Goal: Task Accomplishment & Management: Use online tool/utility

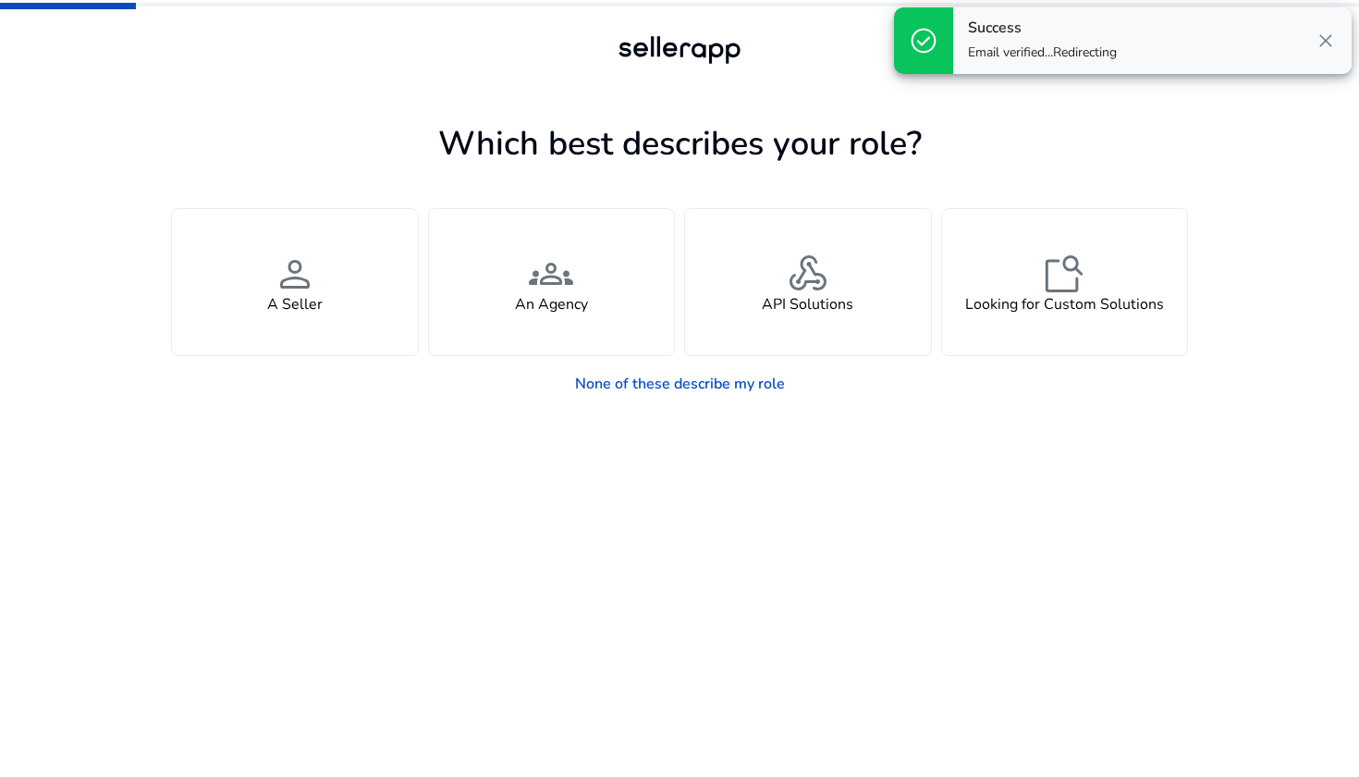
click at [1323, 45] on span "close" at bounding box center [1326, 41] width 22 height 22
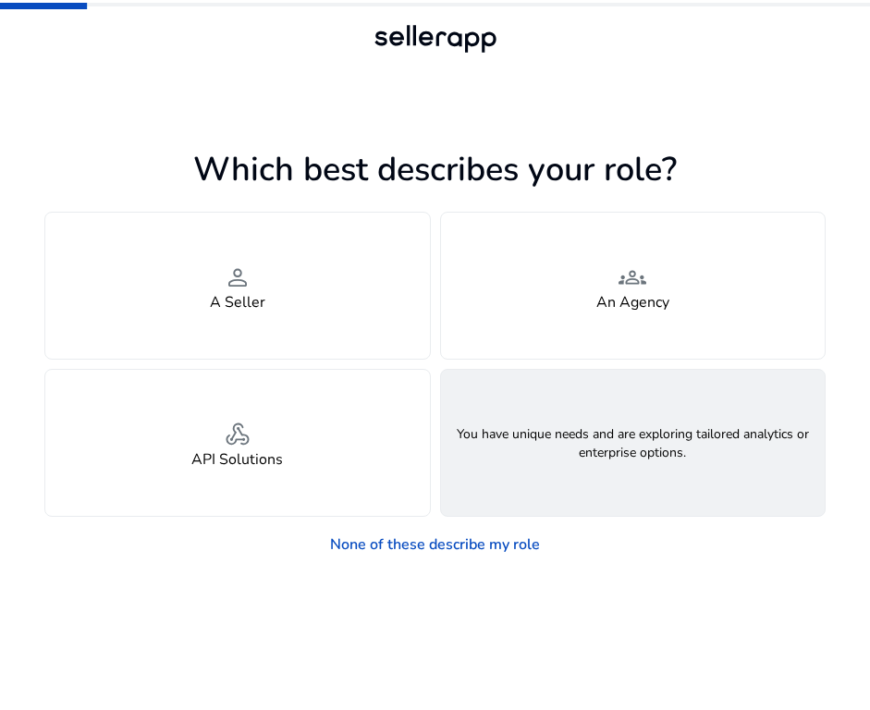
click at [635, 458] on h4 "Looking for Custom Solutions" at bounding box center [632, 460] width 199 height 18
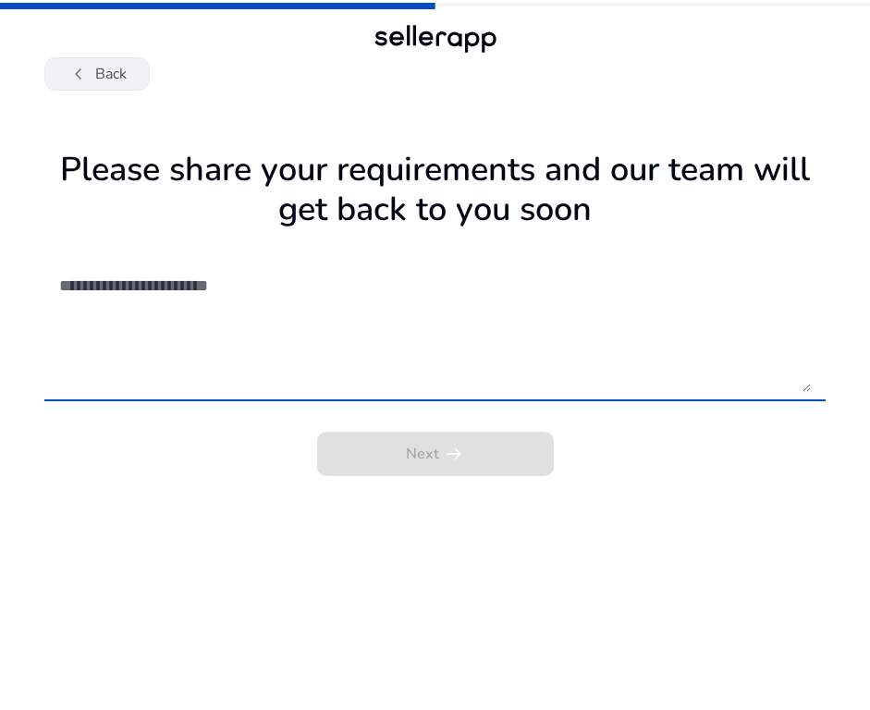
click at [105, 72] on button "chevron_left Back" at bounding box center [96, 73] width 105 height 33
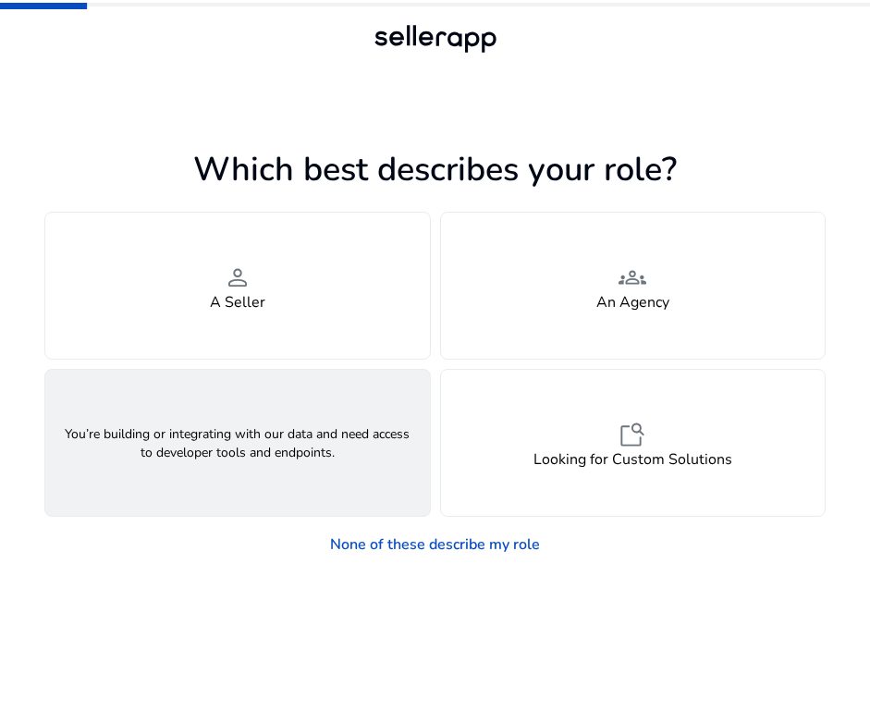
click at [243, 409] on div "webhook API Solutions" at bounding box center [237, 443] width 385 height 146
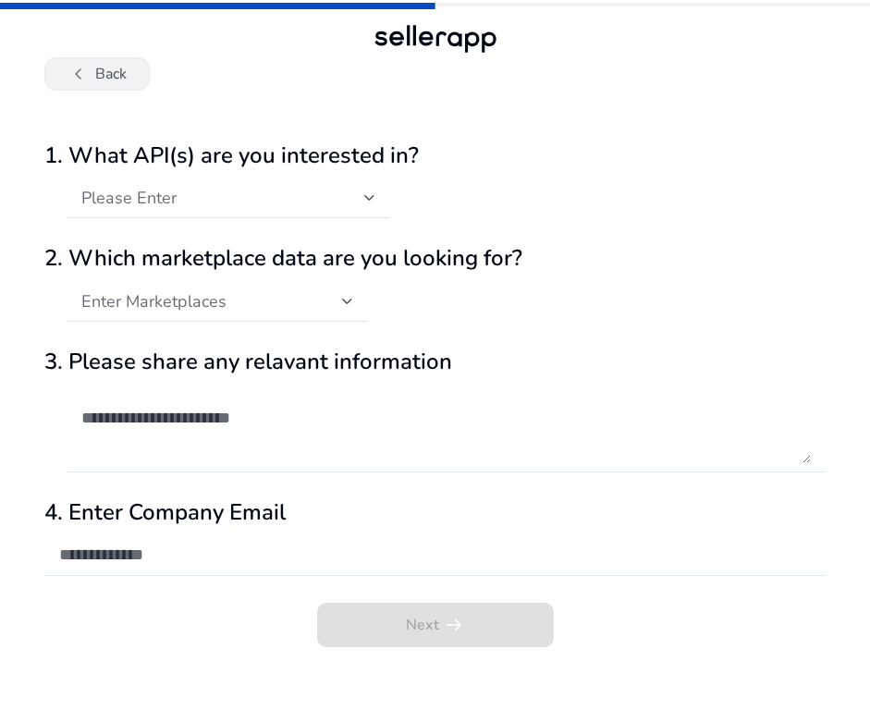
click at [85, 69] on span "chevron_left" at bounding box center [78, 74] width 22 height 22
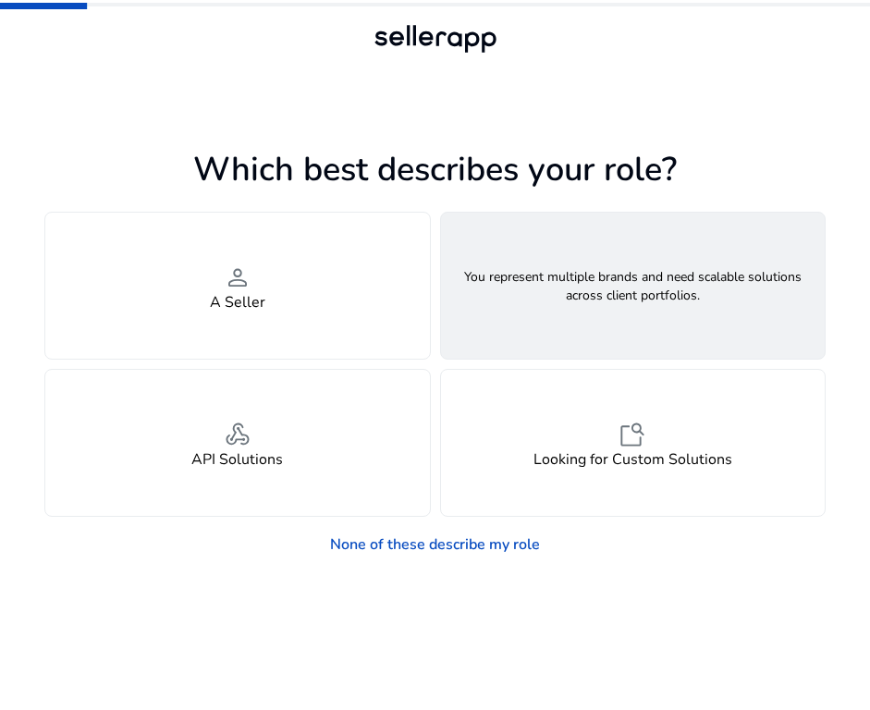
click at [701, 326] on div "groups An Agency" at bounding box center [633, 286] width 385 height 146
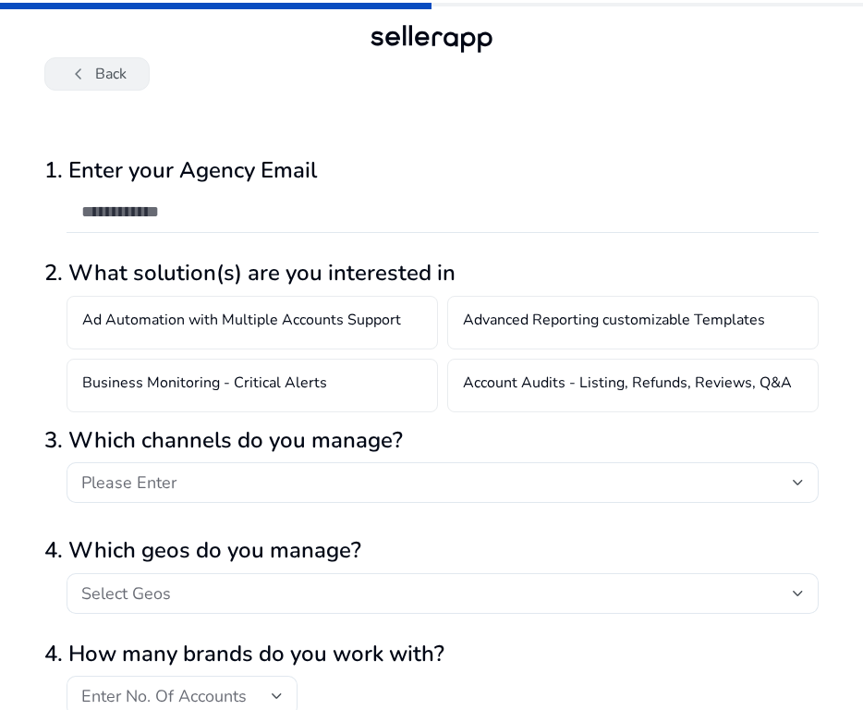
click at [91, 71] on button "chevron_left Back" at bounding box center [96, 73] width 105 height 33
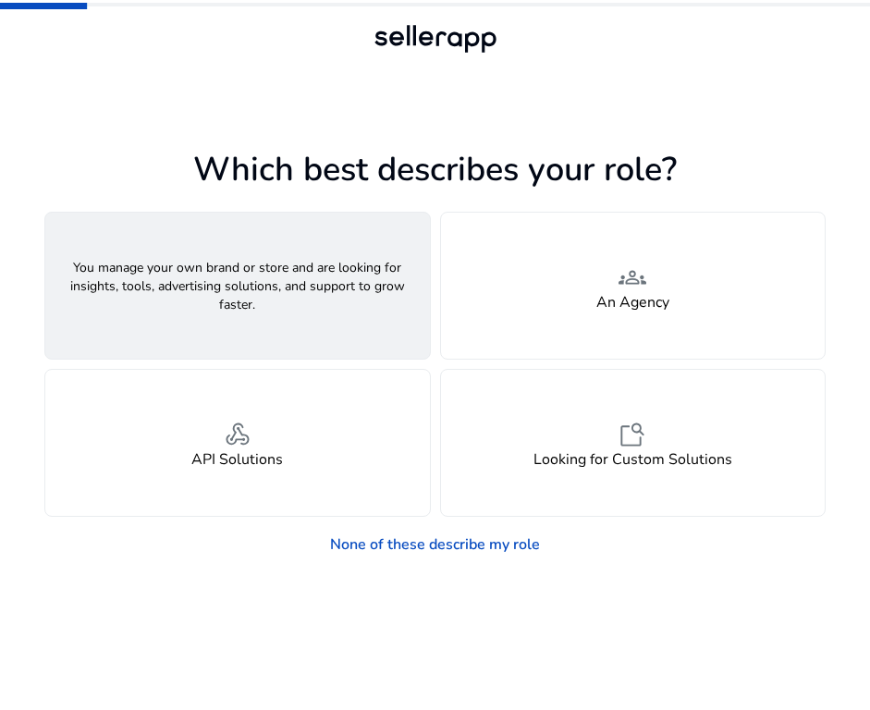
click at [230, 315] on div "person A Seller" at bounding box center [237, 286] width 385 height 146
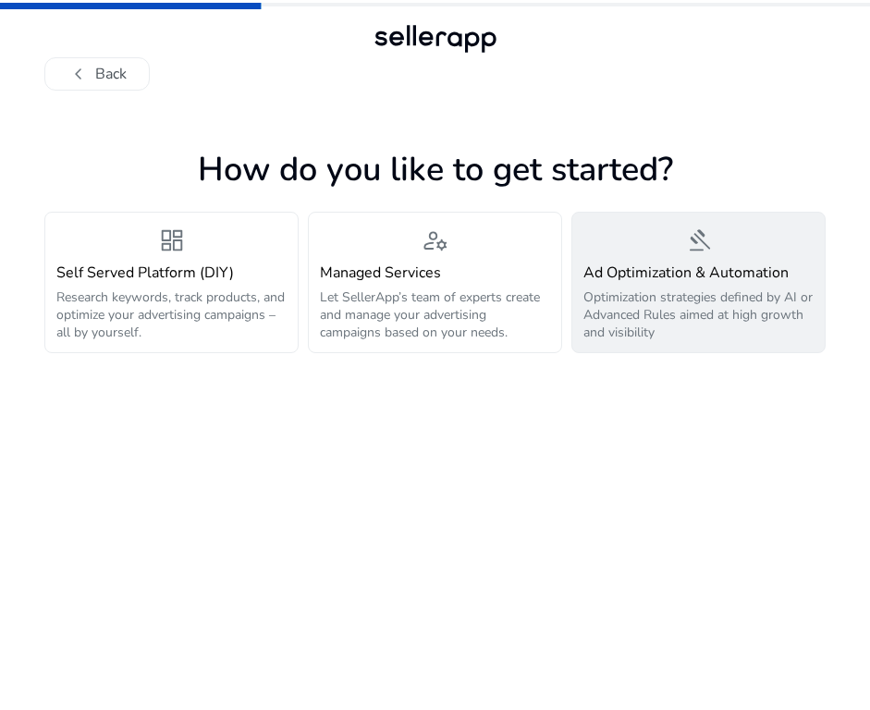
click at [696, 309] on p "Optimization strategies defined by AI or Advanced Rules aimed at high growth an…" at bounding box center [698, 314] width 230 height 53
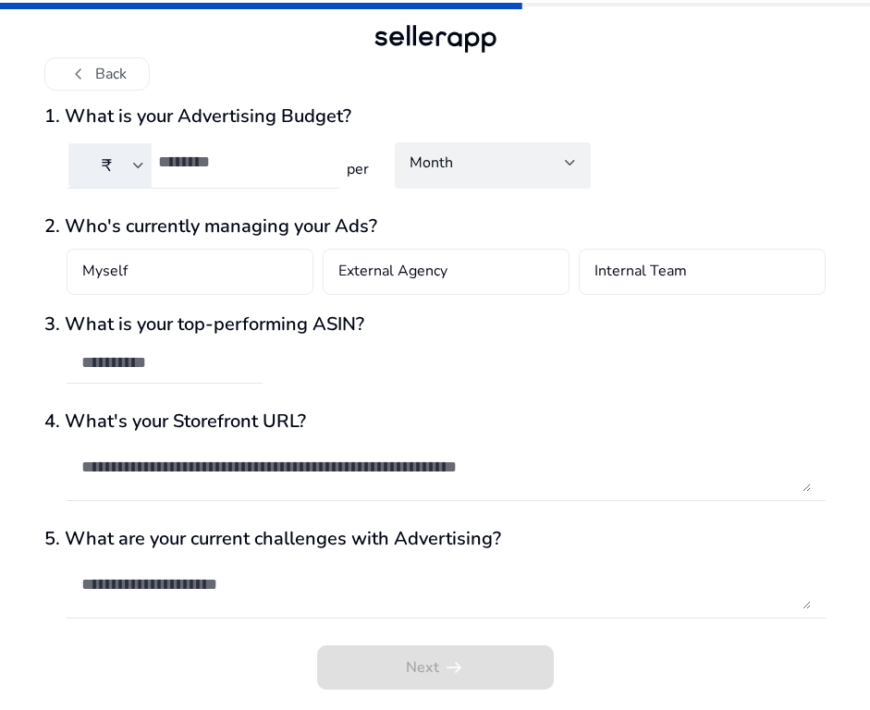
click at [217, 178] on div at bounding box center [241, 162] width 166 height 41
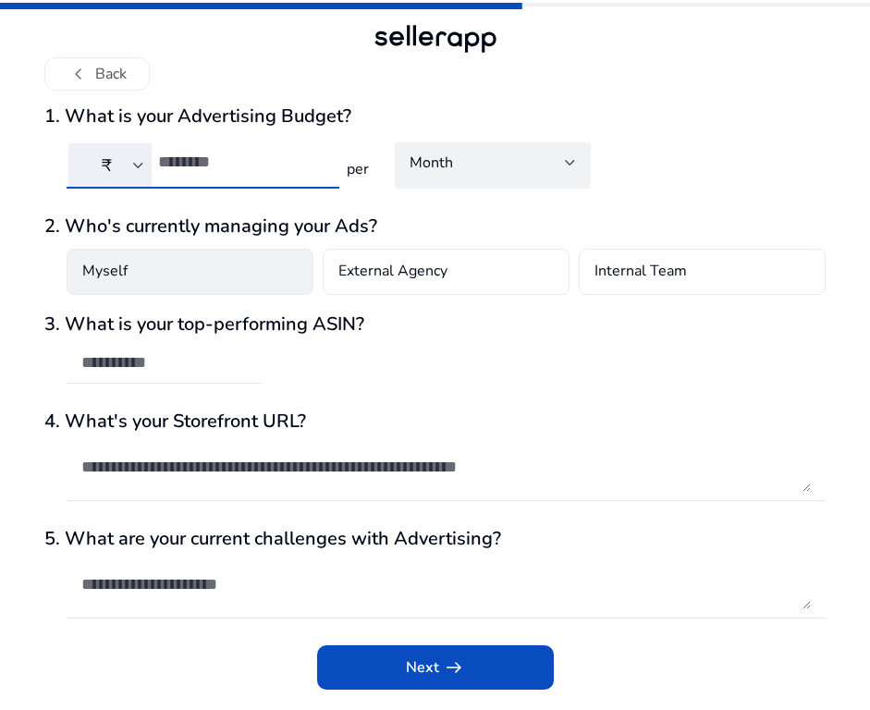
type input "***"
click at [214, 270] on div "Myself" at bounding box center [190, 272] width 247 height 46
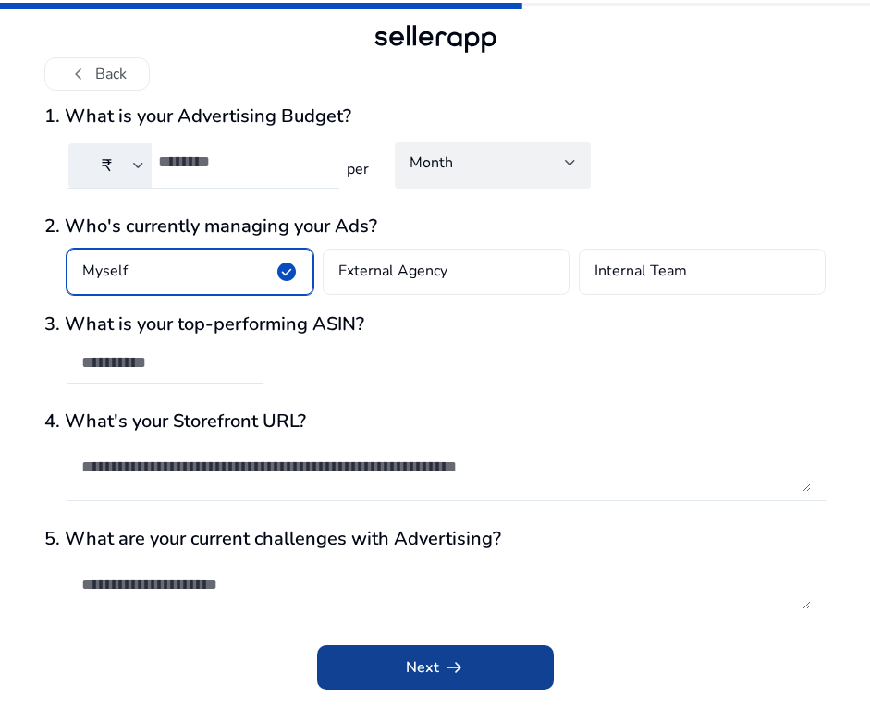
click at [406, 673] on span "Next arrow_right_alt" at bounding box center [435, 667] width 59 height 22
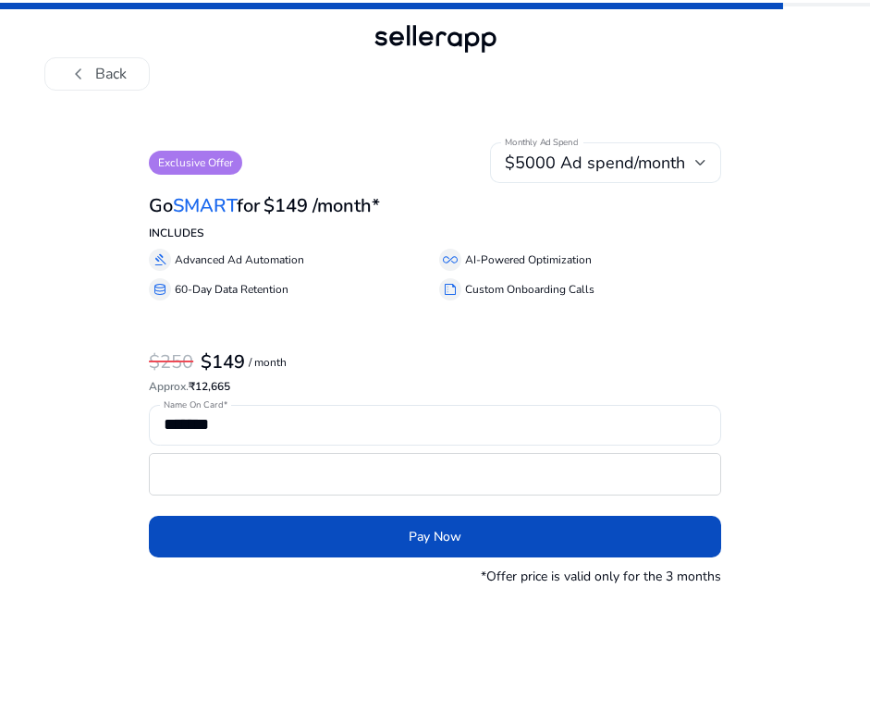
click at [677, 159] on span "$5000 Ad spend/month" at bounding box center [595, 163] width 180 height 22
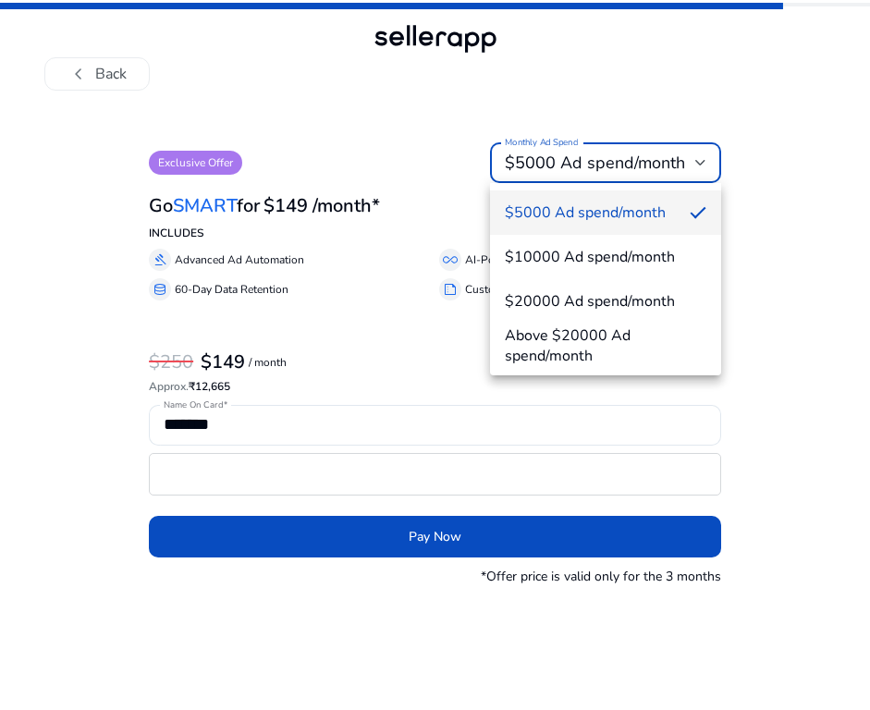
click at [596, 214] on span "$5000 Ad spend/month" at bounding box center [590, 212] width 170 height 20
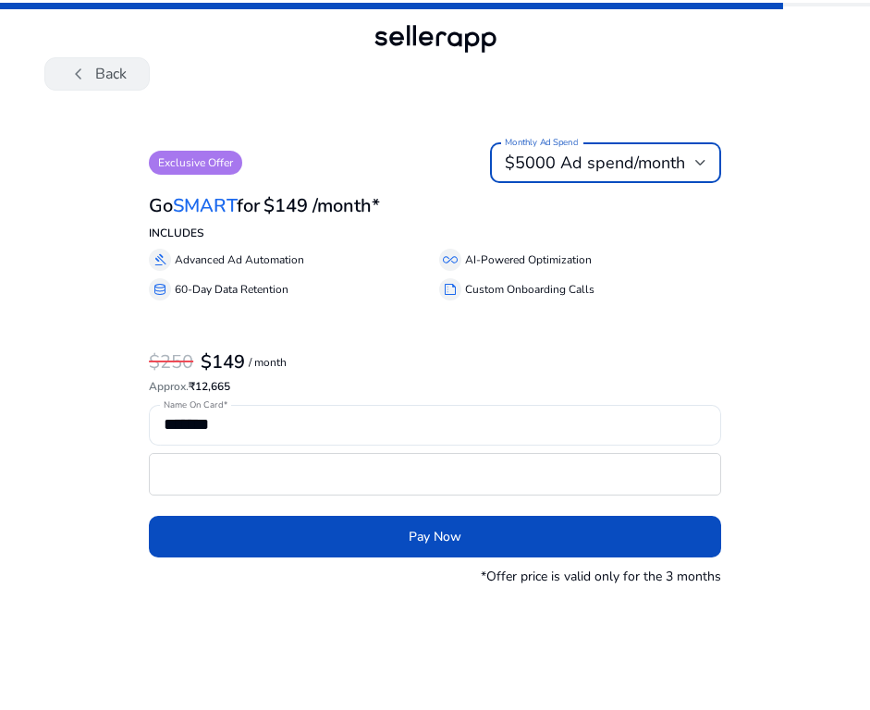
click at [82, 71] on span "chevron_left" at bounding box center [78, 74] width 22 height 22
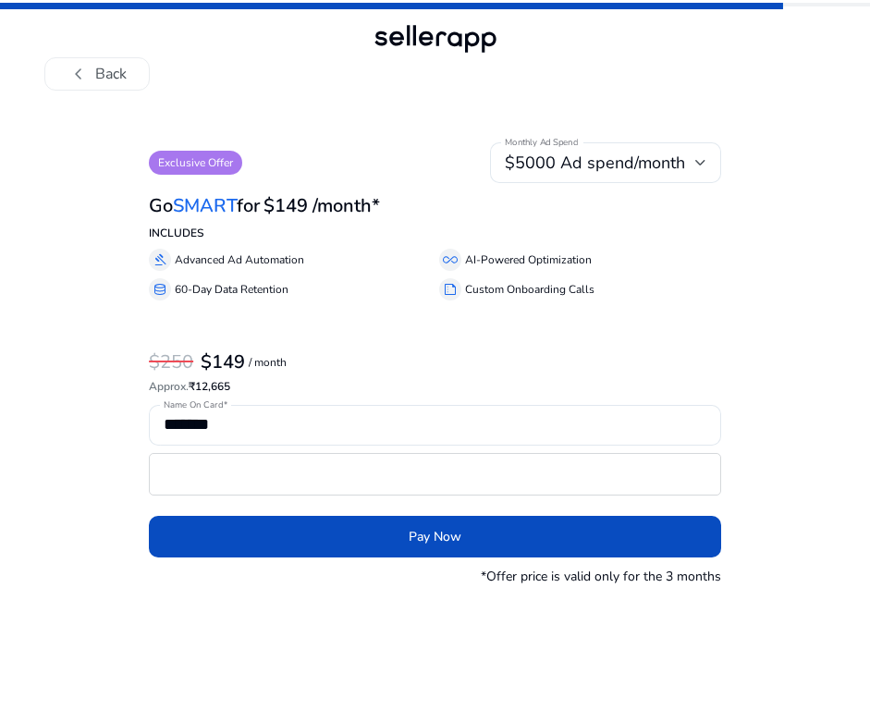
click at [82, 71] on span "chevron_left" at bounding box center [78, 74] width 22 height 22
click at [75, 76] on span "chevron_left" at bounding box center [78, 74] width 22 height 22
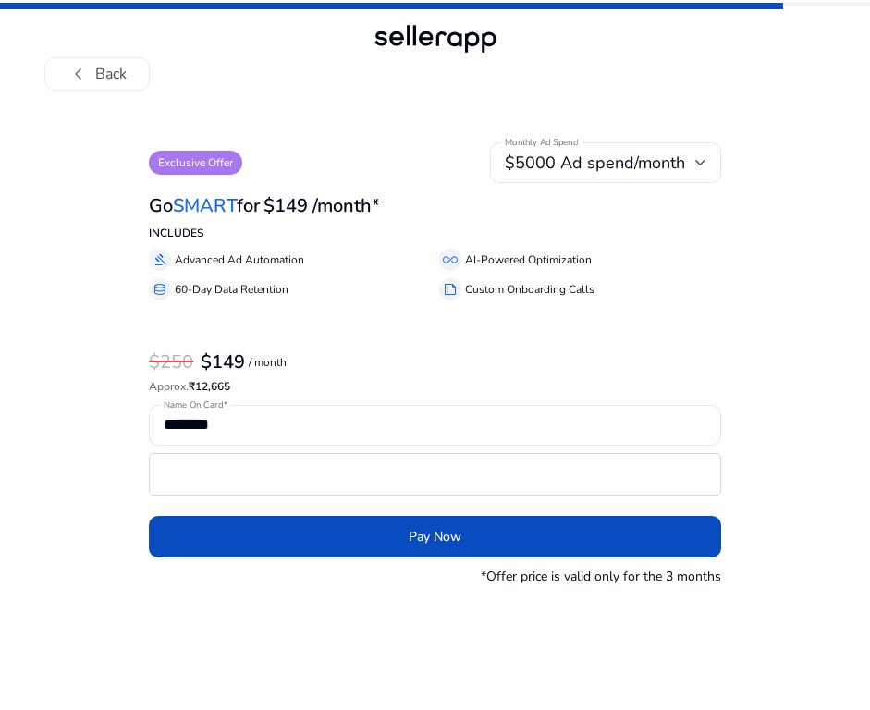
click at [75, 76] on span "chevron_left" at bounding box center [78, 74] width 22 height 22
click at [605, 6] on span at bounding box center [391, 7] width 783 height 9
click at [606, 0] on mat-progress-bar at bounding box center [435, 4] width 870 height 9
click at [94, 78] on button "chevron_left Back" at bounding box center [96, 73] width 105 height 33
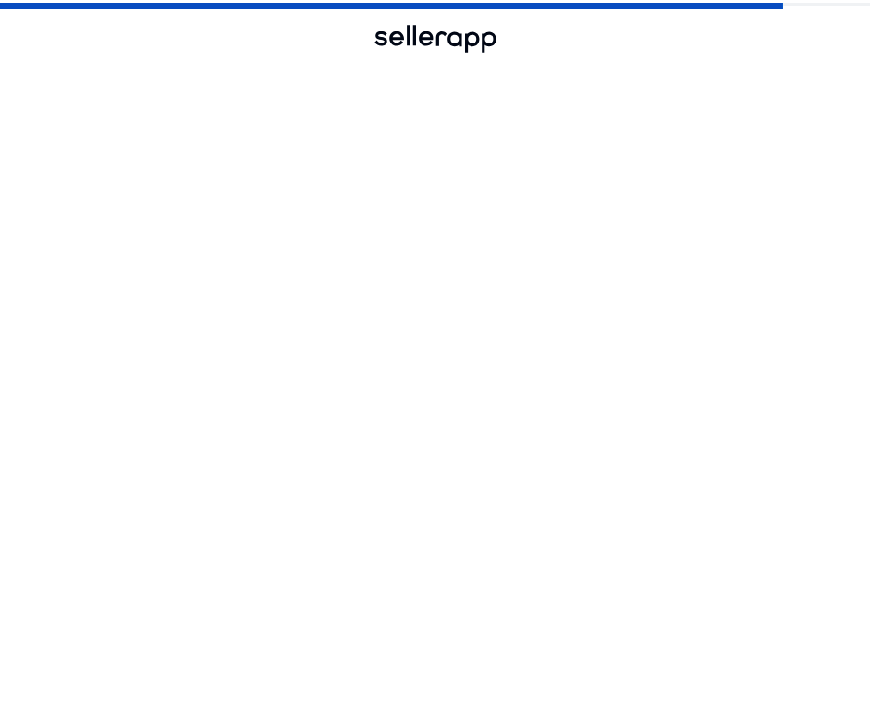
click at [94, 78] on button "chevron_left Back" at bounding box center [96, 73] width 105 height 33
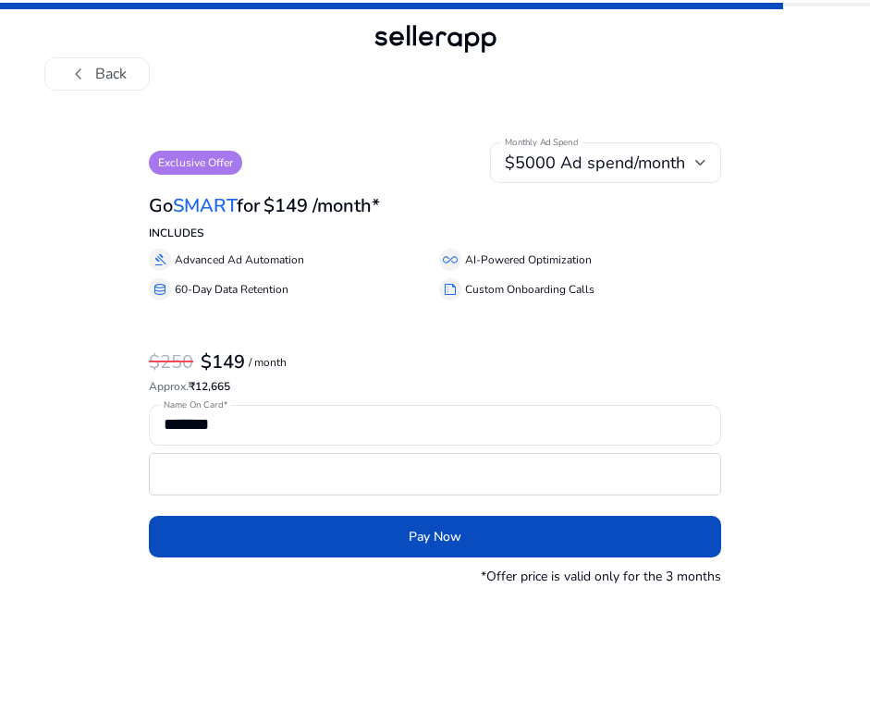
click at [94, 78] on button "chevron_left Back" at bounding box center [96, 73] width 105 height 33
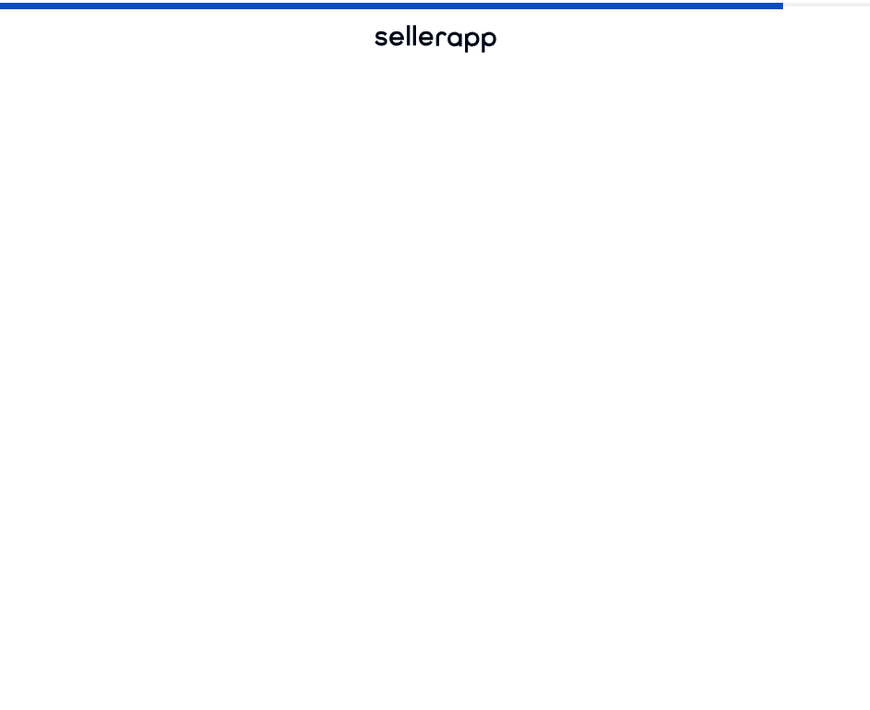
click at [94, 78] on button "chevron_left Back" at bounding box center [96, 73] width 105 height 33
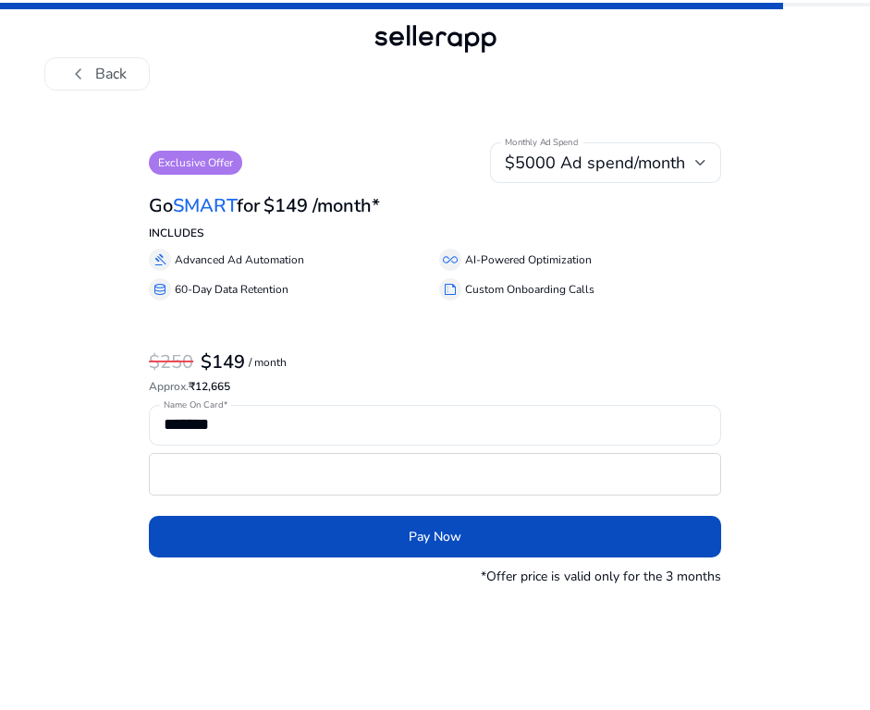
click at [94, 78] on button "chevron_left Back" at bounding box center [96, 73] width 105 height 33
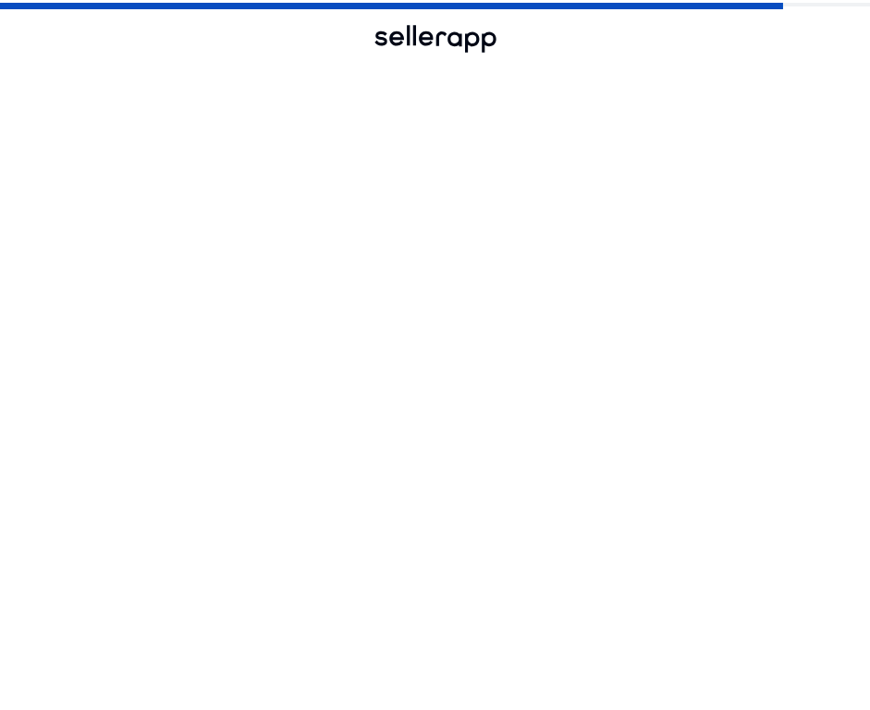
click at [94, 78] on button "chevron_left Back" at bounding box center [96, 73] width 105 height 33
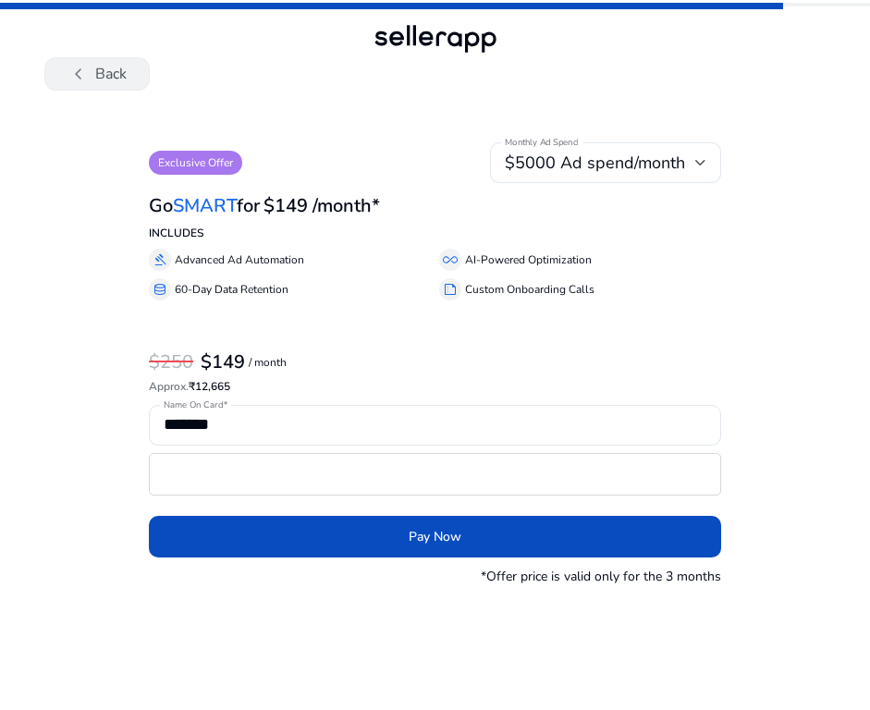
click at [96, 69] on button "chevron_left Back" at bounding box center [96, 73] width 105 height 33
click at [95, 80] on button "chevron_left Back" at bounding box center [96, 73] width 105 height 33
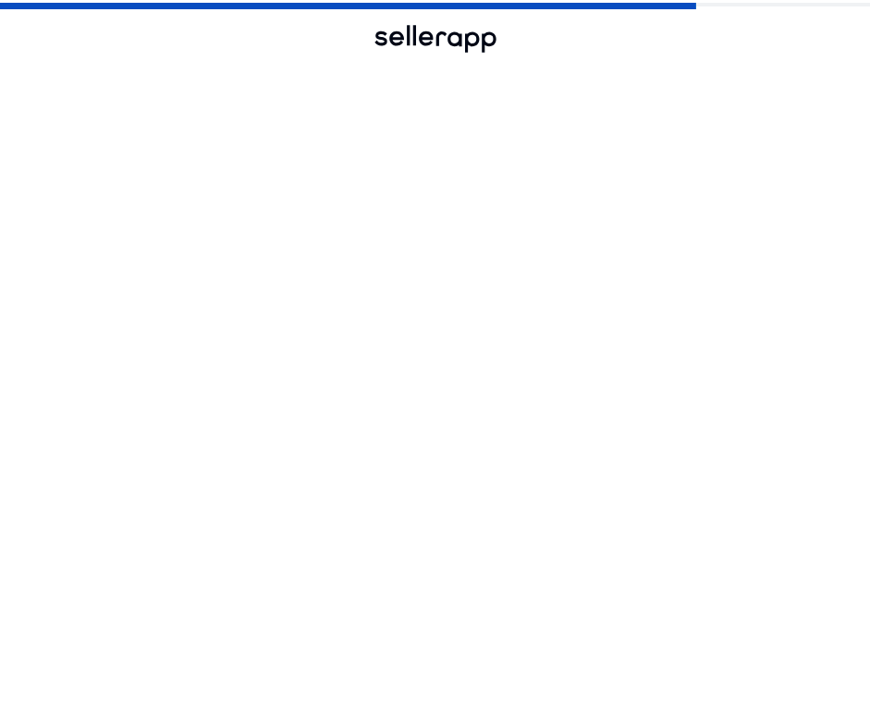
click at [95, 80] on button "chevron_left Back" at bounding box center [96, 73] width 105 height 33
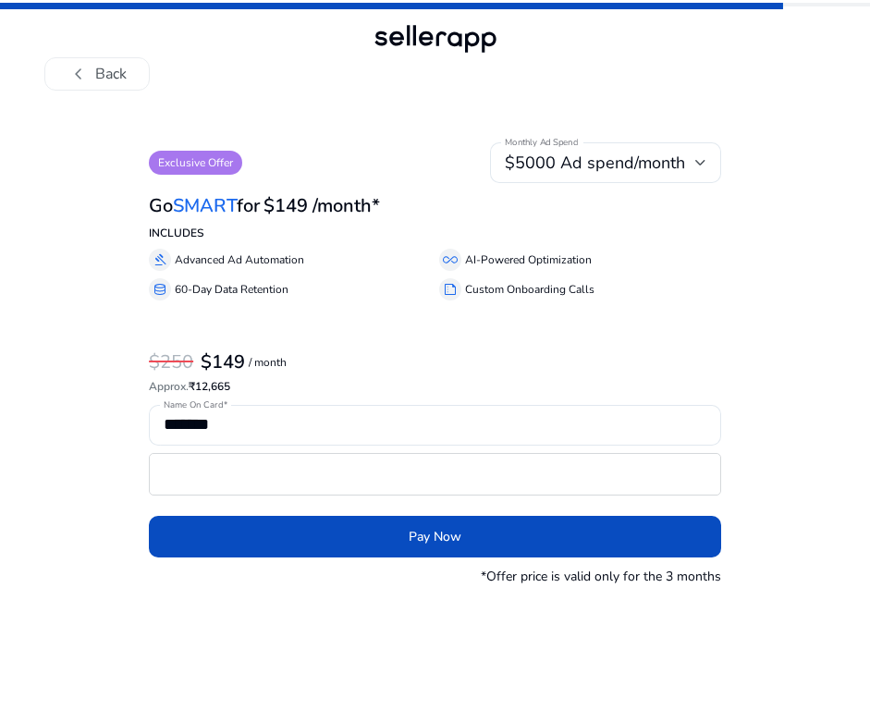
click at [95, 80] on button "chevron_left Back" at bounding box center [96, 73] width 105 height 33
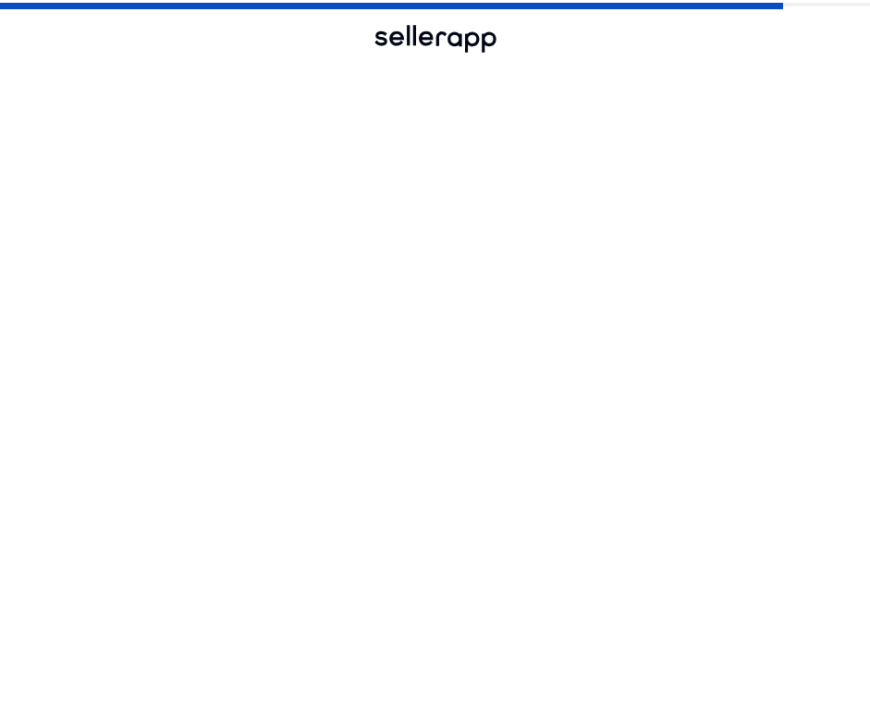
click at [95, 80] on button "chevron_left Back" at bounding box center [96, 73] width 105 height 33
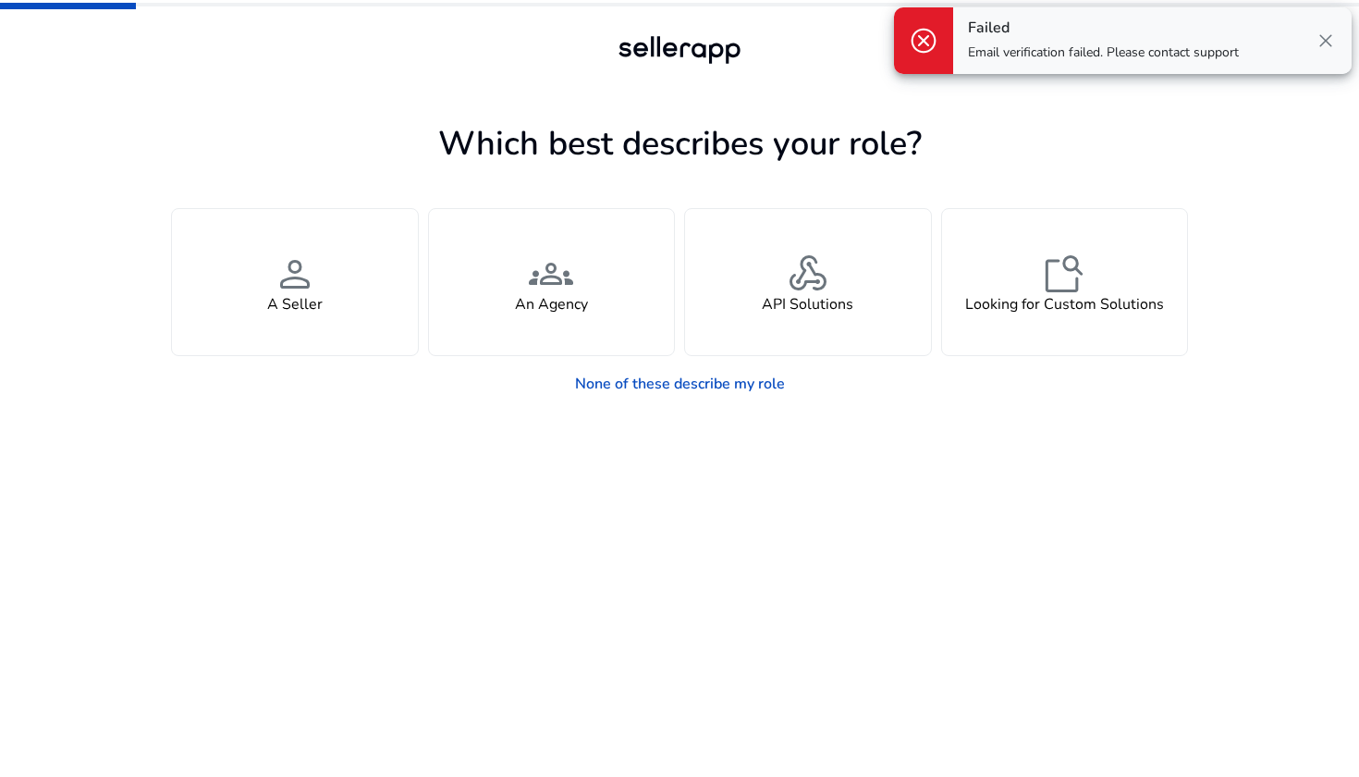
click at [869, 40] on span "close" at bounding box center [1326, 41] width 22 height 22
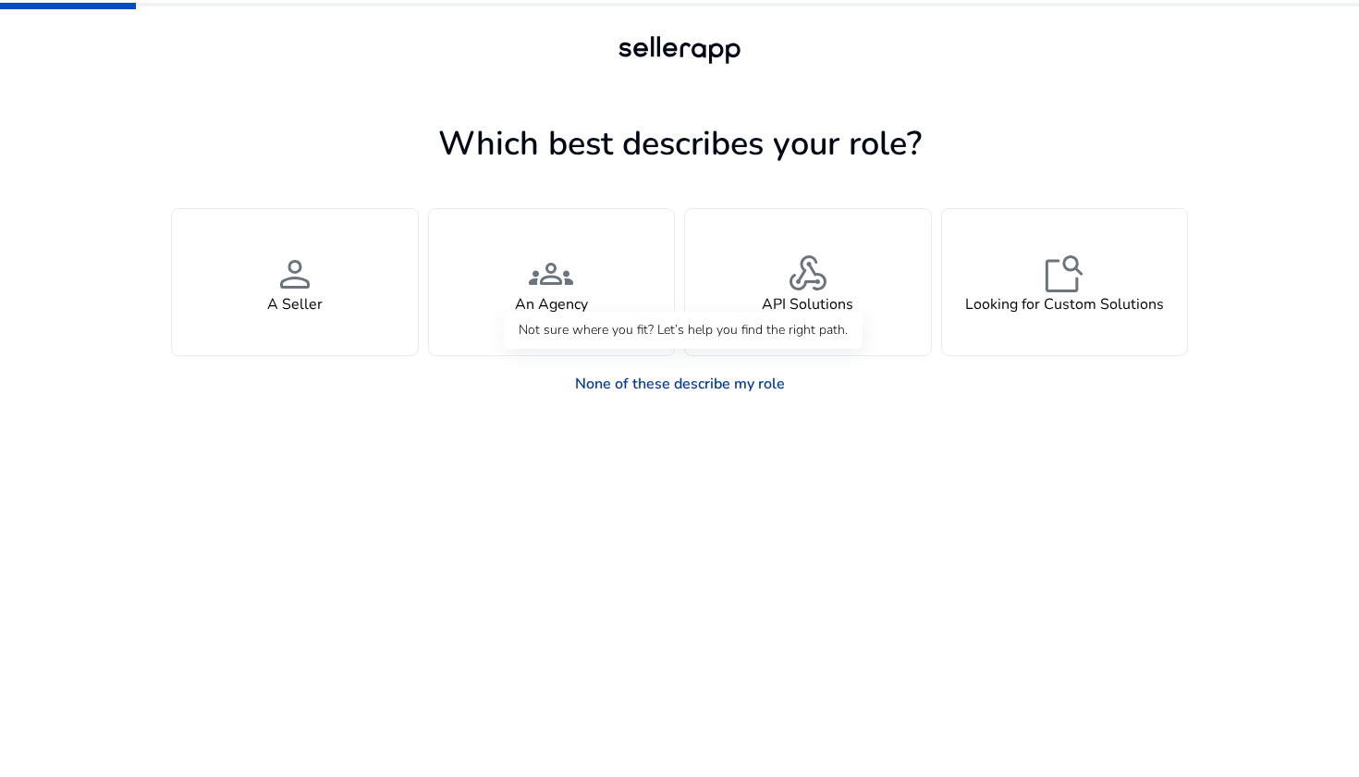
click at [661, 379] on link "None of these describe my role" at bounding box center [679, 383] width 239 height 37
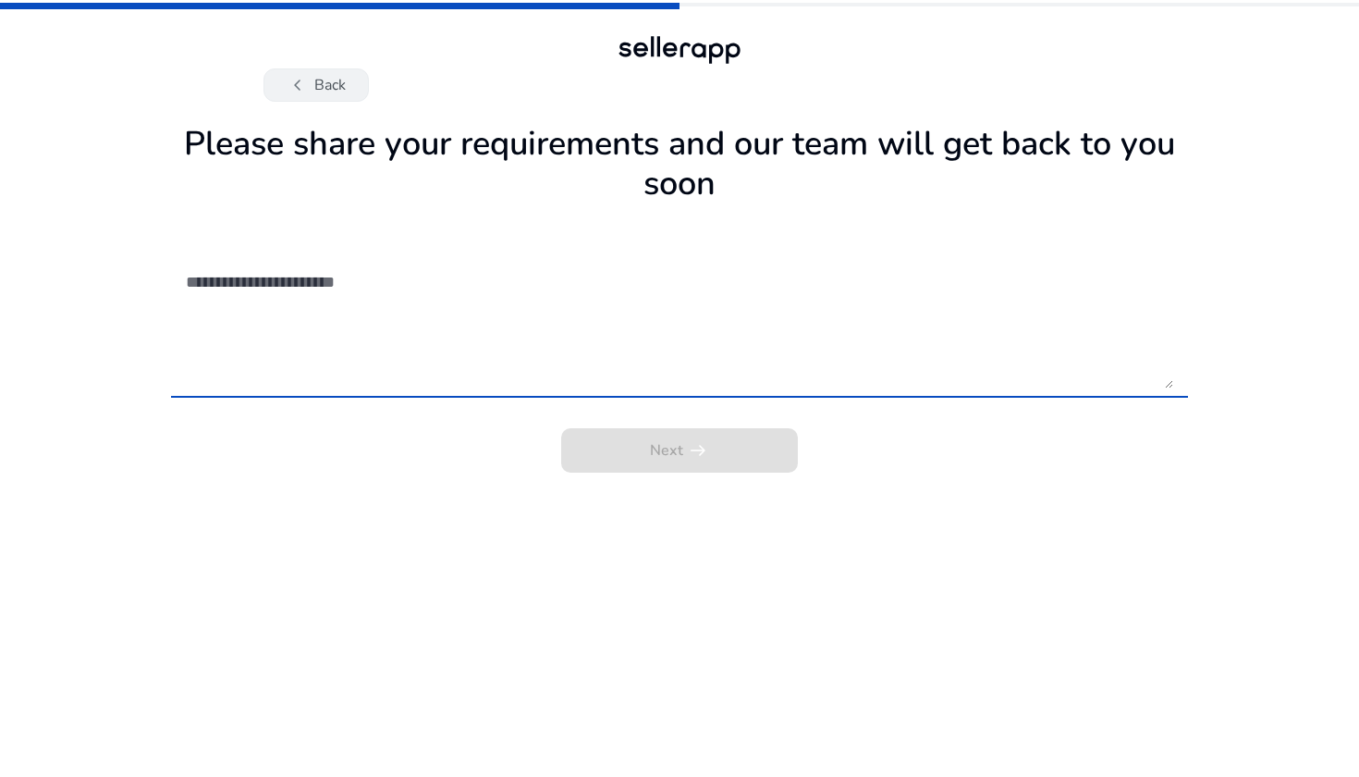
click at [326, 85] on button "chevron_left Back" at bounding box center [315, 84] width 105 height 33
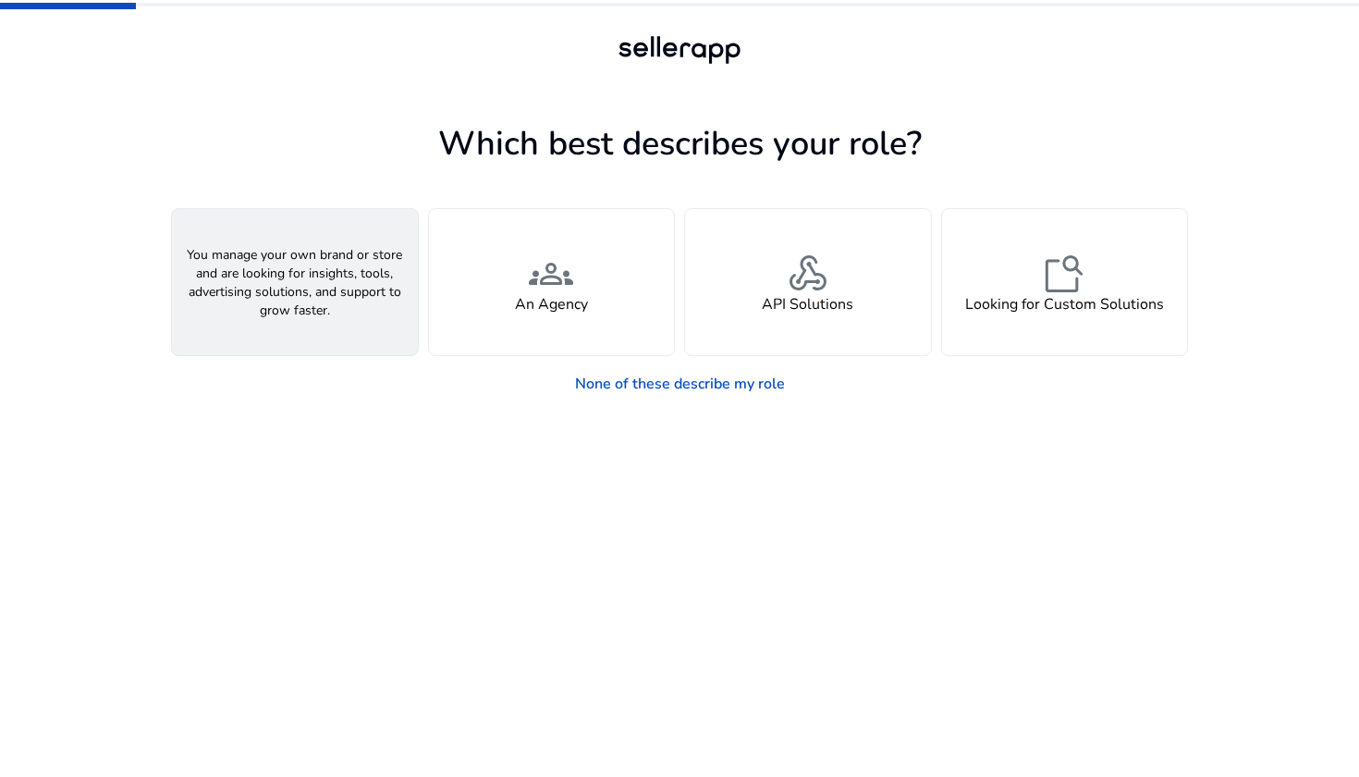
click at [300, 315] on div "person A Seller" at bounding box center [295, 282] width 246 height 146
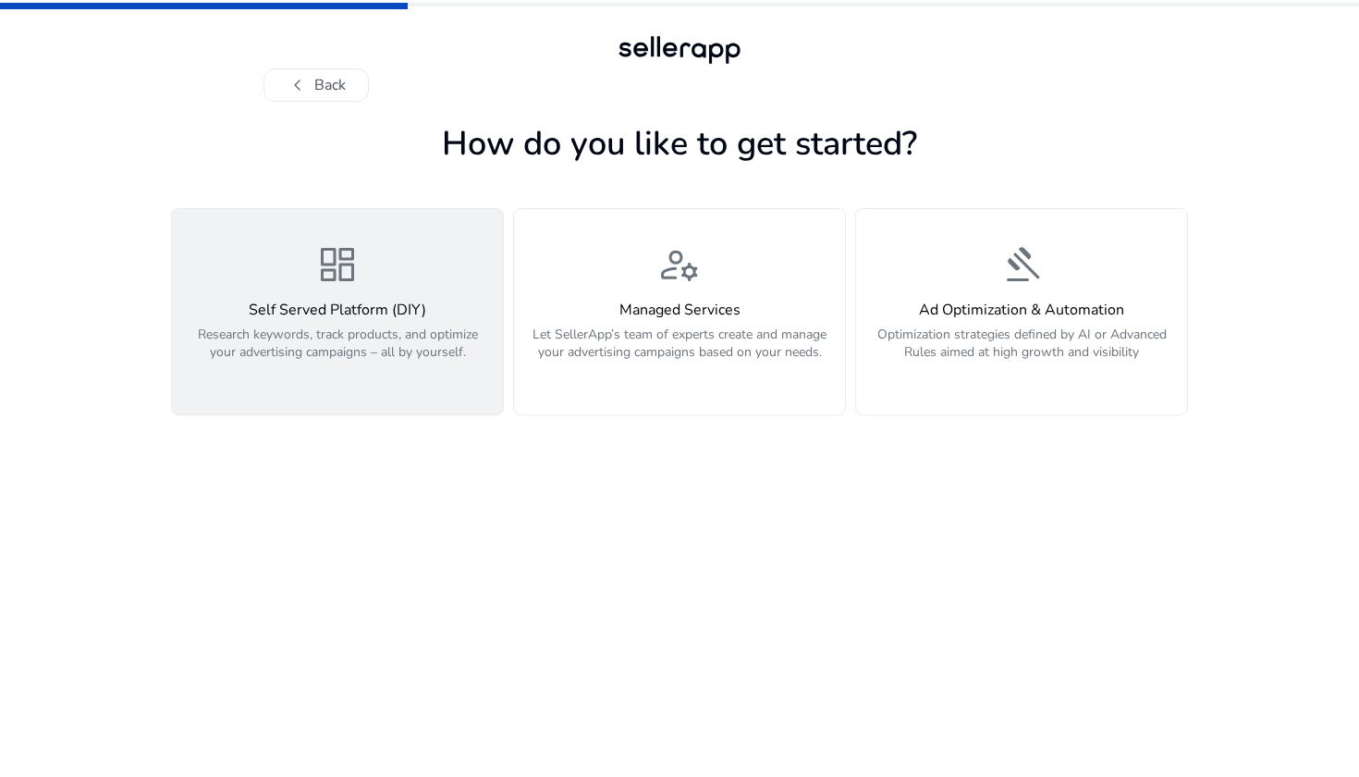
click at [291, 337] on p "Research keywords, track products, and optimize your advertising campaigns – al…" at bounding box center [337, 352] width 309 height 55
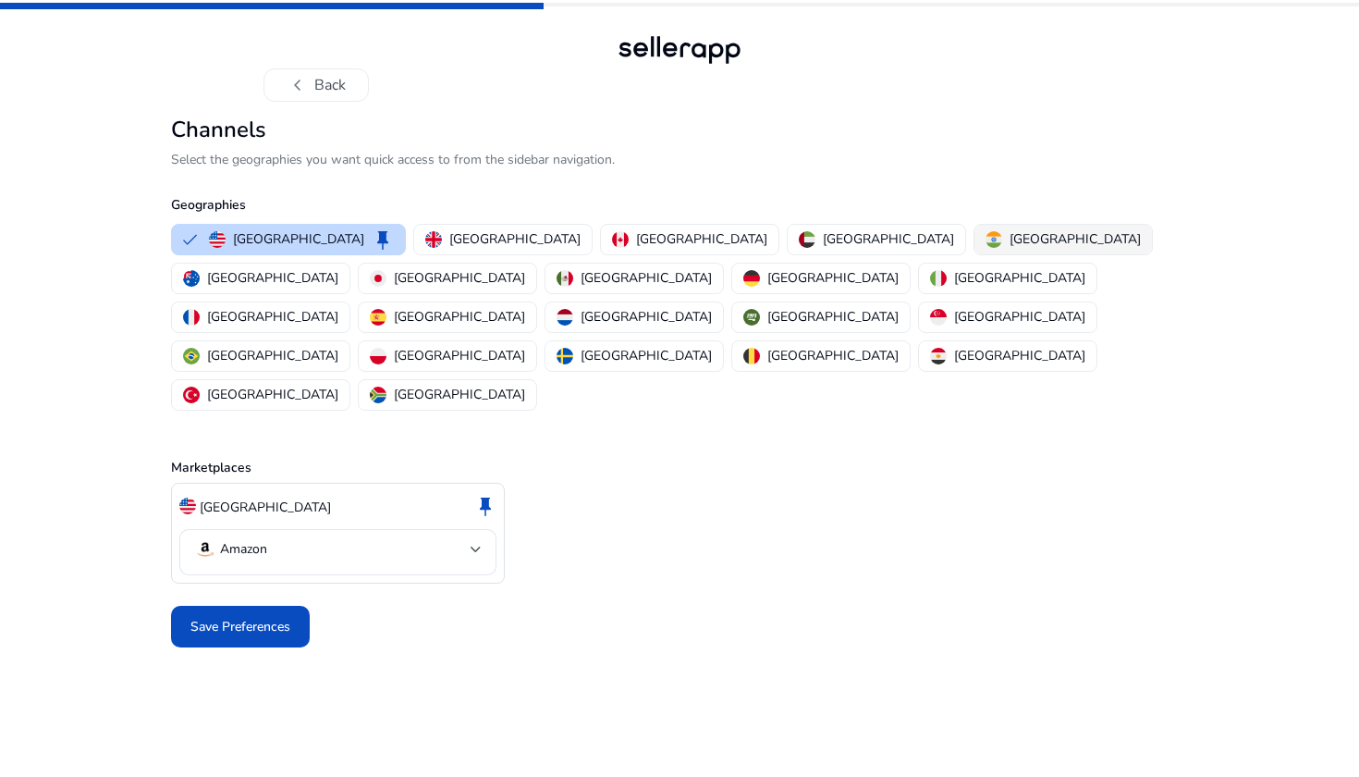
click at [869, 234] on p "[GEOGRAPHIC_DATA]" at bounding box center [1075, 238] width 131 height 19
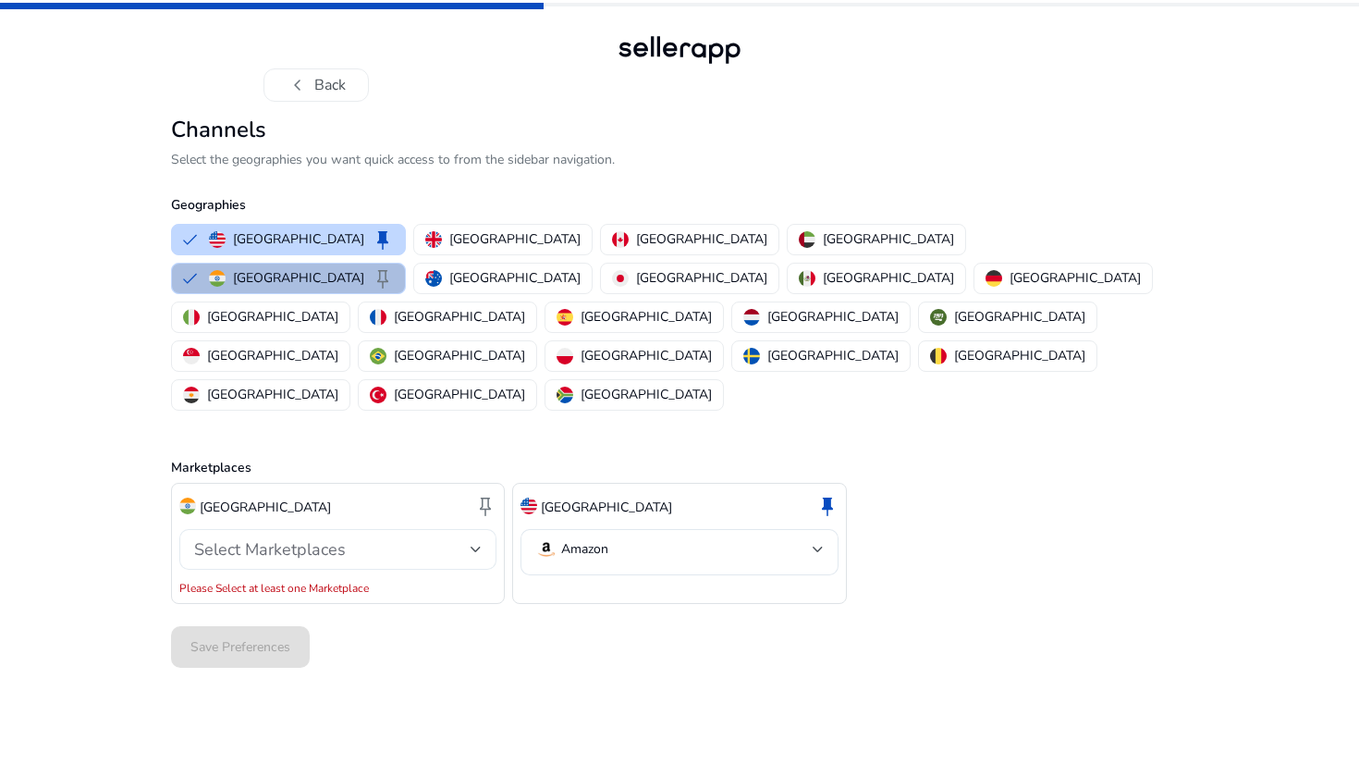
click at [267, 538] on span "Select Marketplaces" at bounding box center [270, 549] width 152 height 22
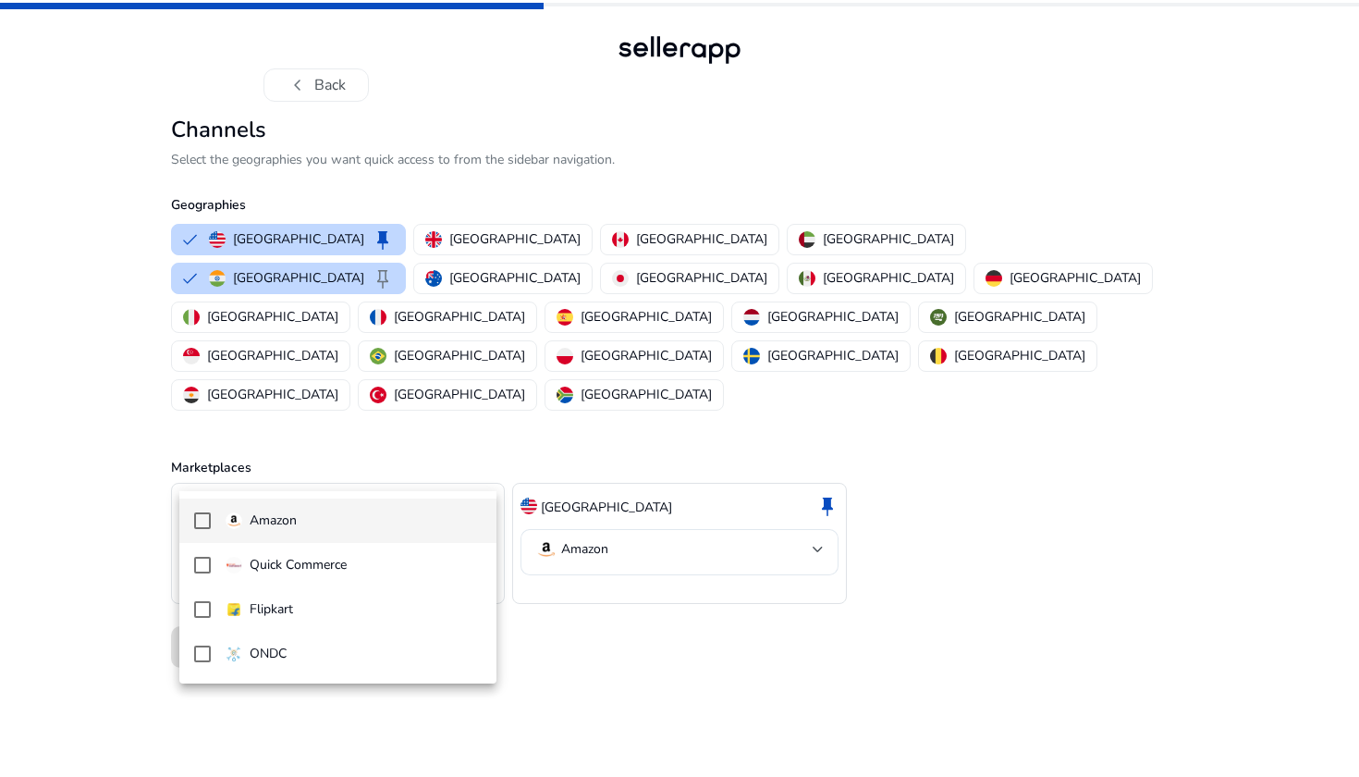
click at [271, 528] on p "Amazon" at bounding box center [273, 520] width 47 height 20
click at [599, 632] on div at bounding box center [679, 388] width 1359 height 777
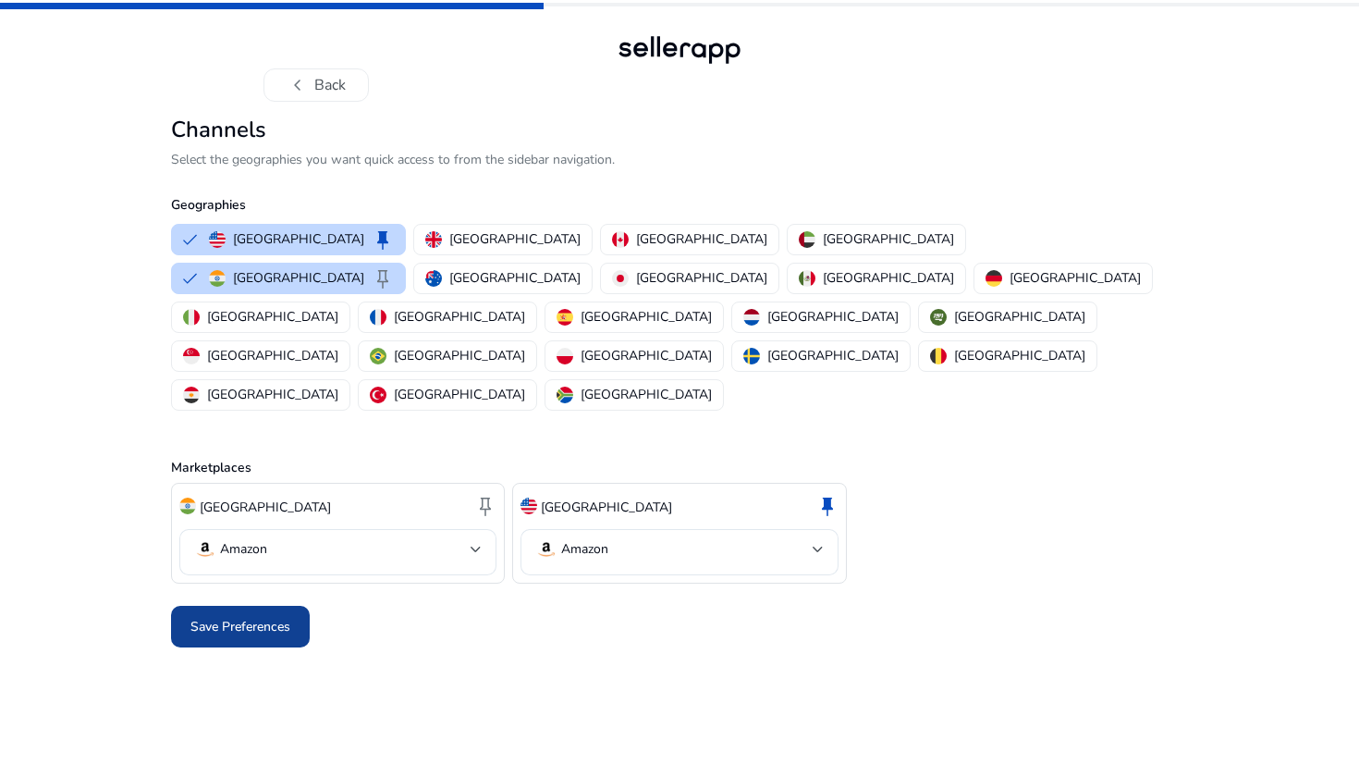
click at [218, 617] on span "Save Preferences" at bounding box center [240, 626] width 100 height 19
click at [610, 497] on p "[GEOGRAPHIC_DATA]" at bounding box center [606, 506] width 131 height 19
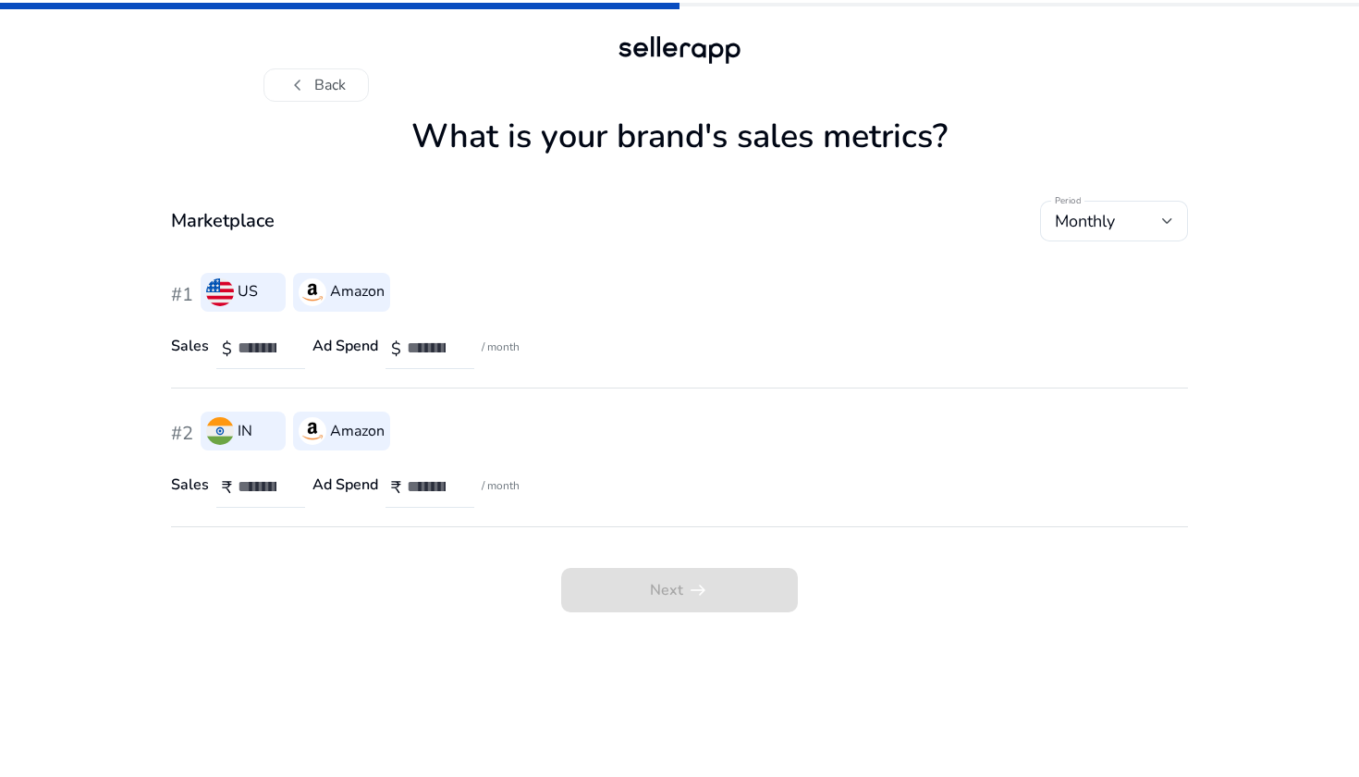
click at [241, 304] on div "US" at bounding box center [243, 292] width 85 height 39
click at [422, 344] on input "number" at bounding box center [433, 347] width 53 height 20
type input "****"
click at [429, 491] on input "number" at bounding box center [433, 486] width 53 height 20
type input "*****"
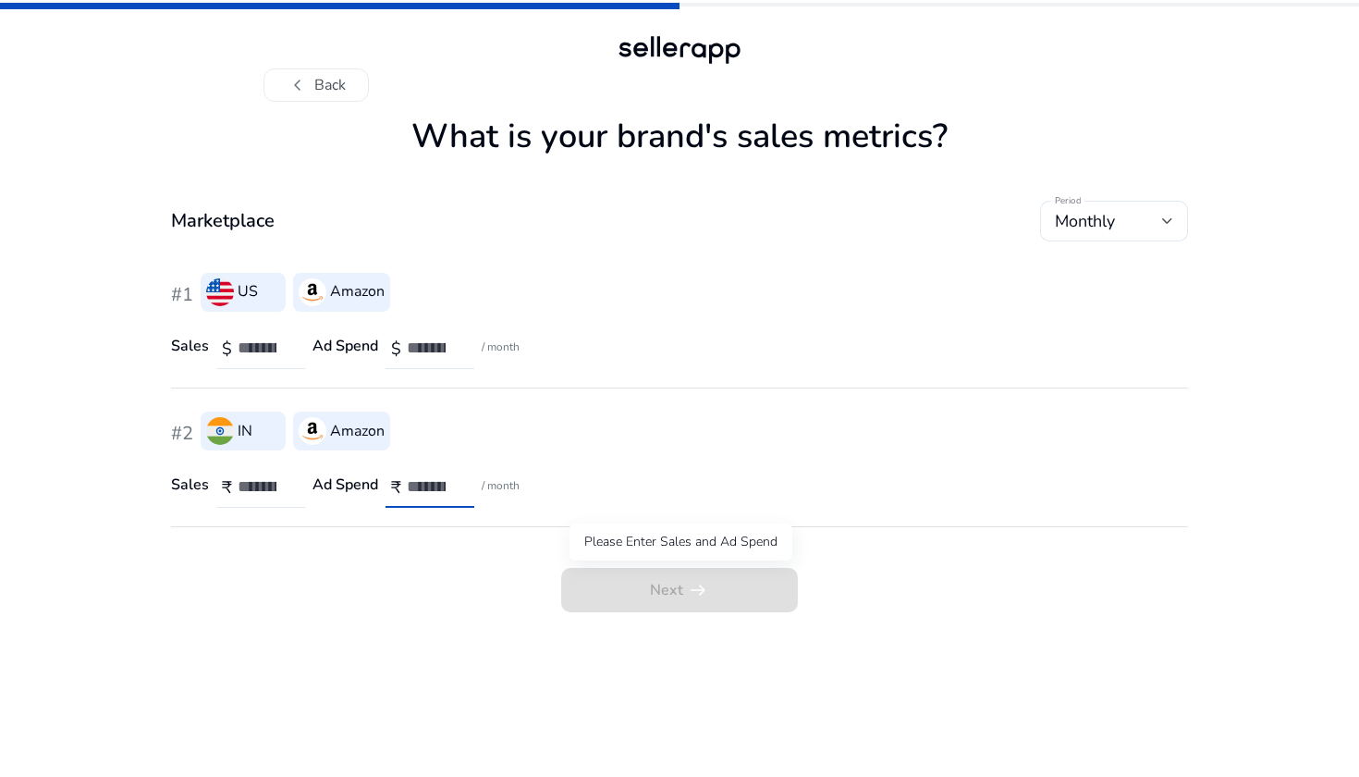
click at [688, 598] on span "Next arrow_right_alt" at bounding box center [679, 590] width 237 height 44
click at [245, 339] on input "number" at bounding box center [264, 347] width 53 height 20
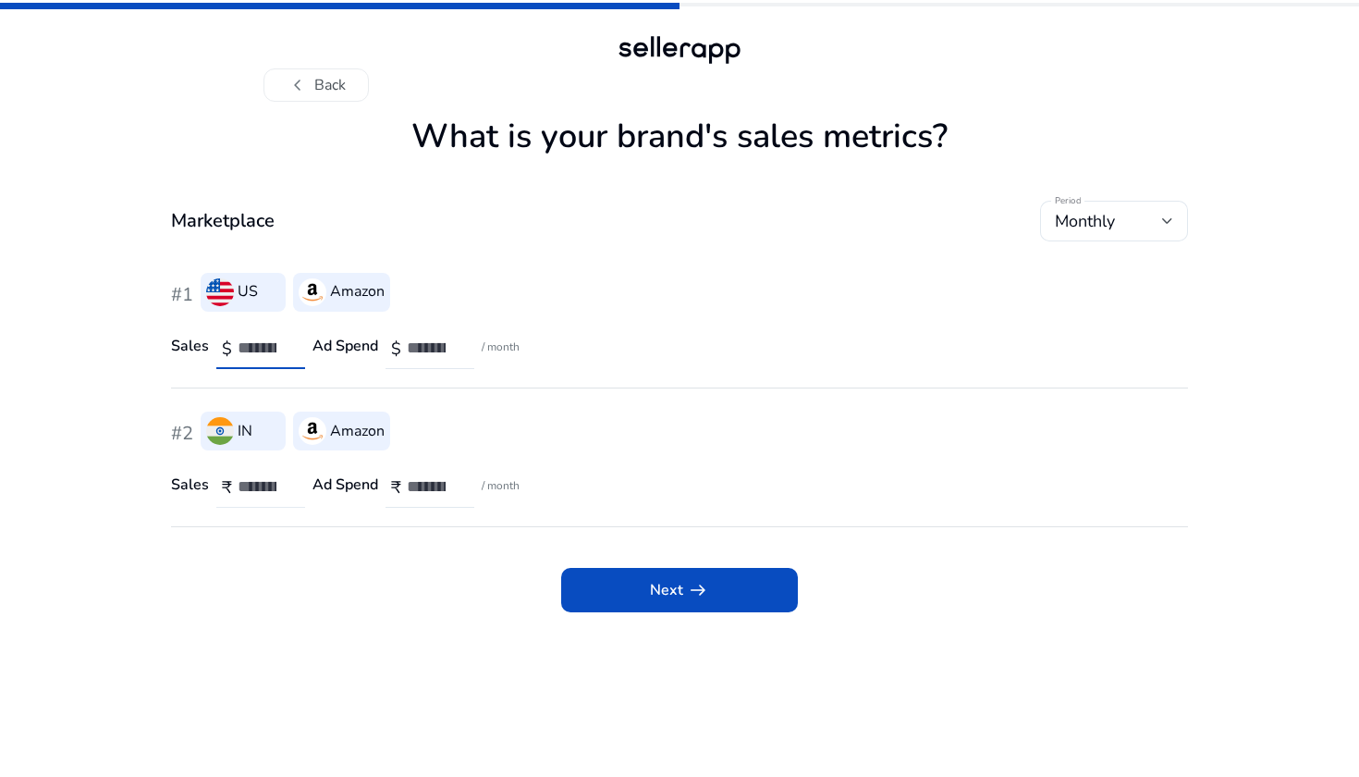
type input "****"
click at [250, 481] on input "number" at bounding box center [264, 486] width 53 height 20
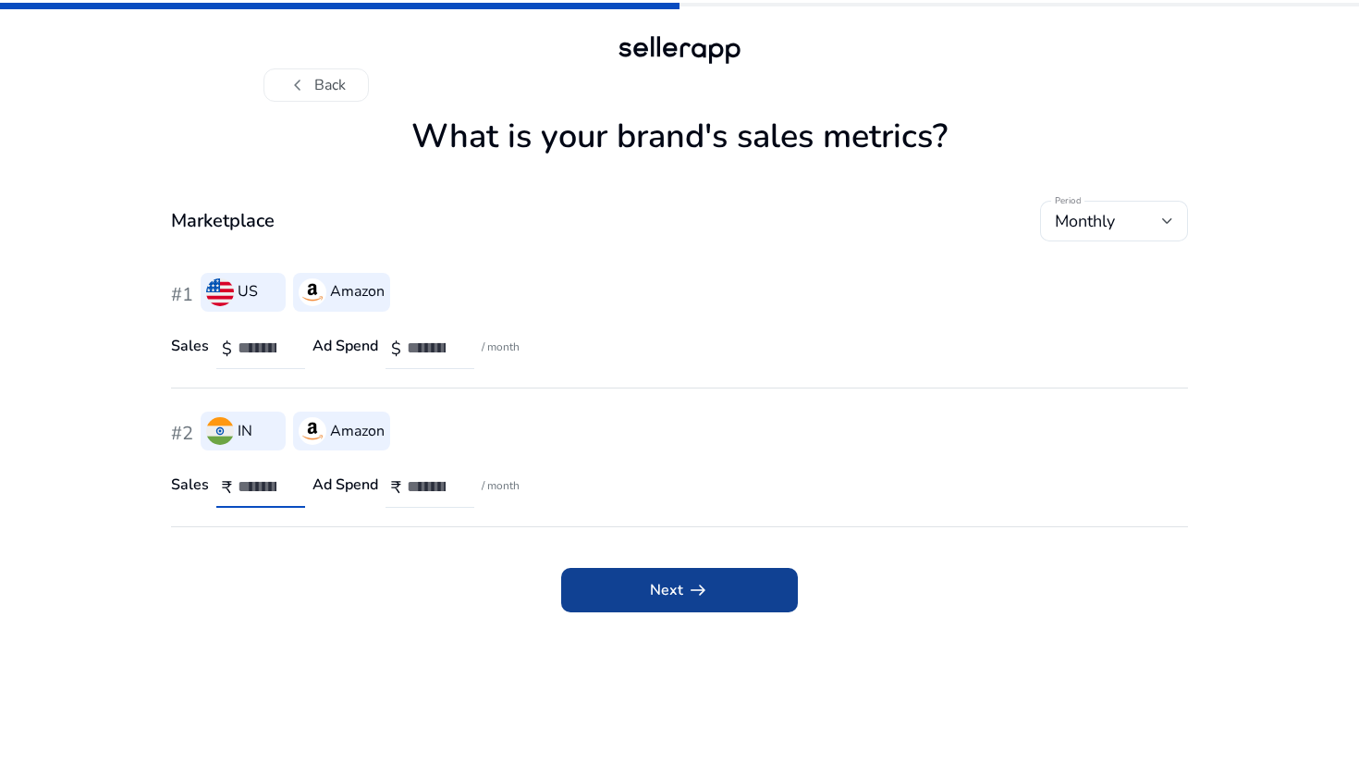
type input "*****"
click at [675, 596] on span "Next arrow_right_alt" at bounding box center [679, 590] width 59 height 22
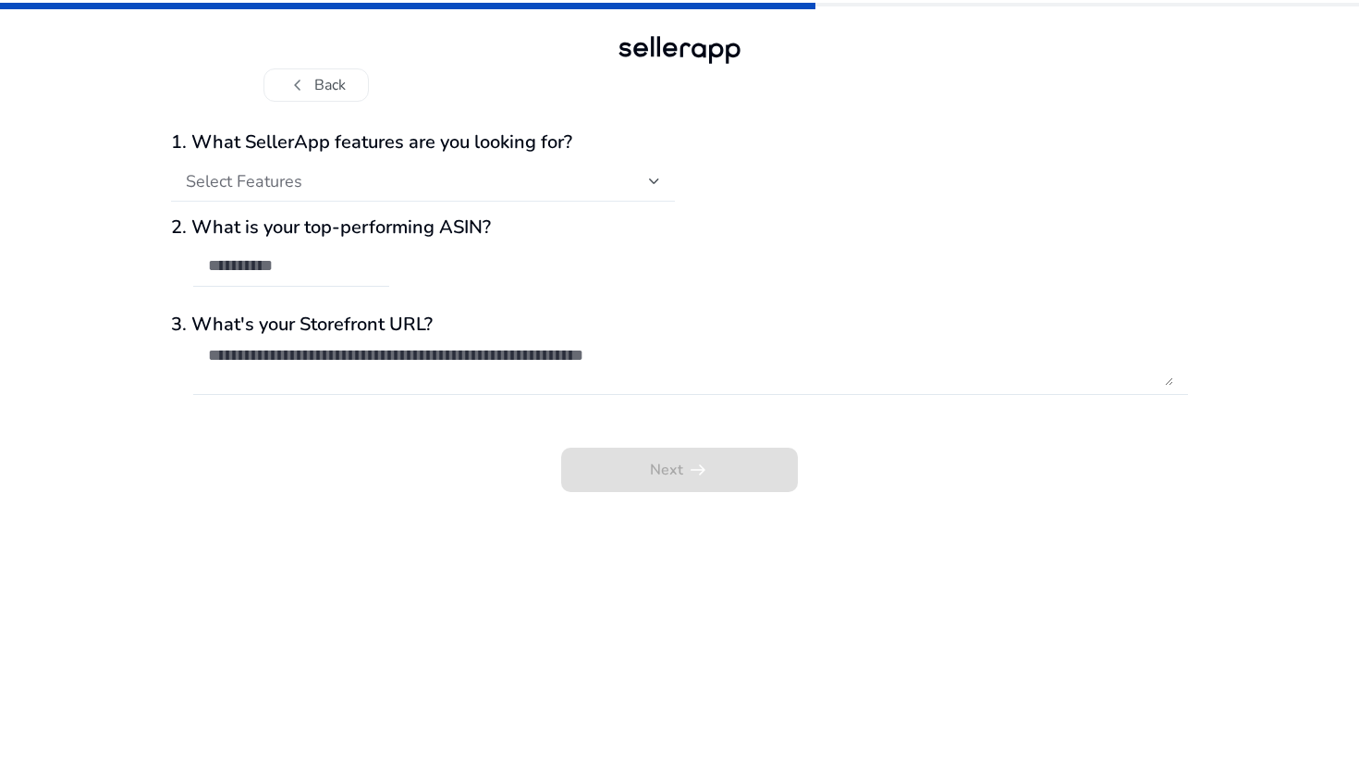
click at [282, 188] on span "Select Features" at bounding box center [244, 181] width 116 height 22
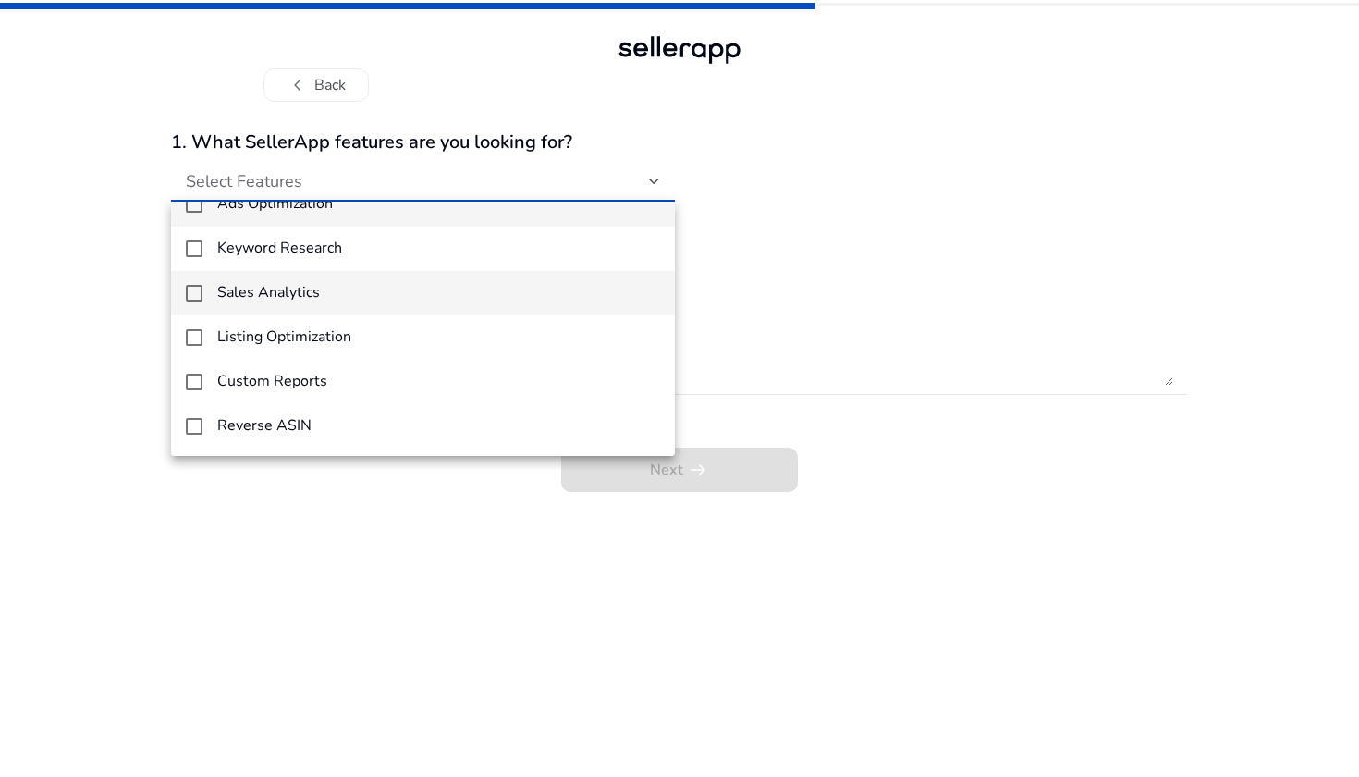
scroll to position [27, 0]
click at [225, 301] on h4 "Sales Analytics" at bounding box center [268, 293] width 103 height 18
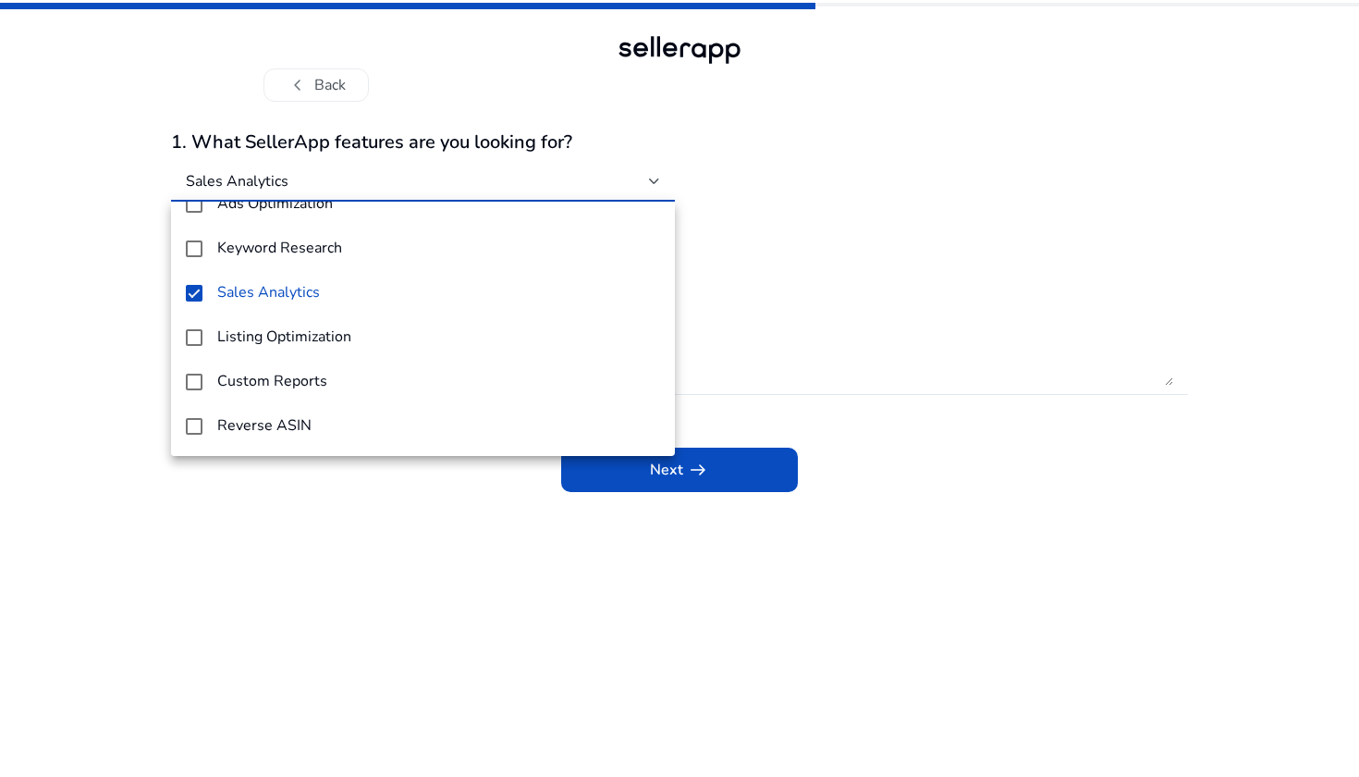
click at [453, 537] on div at bounding box center [679, 388] width 1359 height 777
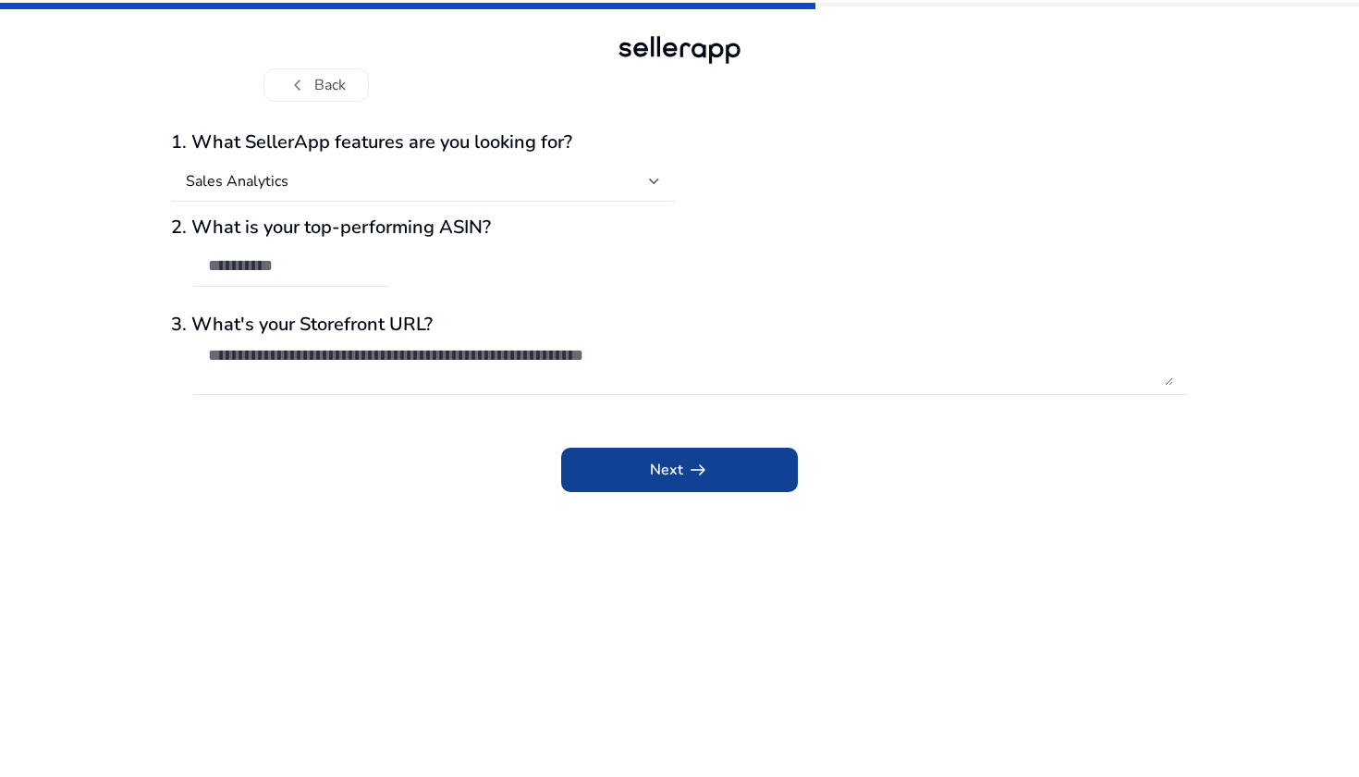
click at [675, 475] on span "Next arrow_right_alt" at bounding box center [679, 470] width 59 height 22
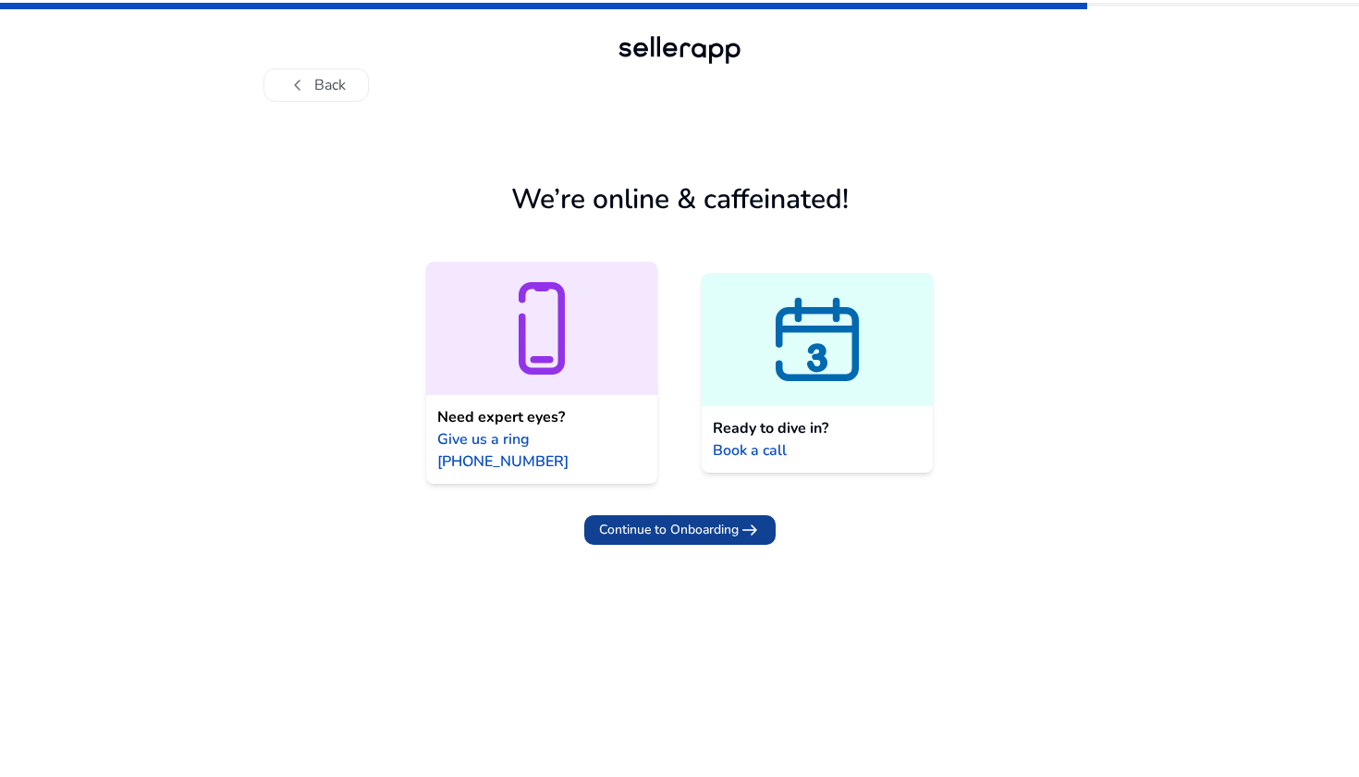
click at [692, 520] on span "Continue to Onboarding" at bounding box center [669, 529] width 140 height 19
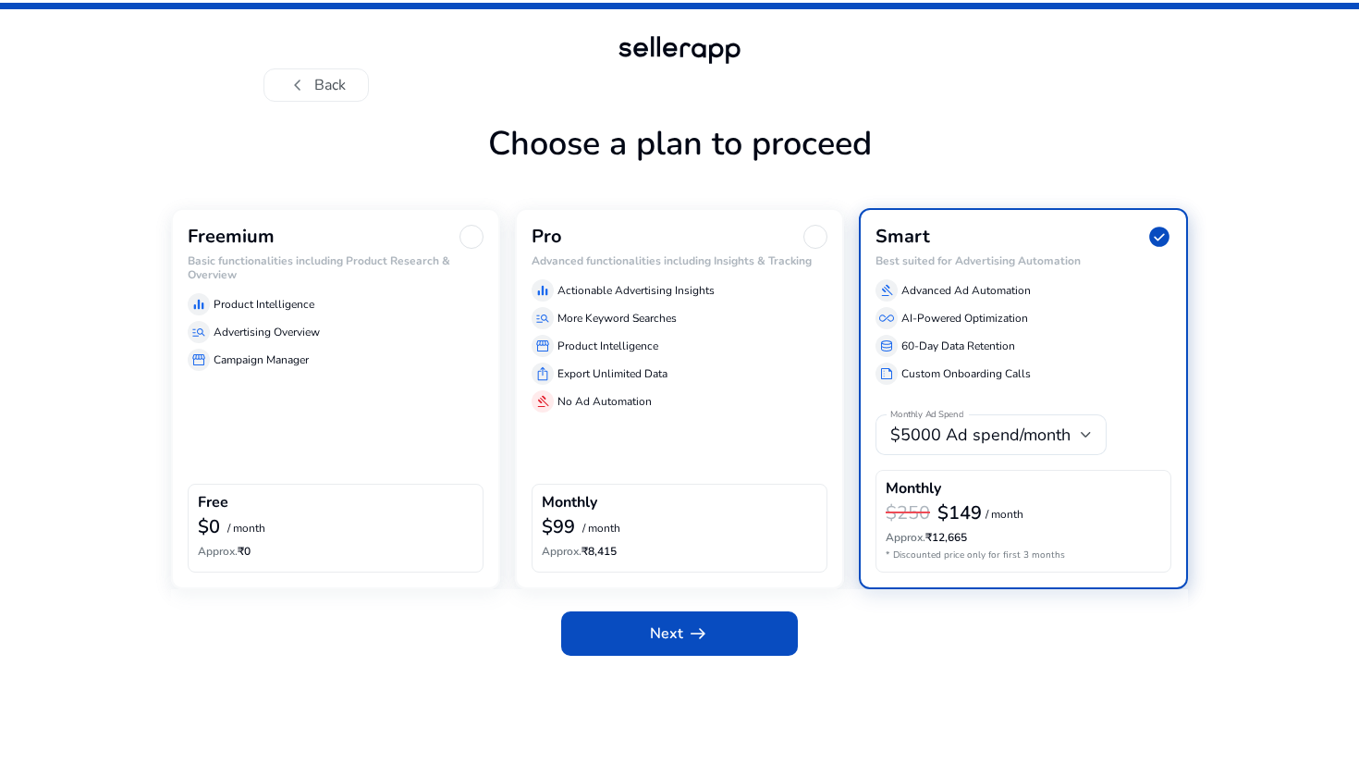
click at [343, 505] on div "Free" at bounding box center [336, 504] width 276 height 21
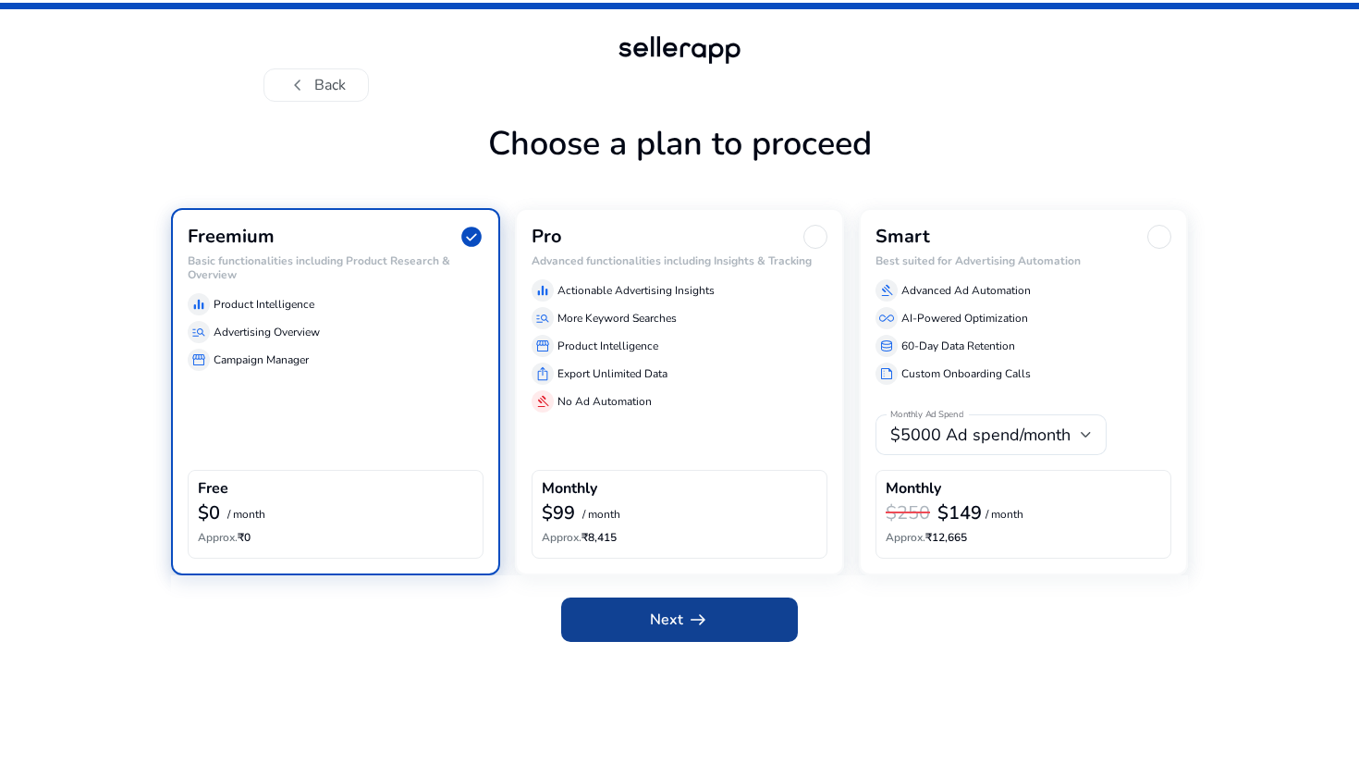
click at [670, 609] on span "Next arrow_right_alt" at bounding box center [679, 619] width 59 height 22
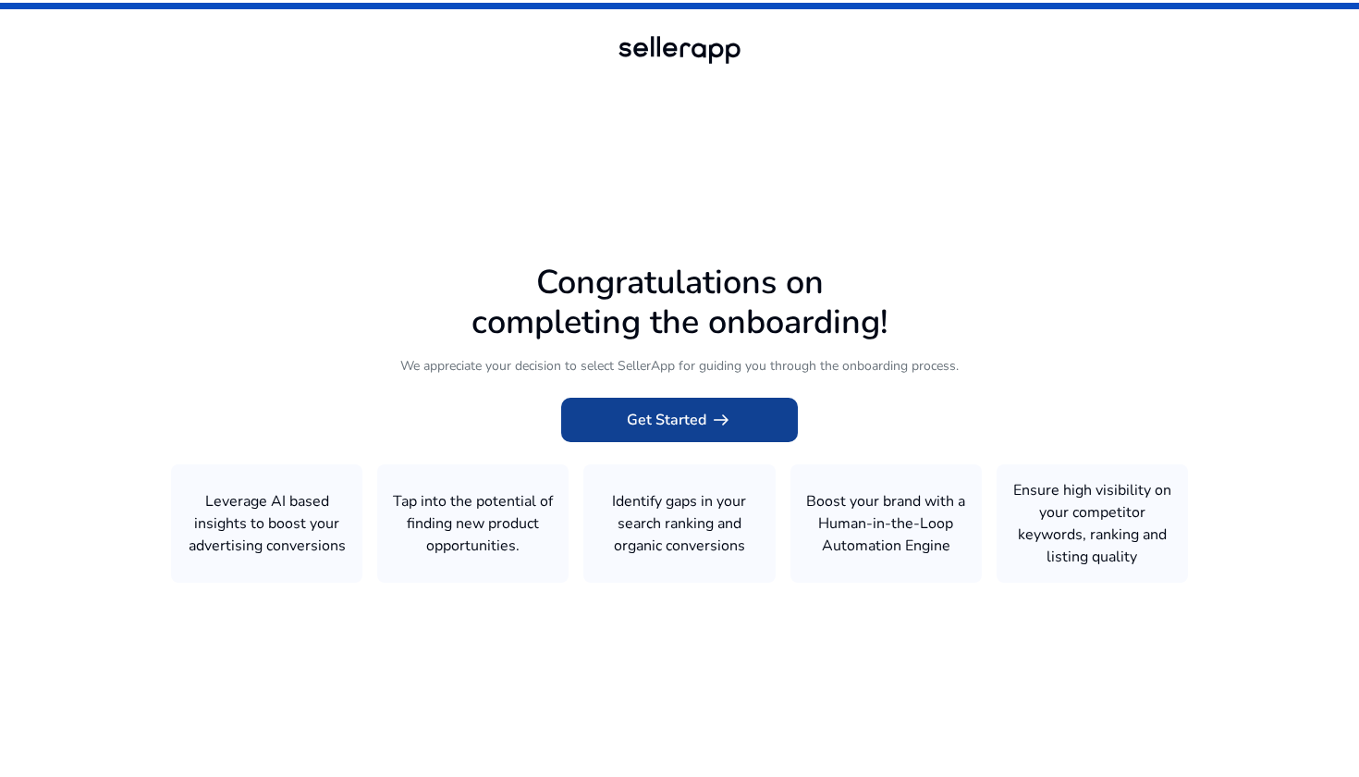
click at [692, 419] on span "Get Started arrow_right_alt" at bounding box center [679, 420] width 105 height 22
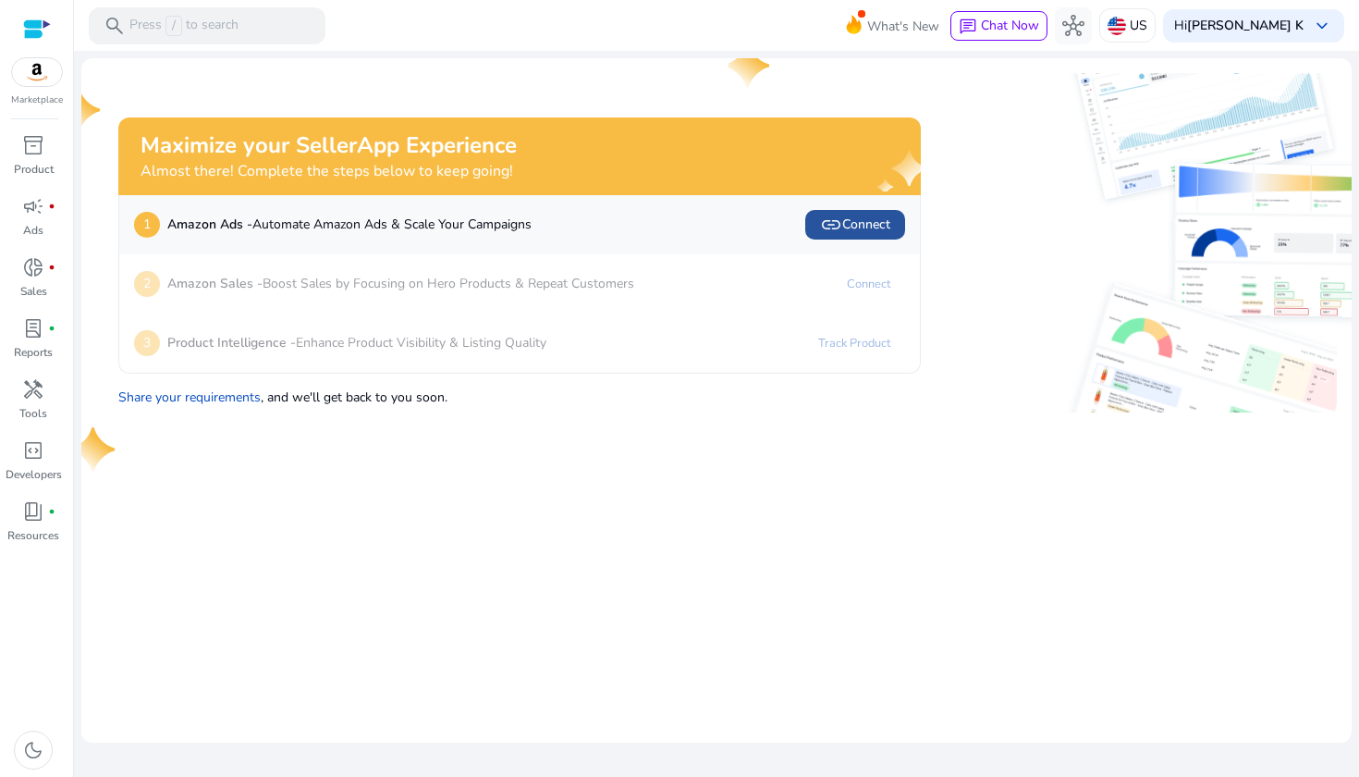
click at [861, 226] on span "link Connect" at bounding box center [855, 225] width 70 height 22
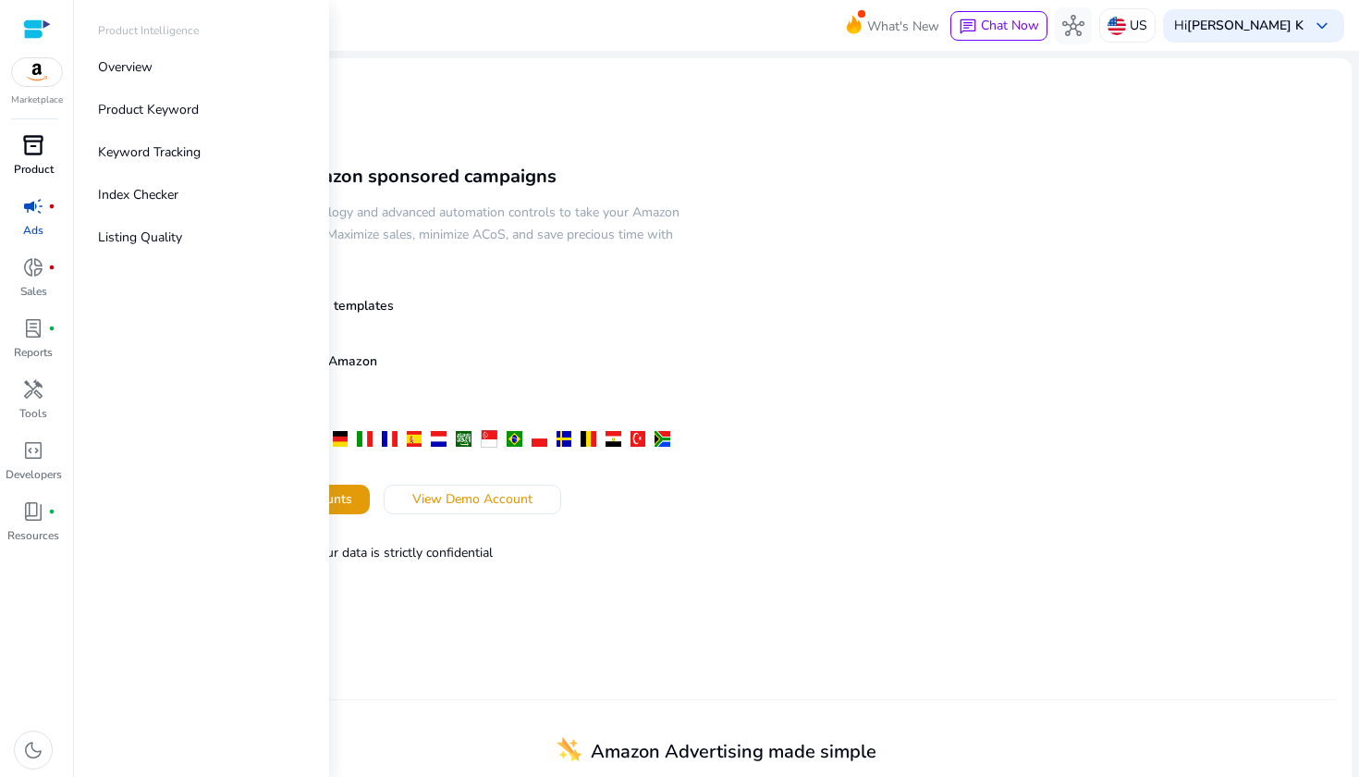
click at [28, 137] on span "inventory_2" at bounding box center [33, 145] width 22 height 22
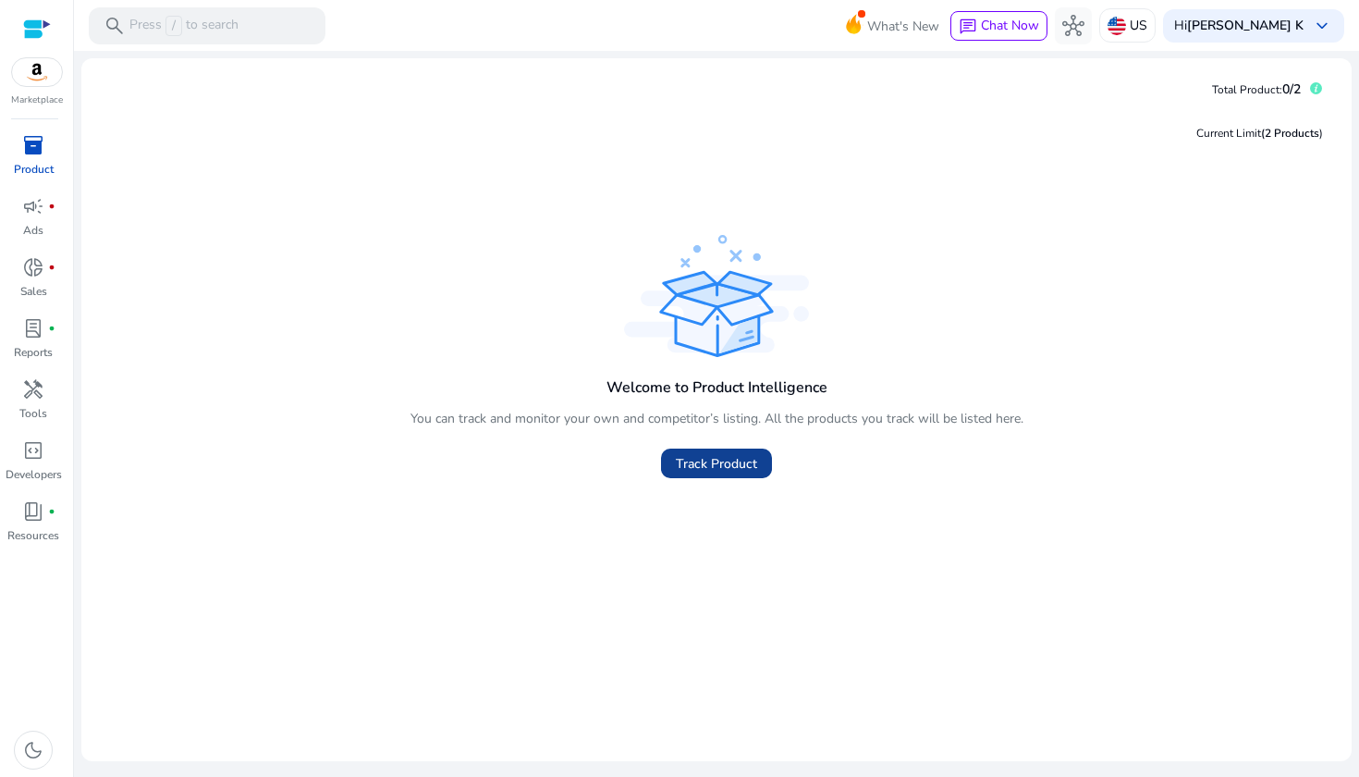
click at [713, 459] on span "Track Product" at bounding box center [716, 463] width 81 height 19
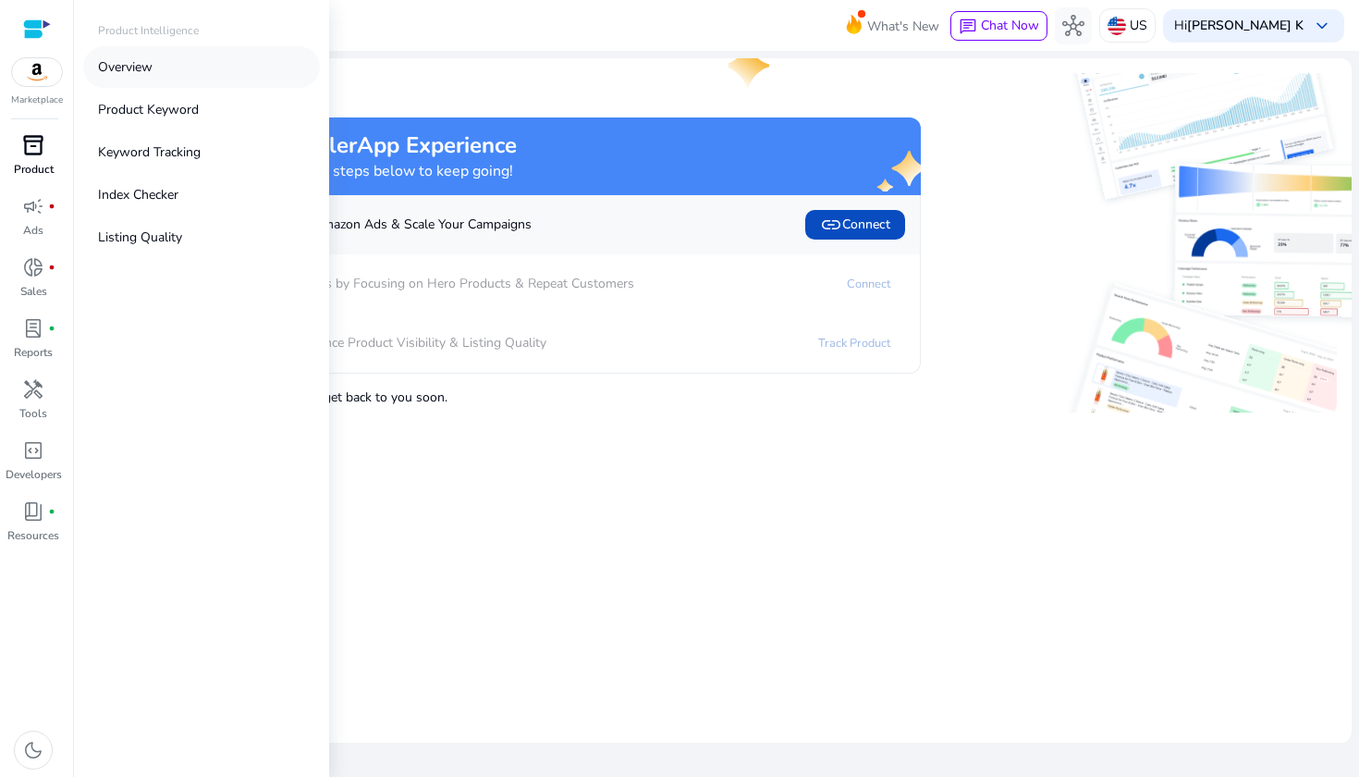
click at [135, 57] on p "Overview" at bounding box center [125, 66] width 55 height 19
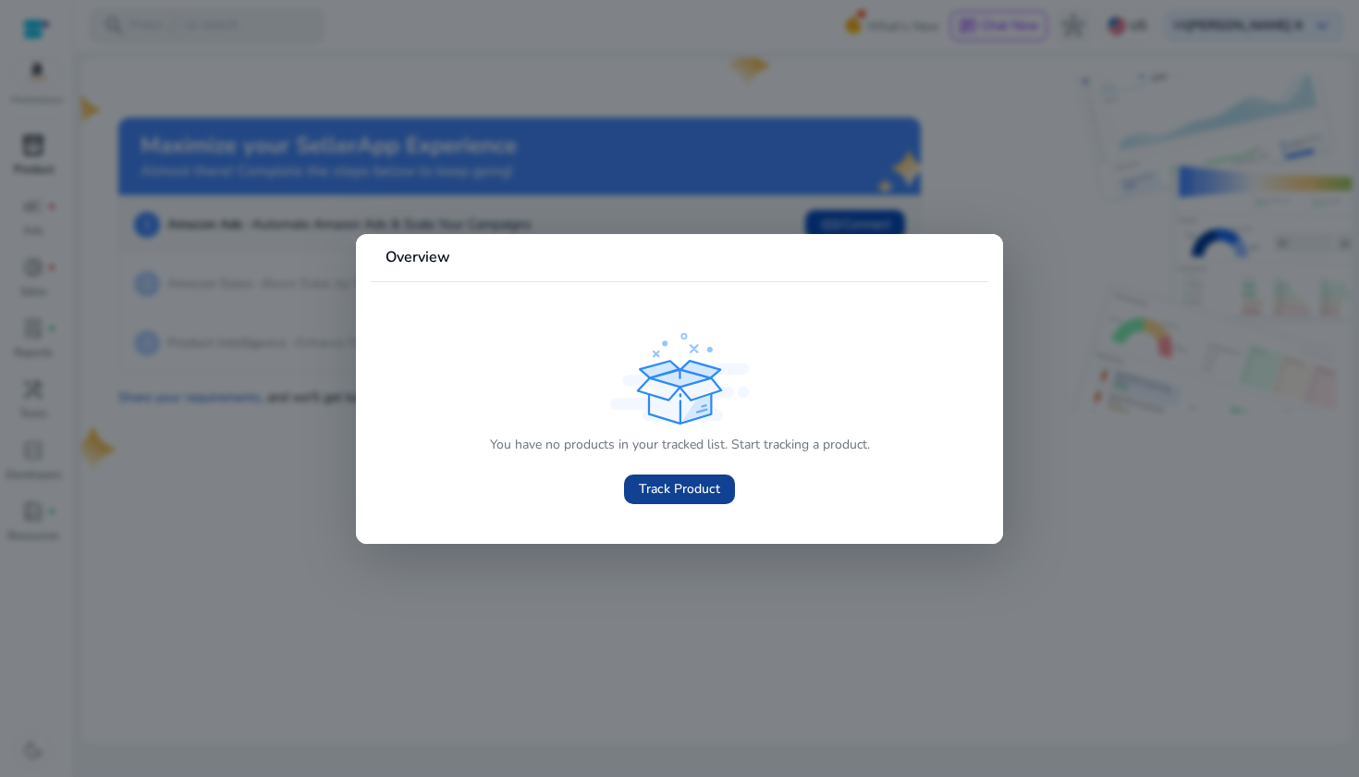
click at [676, 487] on span "Track Product" at bounding box center [679, 488] width 81 height 19
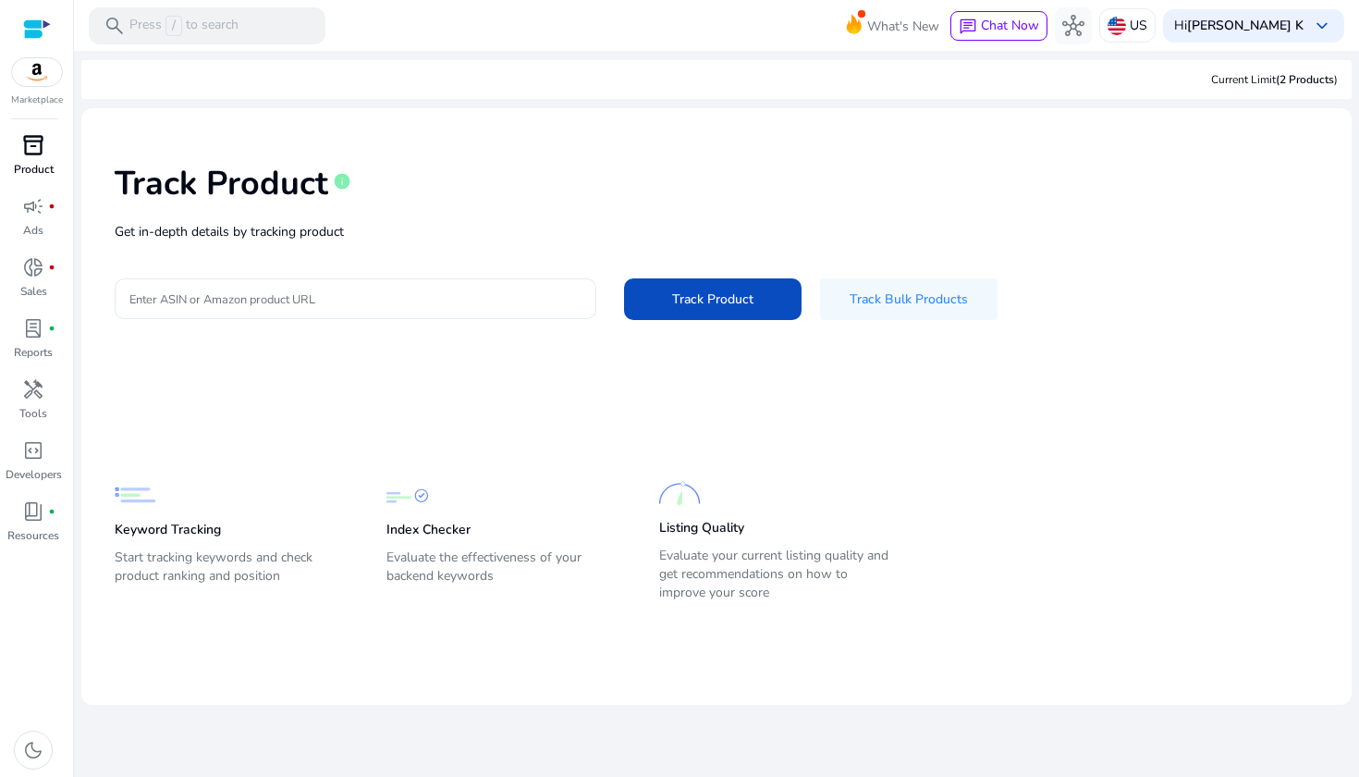
click at [249, 302] on input "Enter ASIN or Amazon product URL" at bounding box center [355, 298] width 452 height 20
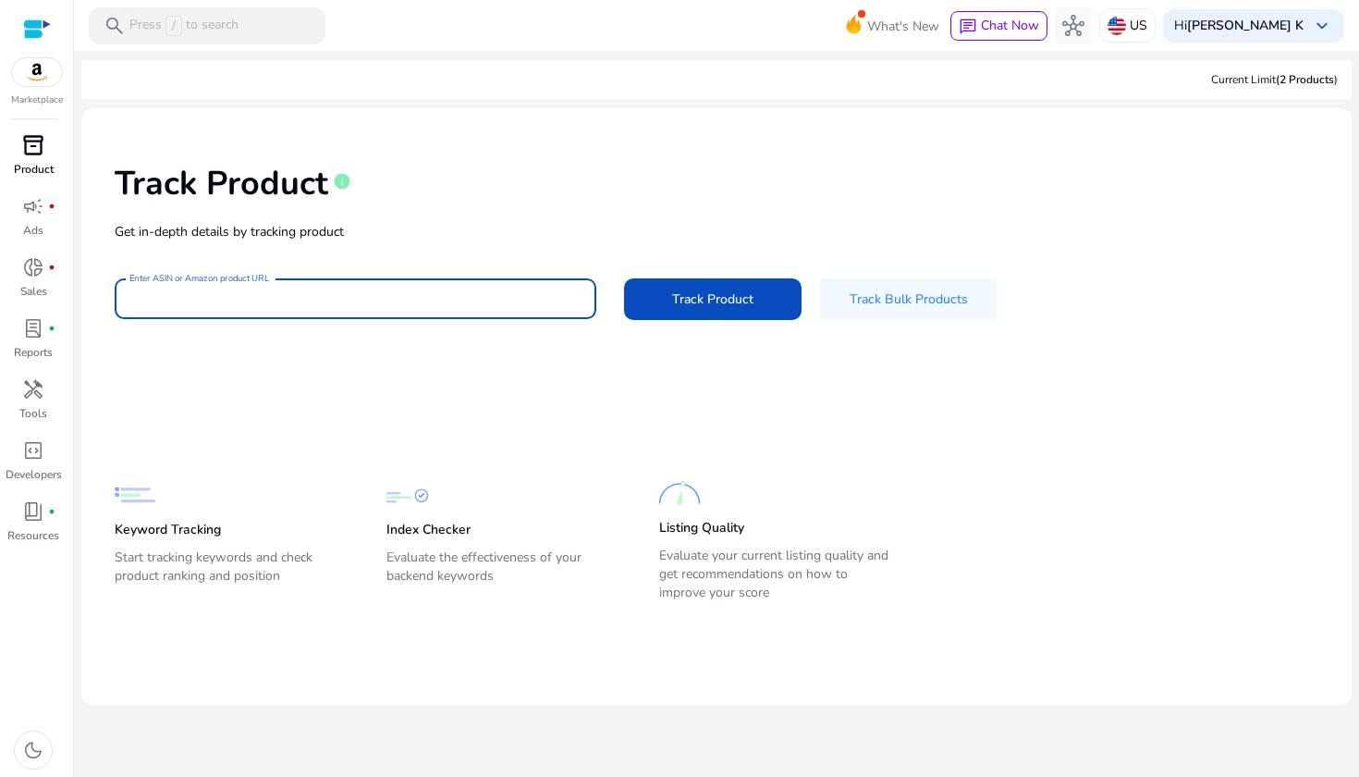
paste input "**********"
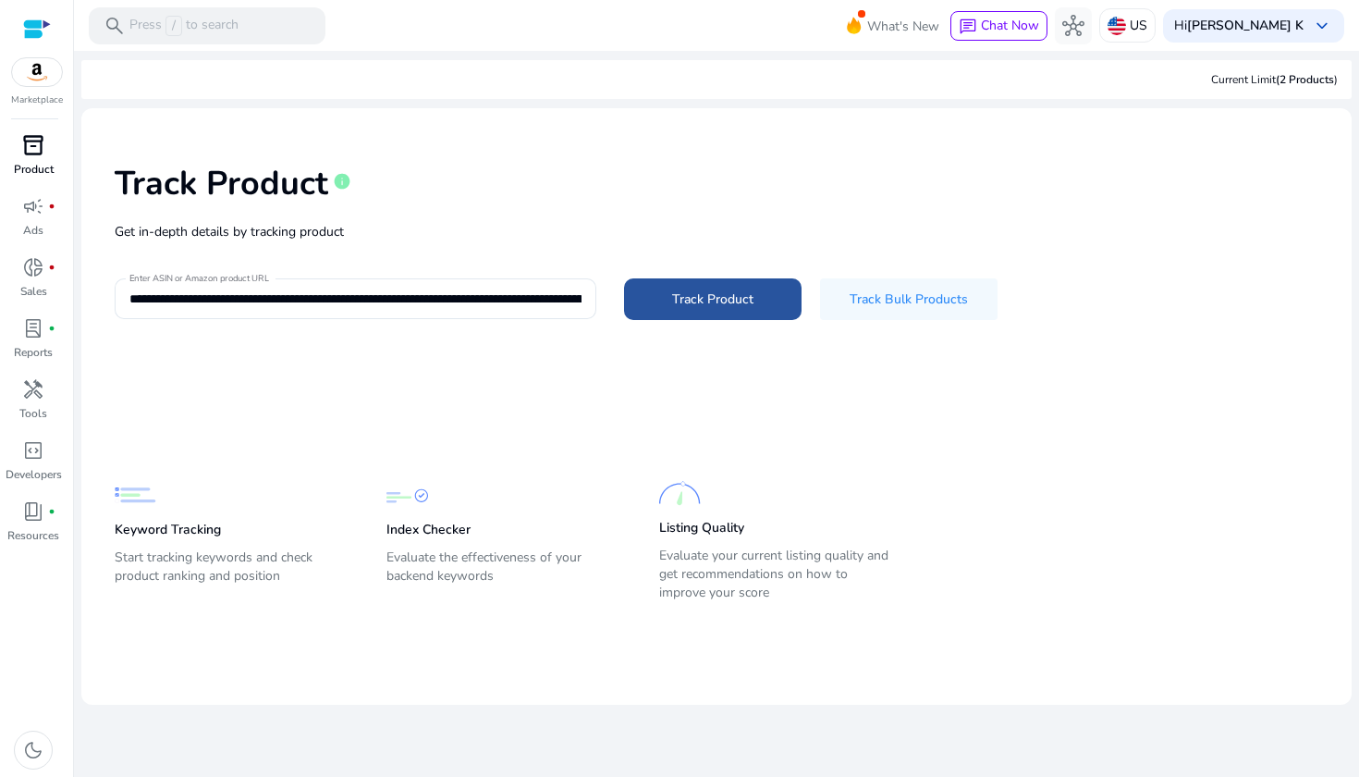
click at [719, 289] on span "Track Product" at bounding box center [712, 298] width 81 height 19
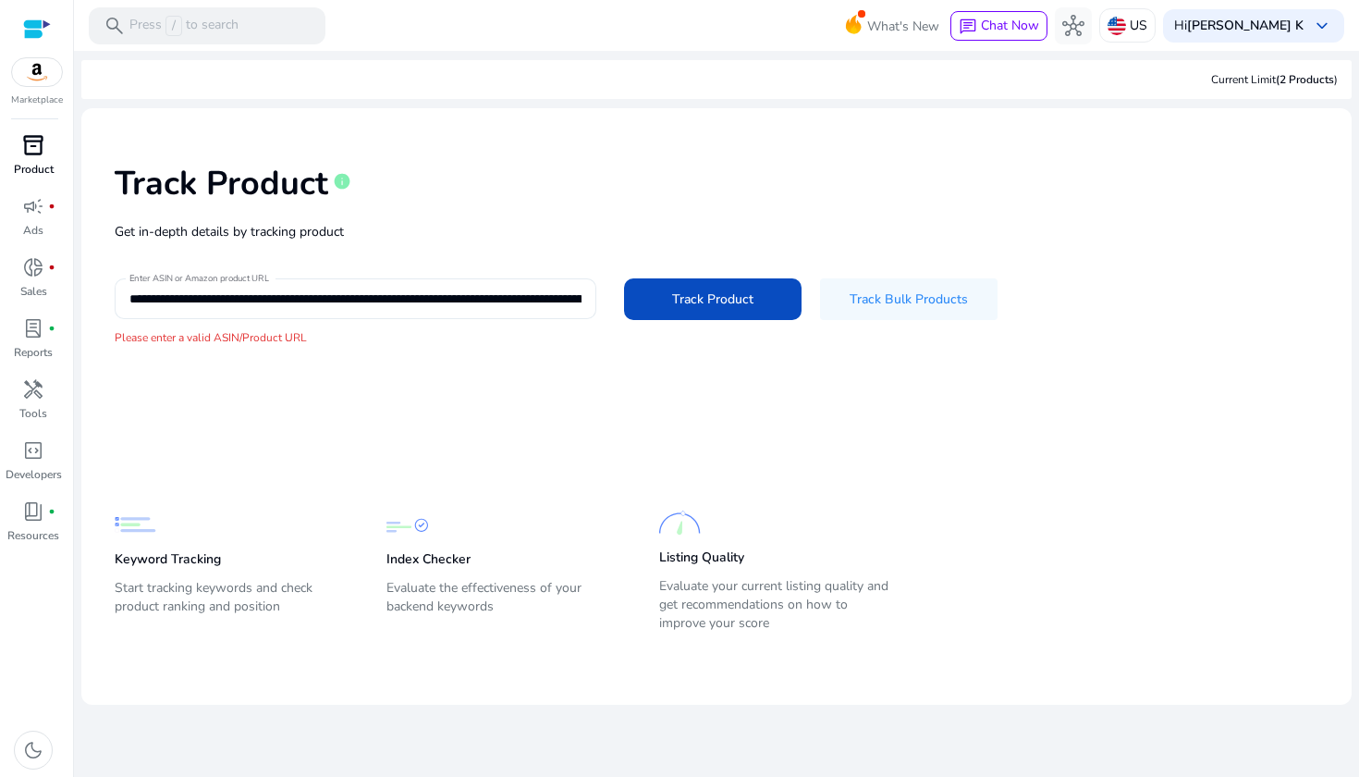
click at [545, 298] on input "**********" at bounding box center [355, 298] width 452 height 20
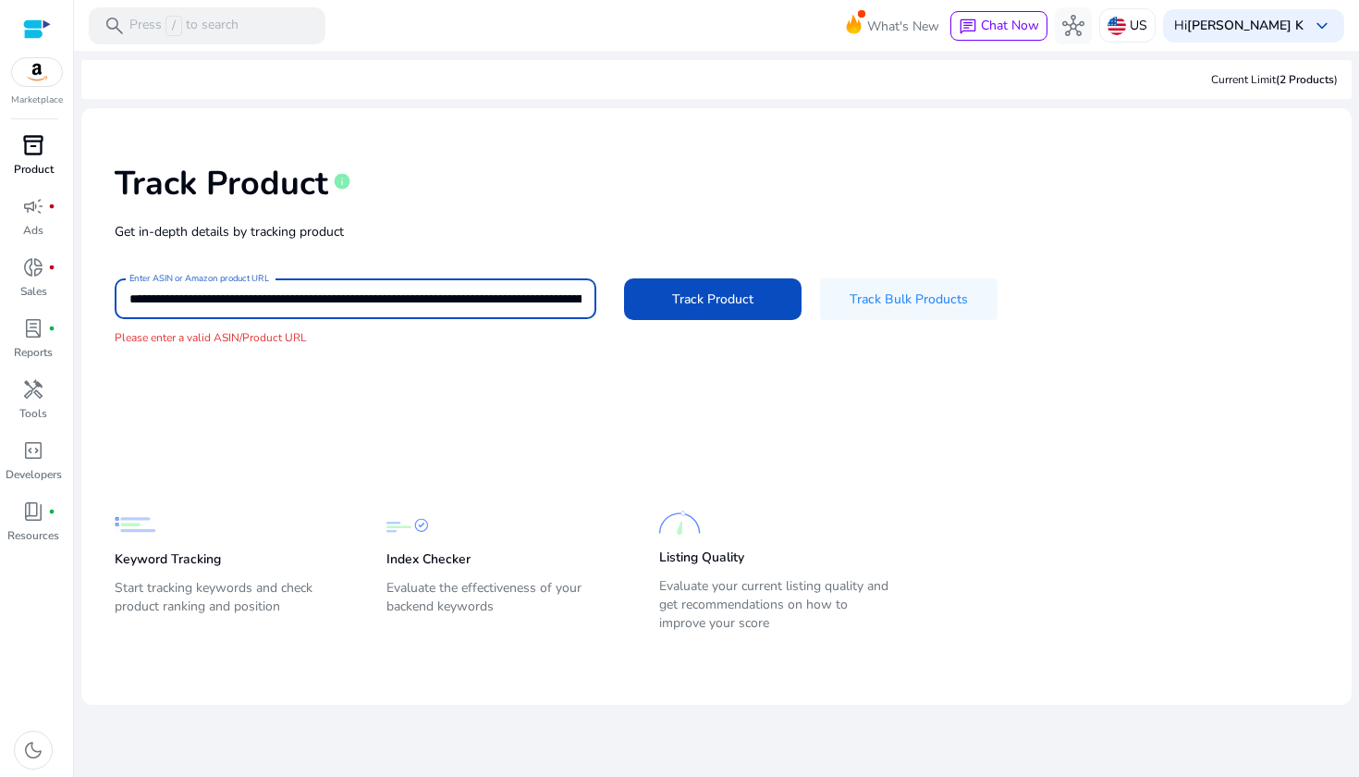
click at [545, 298] on input "**********" at bounding box center [355, 298] width 452 height 20
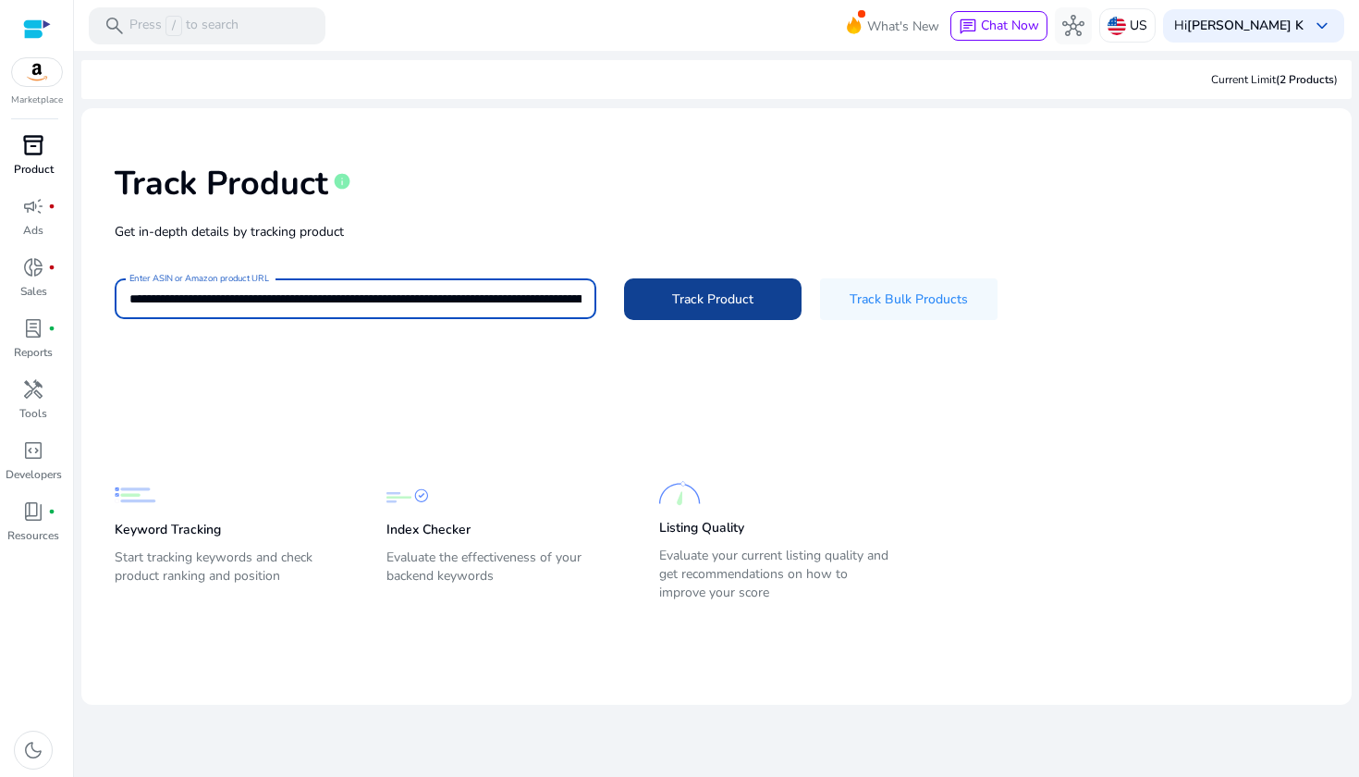
click at [734, 300] on span "Track Product" at bounding box center [712, 298] width 81 height 19
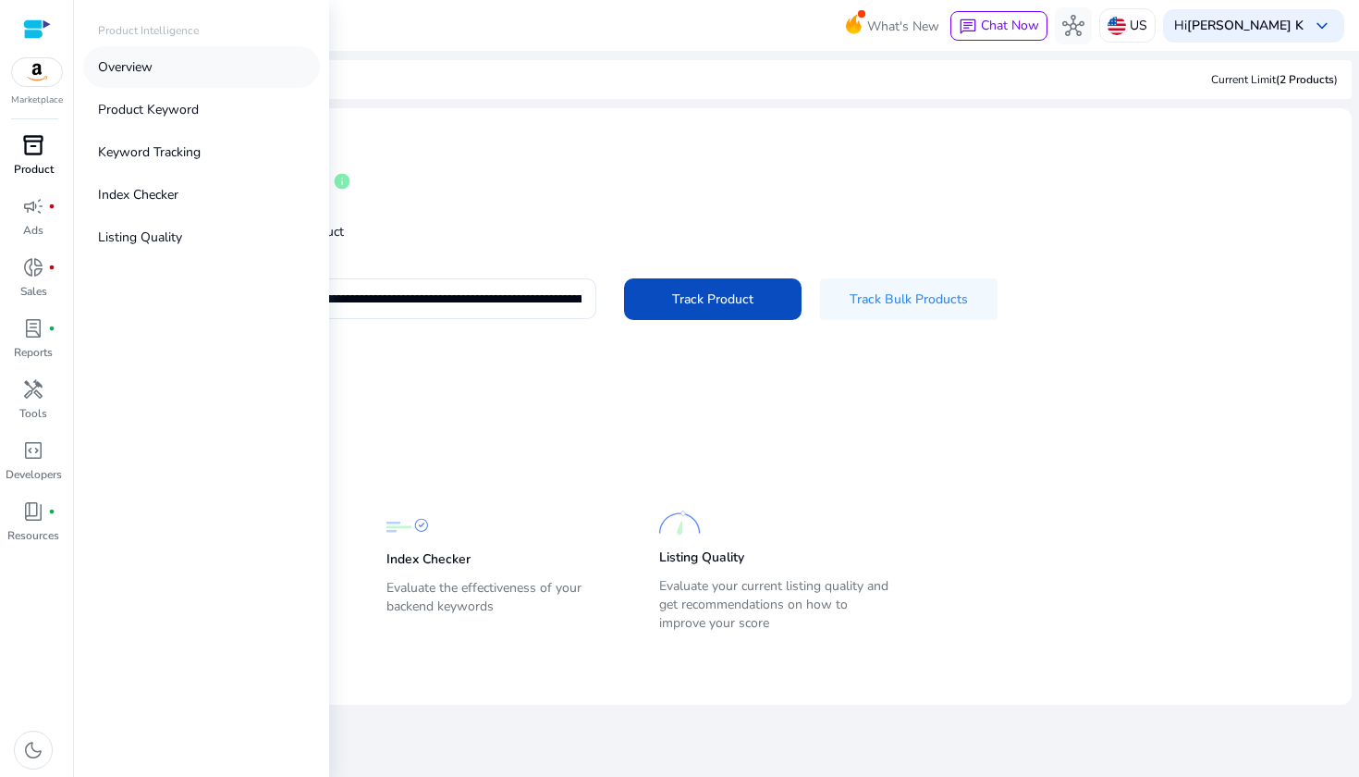
click at [131, 59] on p "Overview" at bounding box center [125, 66] width 55 height 19
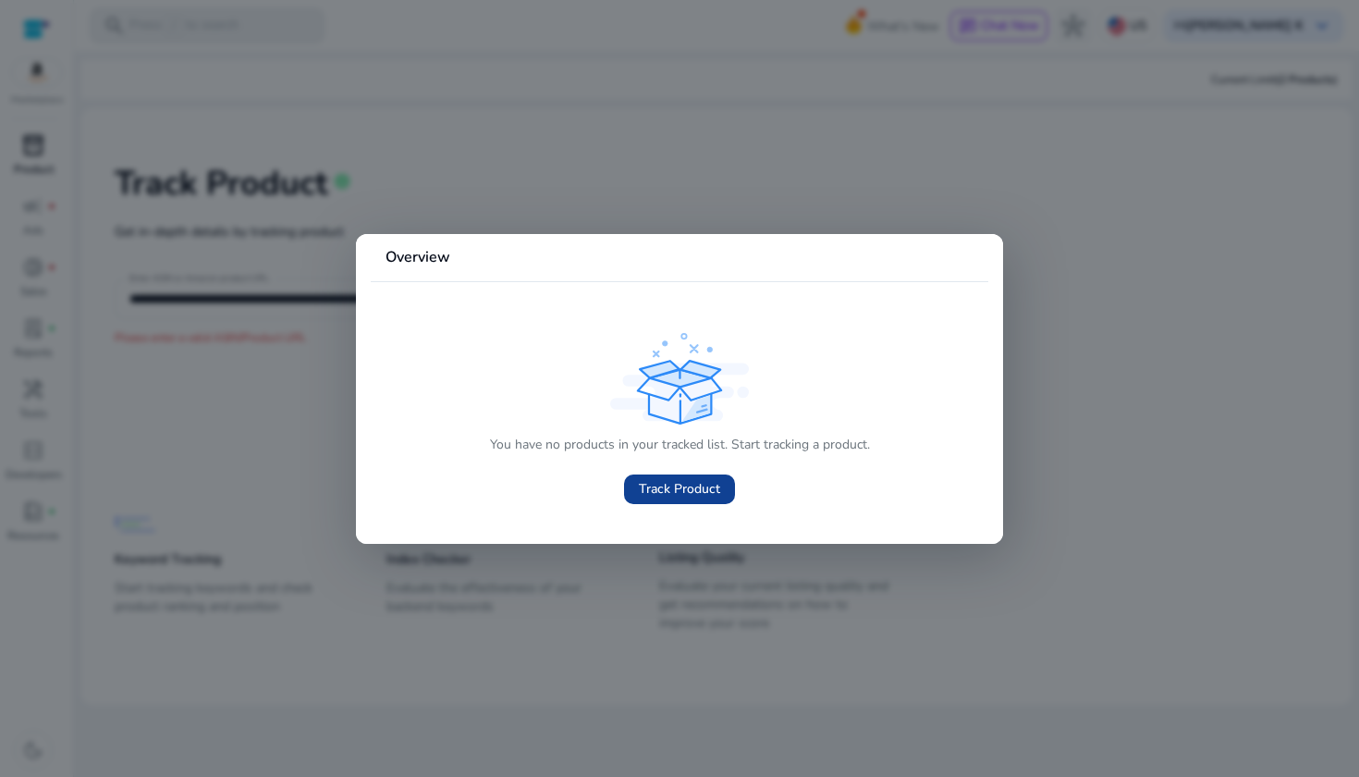
click at [671, 494] on span "Track Product" at bounding box center [679, 488] width 81 height 19
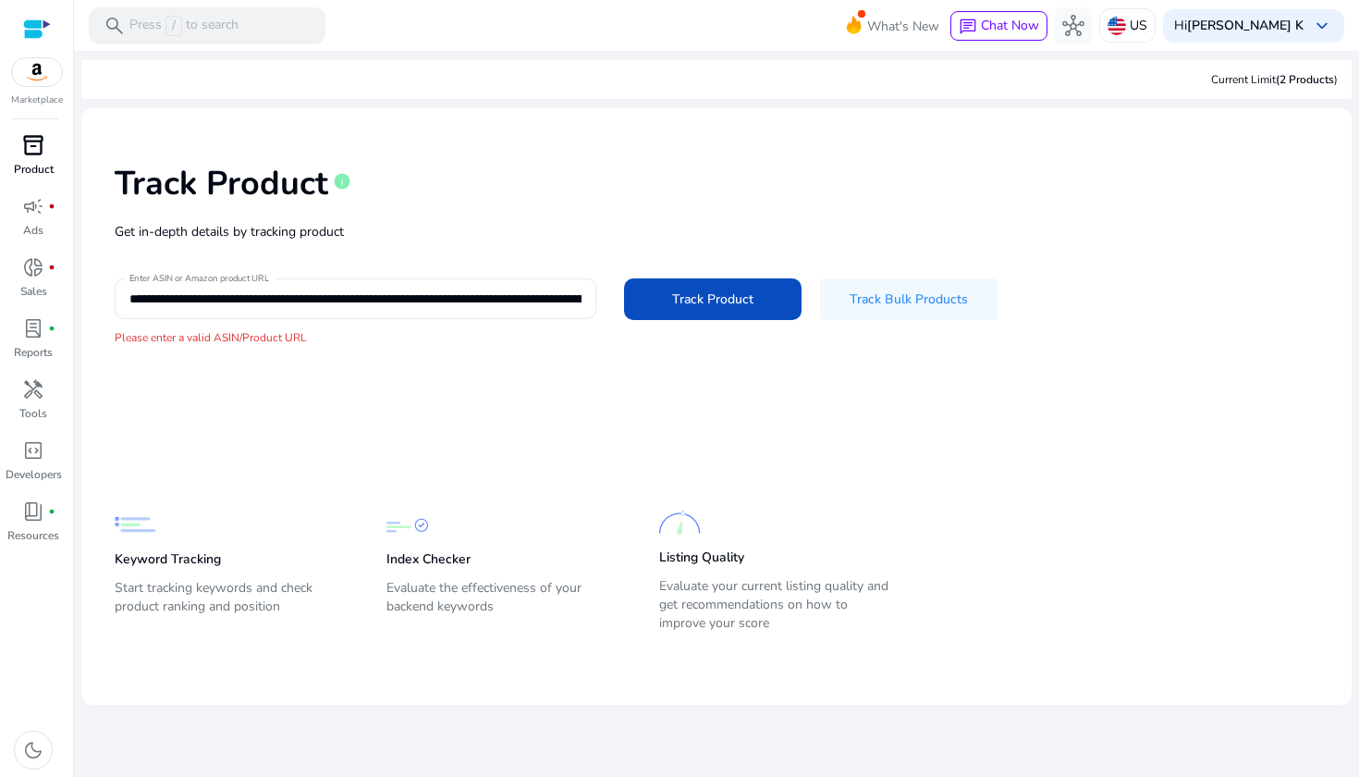
click at [300, 299] on input "**********" at bounding box center [355, 298] width 452 height 20
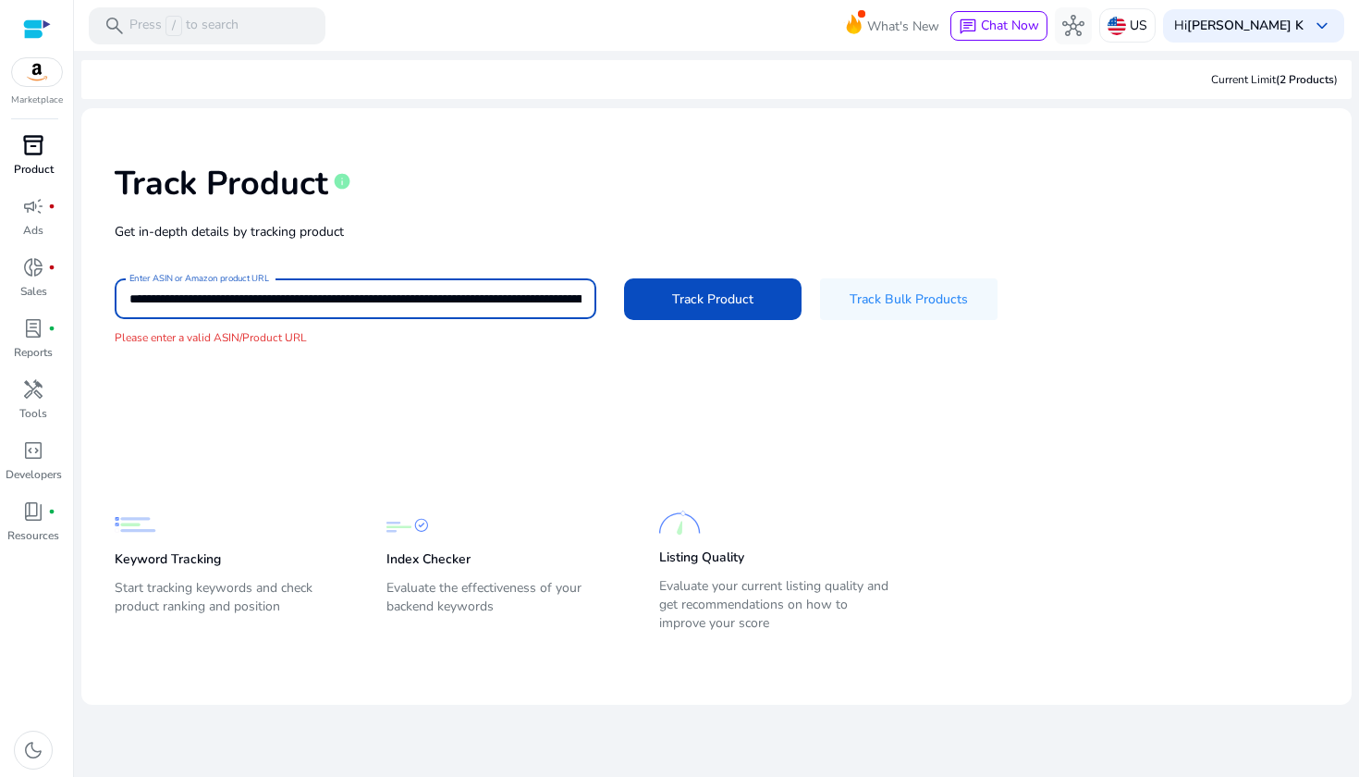
click at [300, 299] on input "**********" at bounding box center [355, 298] width 452 height 20
paste input
type input "**********"
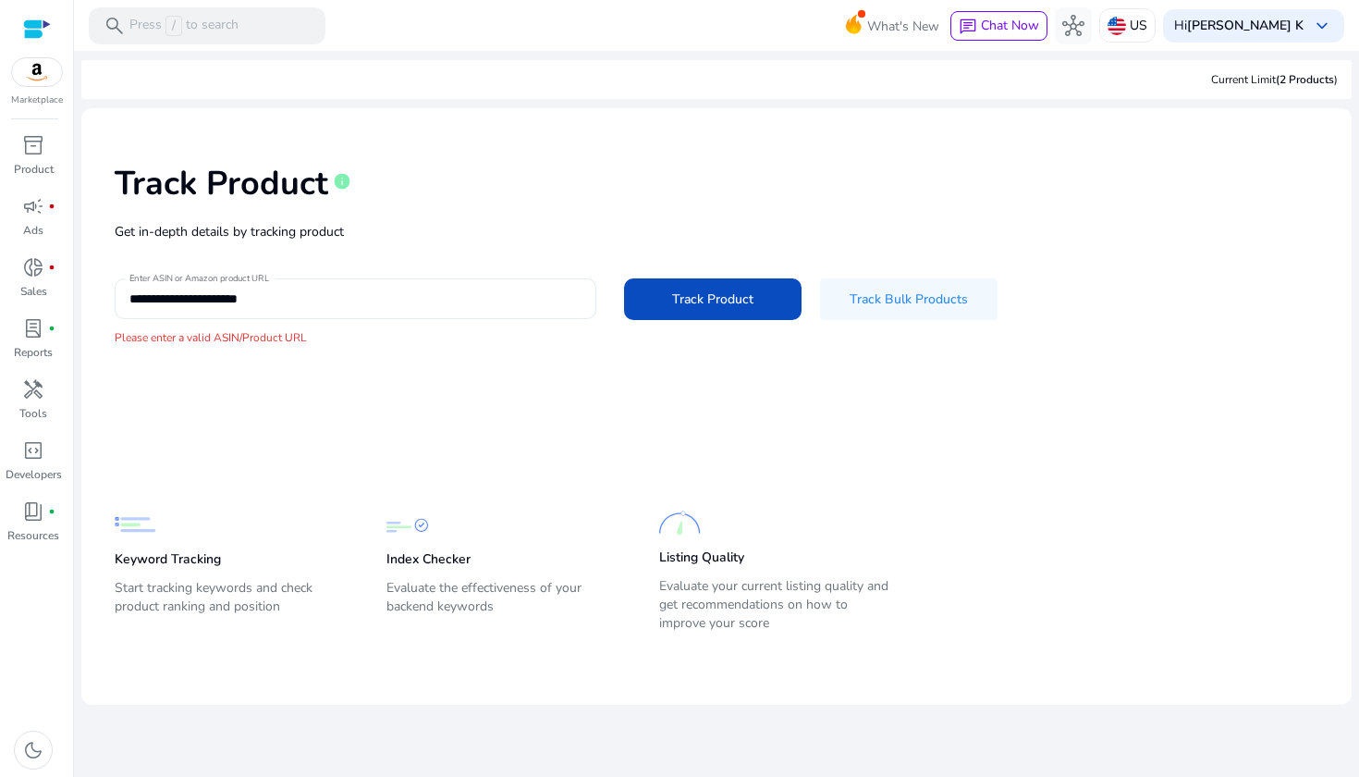
click at [333, 303] on input "**********" at bounding box center [355, 298] width 452 height 20
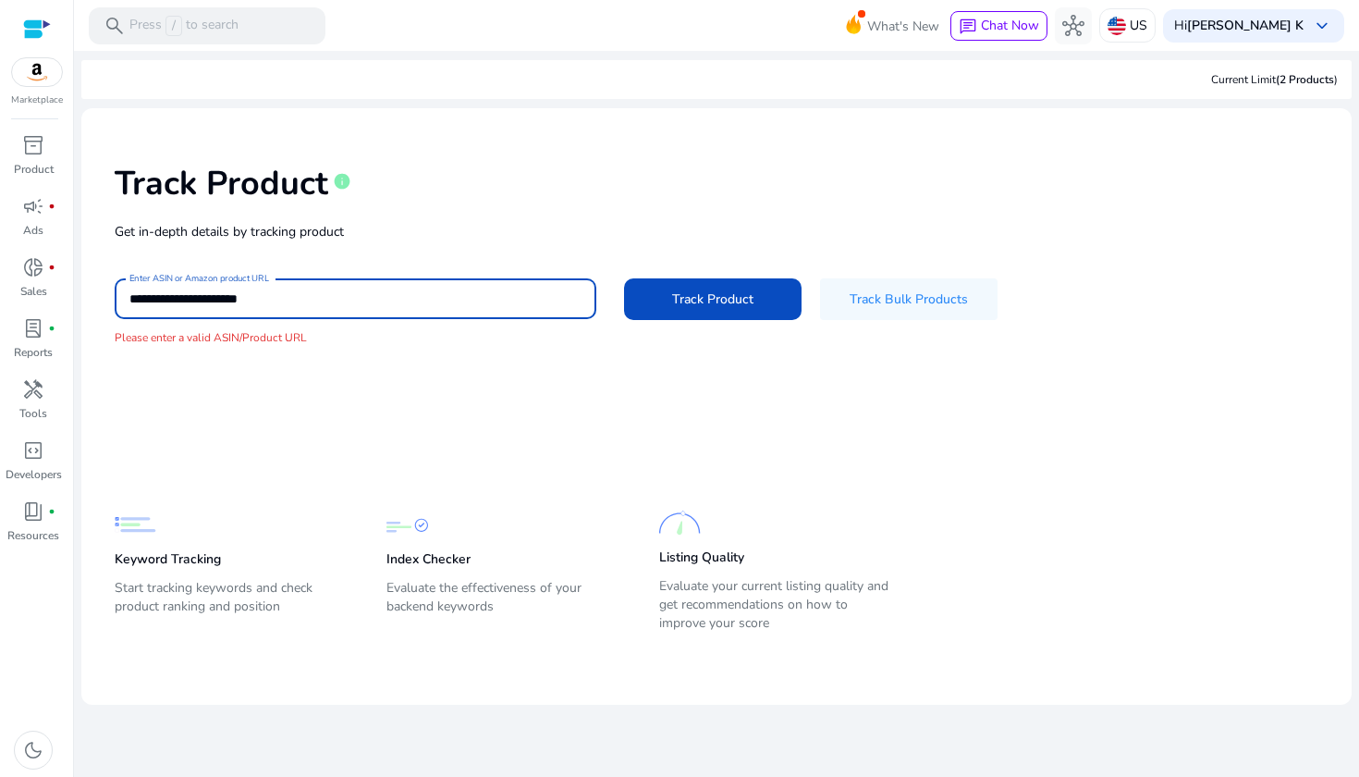
click at [333, 303] on input "**********" at bounding box center [355, 298] width 452 height 20
paste input "**********"
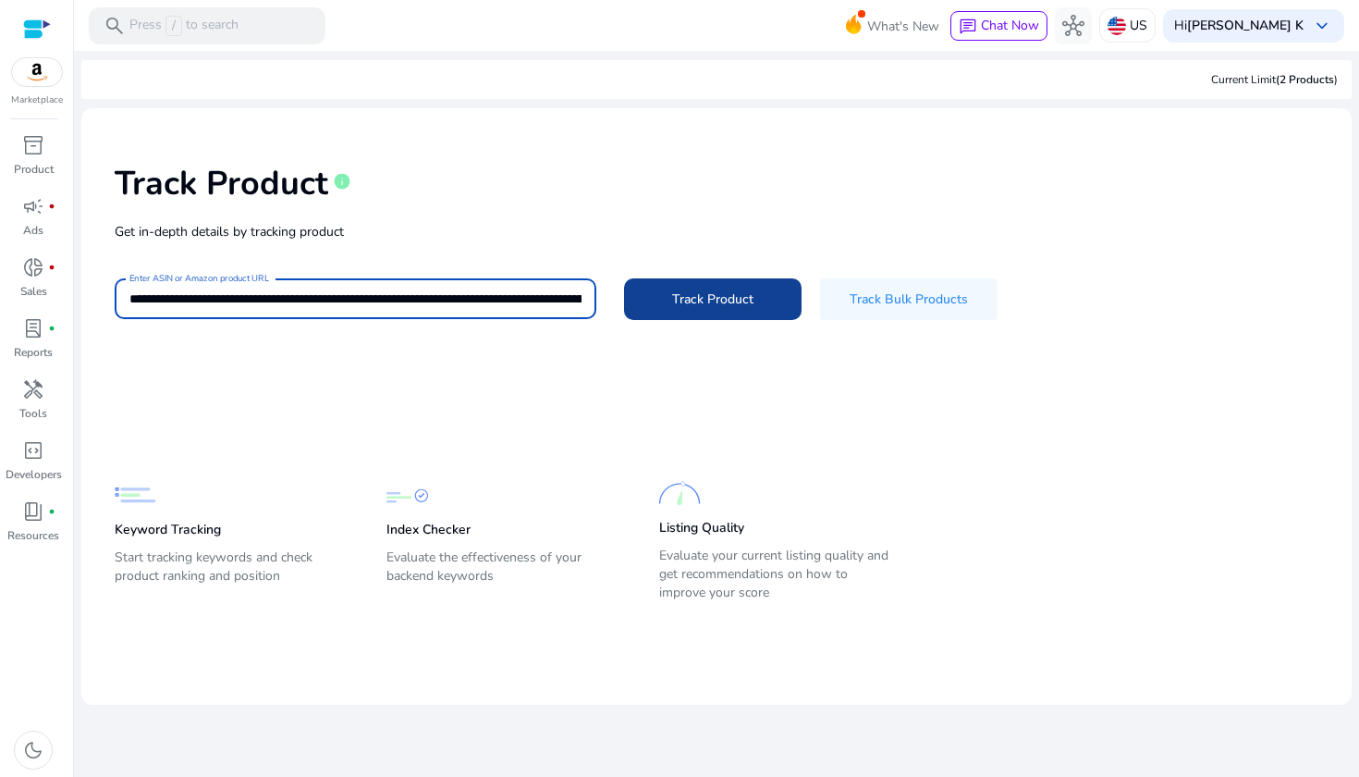
type input "**********"
click at [693, 294] on span "Track Product" at bounding box center [712, 298] width 81 height 19
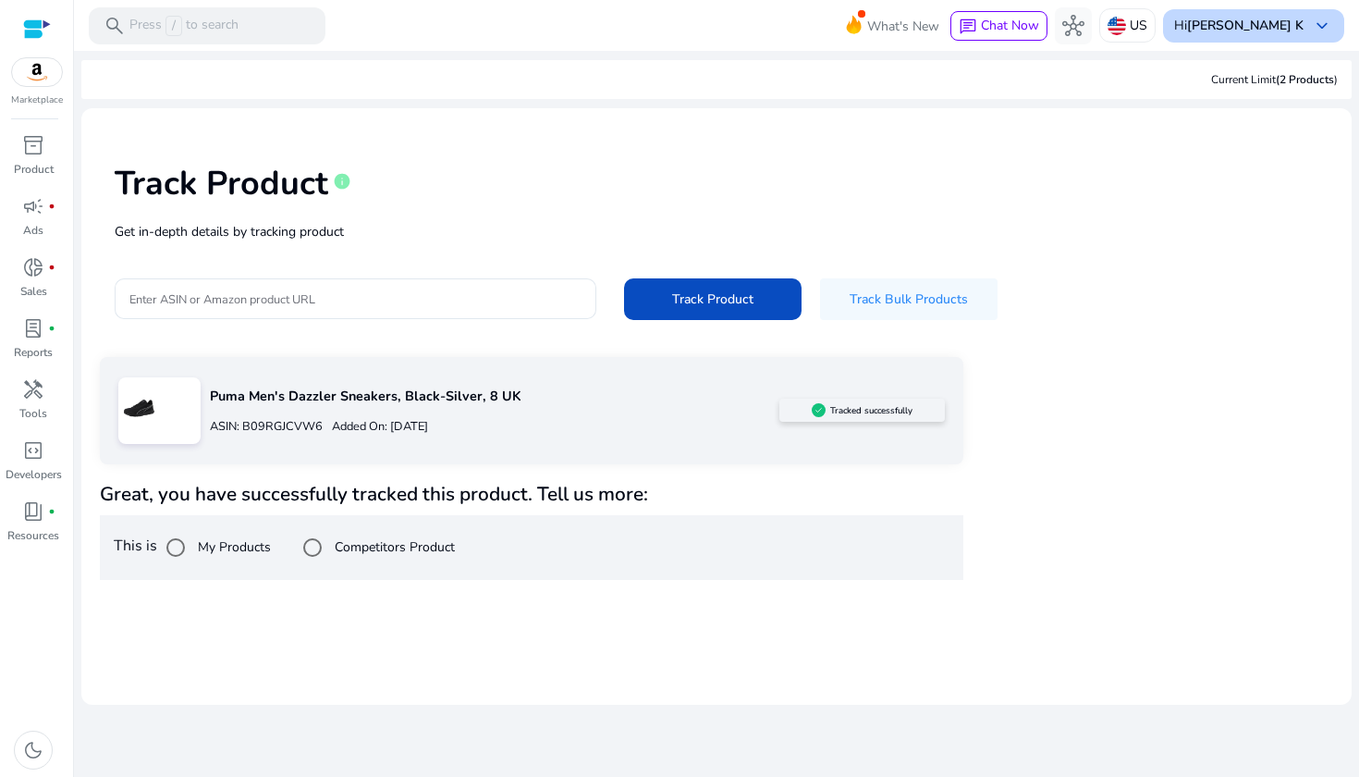
click at [1320, 37] on span "keyboard_arrow_down" at bounding box center [1322, 26] width 22 height 22
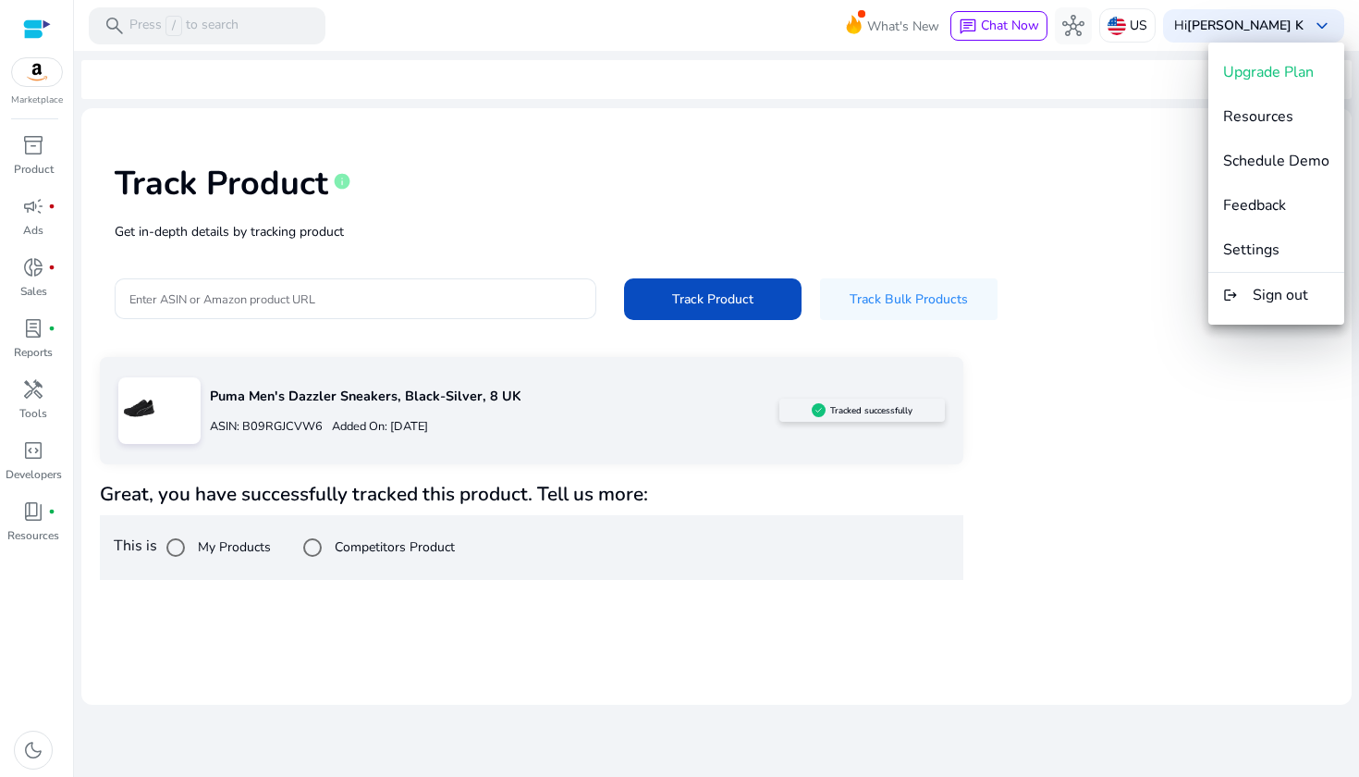
click at [964, 152] on div at bounding box center [679, 388] width 1359 height 777
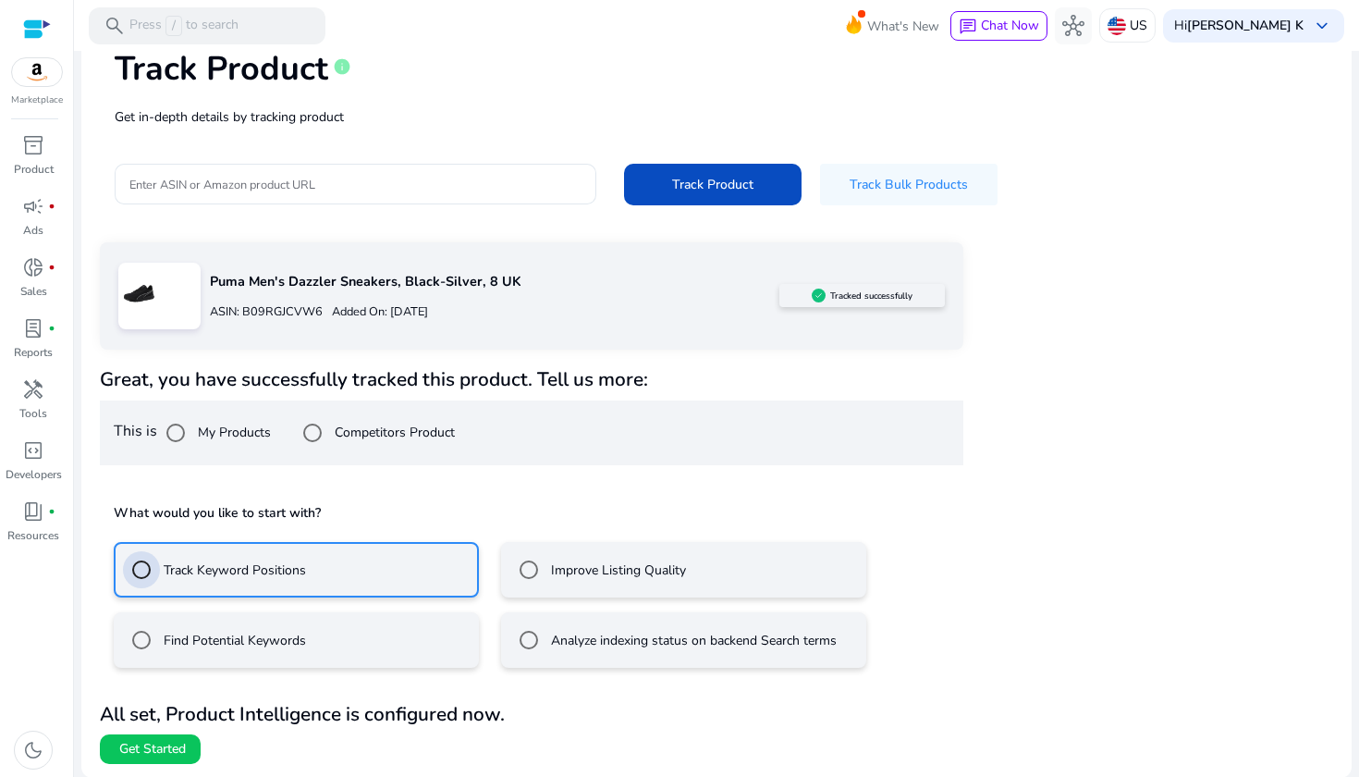
scroll to position [114, 0]
click at [167, 746] on span "Get Started" at bounding box center [152, 750] width 67 height 18
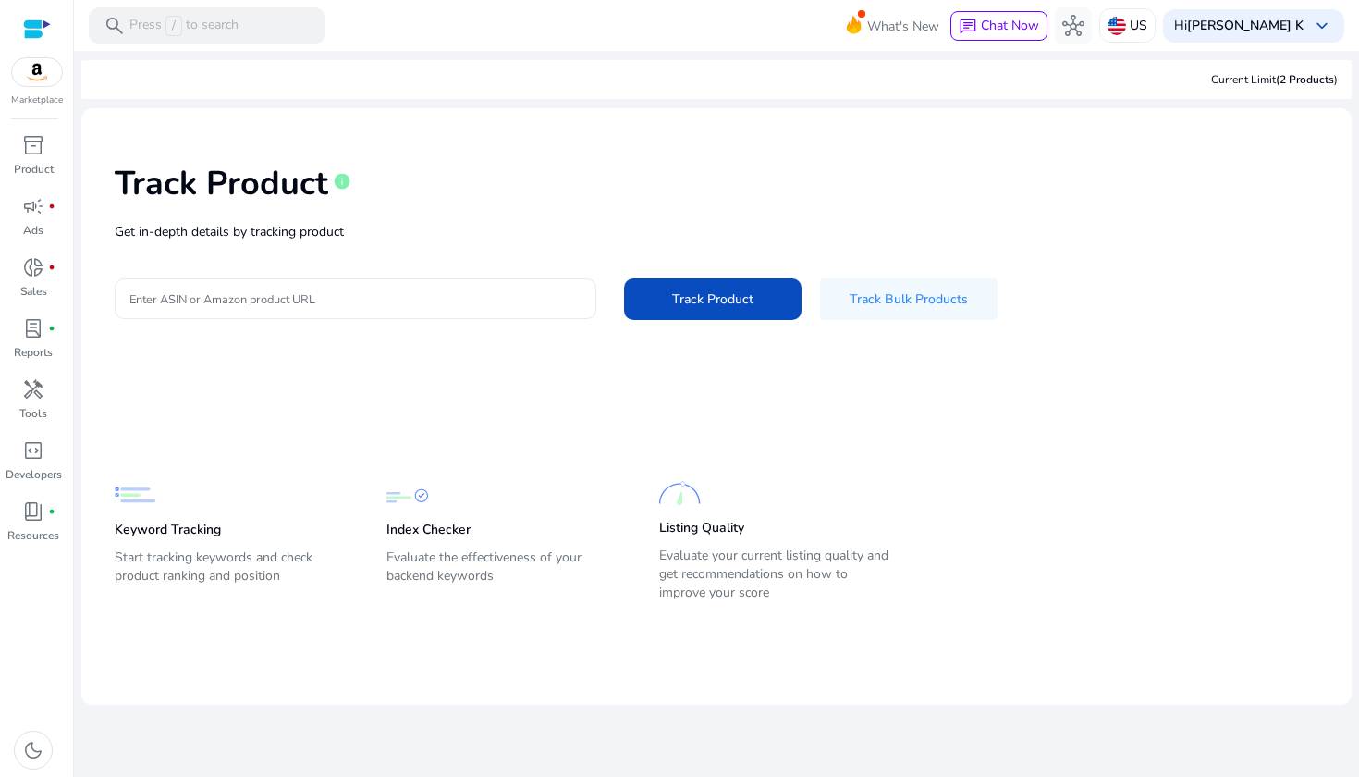
click at [271, 294] on input "Enter ASIN or Amazon product URL" at bounding box center [355, 298] width 452 height 20
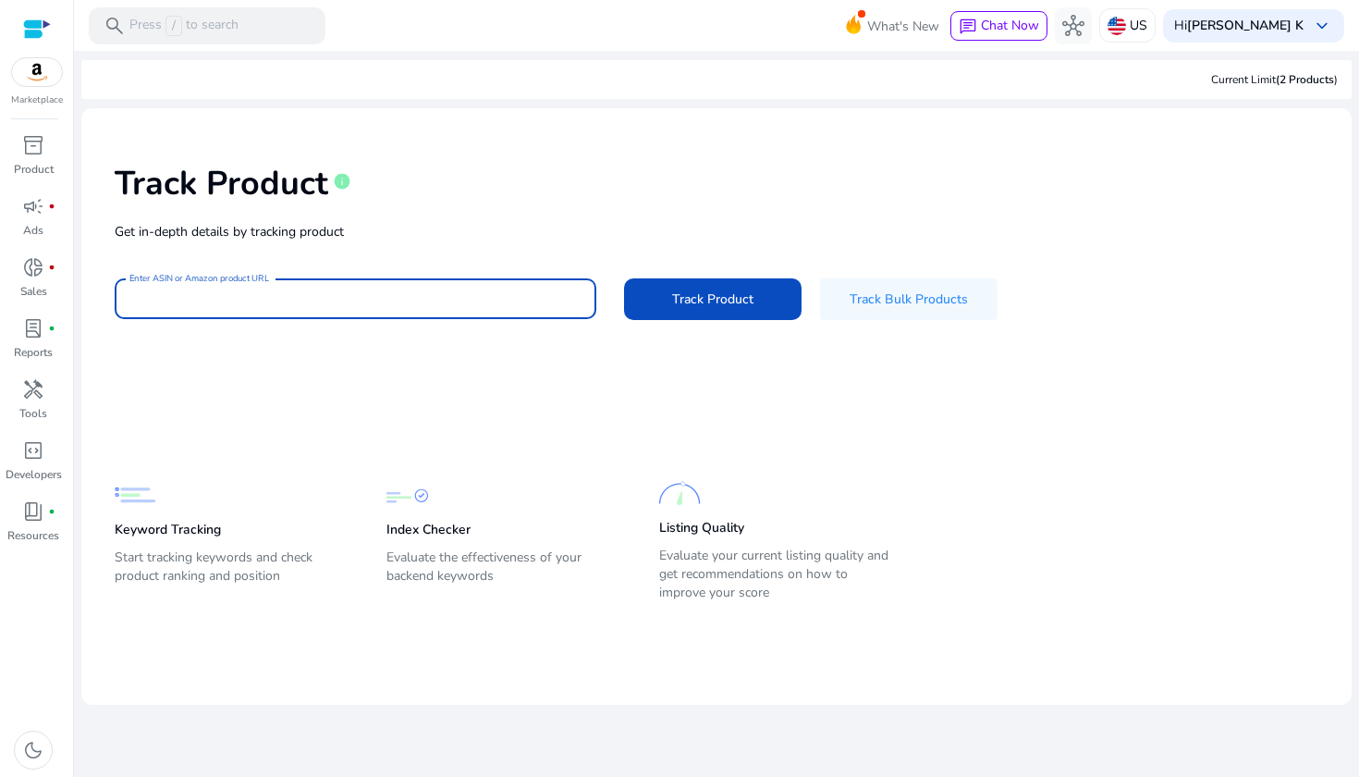
paste input "**********"
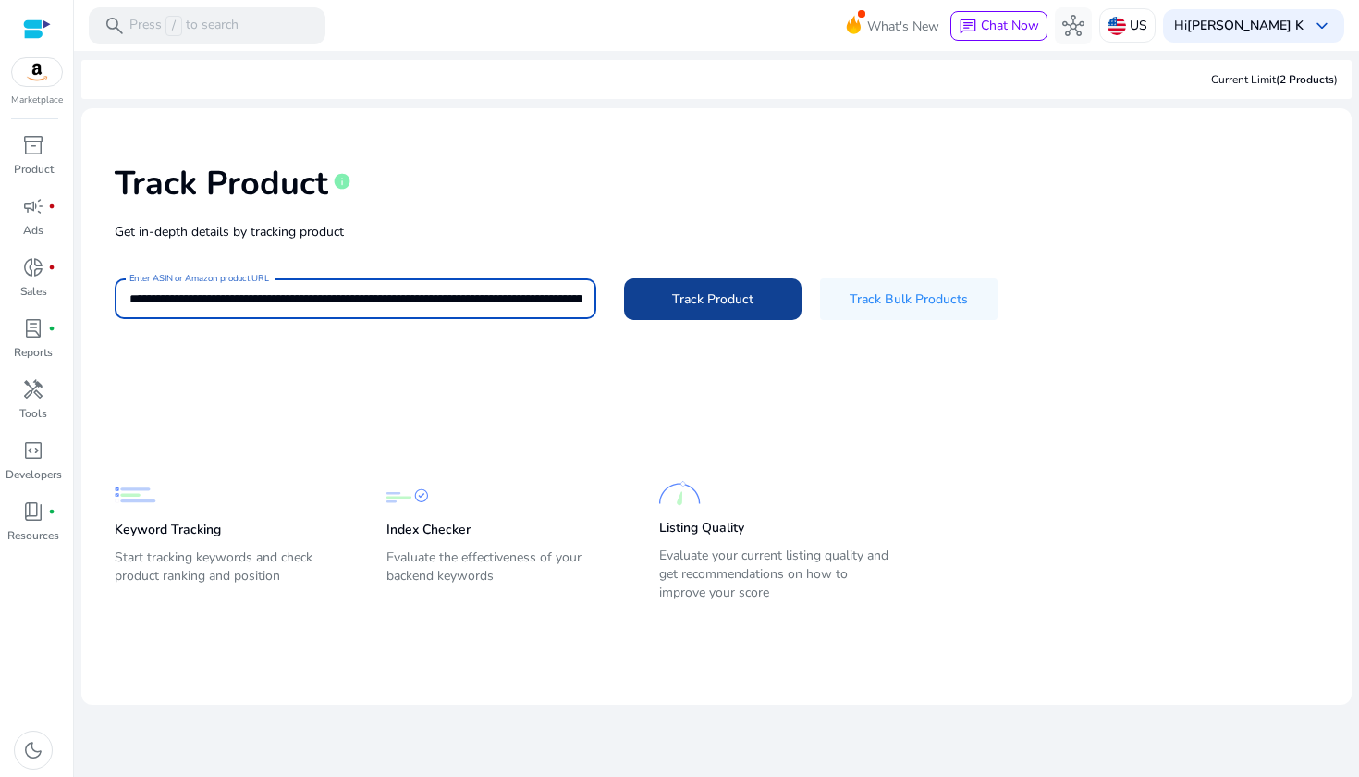
type input "**********"
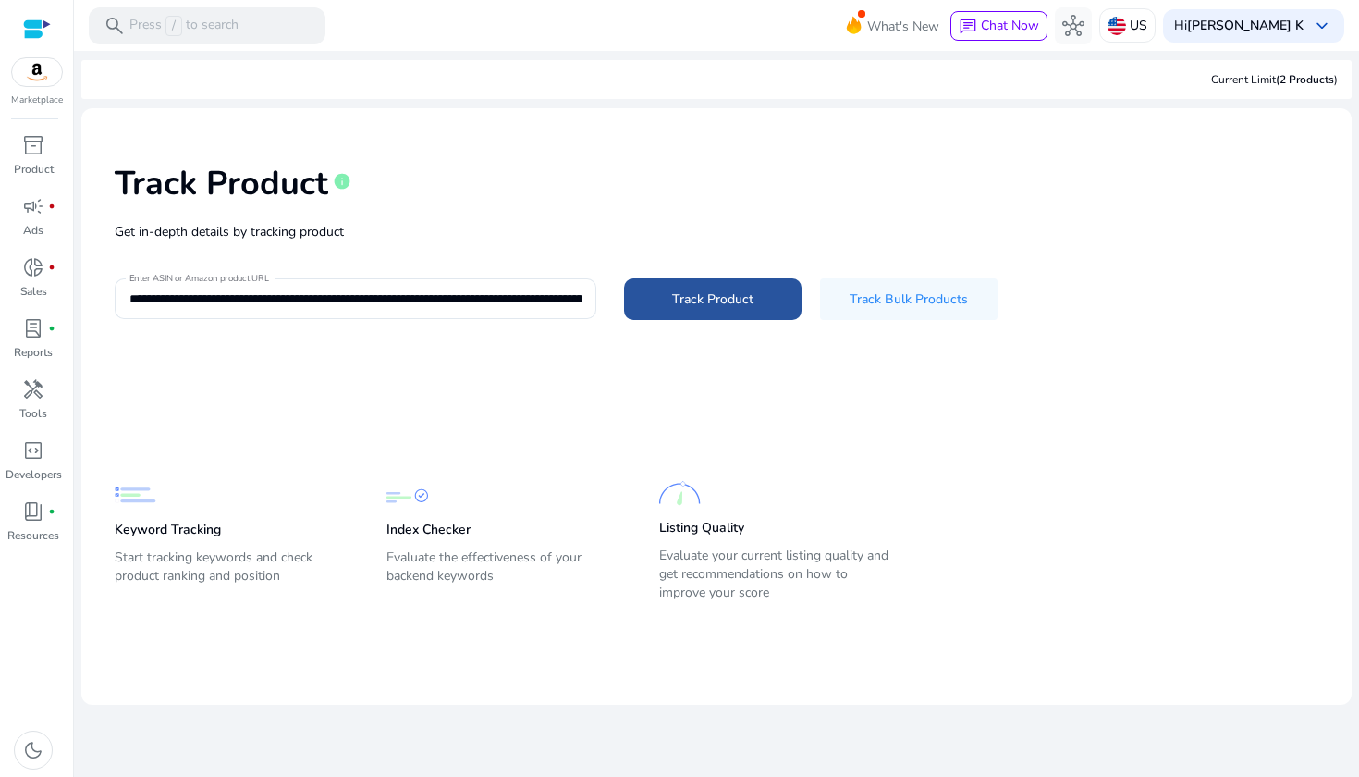
click at [704, 306] on span "Track Product" at bounding box center [712, 298] width 81 height 19
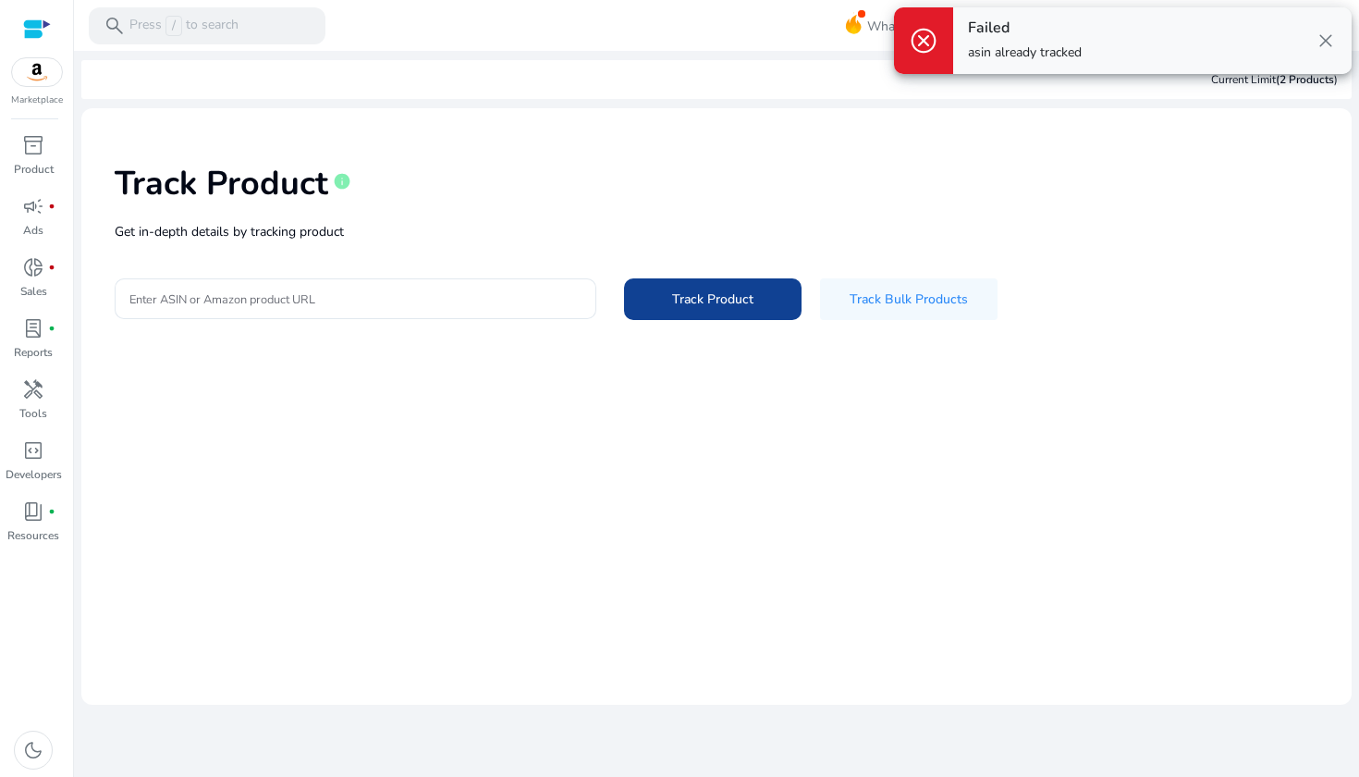
click at [704, 306] on span "Track Product" at bounding box center [712, 298] width 81 height 19
click at [259, 305] on input "Enter ASIN or Amazon product URL" at bounding box center [355, 298] width 452 height 20
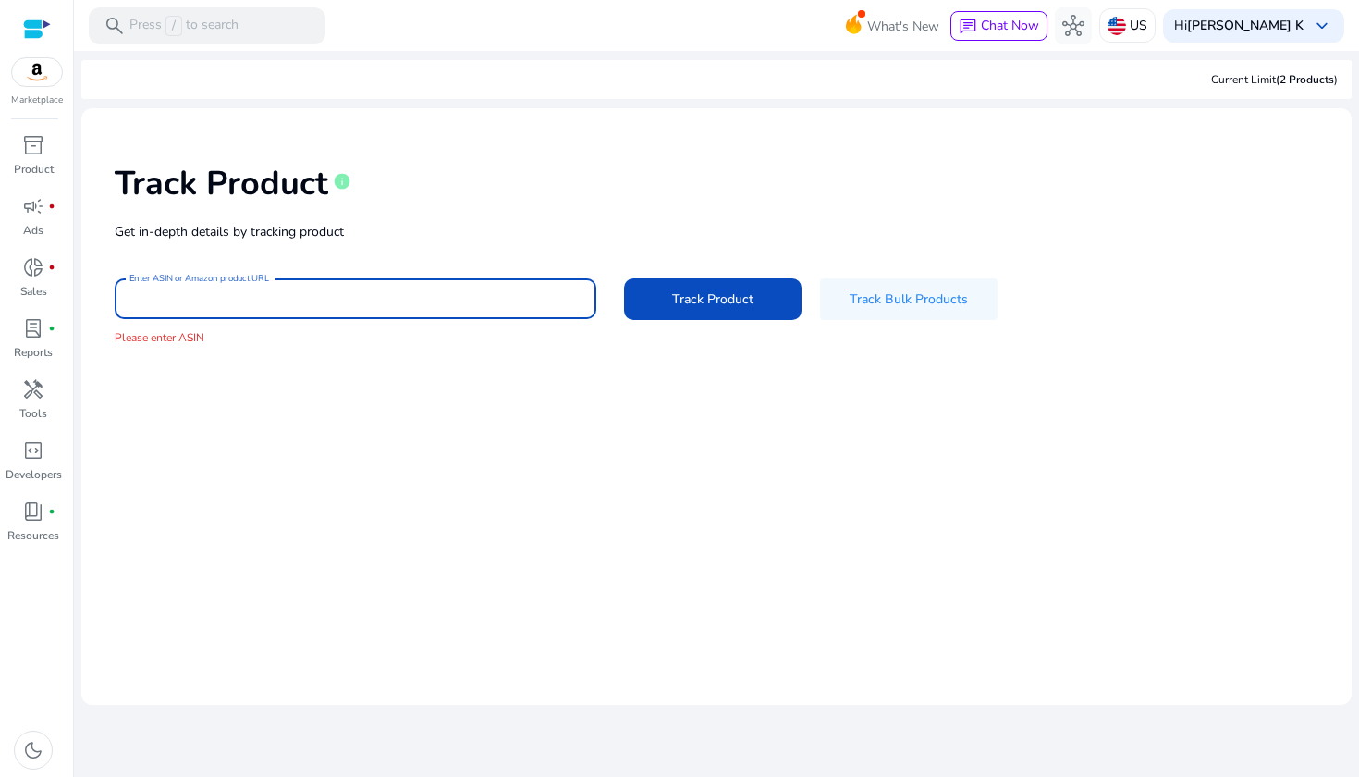
paste input "**********"
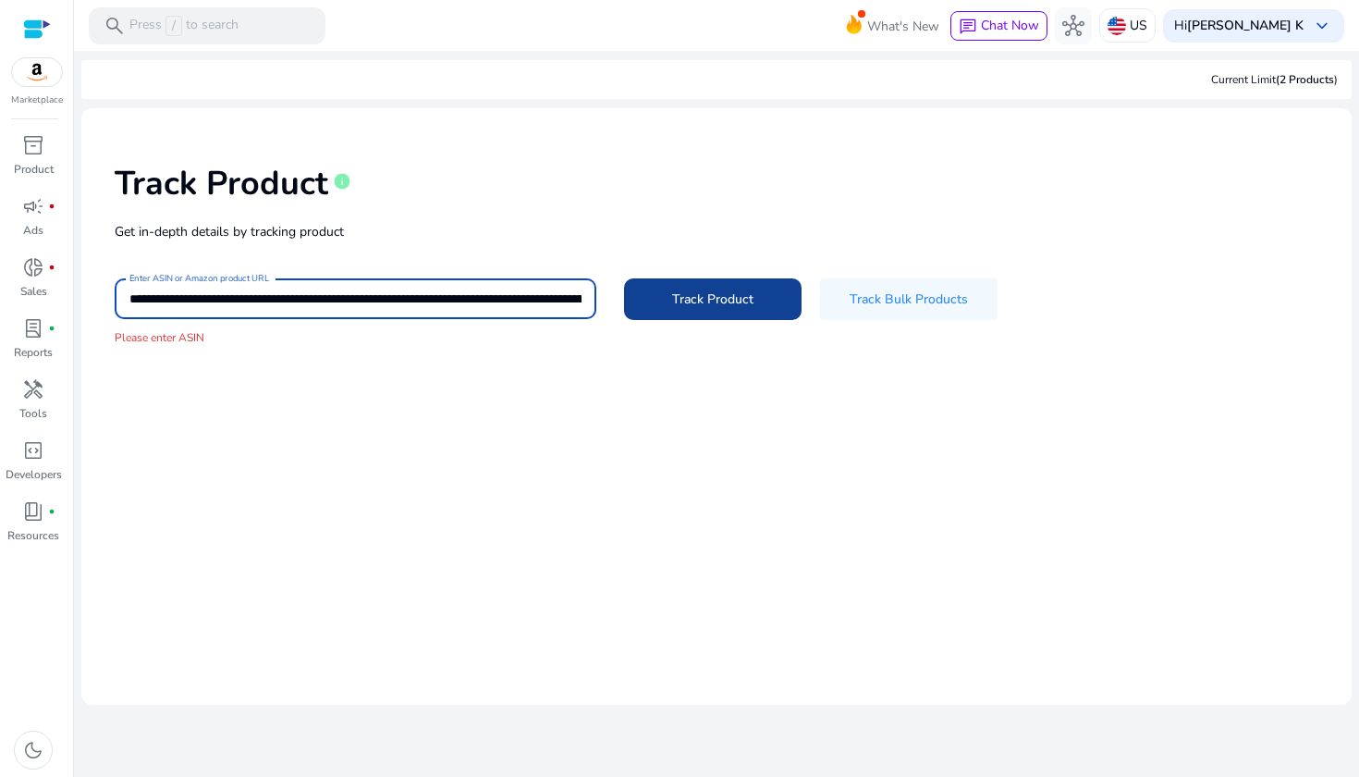
type input "**********"
click at [711, 293] on span "Track Product" at bounding box center [712, 298] width 81 height 19
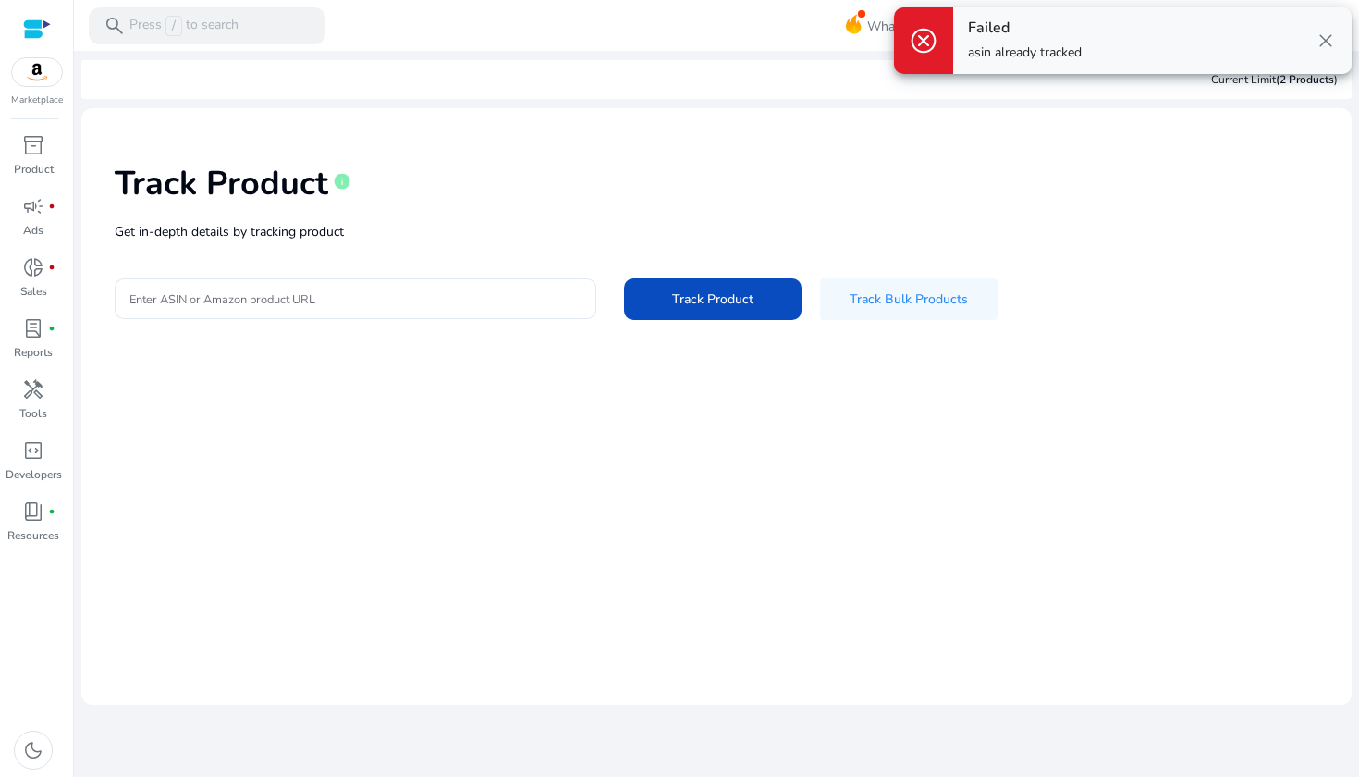
click at [1320, 43] on span "close" at bounding box center [1326, 41] width 22 height 22
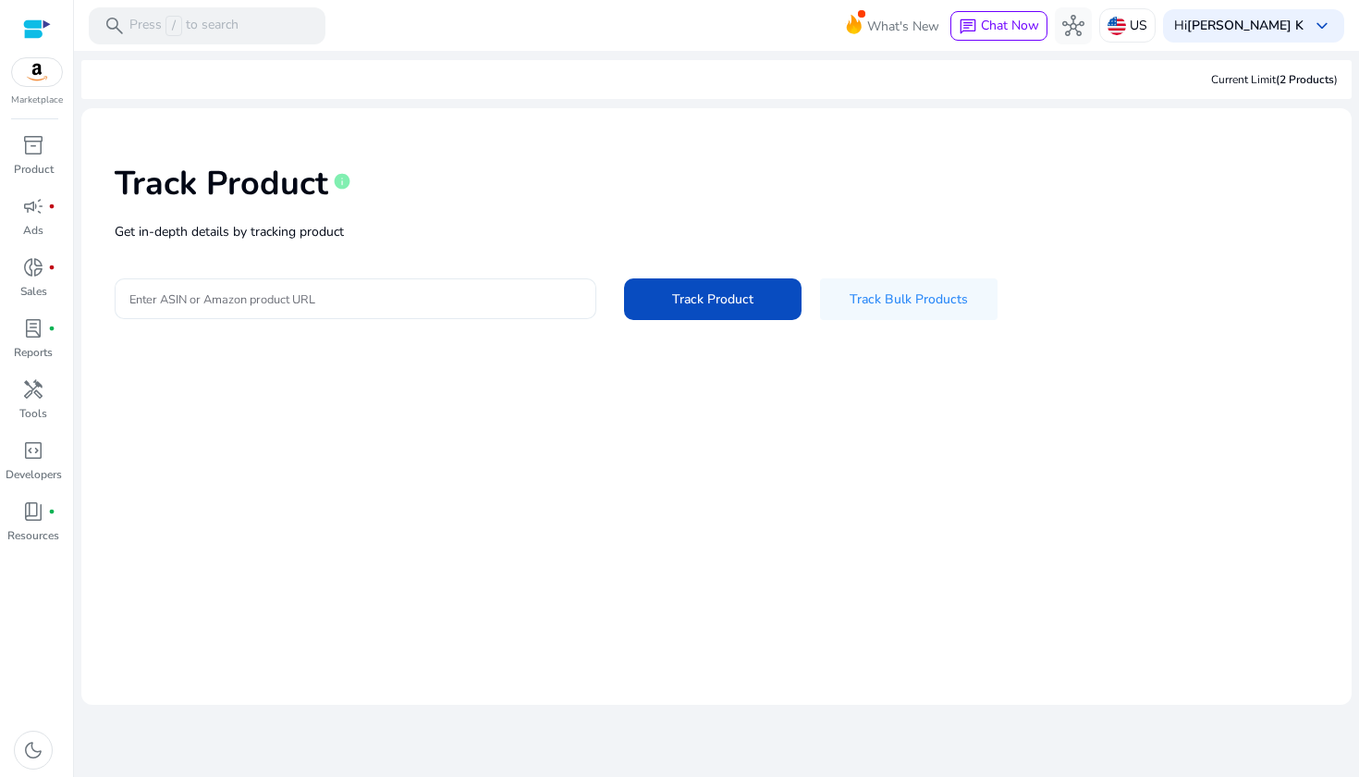
click at [188, 292] on input "Enter ASIN or Amazon product URL" at bounding box center [355, 298] width 452 height 20
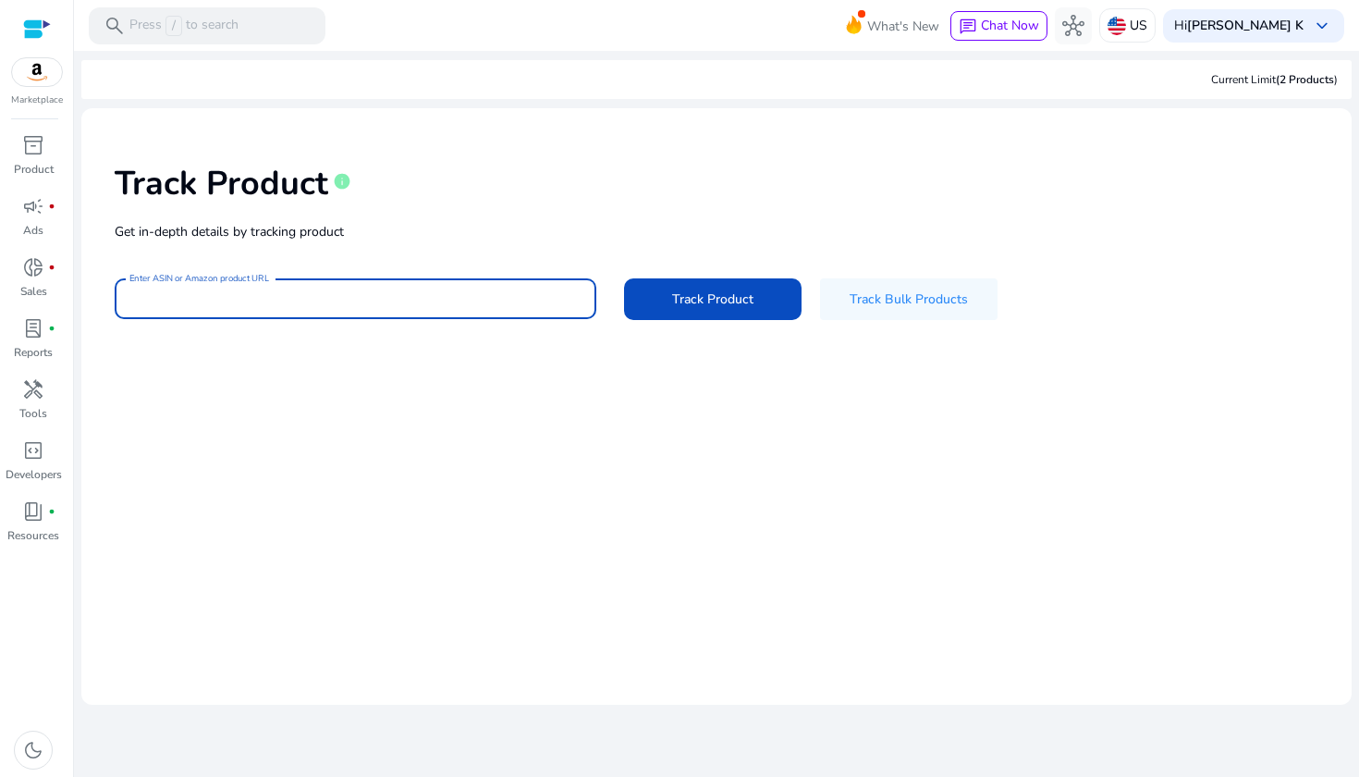
paste input "**********"
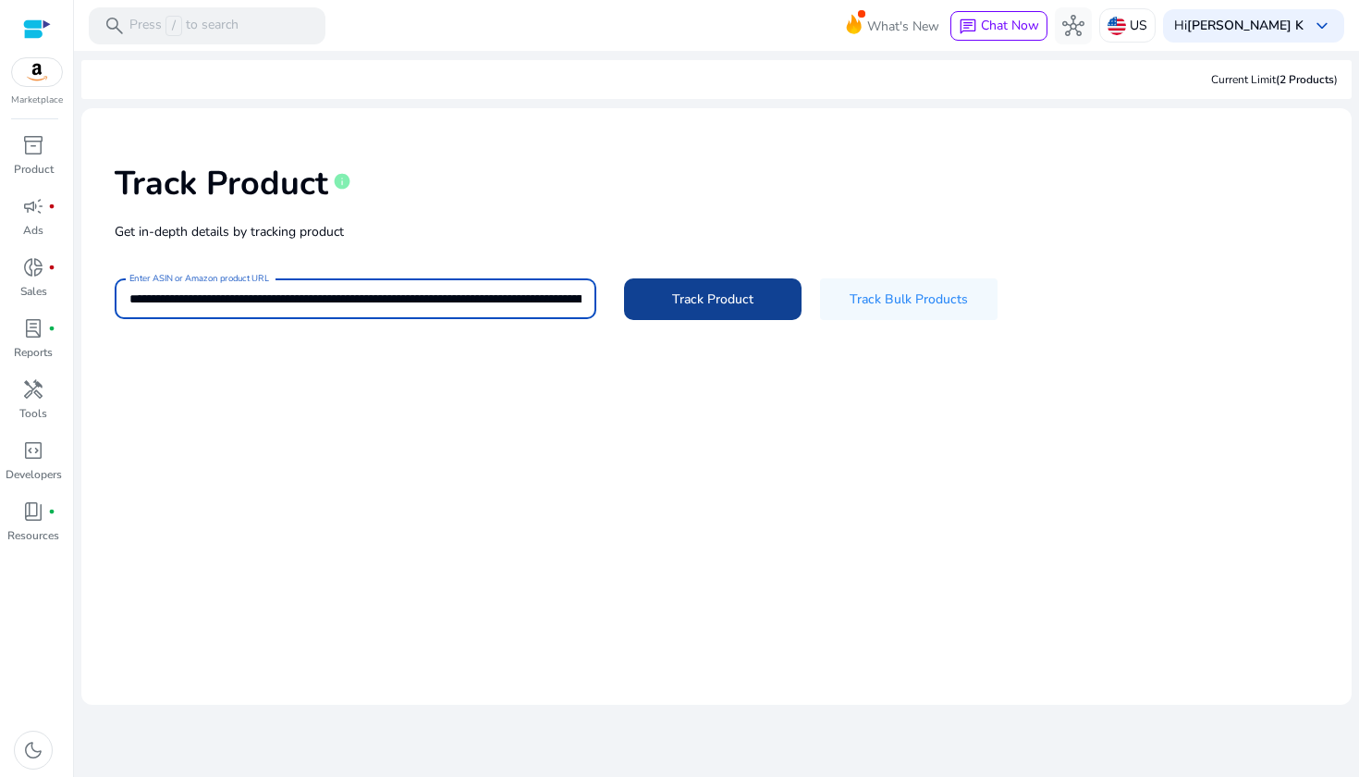
type input "**********"
click at [723, 296] on span "Track Product" at bounding box center [712, 298] width 81 height 19
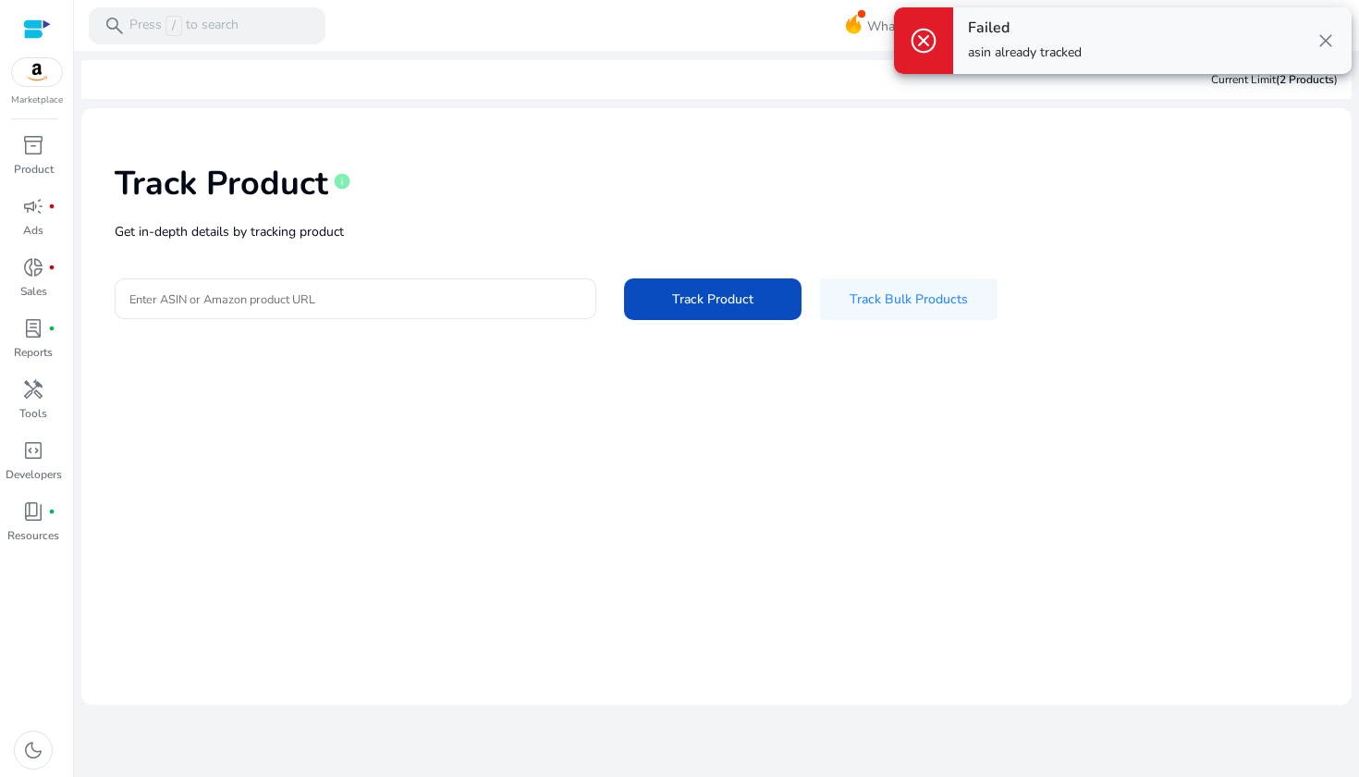
click at [1322, 43] on span "close" at bounding box center [1326, 41] width 22 height 22
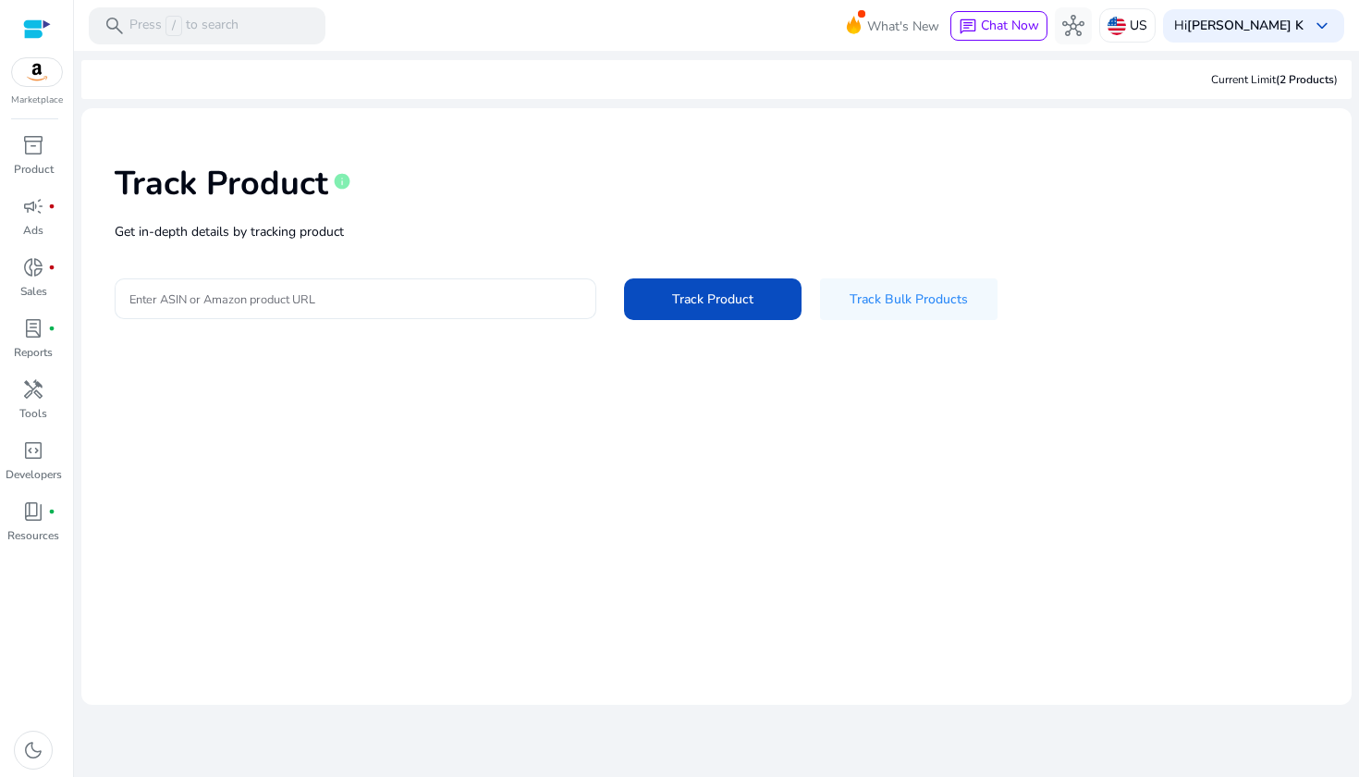
click at [245, 291] on input "Enter ASIN or Amazon product URL" at bounding box center [355, 298] width 452 height 20
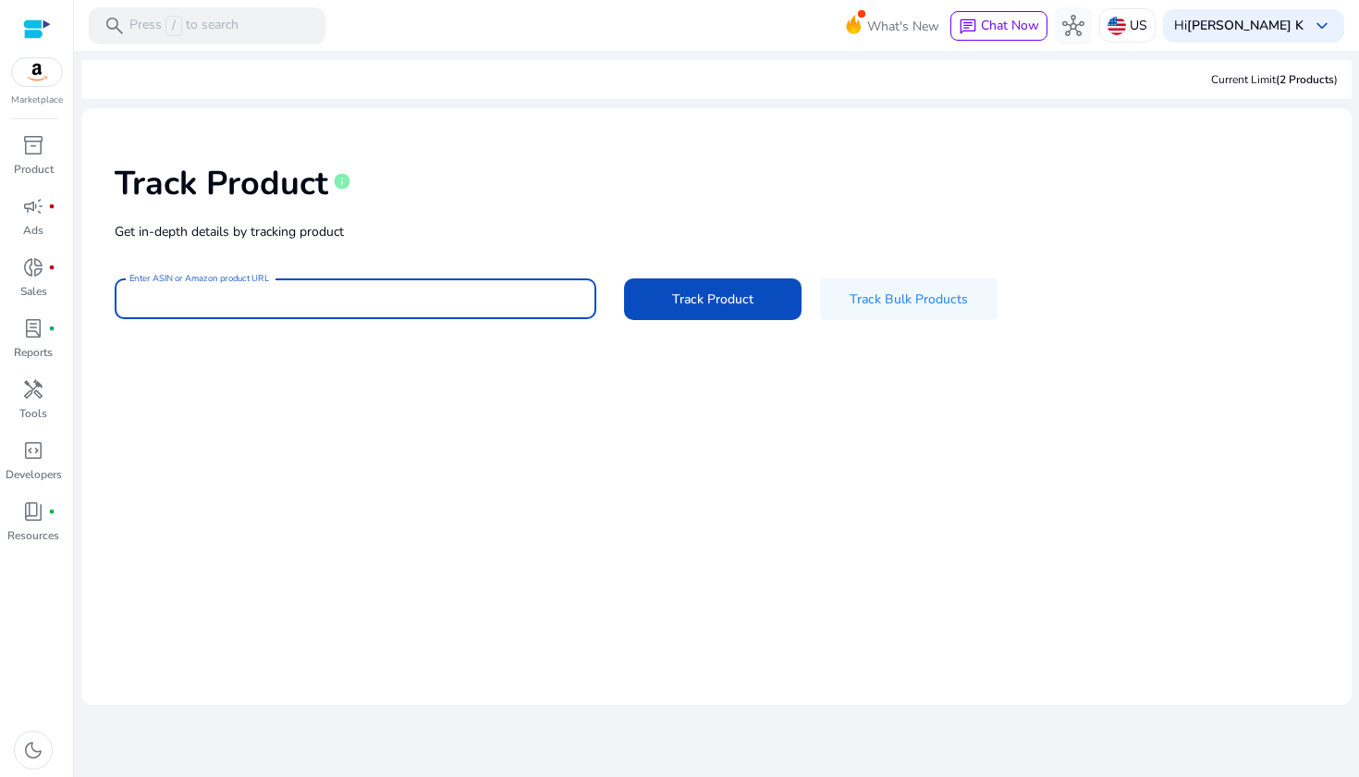
paste input "**********"
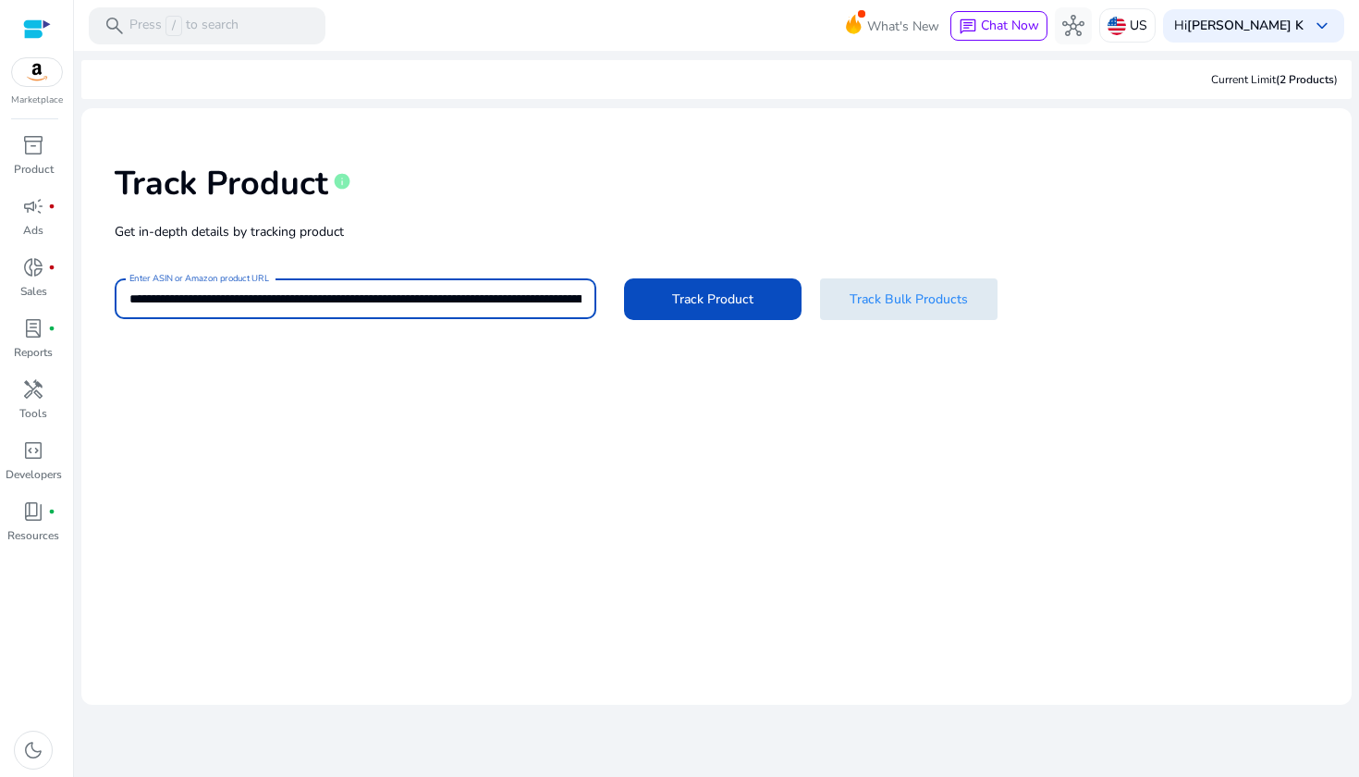
type input "**********"
click at [900, 311] on span at bounding box center [909, 298] width 178 height 44
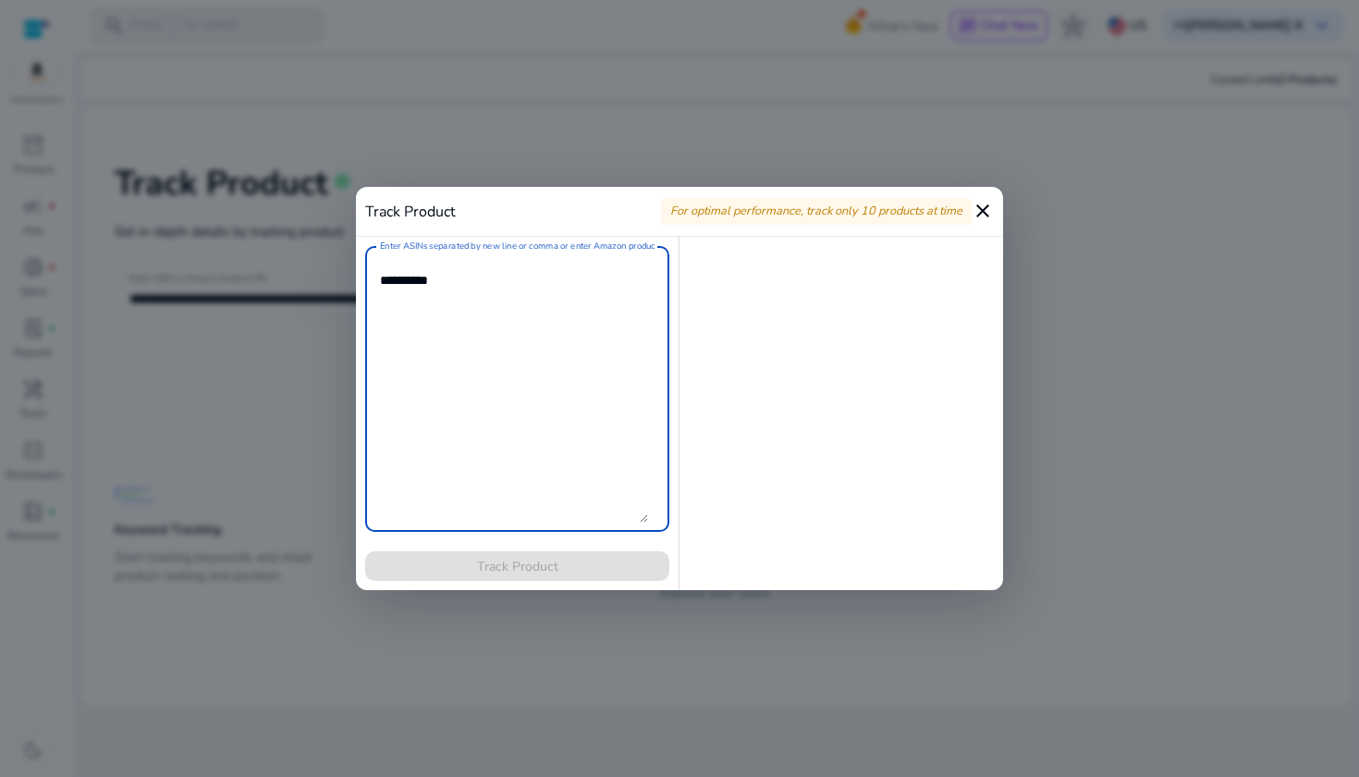
click at [981, 205] on mat-icon "close" at bounding box center [983, 211] width 22 height 22
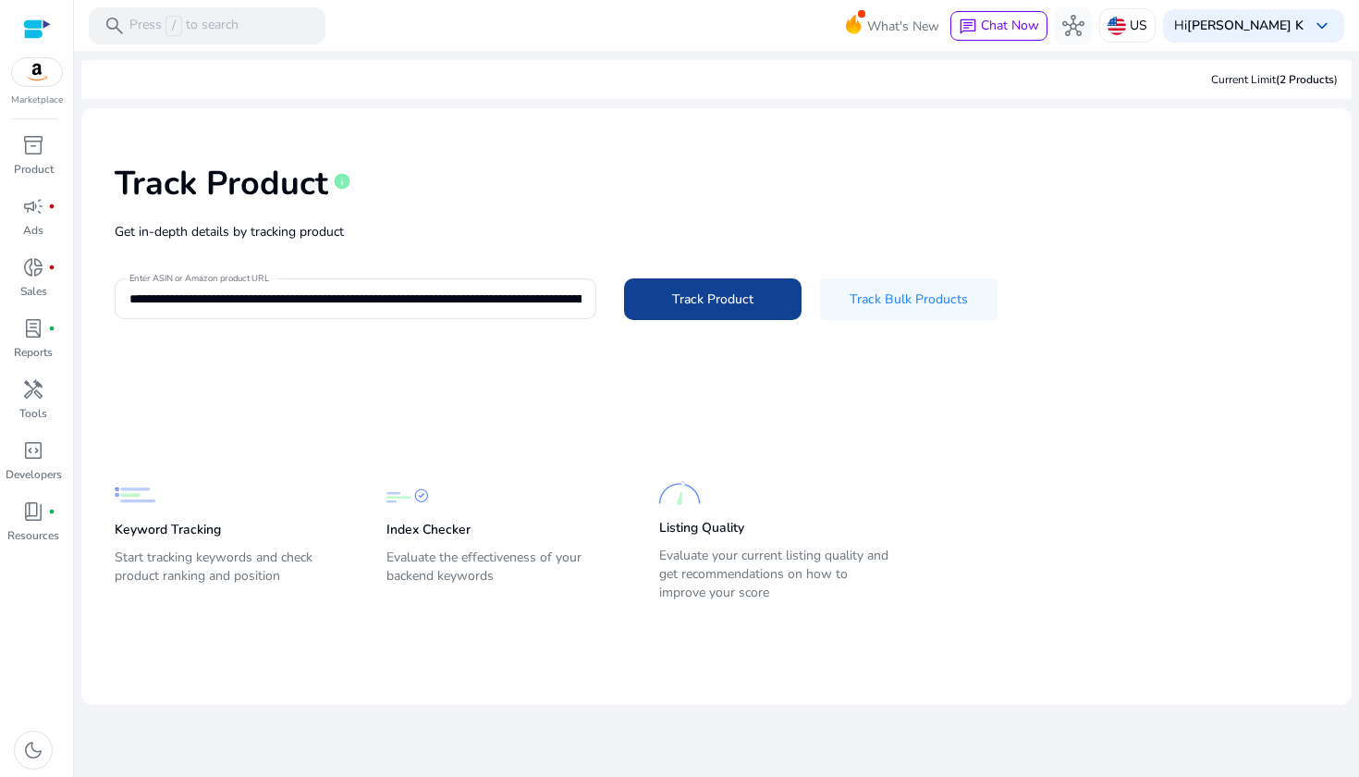
click at [739, 298] on span "Track Product" at bounding box center [712, 298] width 81 height 19
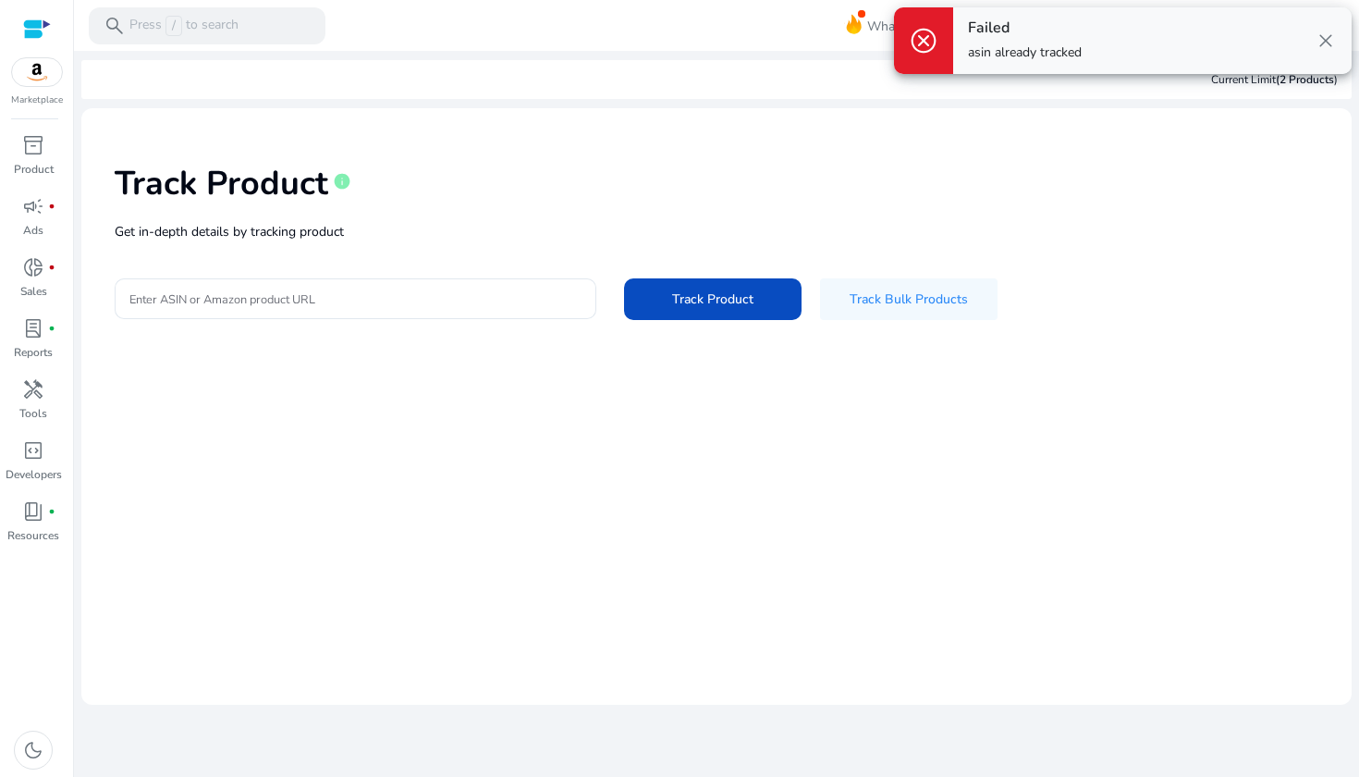
click at [1329, 41] on span "close" at bounding box center [1326, 41] width 22 height 22
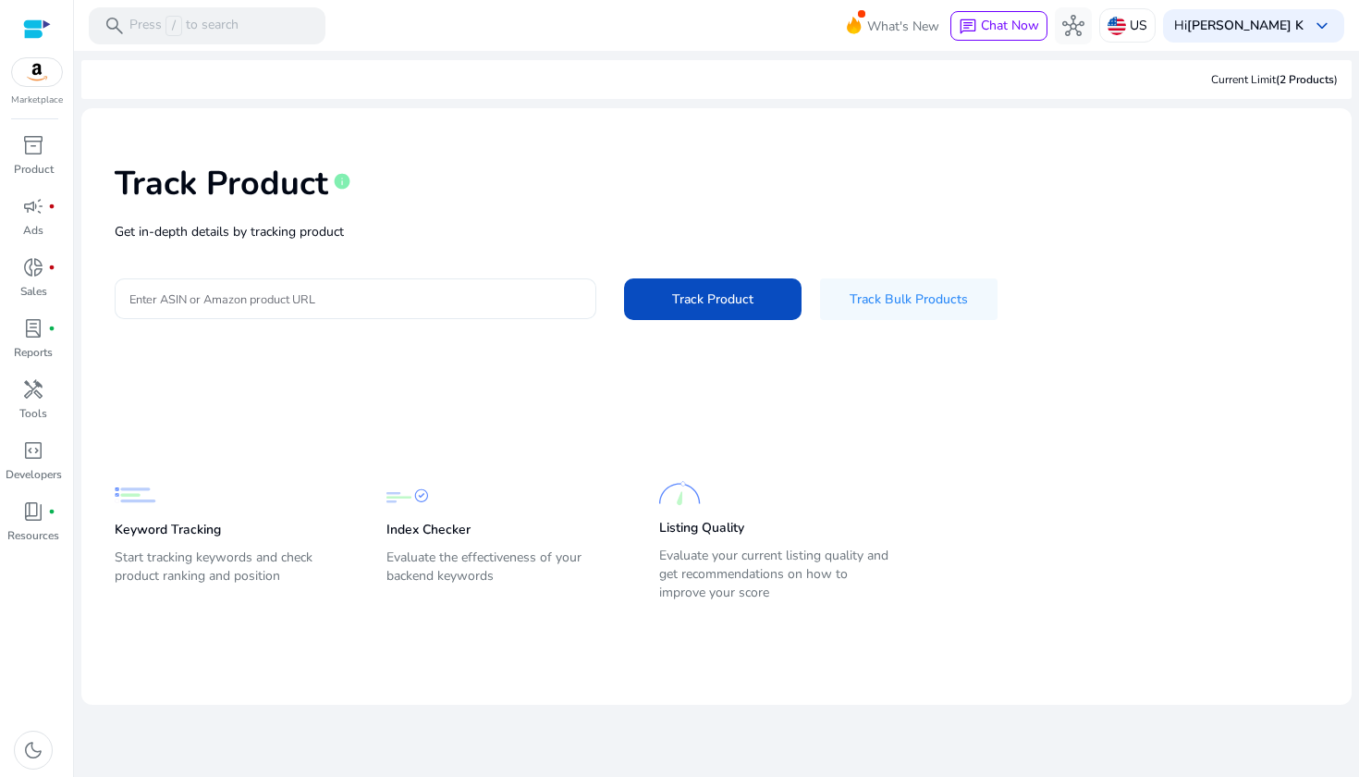
click at [272, 302] on input "Enter ASIN or Amazon product URL" at bounding box center [355, 298] width 452 height 20
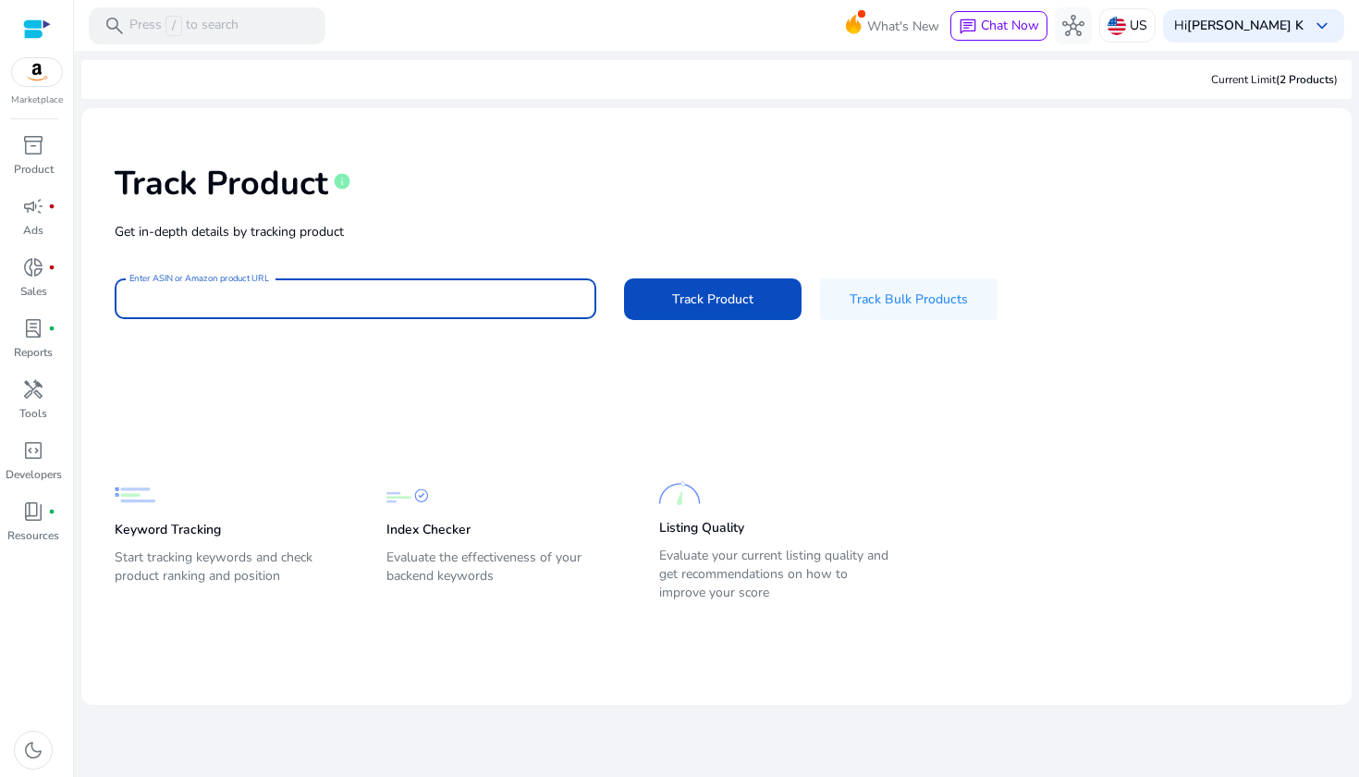
paste input "**********"
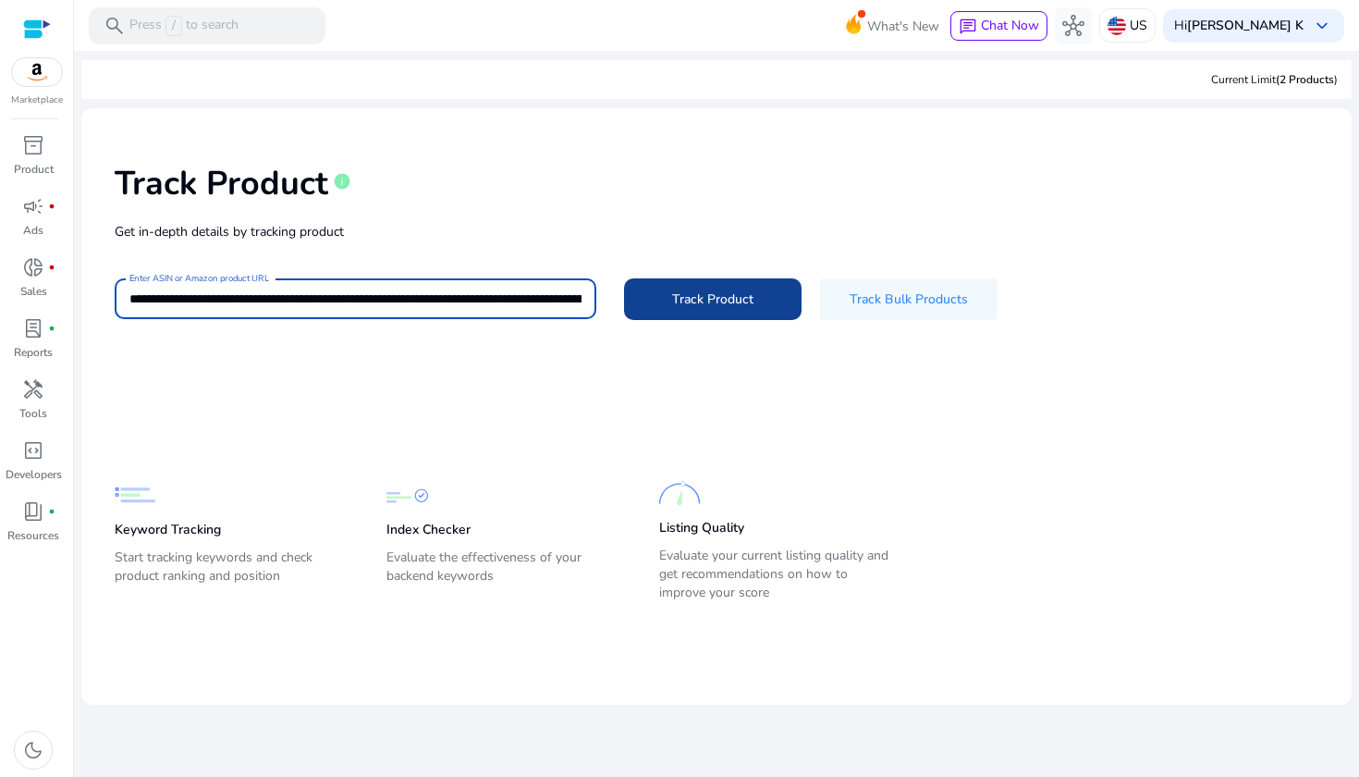
type input "**********"
click at [704, 299] on span "Track Product" at bounding box center [712, 298] width 81 height 19
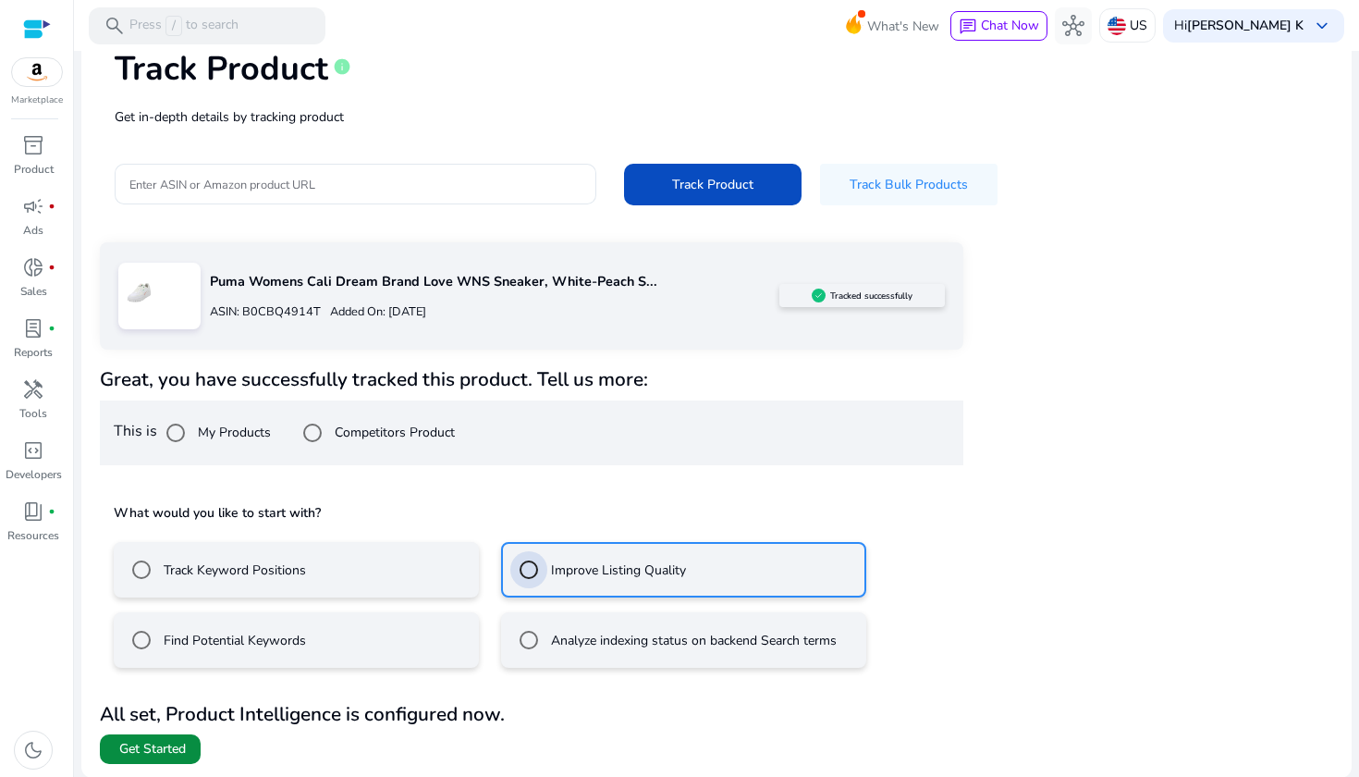
scroll to position [114, 0]
click at [151, 746] on span "Get Started" at bounding box center [152, 750] width 67 height 18
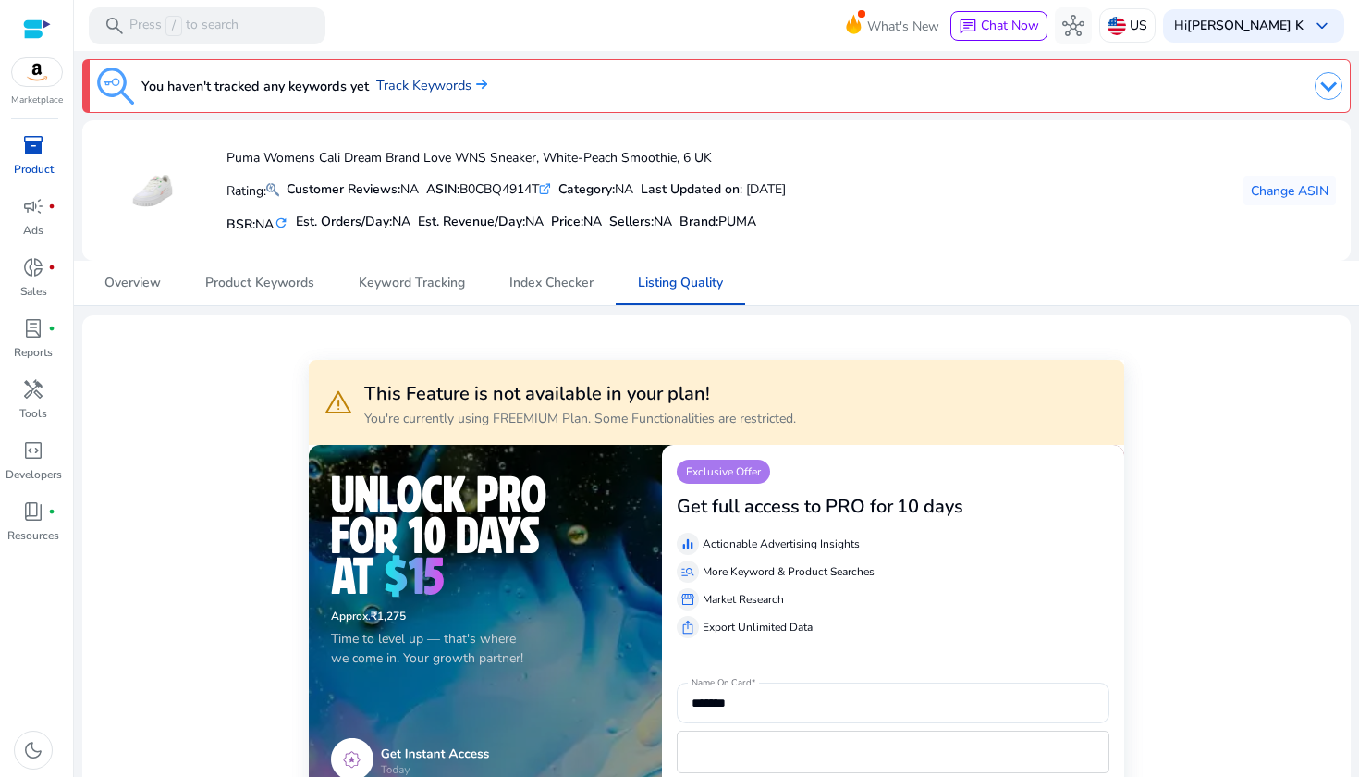
click at [435, 86] on link "Track Keywords" at bounding box center [431, 86] width 111 height 20
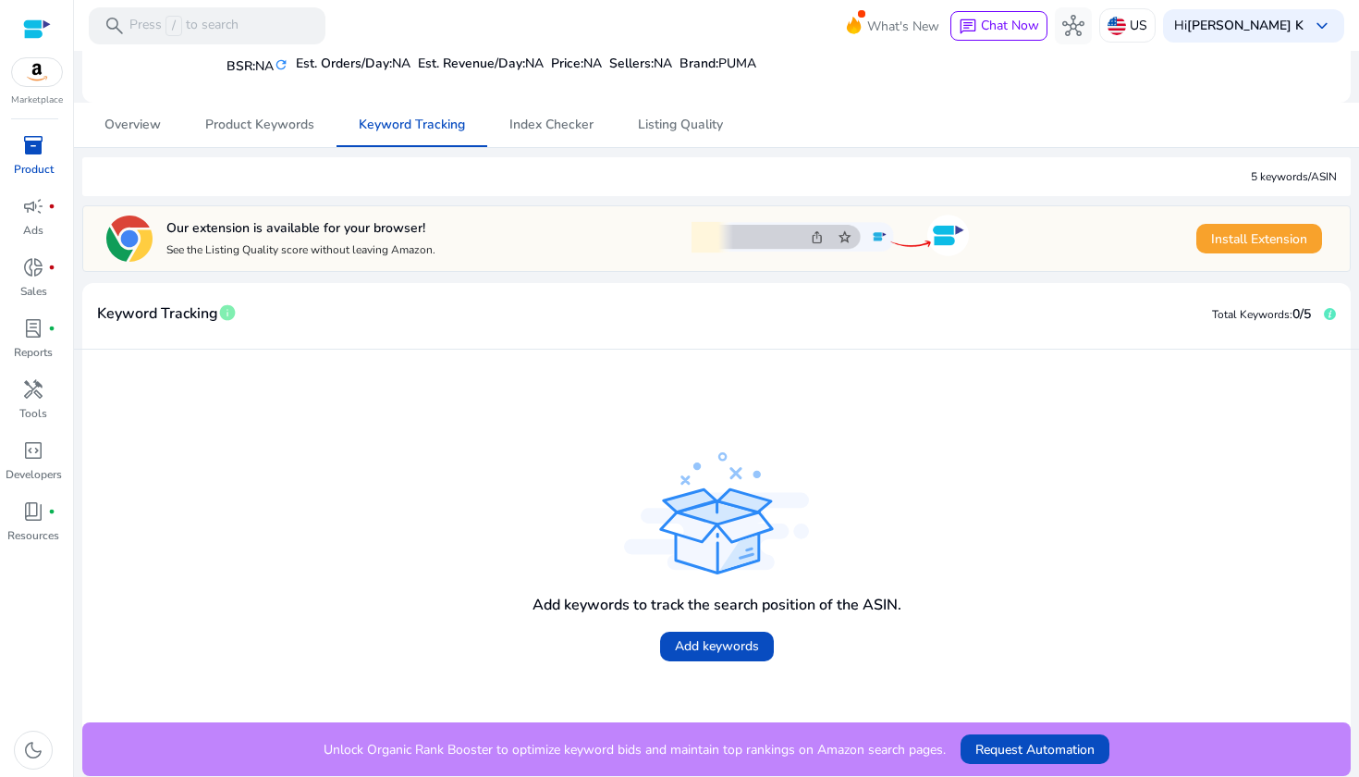
scroll to position [157, 0]
click at [710, 646] on span "Add keywords" at bounding box center [717, 646] width 84 height 19
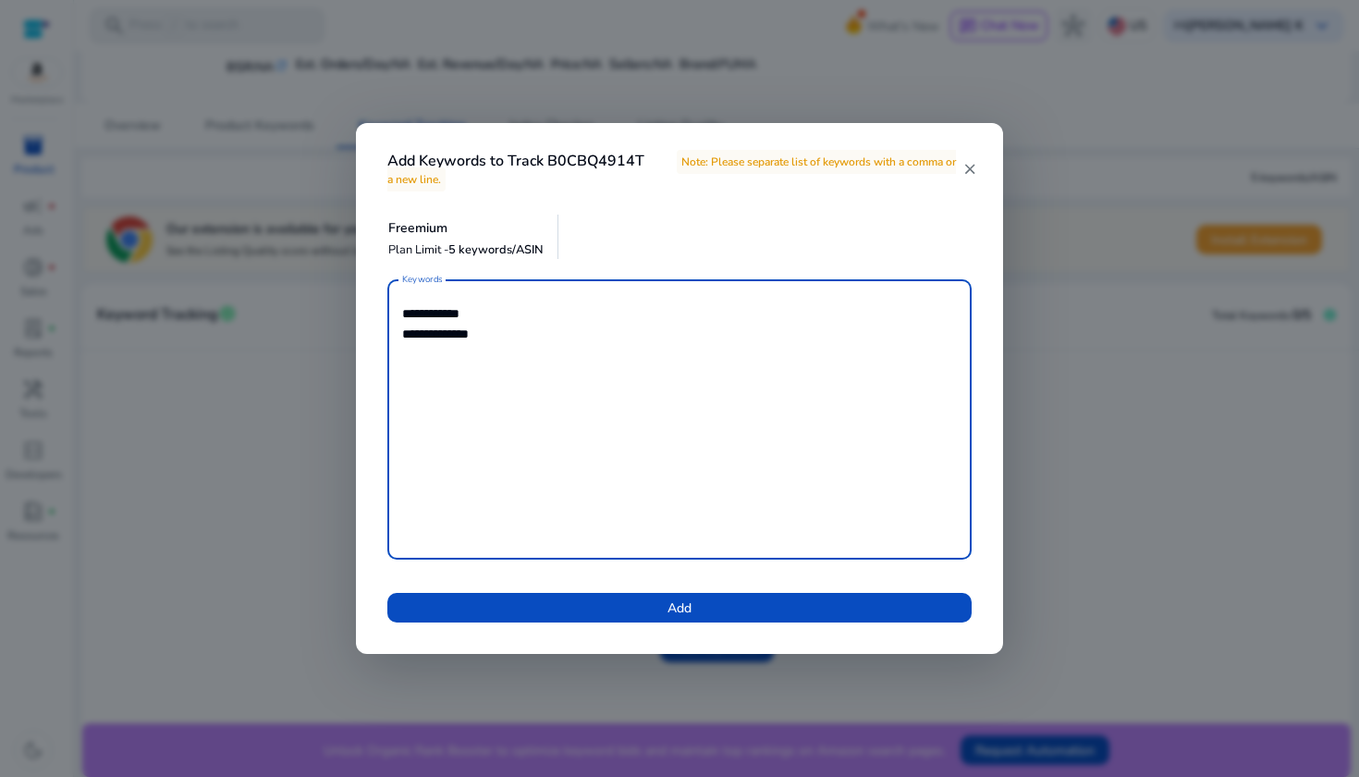
type textarea "**********"
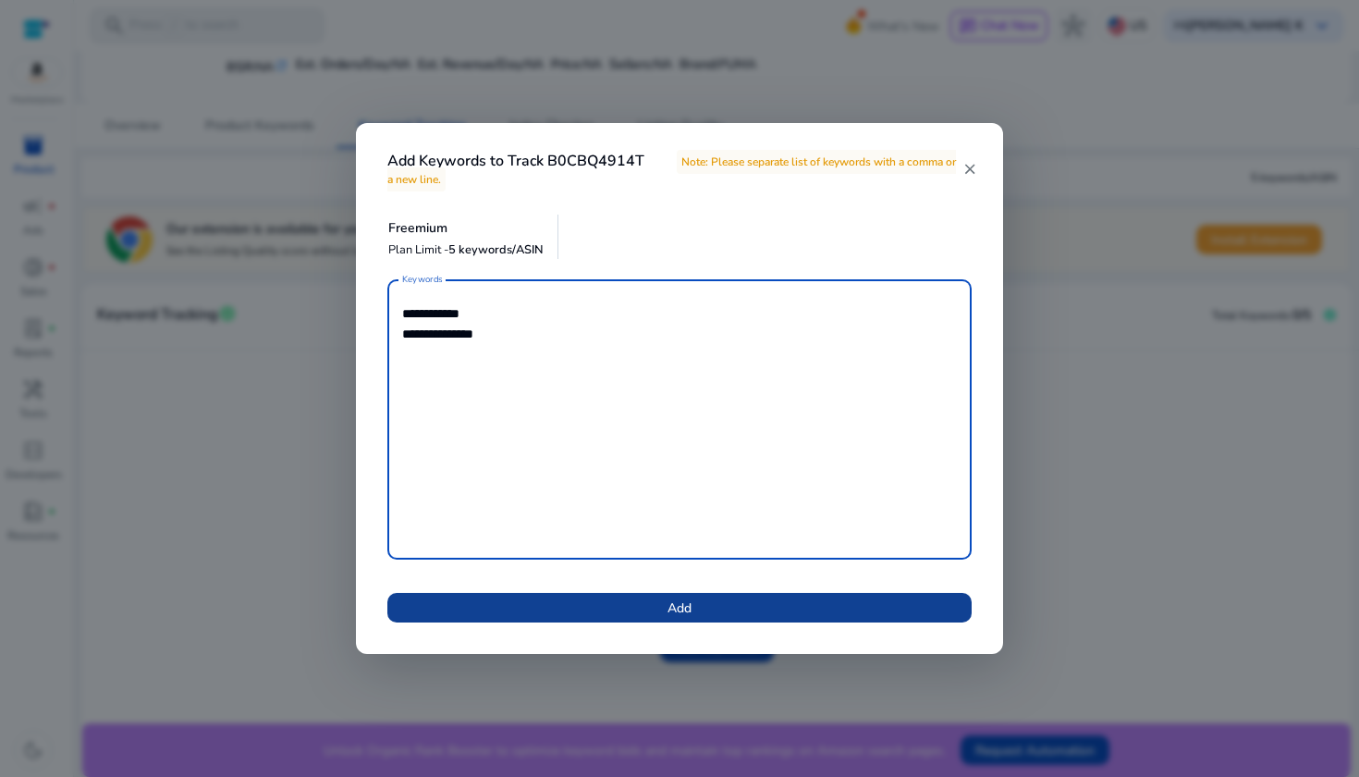
click at [679, 603] on span "Add" at bounding box center [679, 607] width 24 height 19
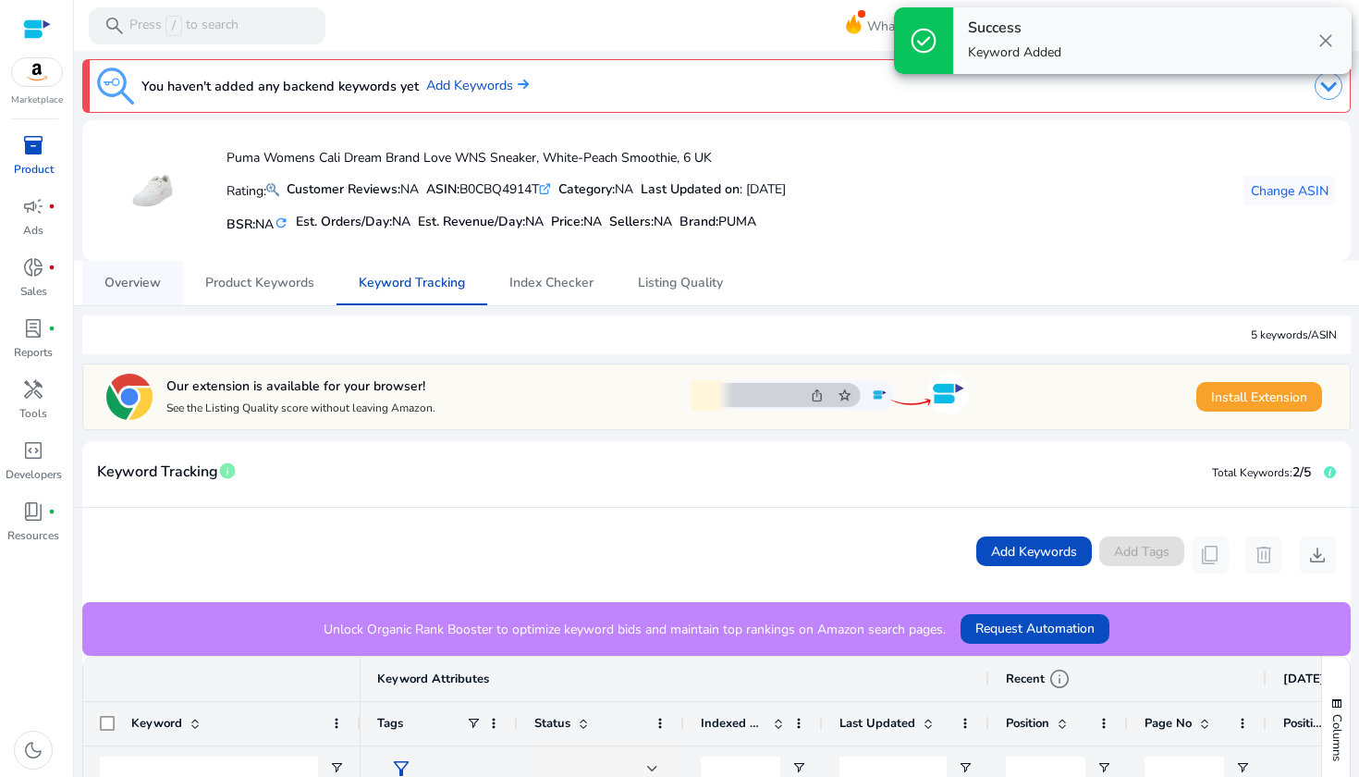
click at [144, 280] on span "Overview" at bounding box center [132, 282] width 56 height 13
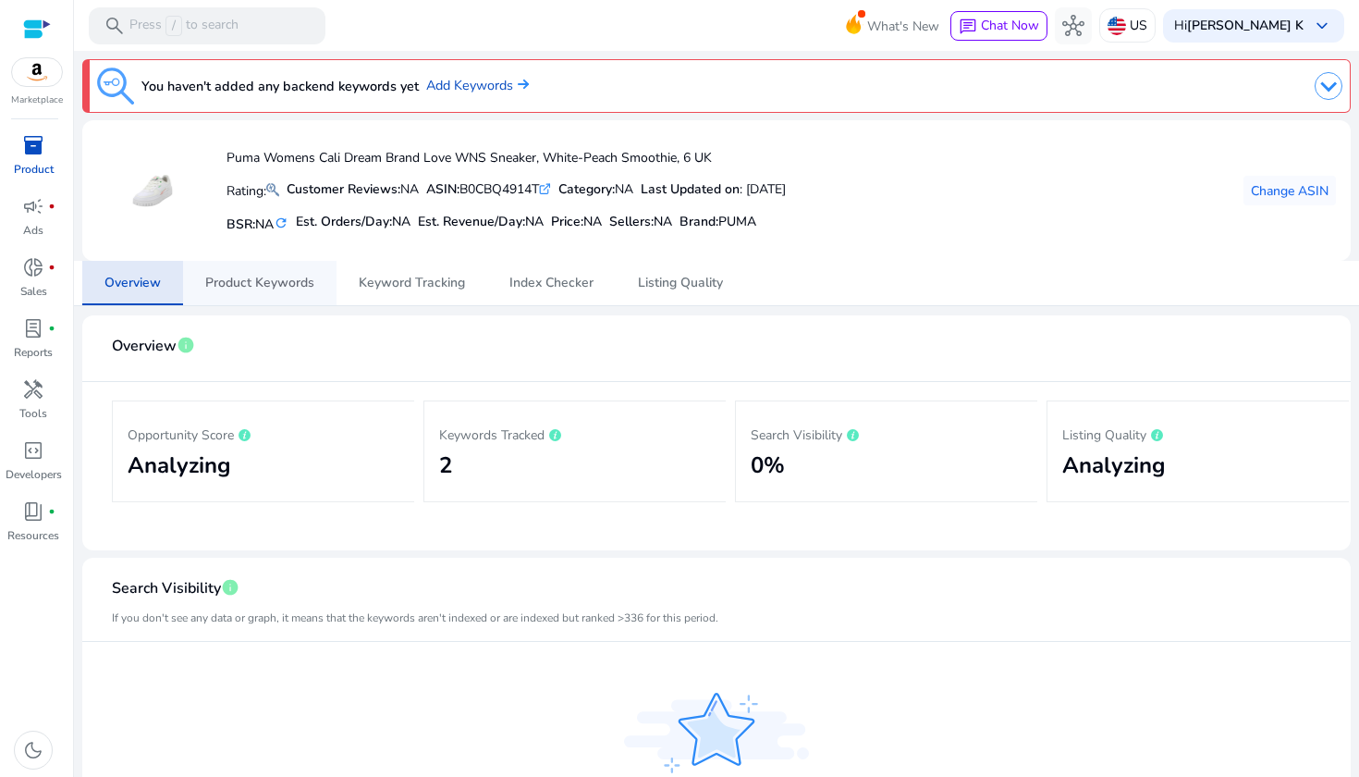
click at [252, 281] on span "Product Keywords" at bounding box center [259, 282] width 109 height 13
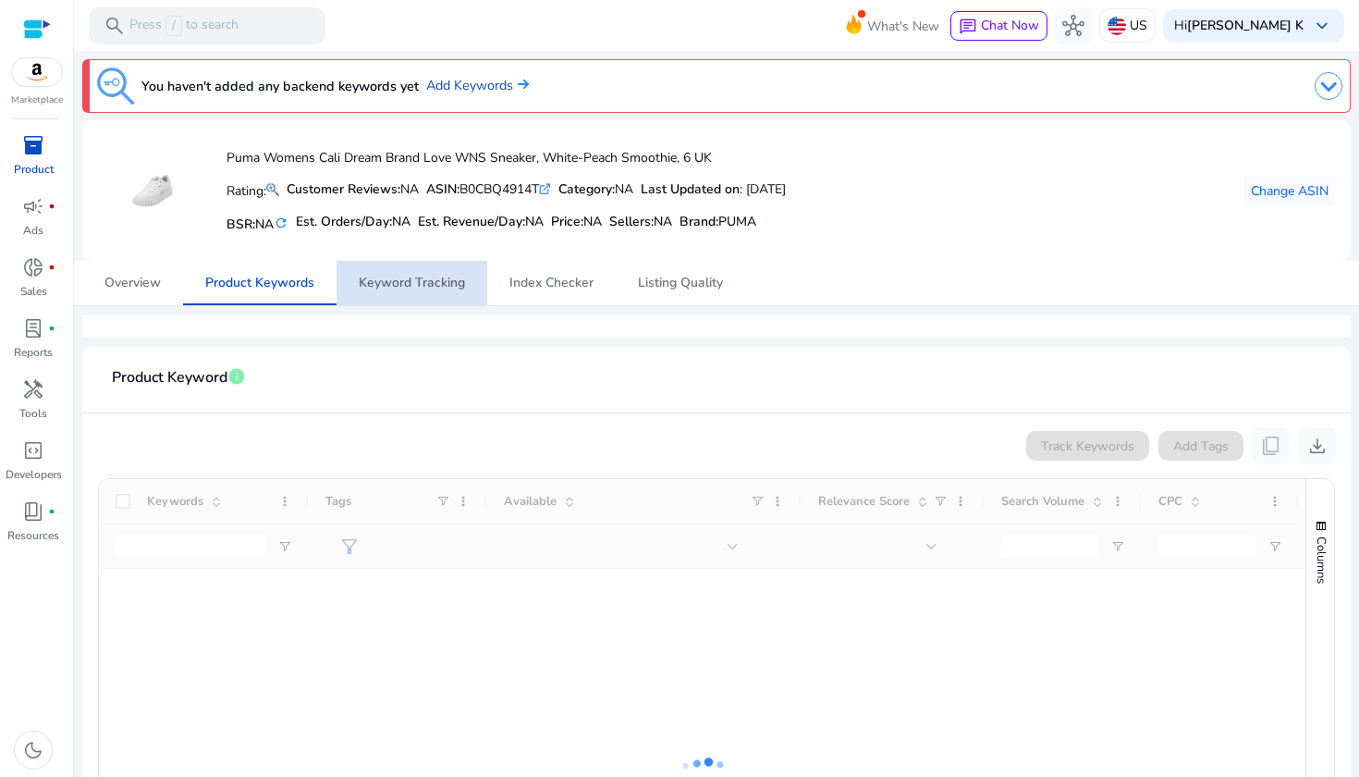
click at [418, 291] on span "Keyword Tracking" at bounding box center [412, 283] width 106 height 44
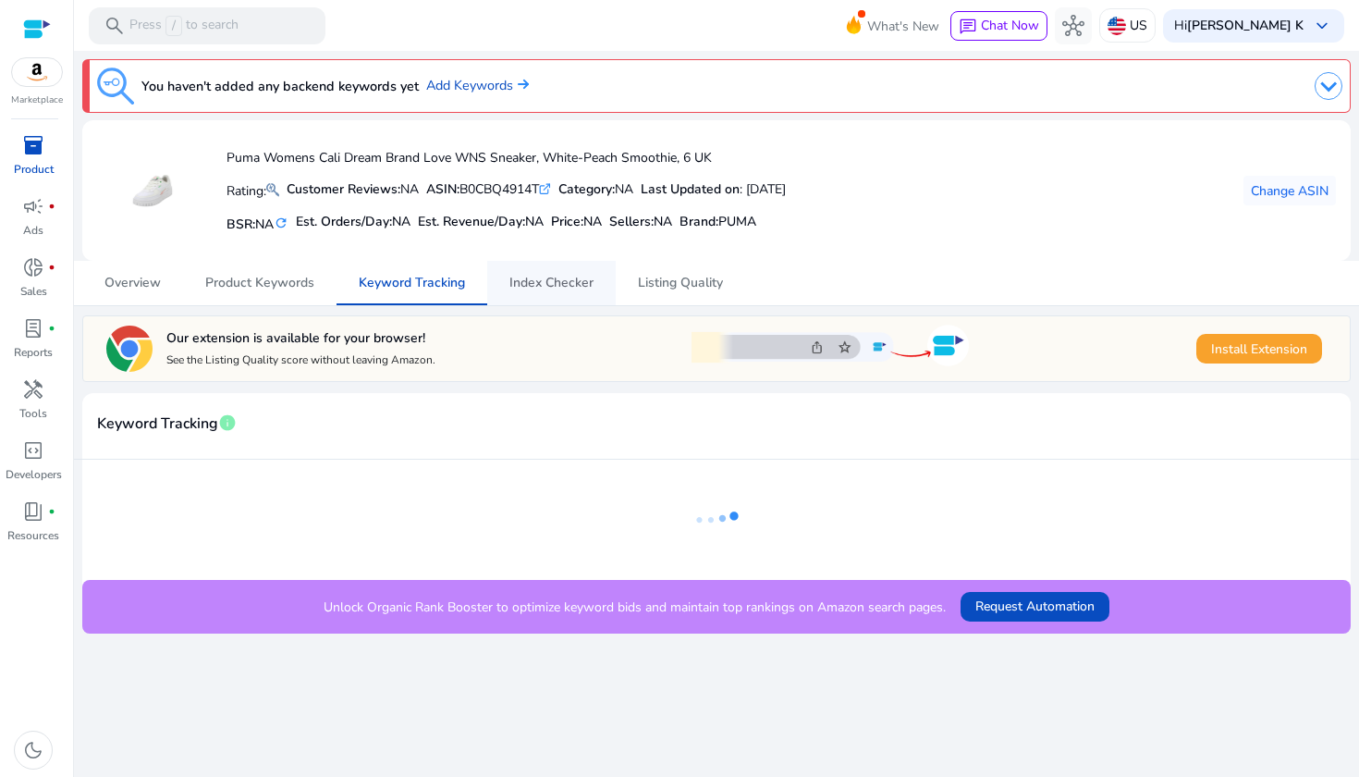
click at [541, 276] on span "Index Checker" at bounding box center [551, 282] width 84 height 13
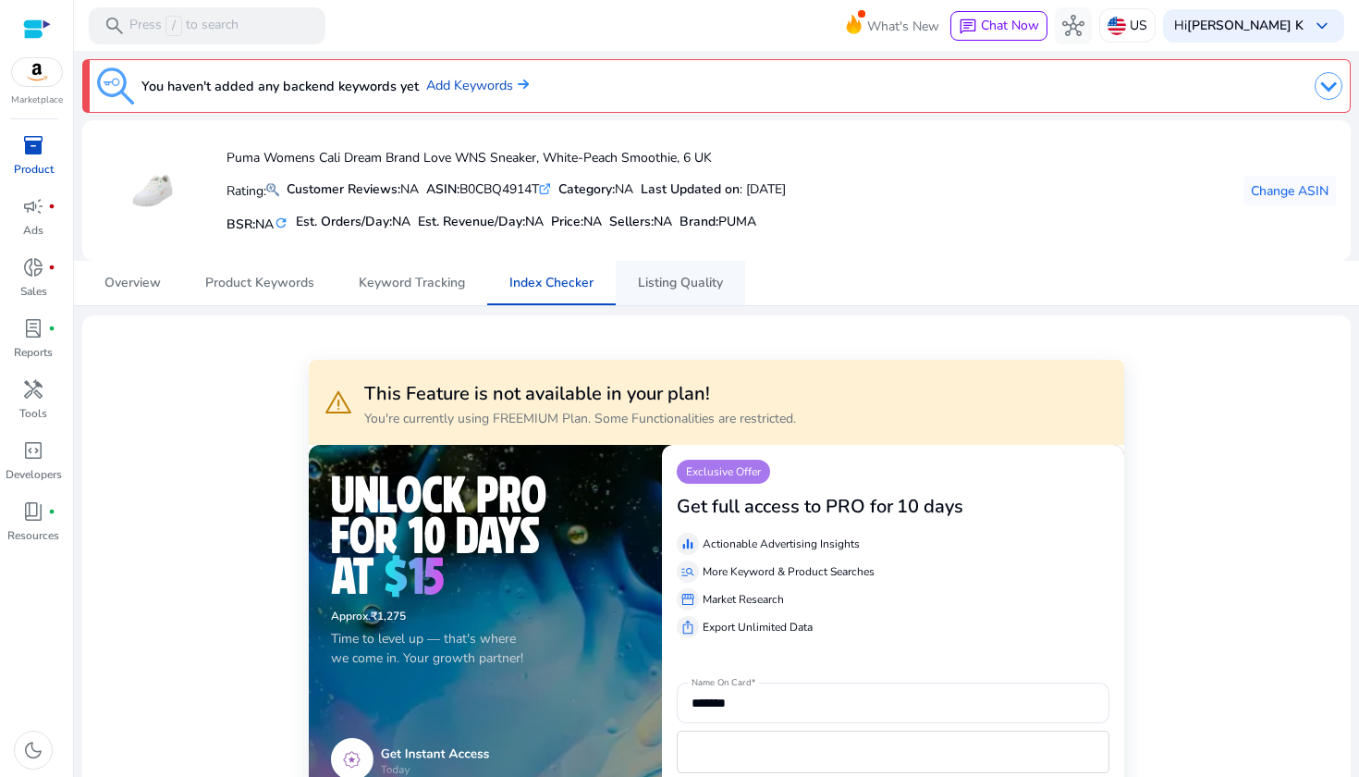
click at [666, 288] on span "Listing Quality" at bounding box center [680, 282] width 85 height 13
click at [126, 287] on span "Overview" at bounding box center [132, 282] width 56 height 13
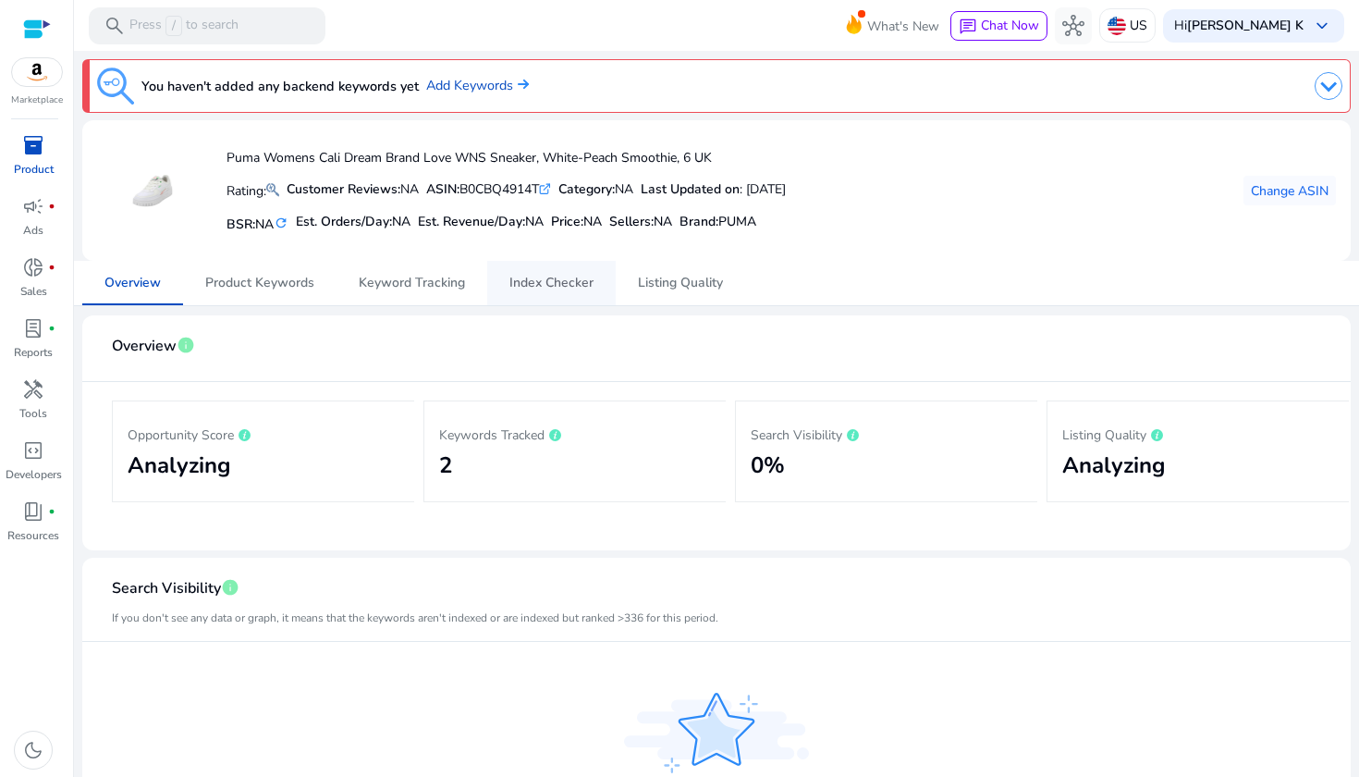
click at [556, 272] on span "Index Checker" at bounding box center [551, 283] width 84 height 44
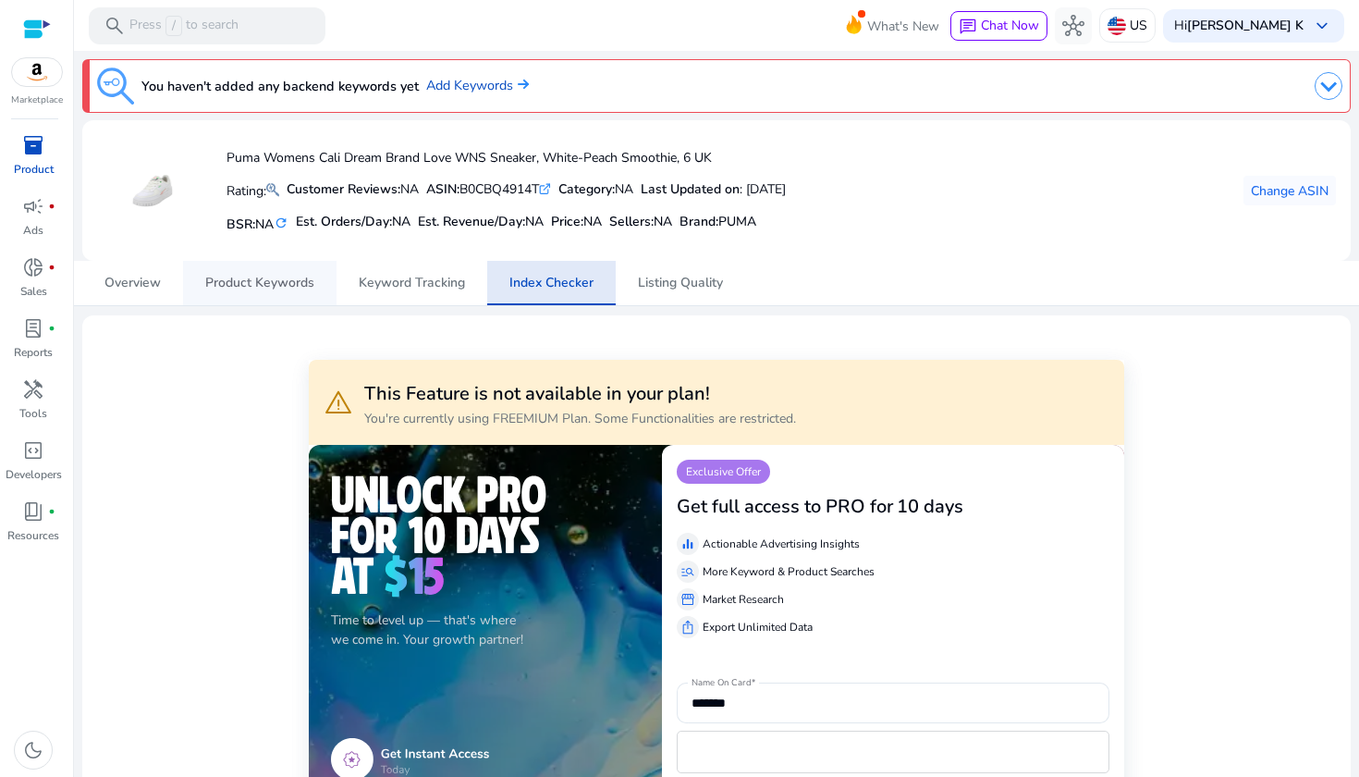
click at [258, 279] on span "Product Keywords" at bounding box center [259, 282] width 109 height 13
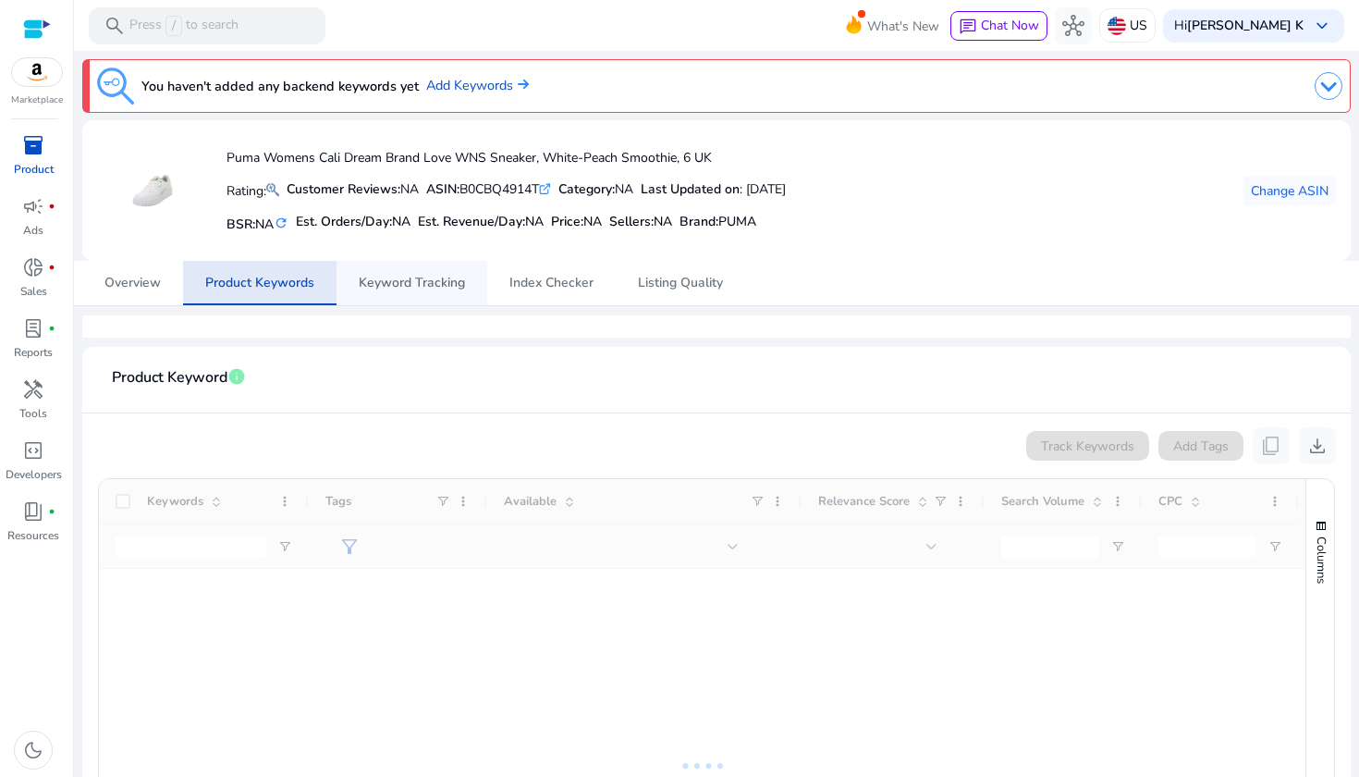
click at [414, 293] on span "Keyword Tracking" at bounding box center [412, 283] width 106 height 44
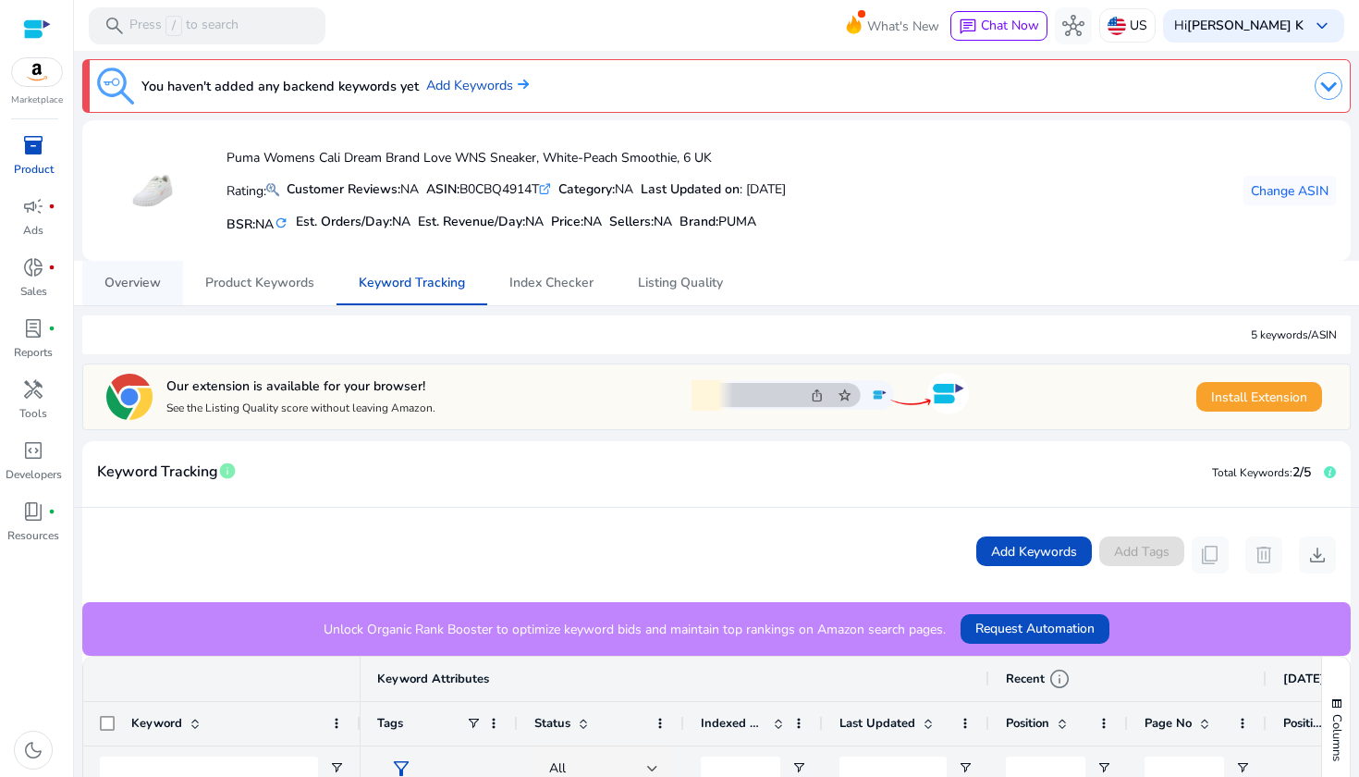
click at [122, 287] on span "Overview" at bounding box center [132, 282] width 56 height 13
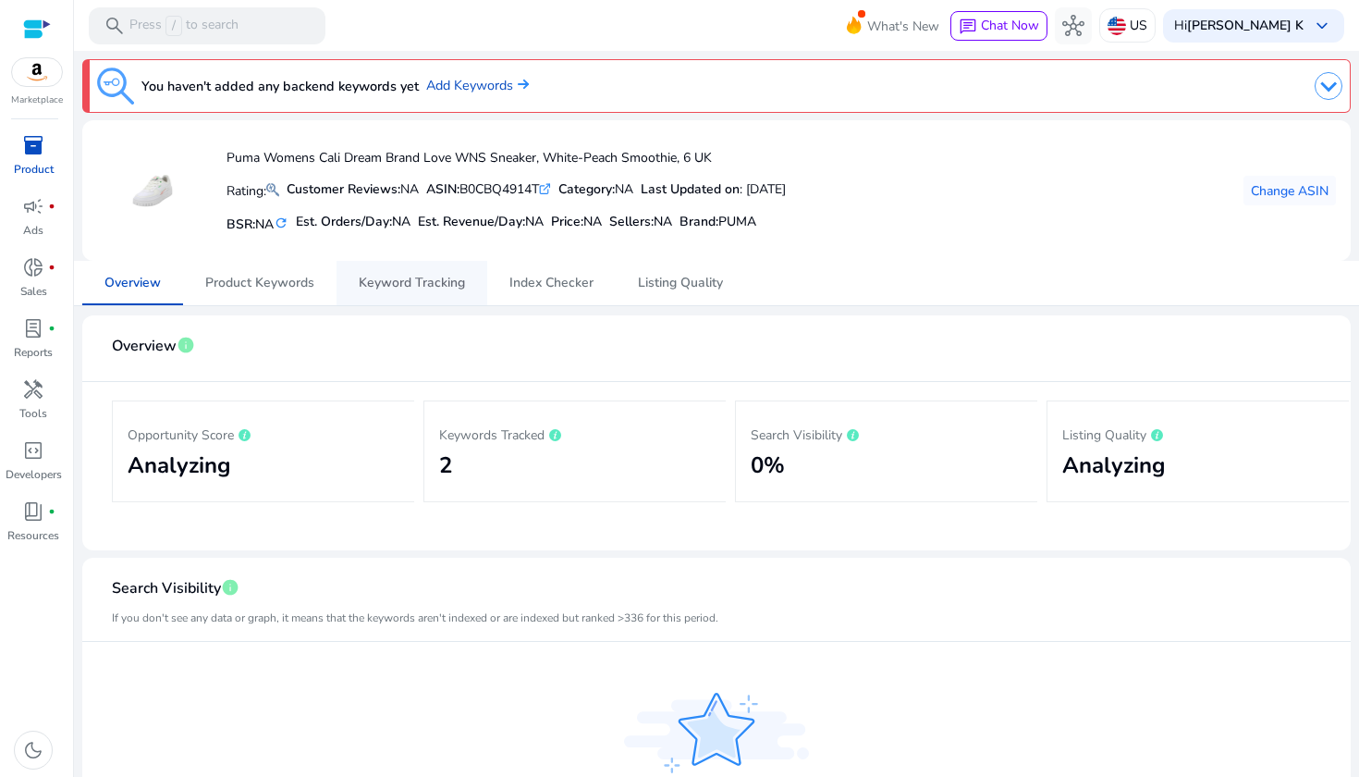
click at [406, 278] on span "Keyword Tracking" at bounding box center [412, 282] width 106 height 13
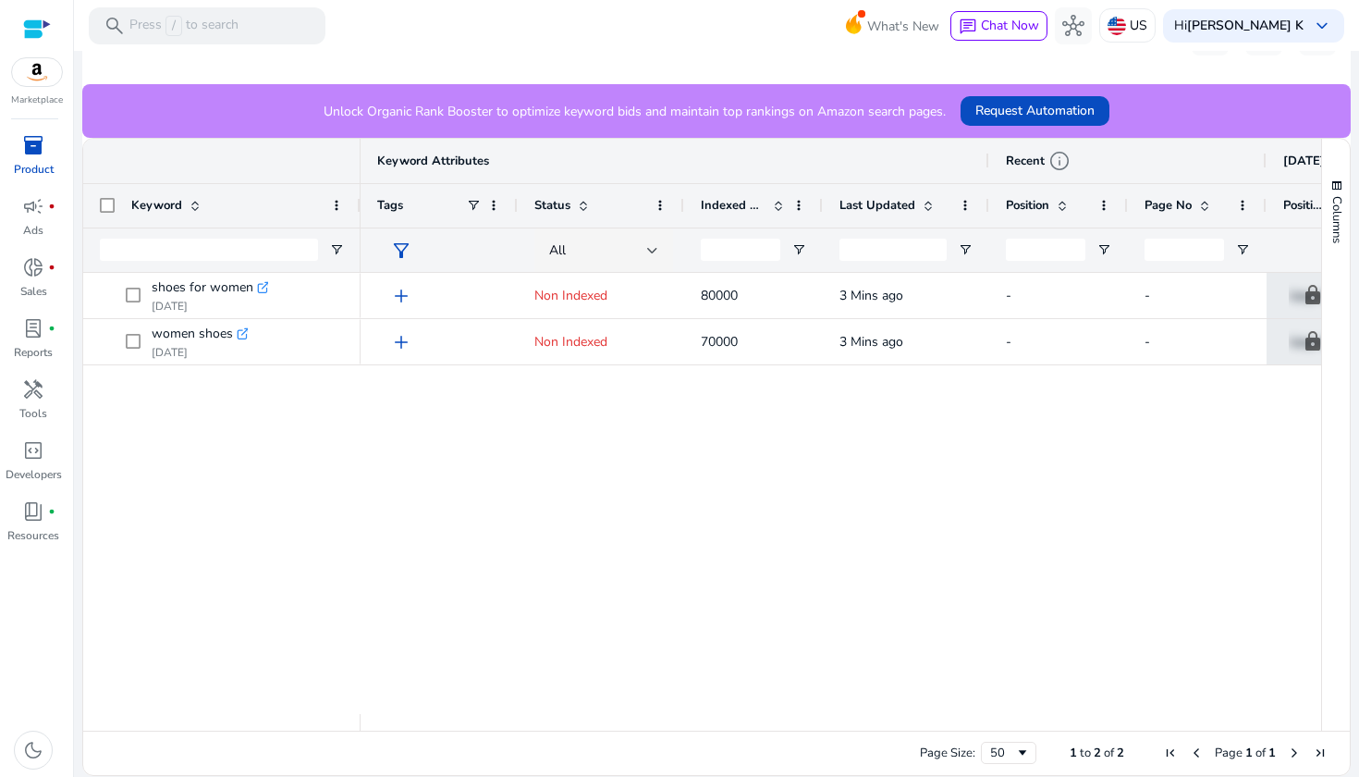
scroll to position [517, 0]
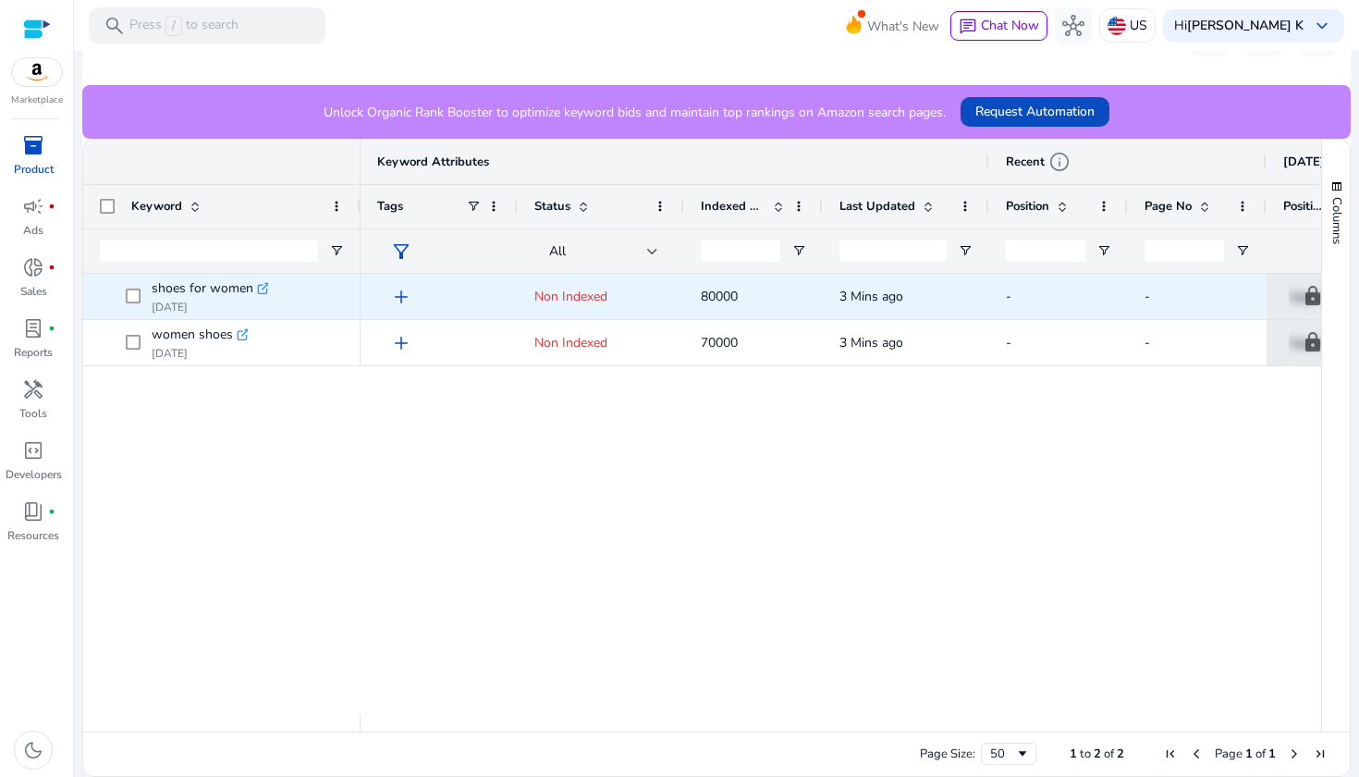
click at [400, 292] on span "add" at bounding box center [401, 297] width 22 height 22
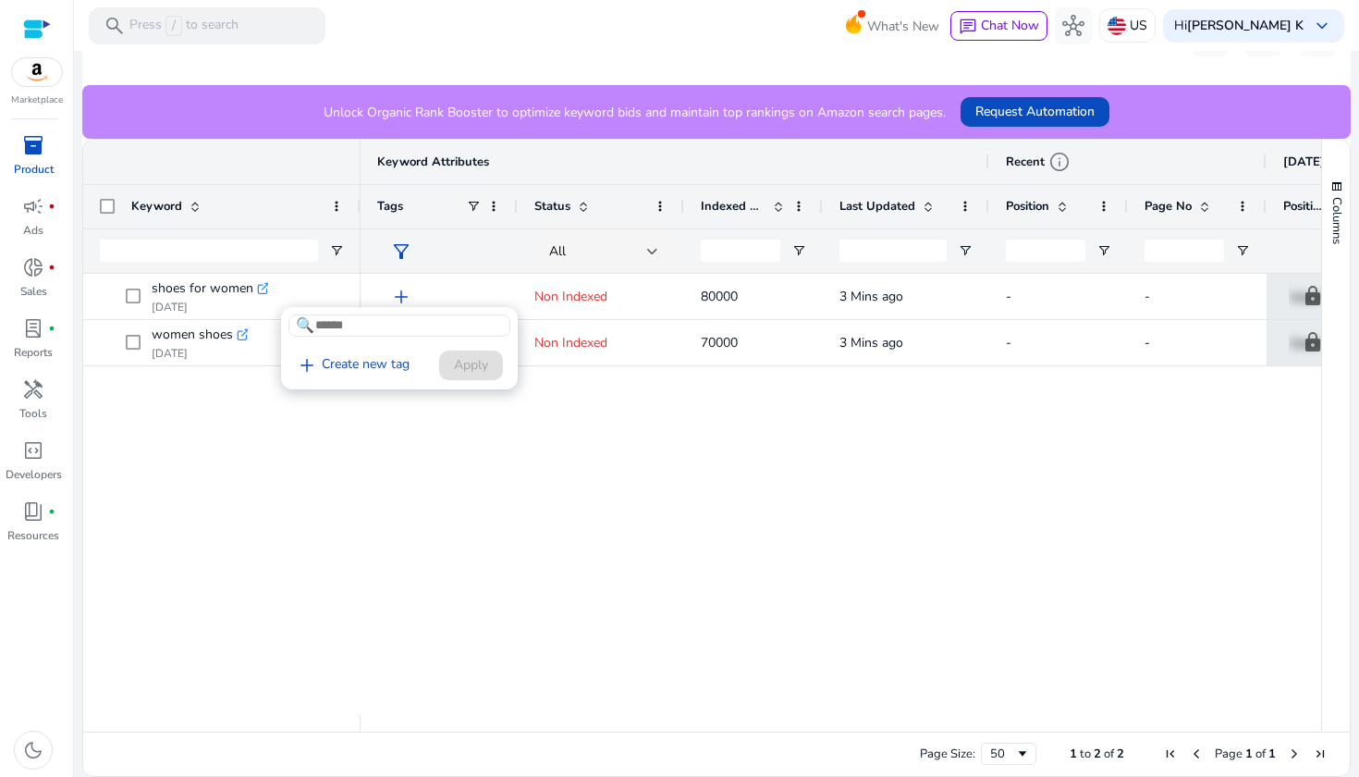
click at [508, 478] on div at bounding box center [679, 388] width 1359 height 777
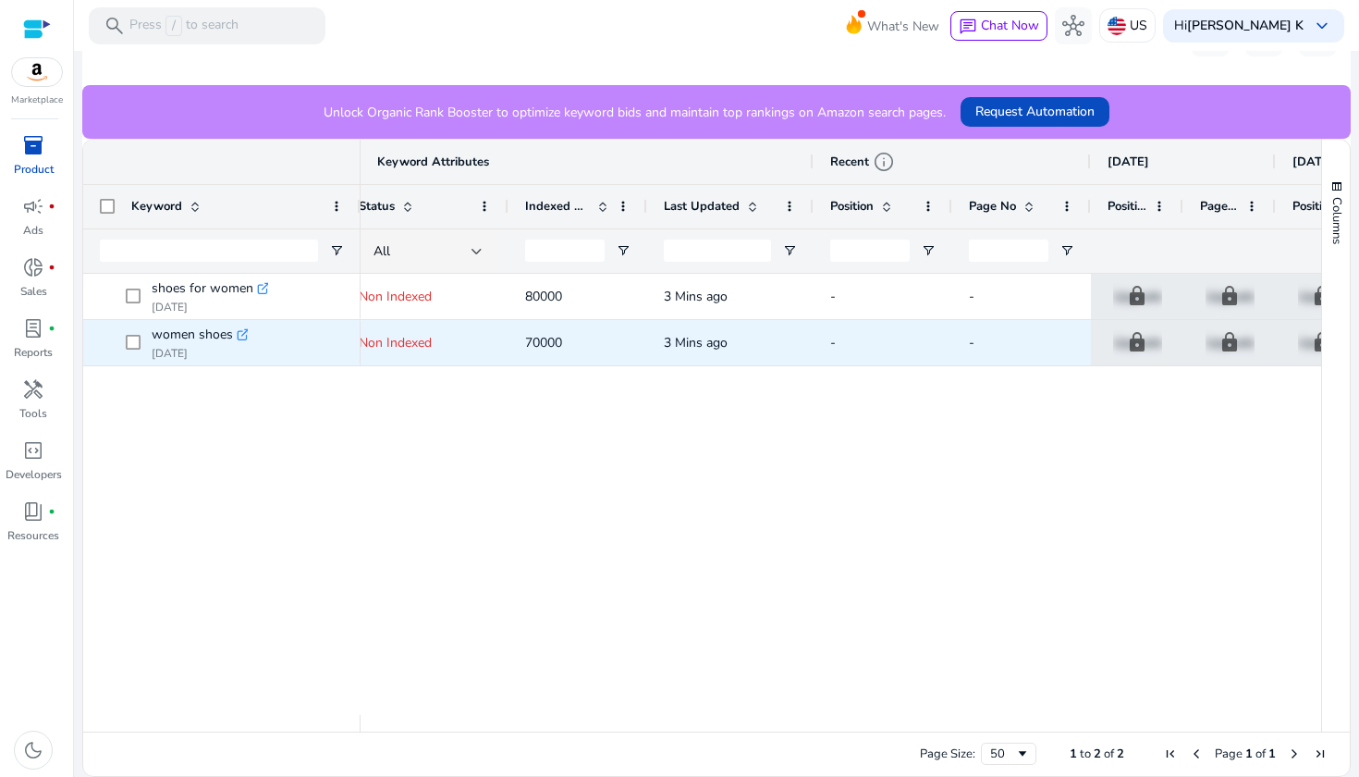
scroll to position [0, 0]
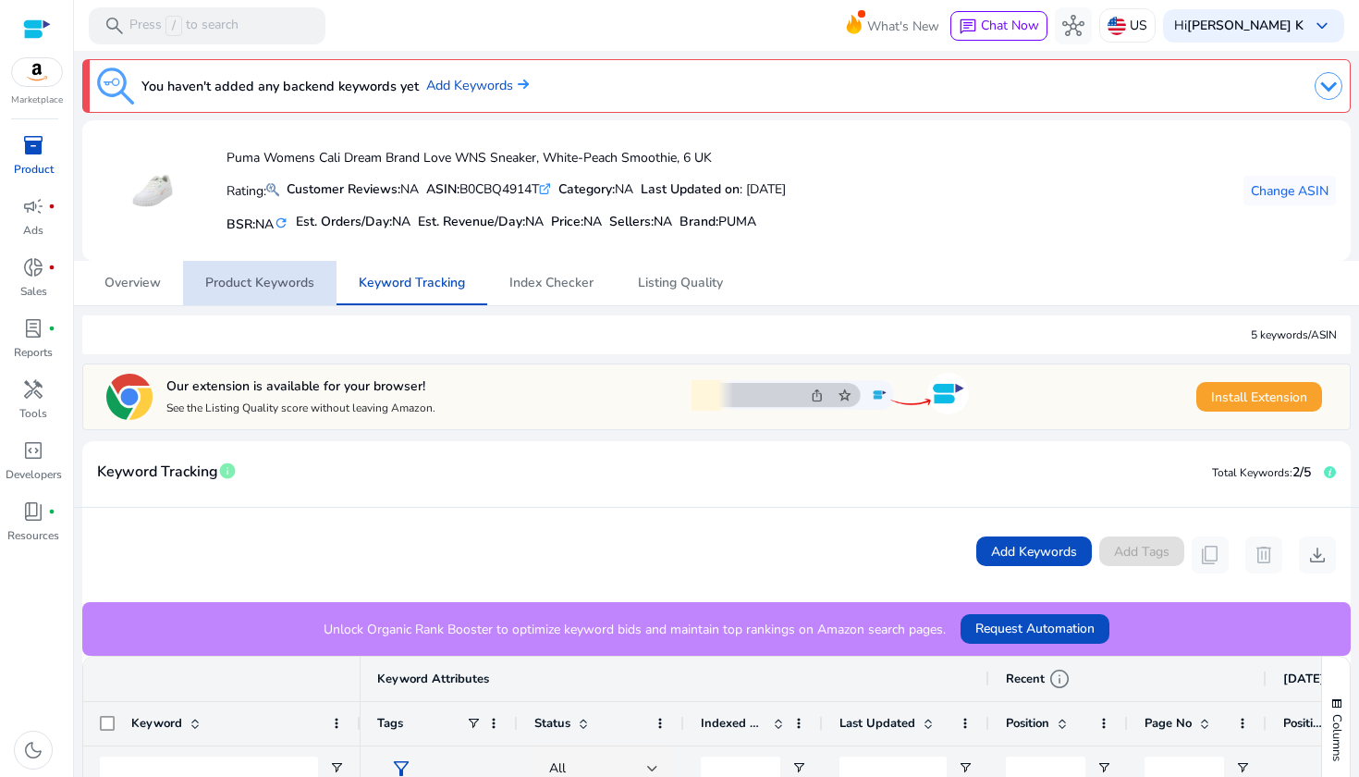
click at [271, 292] on span "Product Keywords" at bounding box center [259, 283] width 109 height 44
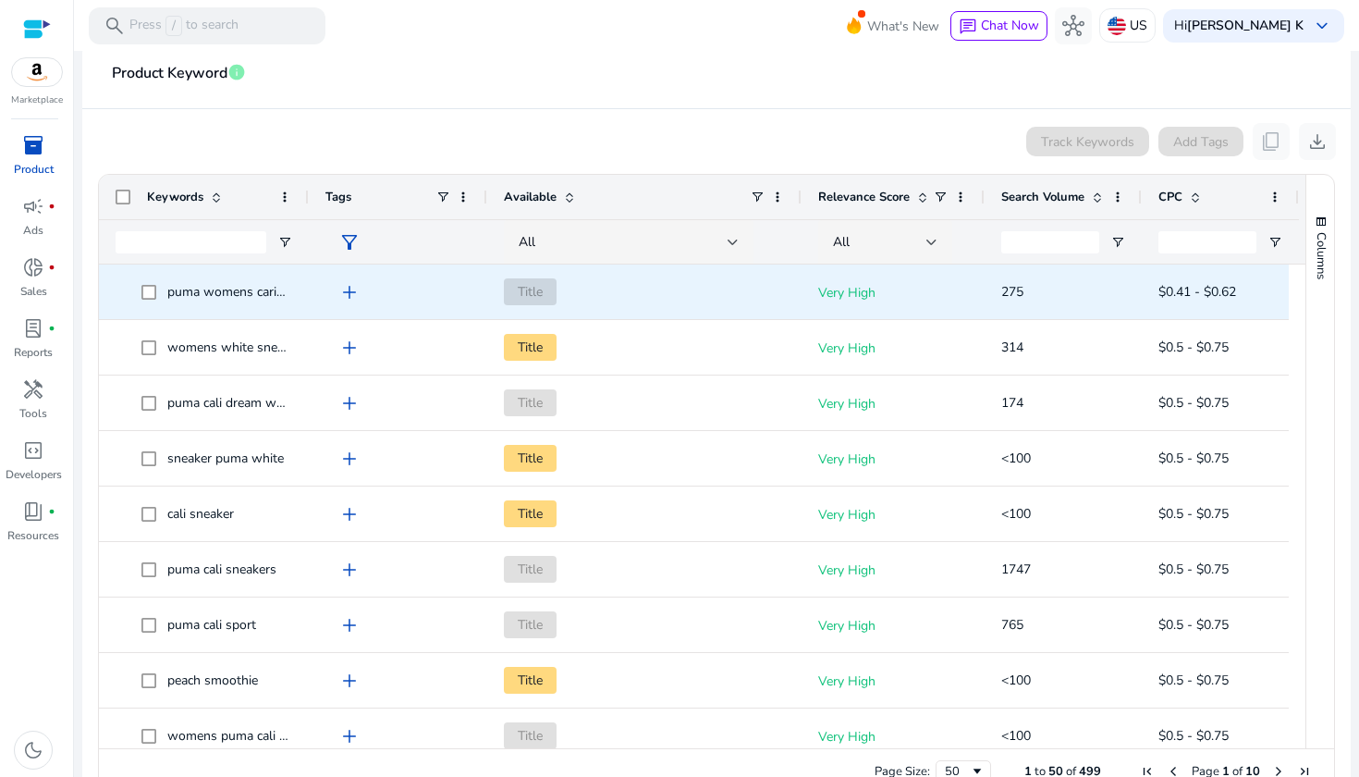
click at [257, 288] on span "puma womens carina sneaker" at bounding box center [252, 292] width 171 height 18
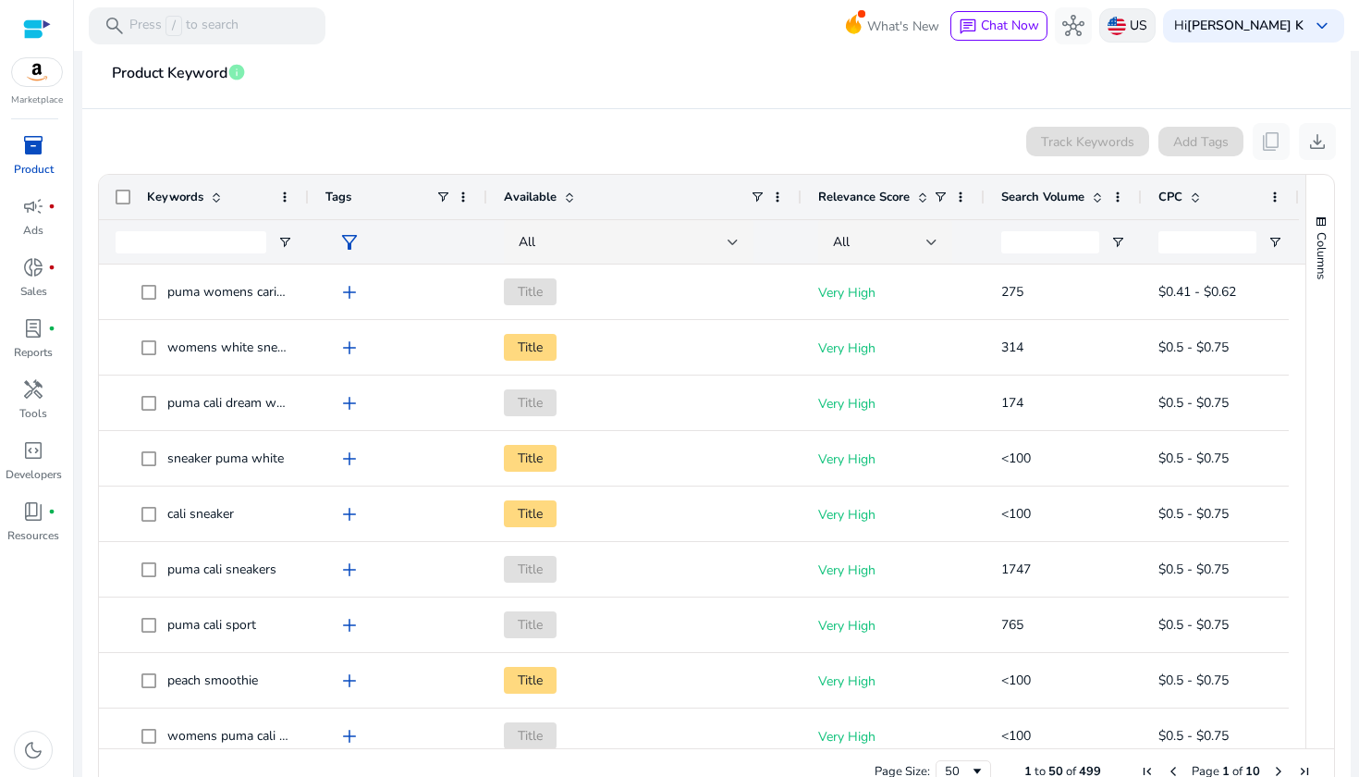
click at [1147, 33] on p "US" at bounding box center [1139, 25] width 18 height 32
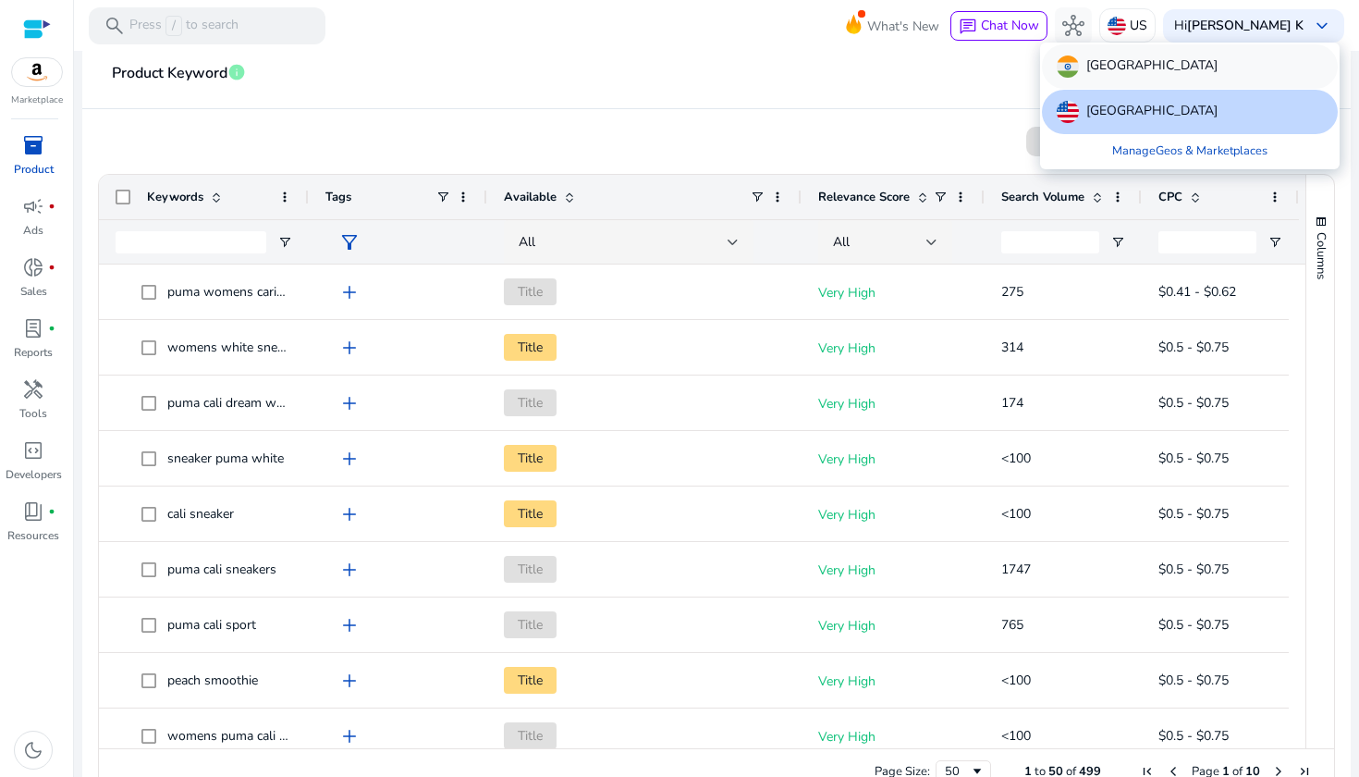
click at [1119, 75] on div "[GEOGRAPHIC_DATA]" at bounding box center [1190, 66] width 296 height 44
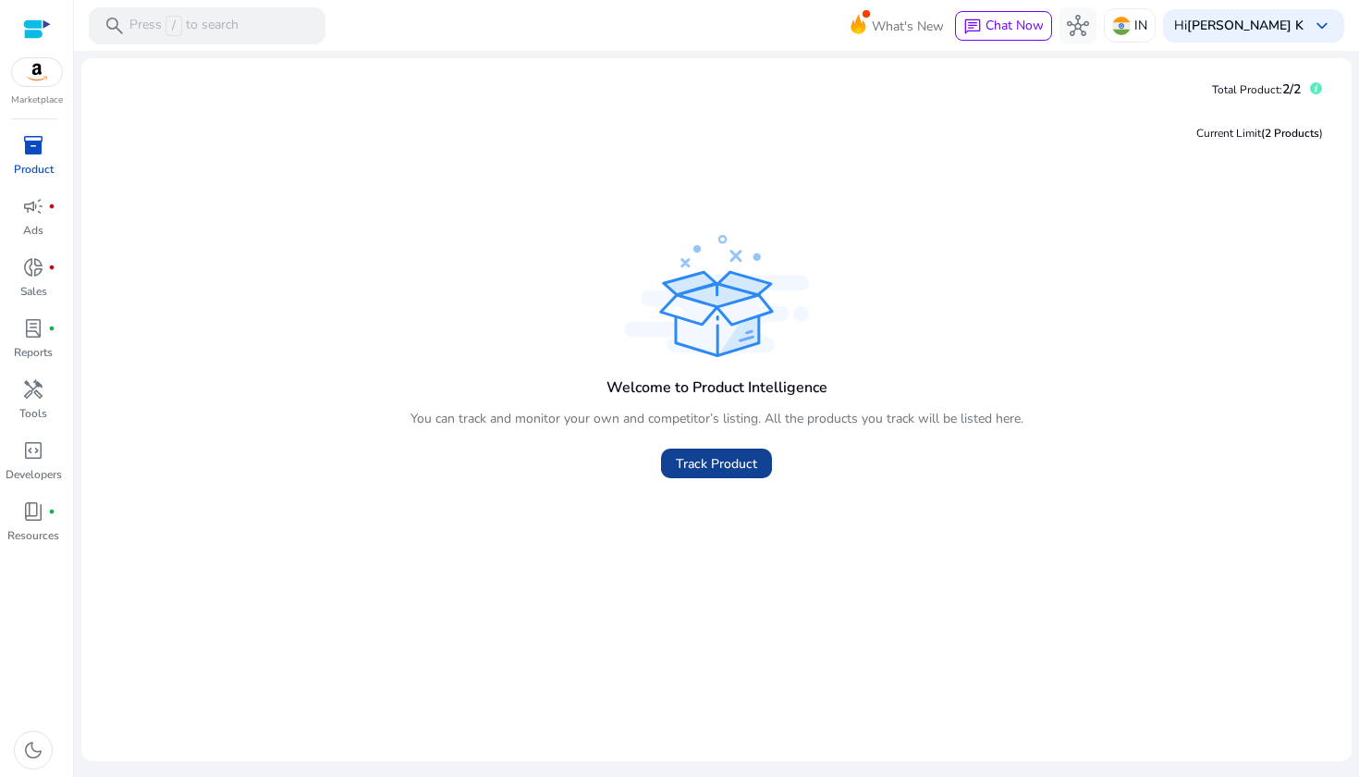
click at [714, 461] on span "Track Product" at bounding box center [716, 463] width 81 height 19
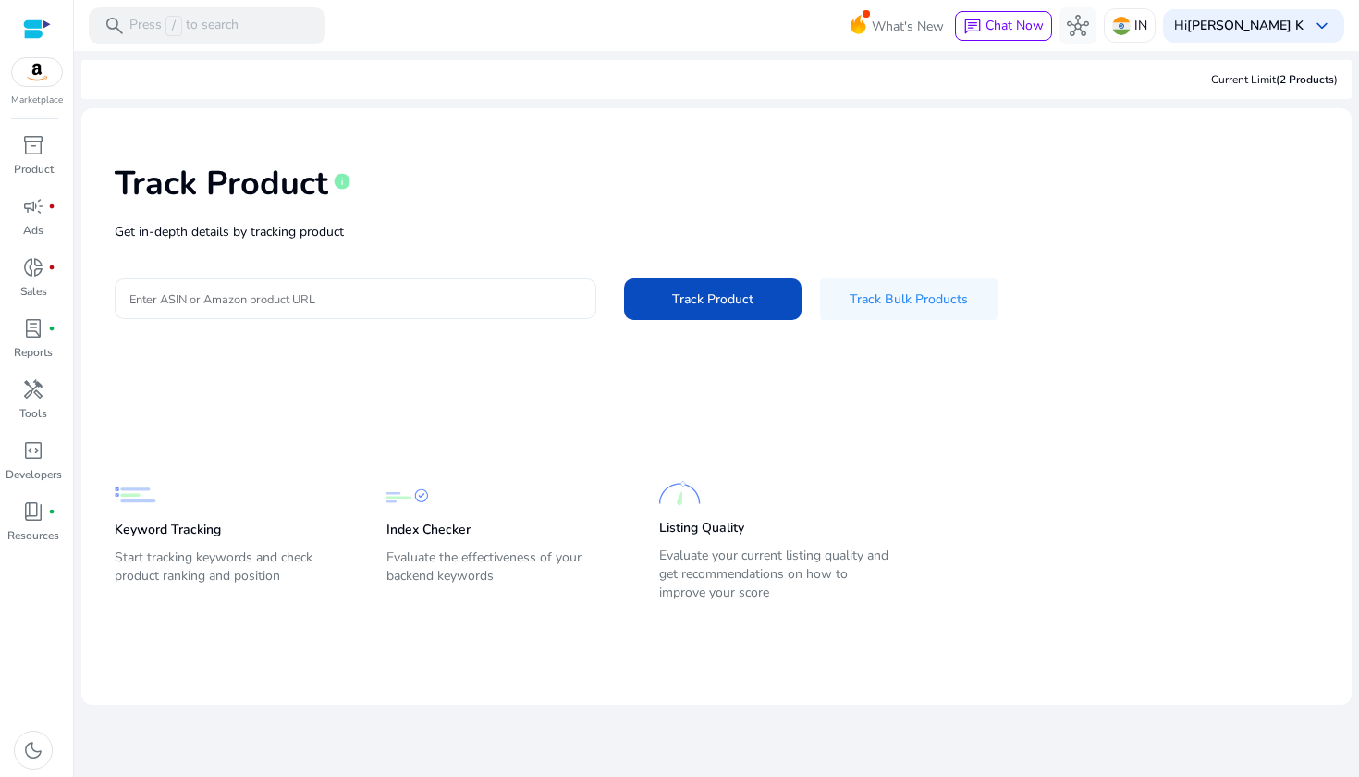
click at [265, 295] on input "Enter ASIN or Amazon product URL" at bounding box center [355, 298] width 452 height 20
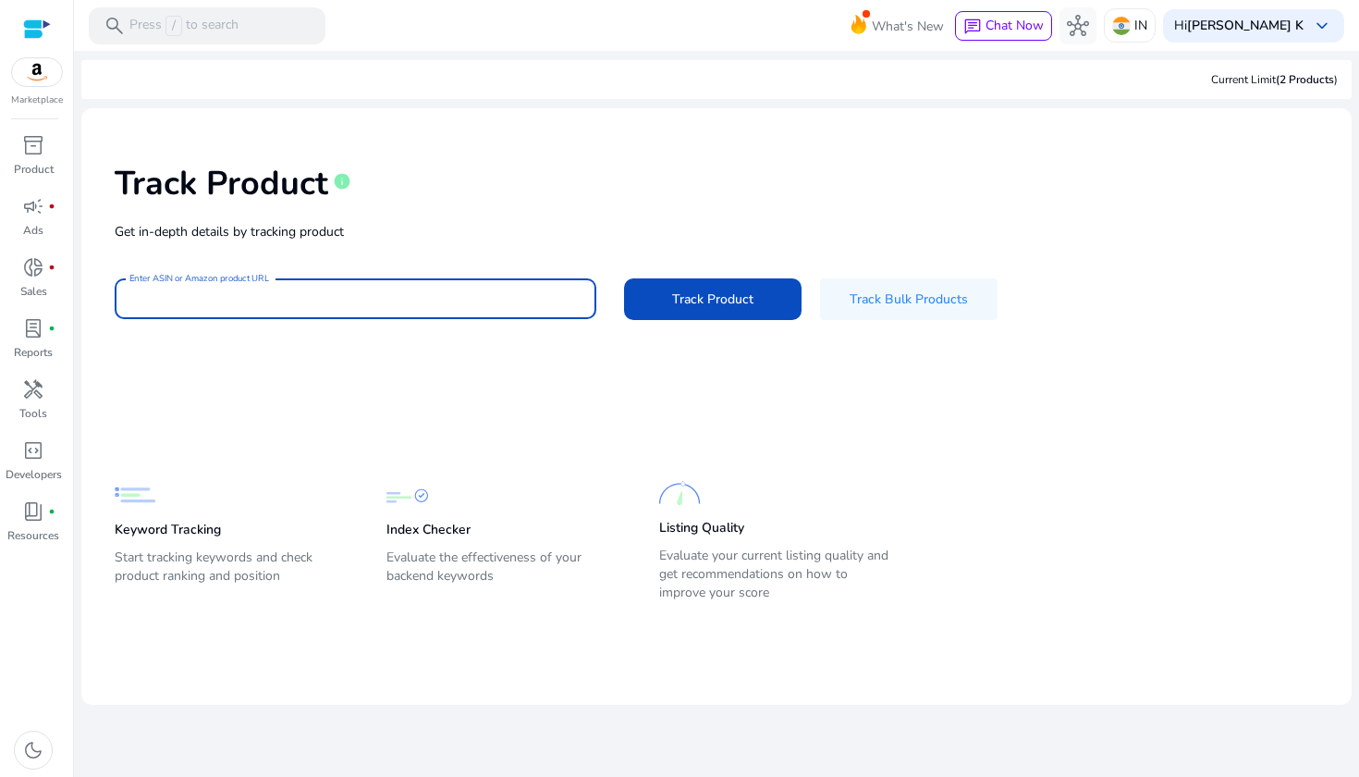
paste input "**********"
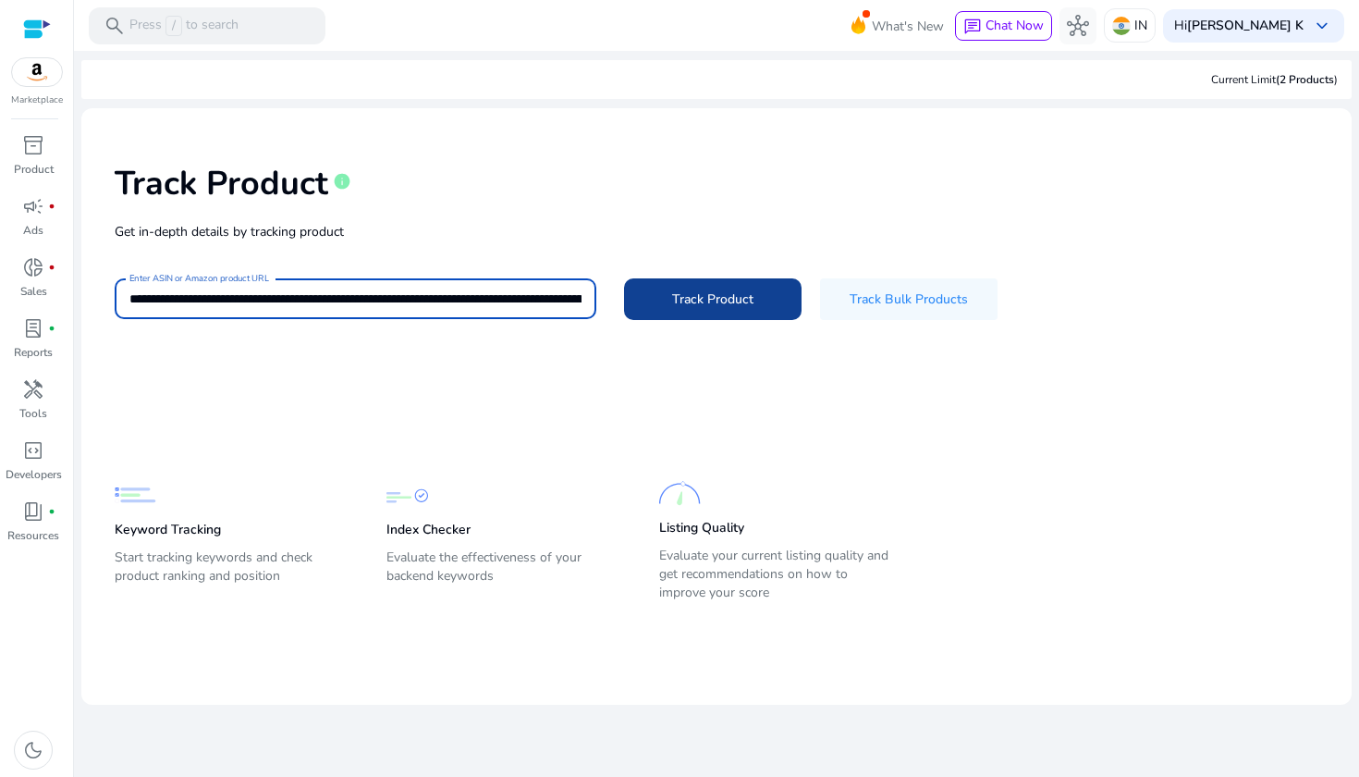
type input "**********"
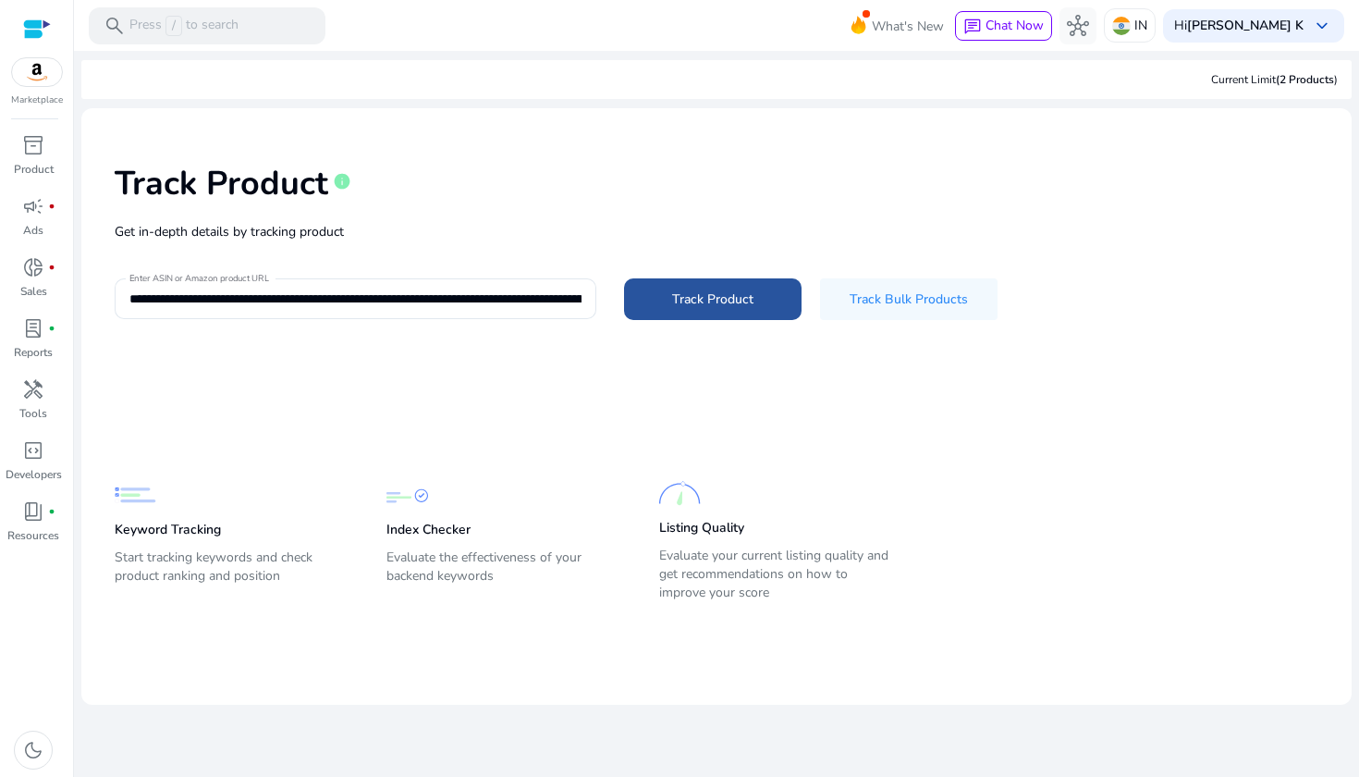
click at [673, 287] on span at bounding box center [713, 298] width 178 height 44
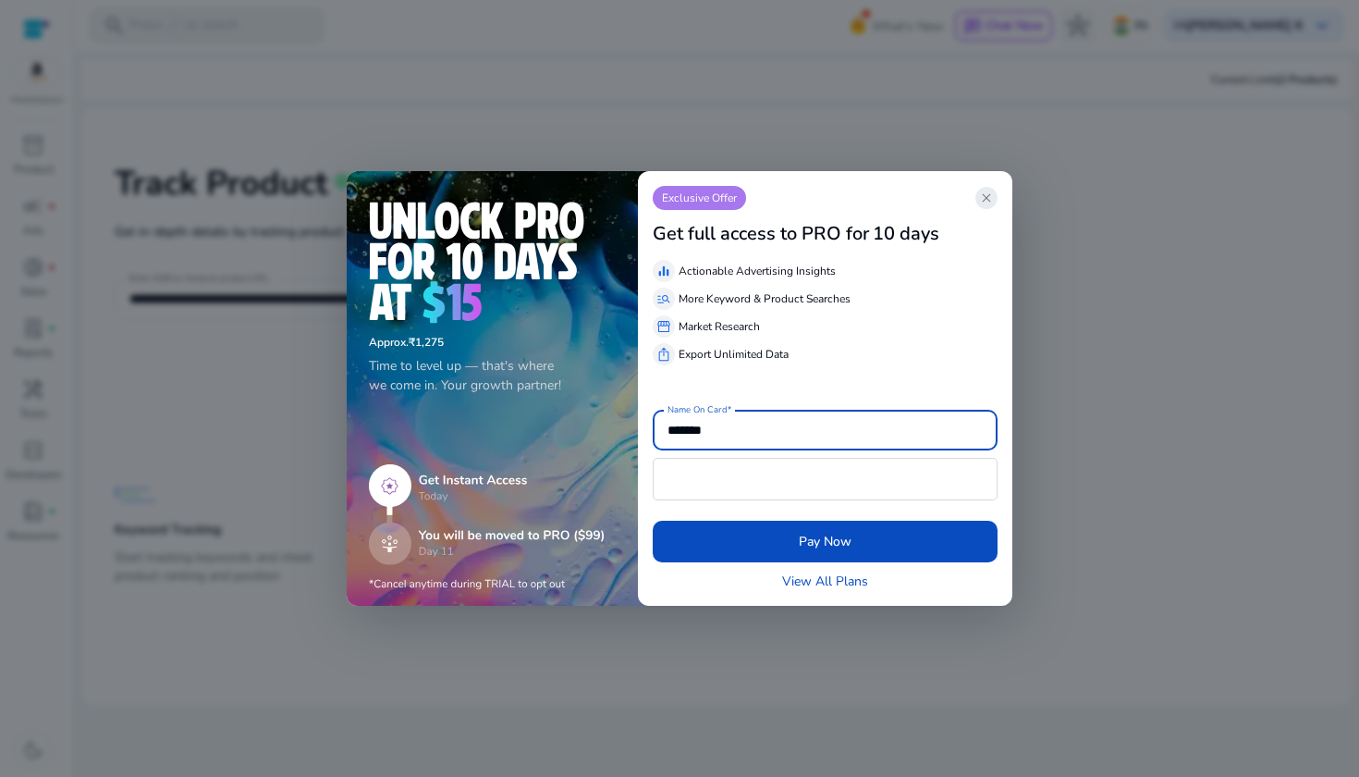
click at [991, 199] on span "close" at bounding box center [986, 197] width 15 height 15
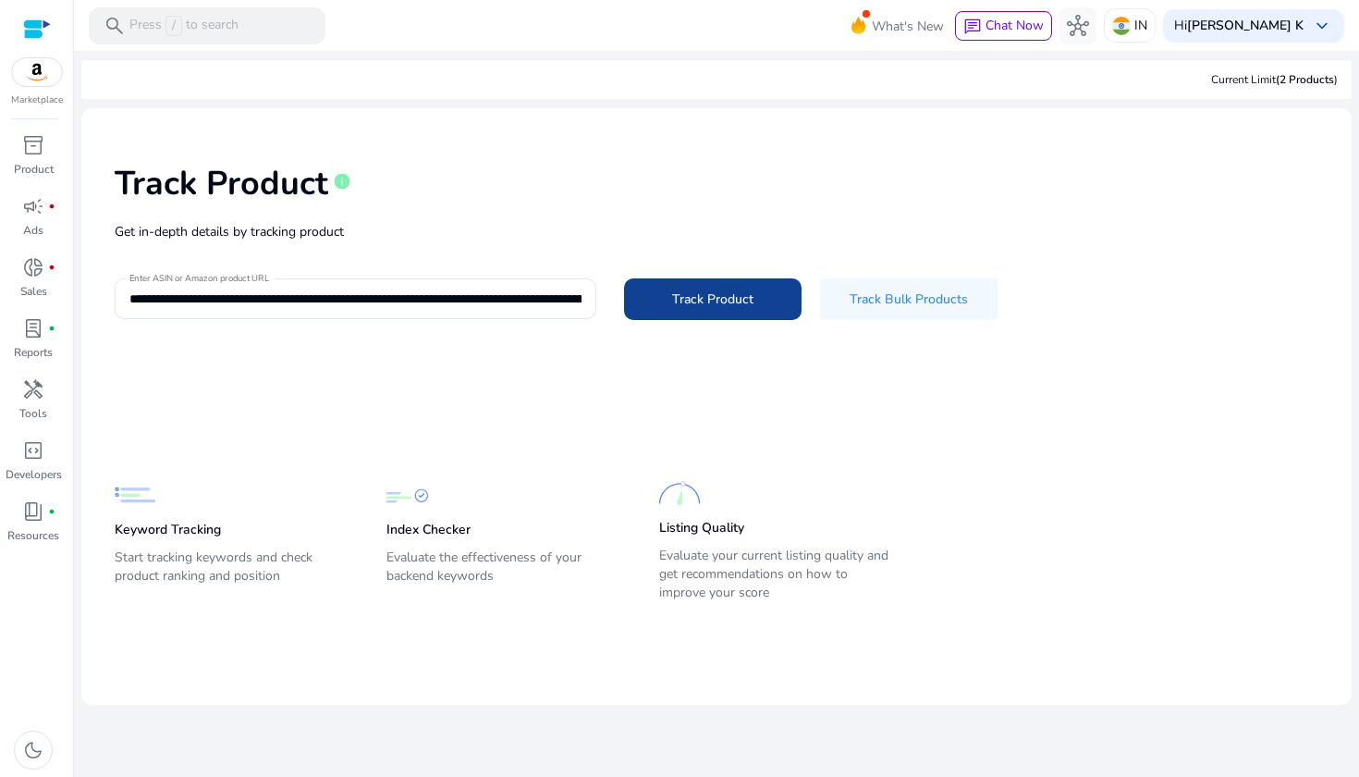
click at [718, 310] on span at bounding box center [713, 298] width 178 height 44
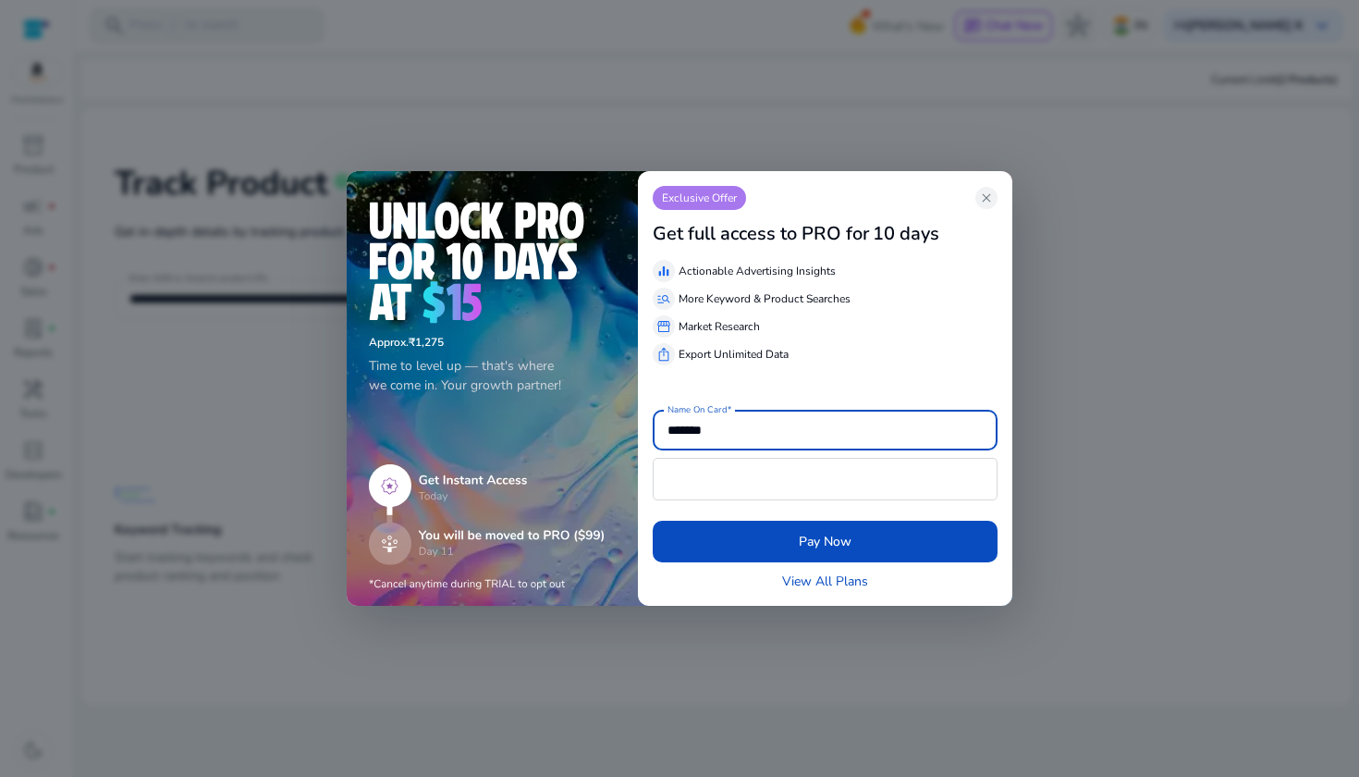
click at [446, 488] on img at bounding box center [487, 527] width 237 height 127
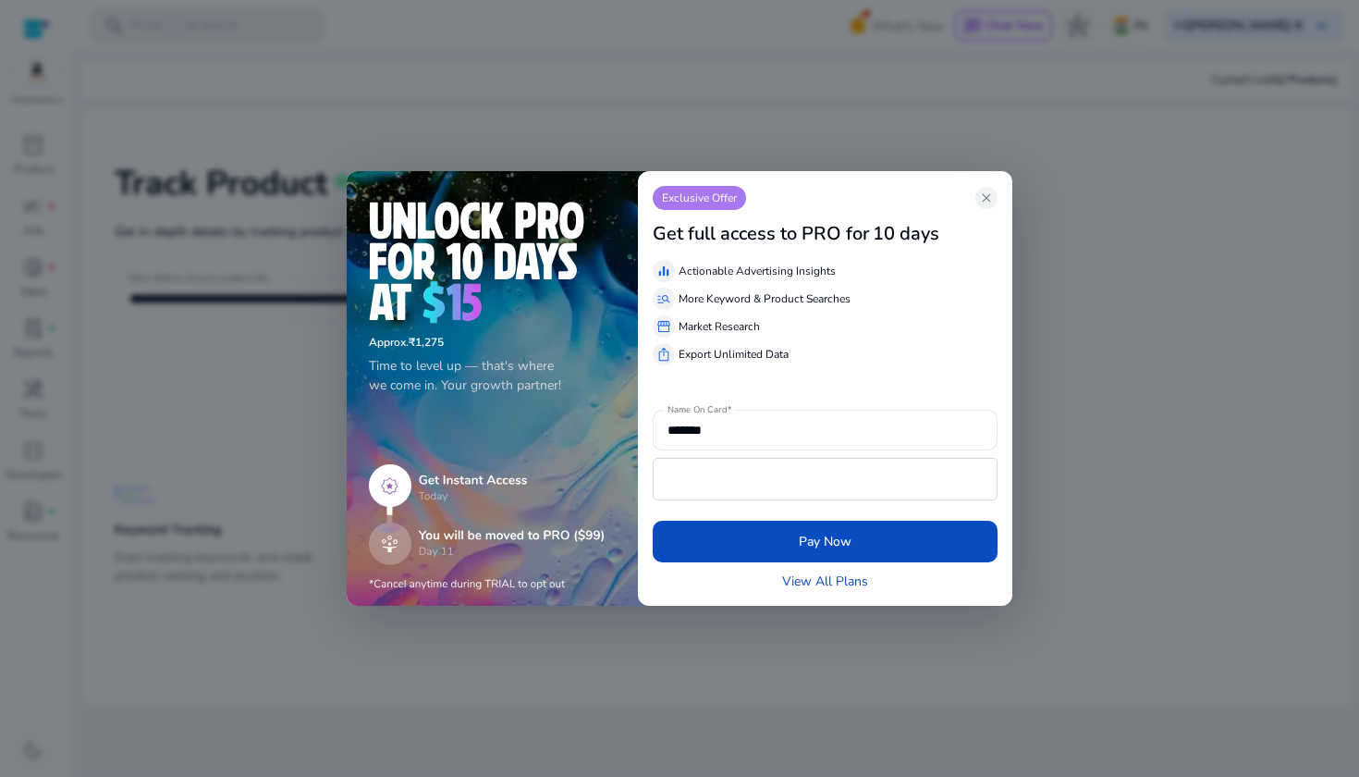
click at [443, 480] on img at bounding box center [487, 527] width 237 height 127
click at [981, 198] on span "close" at bounding box center [986, 197] width 15 height 15
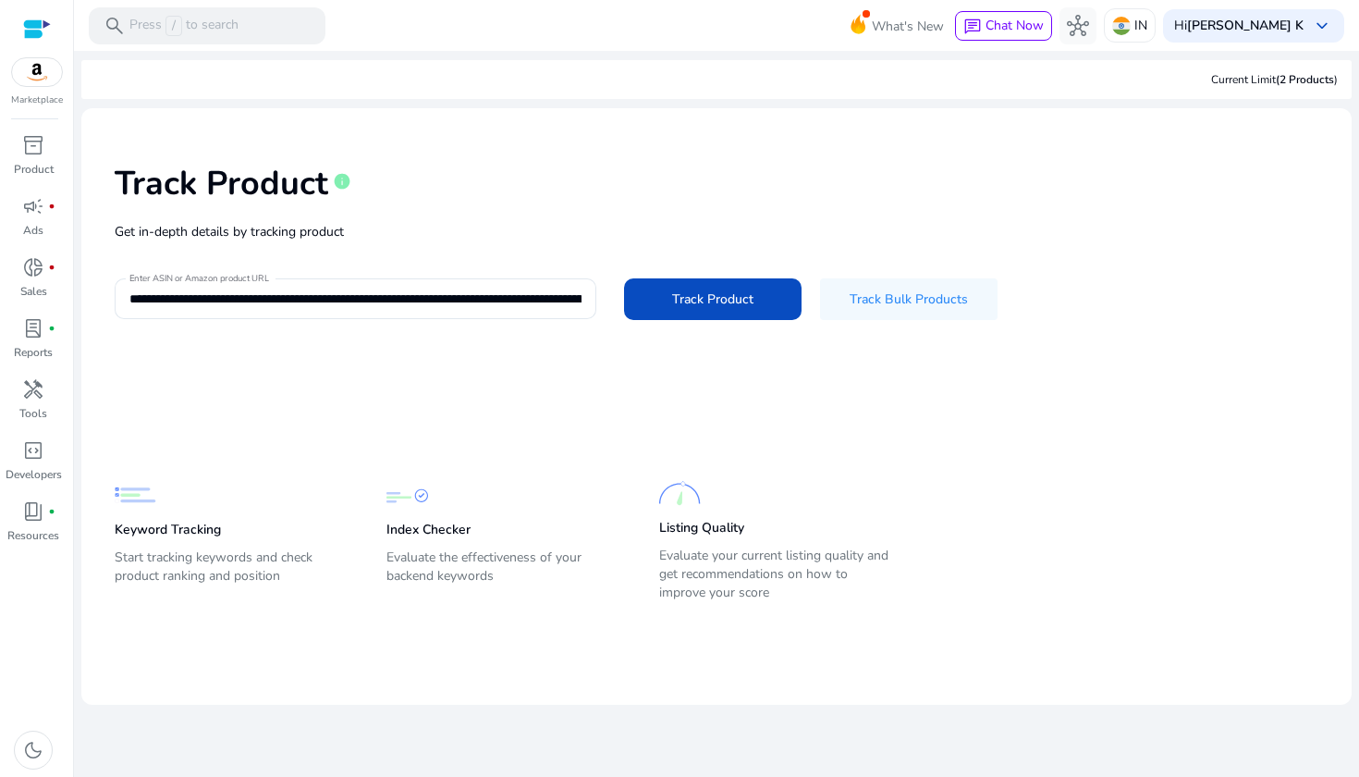
click at [427, 572] on p "Evaluate the effectiveness of your backend keywords" at bounding box center [503, 574] width 235 height 52
click at [896, 305] on span "Track Bulk Products" at bounding box center [909, 298] width 118 height 19
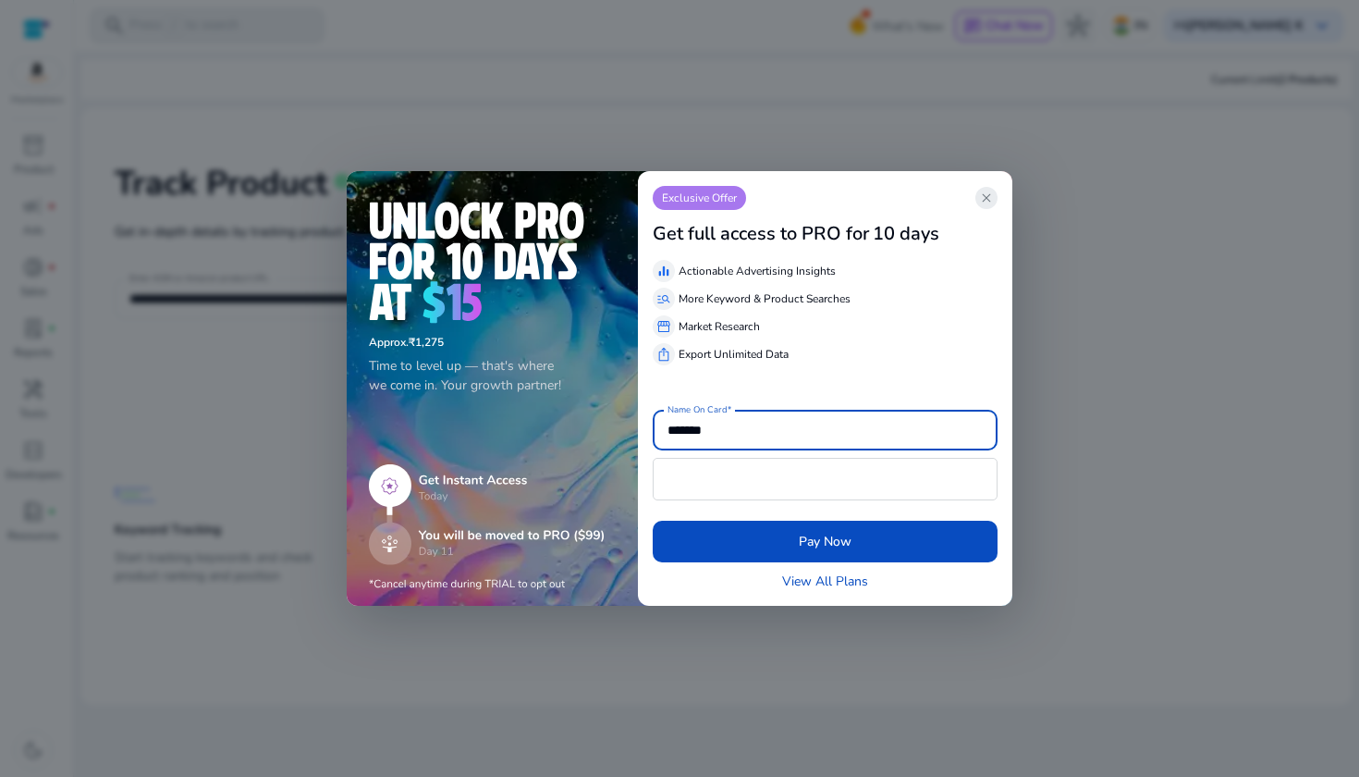
click at [986, 194] on span "close" at bounding box center [986, 197] width 15 height 15
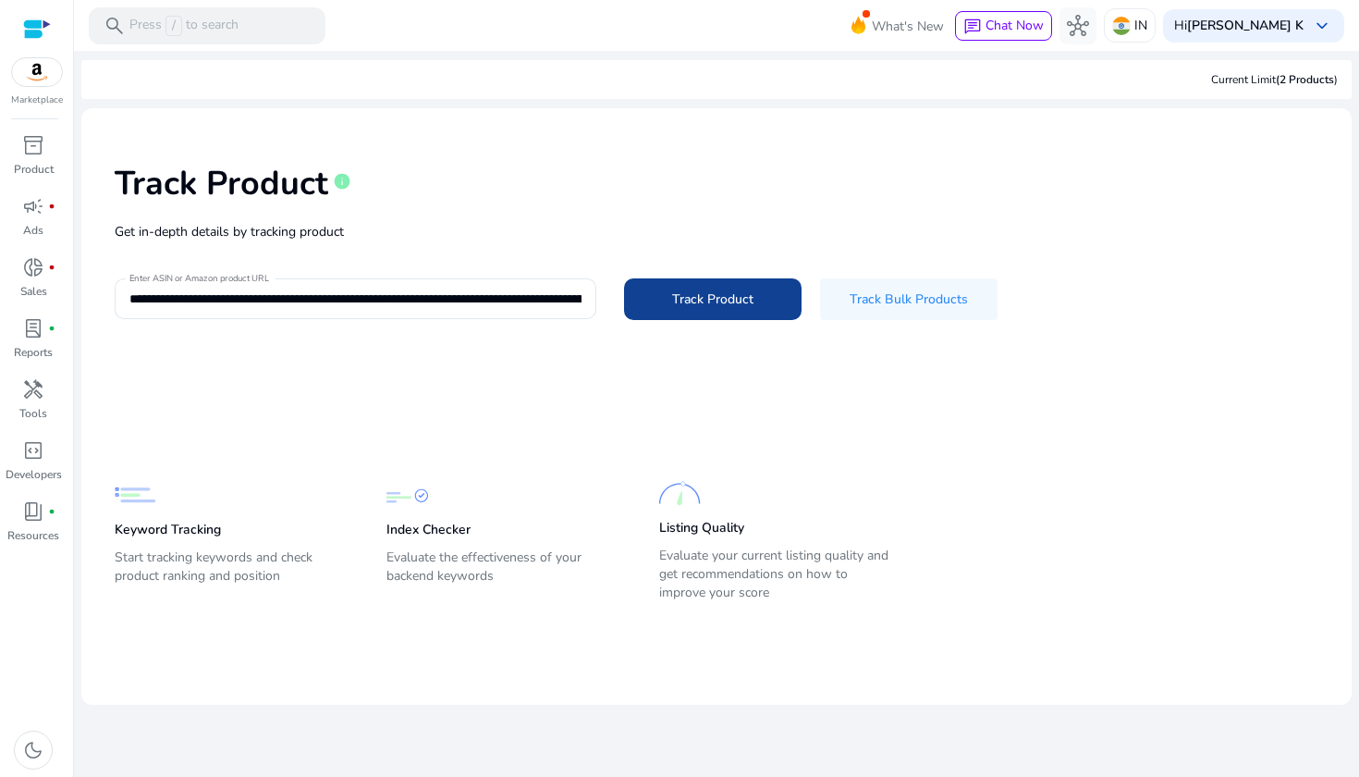
click at [709, 301] on span "Track Product" at bounding box center [712, 298] width 81 height 19
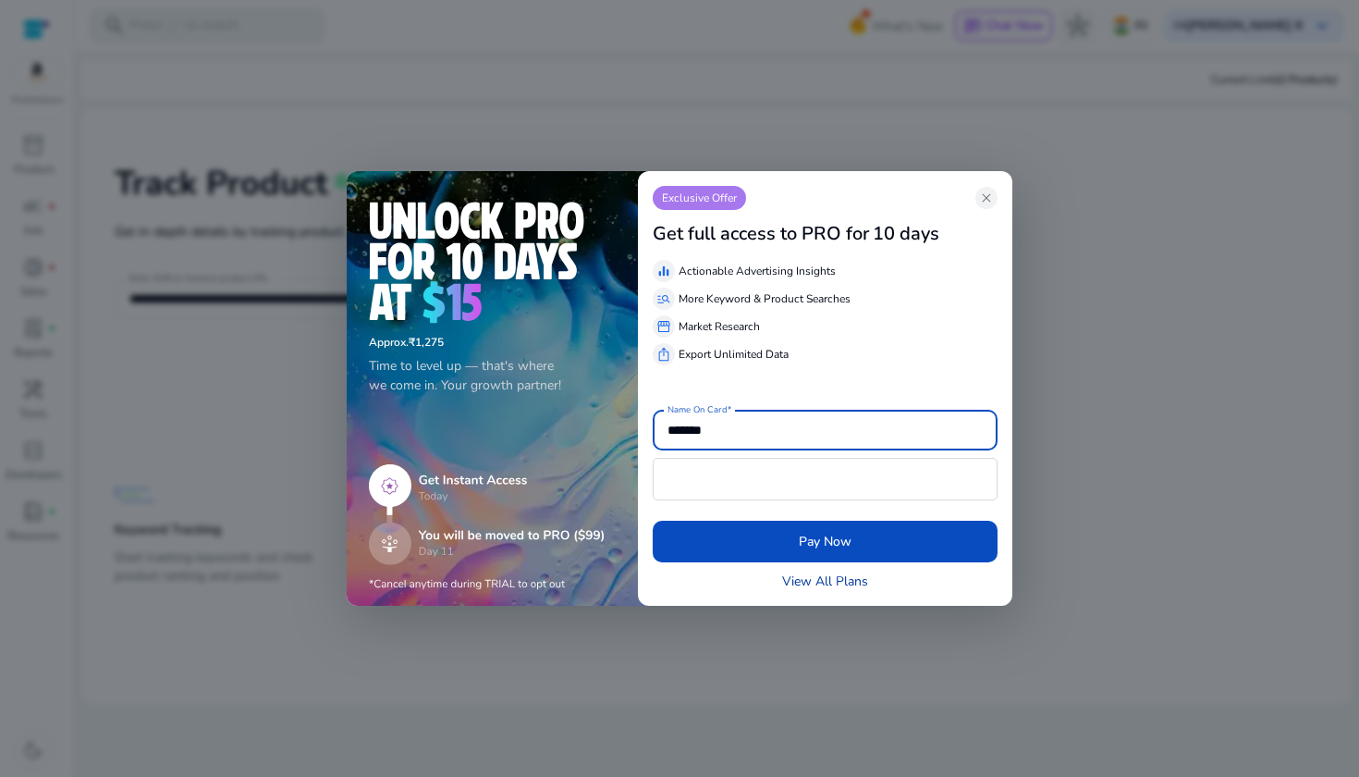
click at [819, 584] on link "View All Plans" at bounding box center [825, 580] width 86 height 19
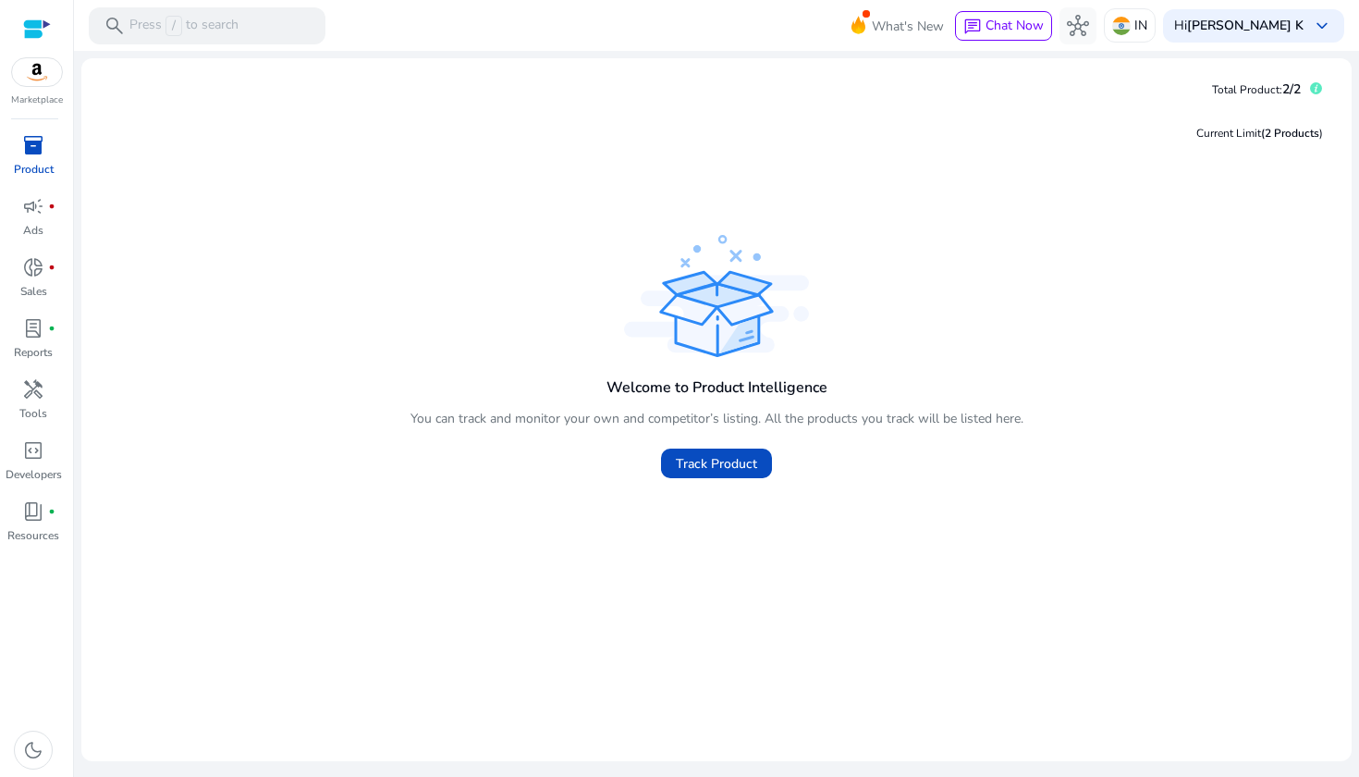
click at [36, 146] on span "inventory_2" at bounding box center [33, 145] width 22 height 22
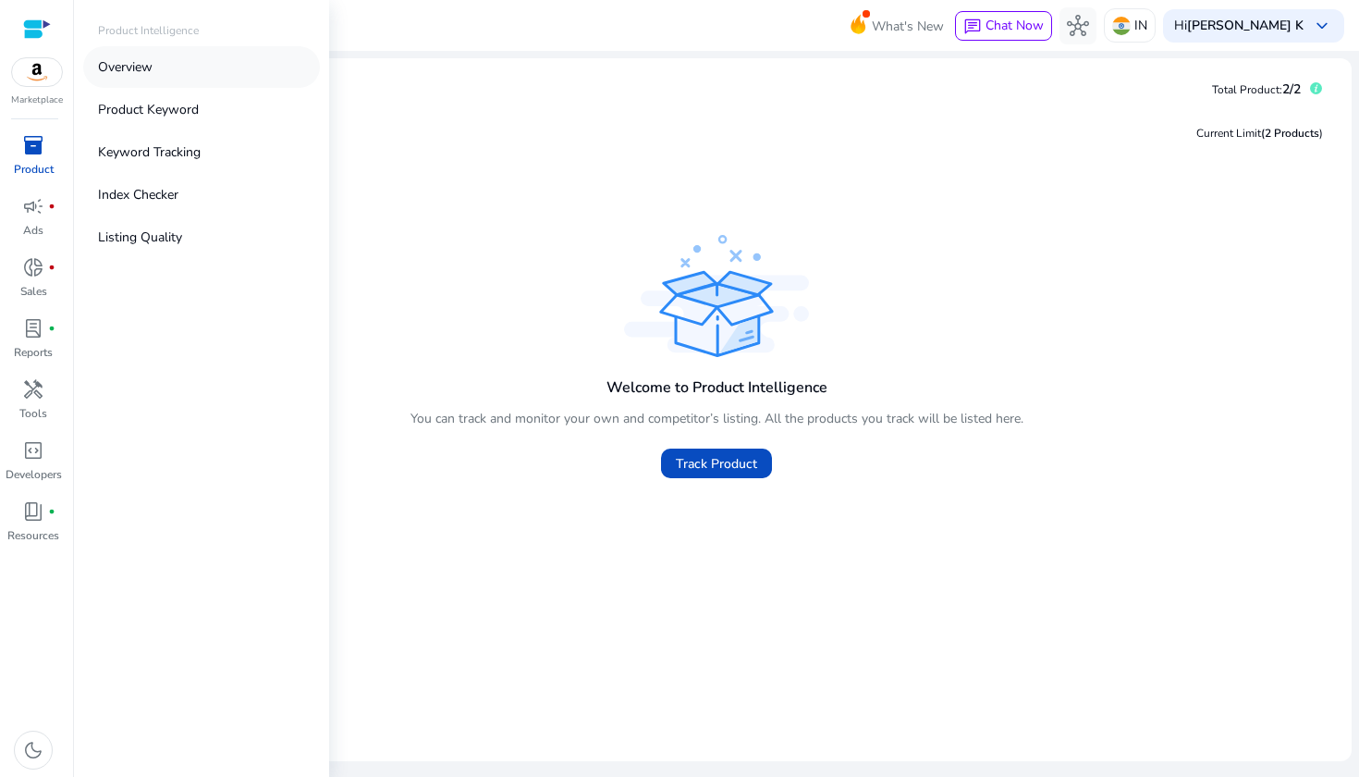
click at [121, 70] on p "Overview" at bounding box center [125, 66] width 55 height 19
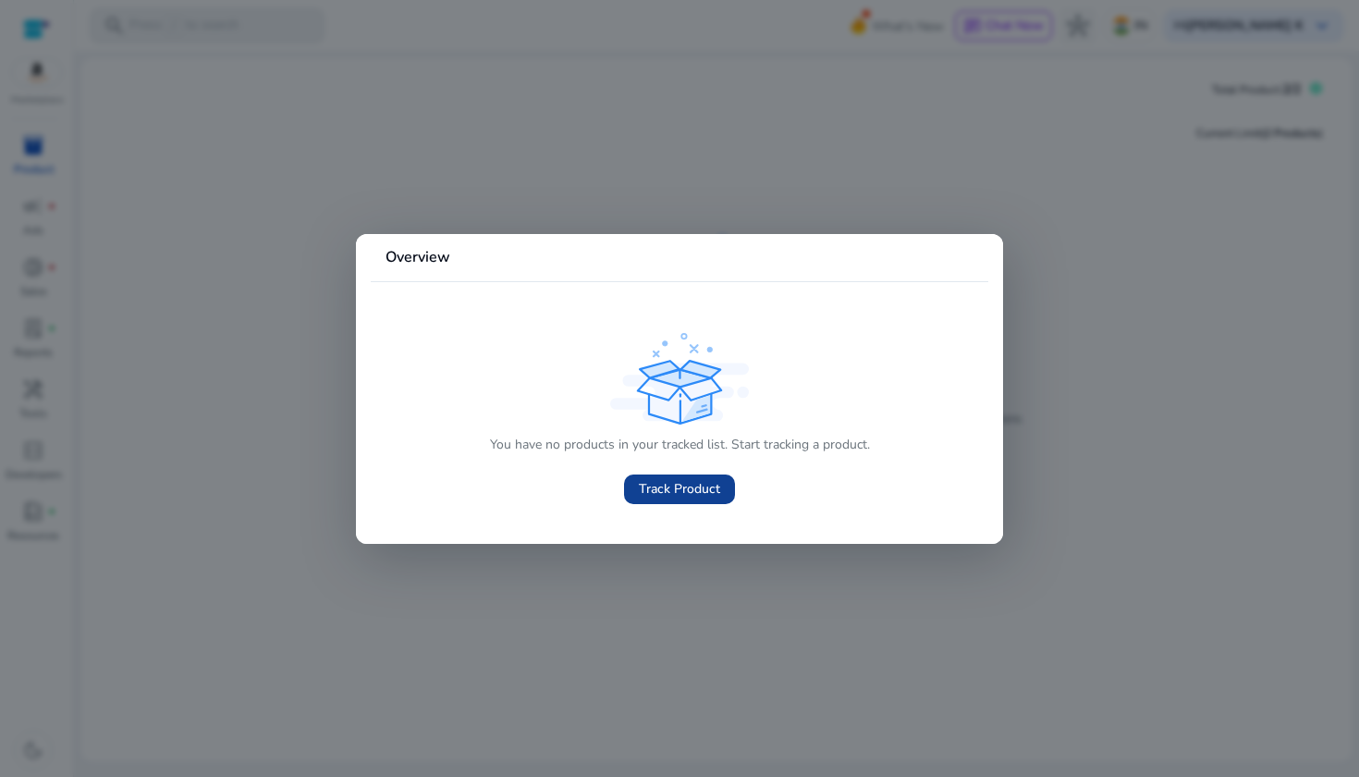
click at [677, 487] on span "Track Product" at bounding box center [679, 488] width 81 height 19
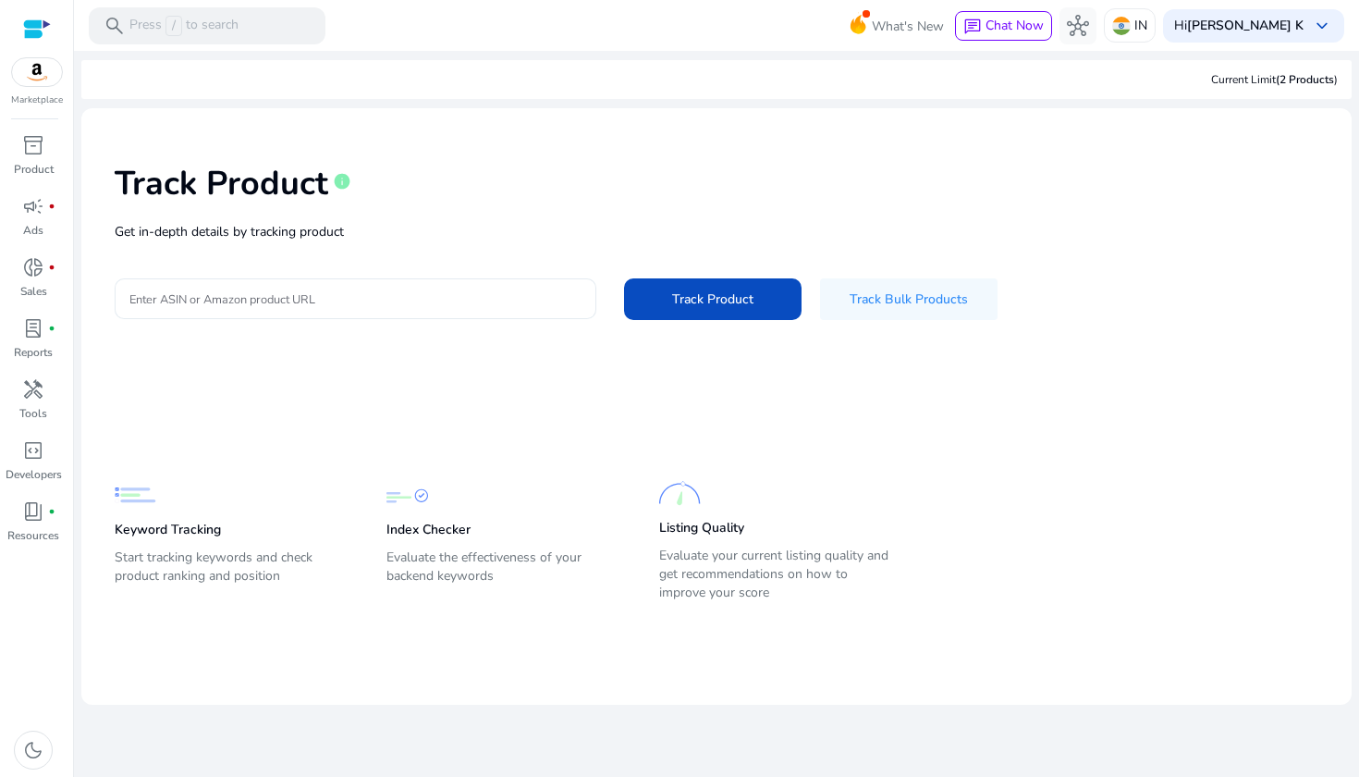
click at [311, 302] on input "Enter ASIN or Amazon product URL" at bounding box center [355, 298] width 452 height 20
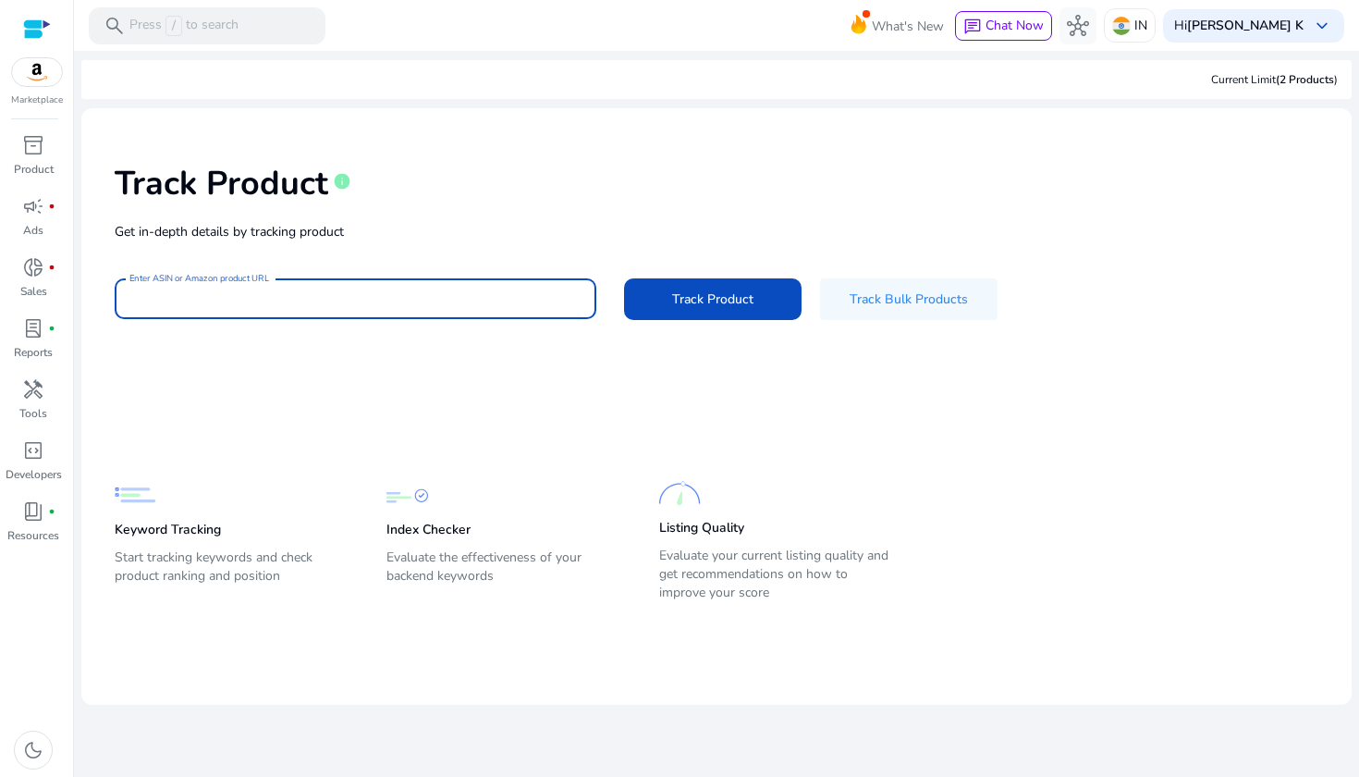
paste input "**********"
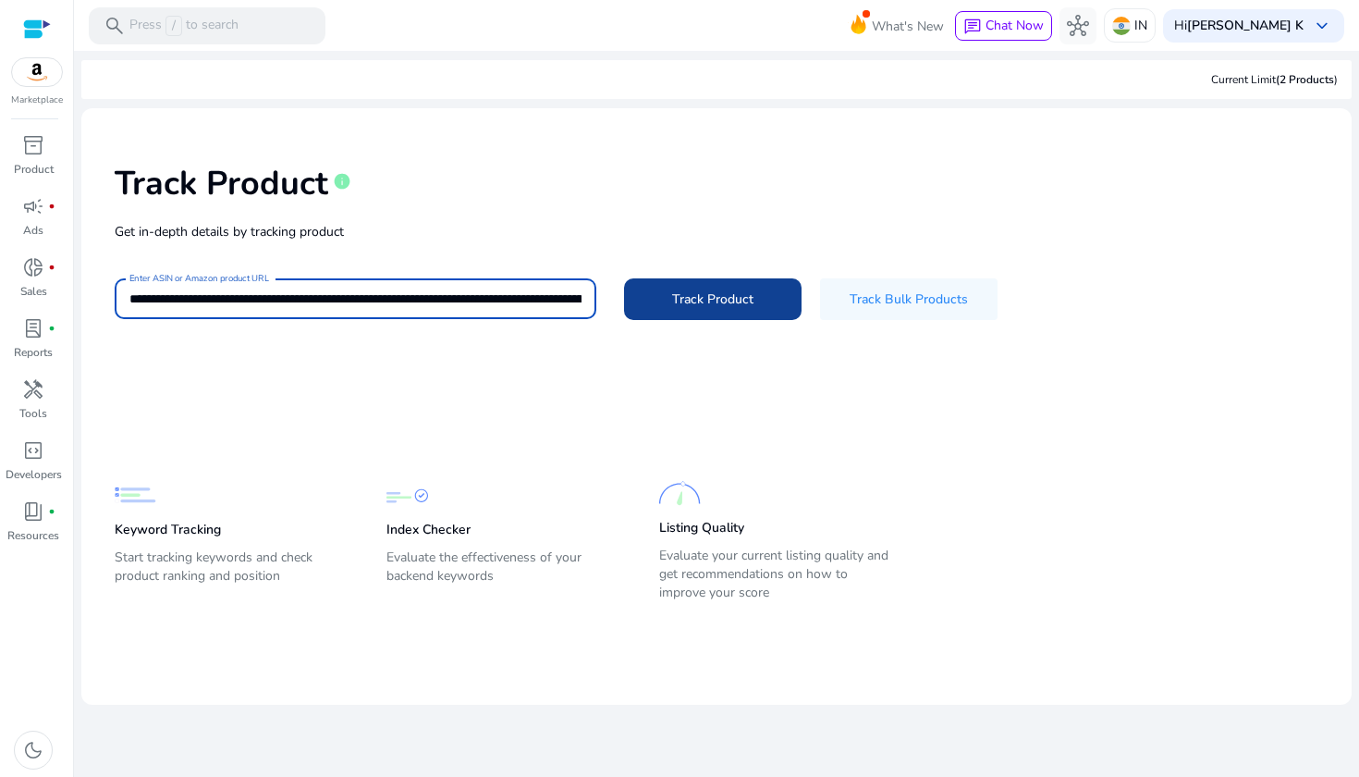
type input "**********"
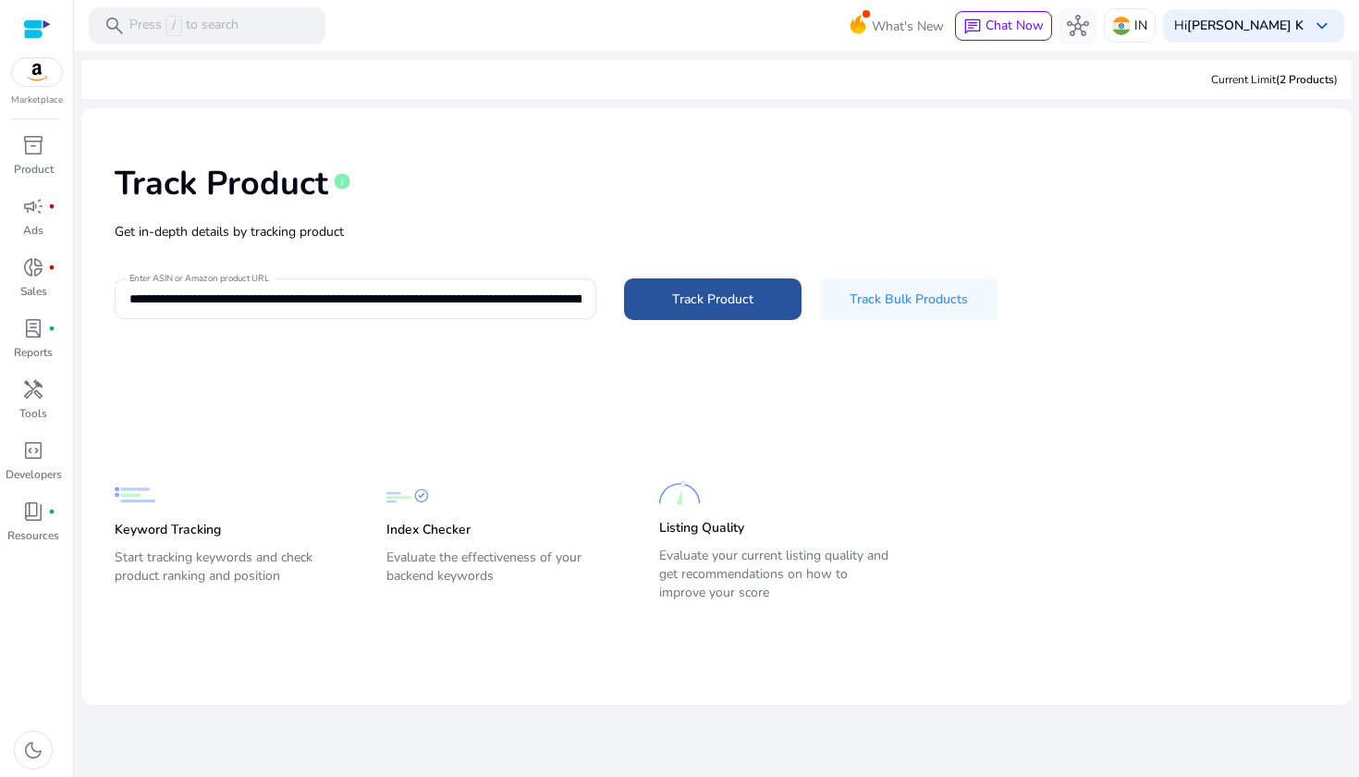
click at [718, 295] on span "Track Product" at bounding box center [712, 298] width 81 height 19
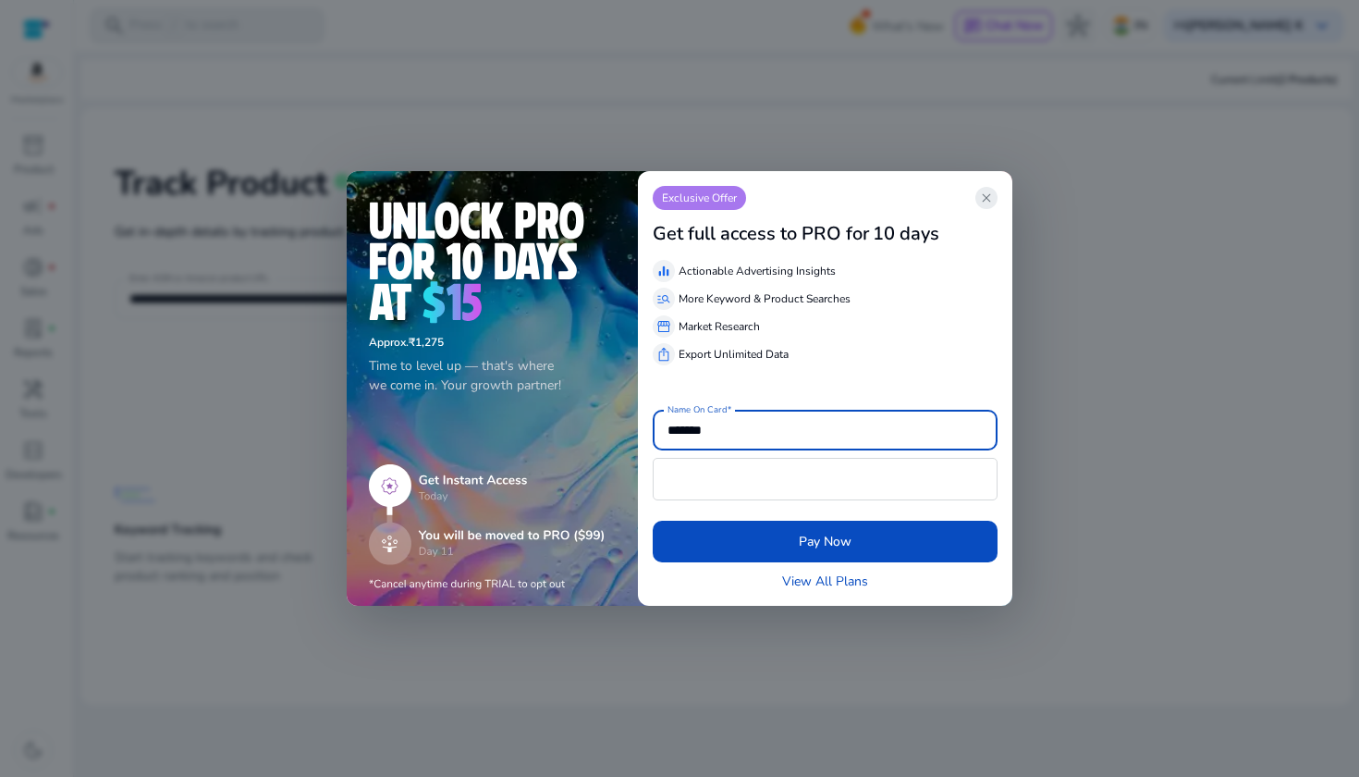
click at [996, 198] on app-icon "close" at bounding box center [986, 198] width 22 height 22
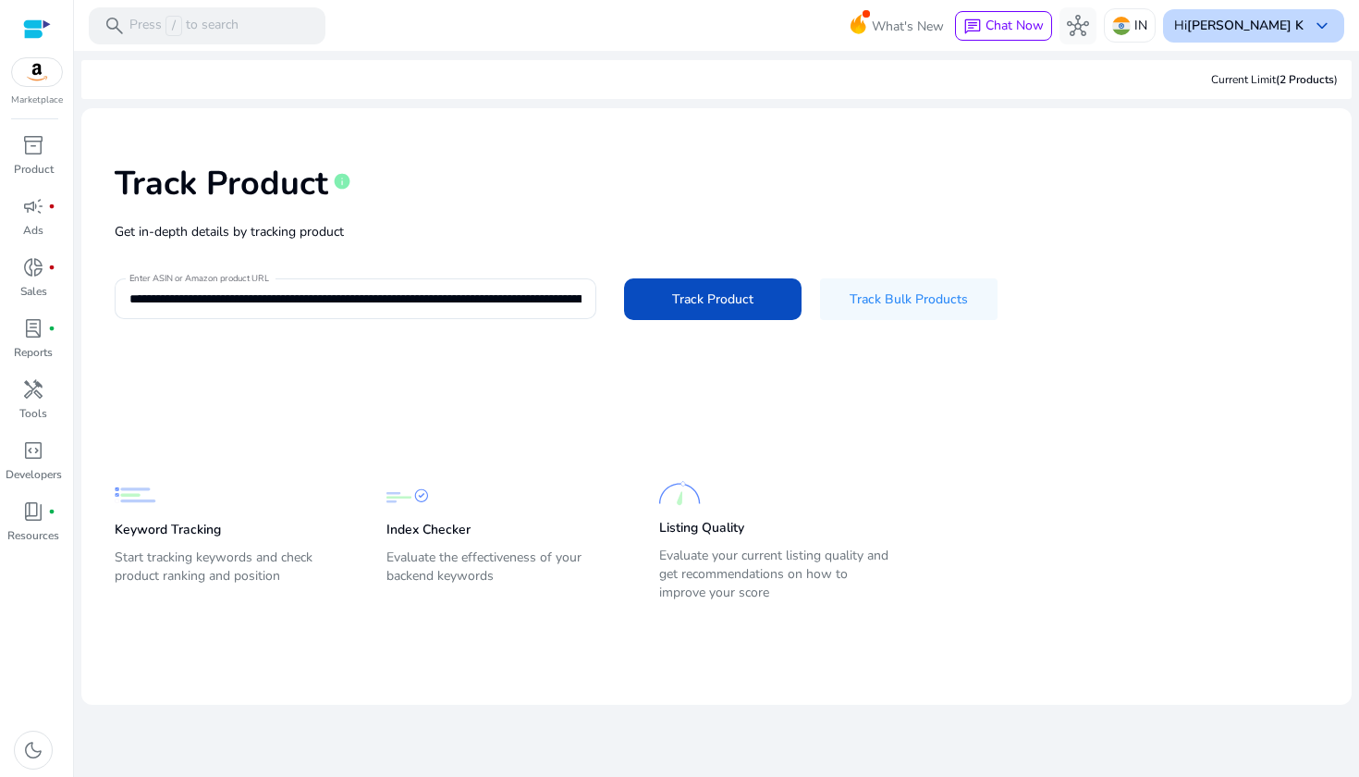
click at [1304, 34] on div "Hi Richa K keyboard_arrow_down" at bounding box center [1253, 25] width 181 height 33
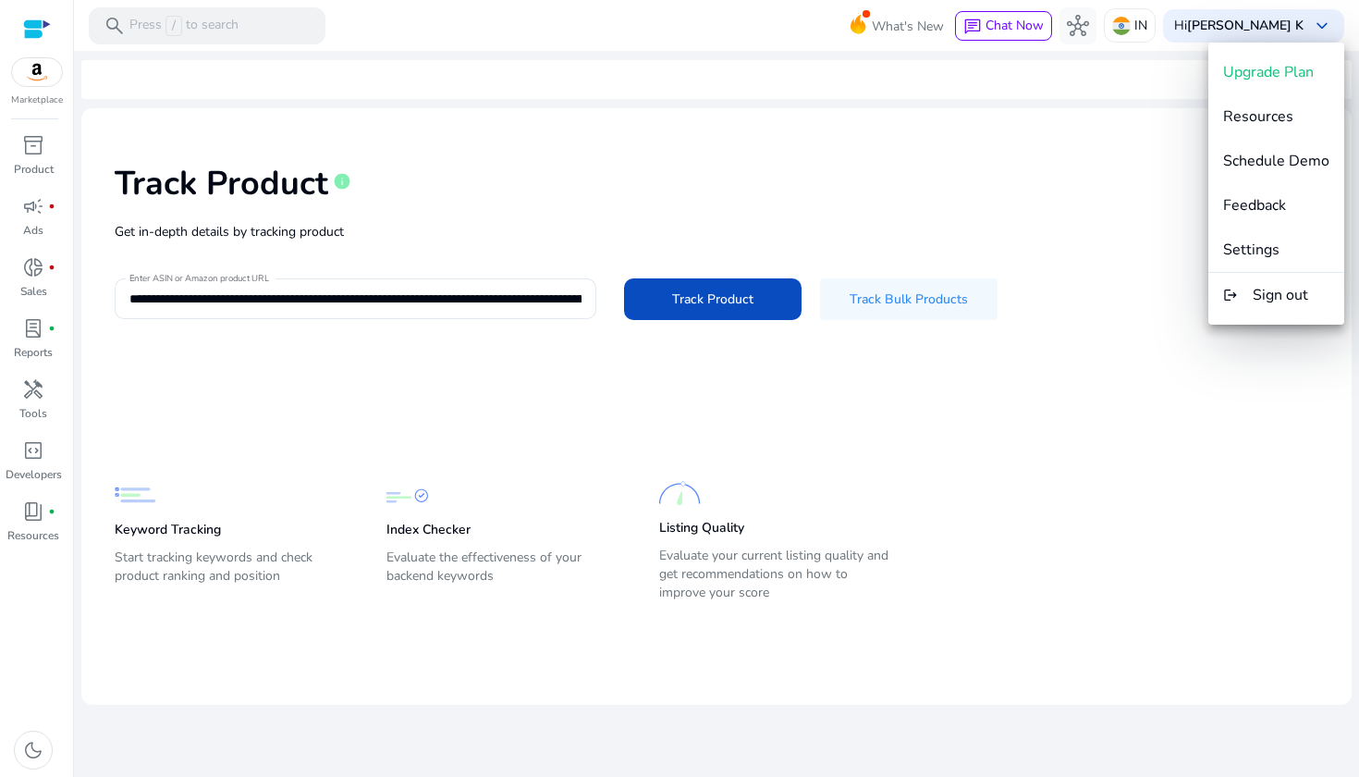
click at [714, 292] on div at bounding box center [679, 388] width 1359 height 777
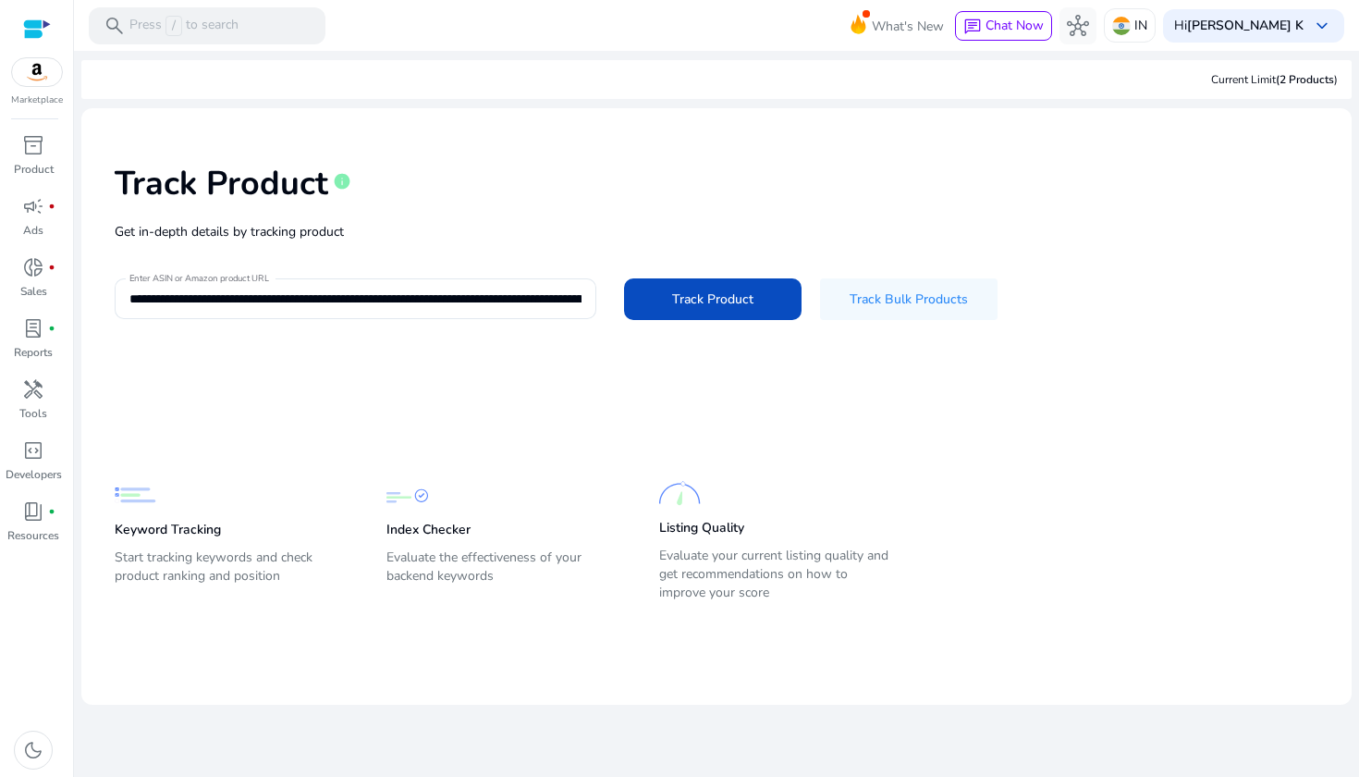
click at [714, 292] on span "Track Product" at bounding box center [712, 298] width 81 height 19
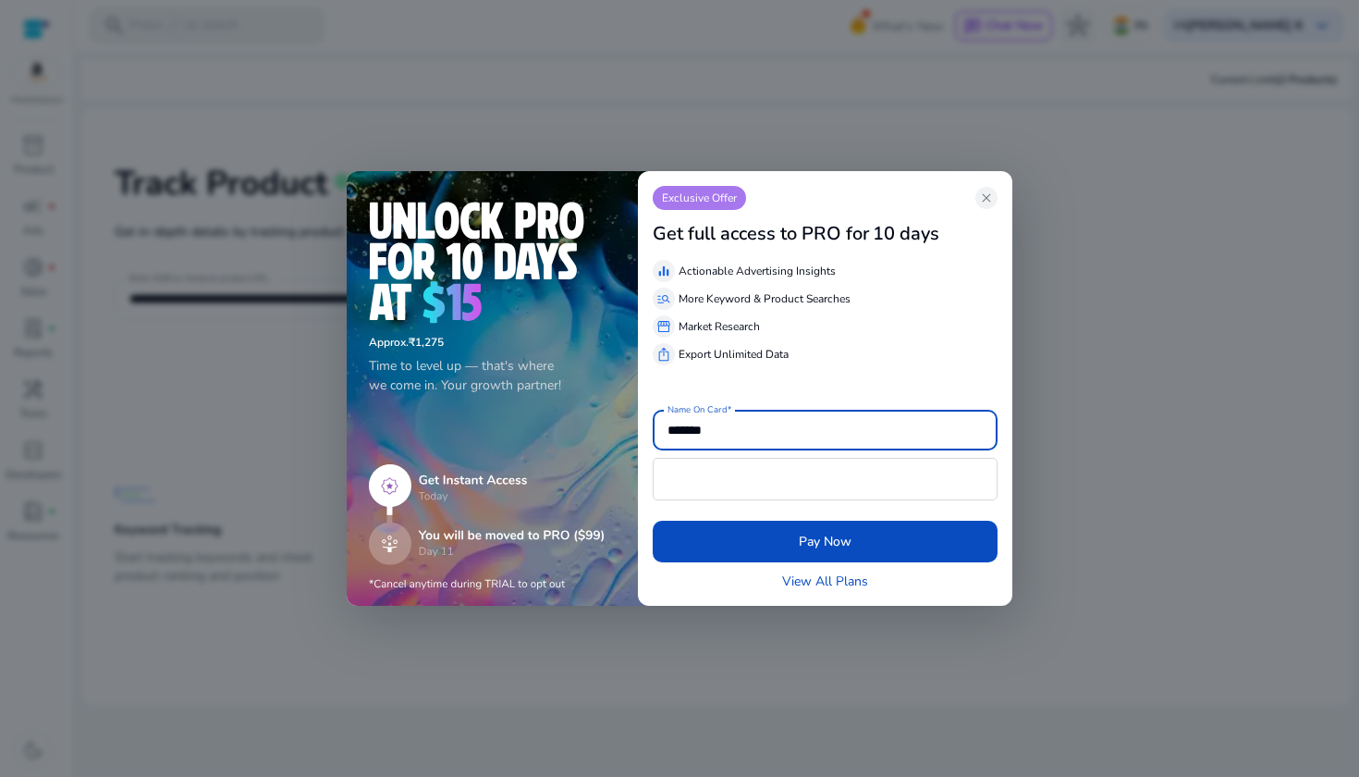
click at [454, 535] on img at bounding box center [487, 527] width 237 height 127
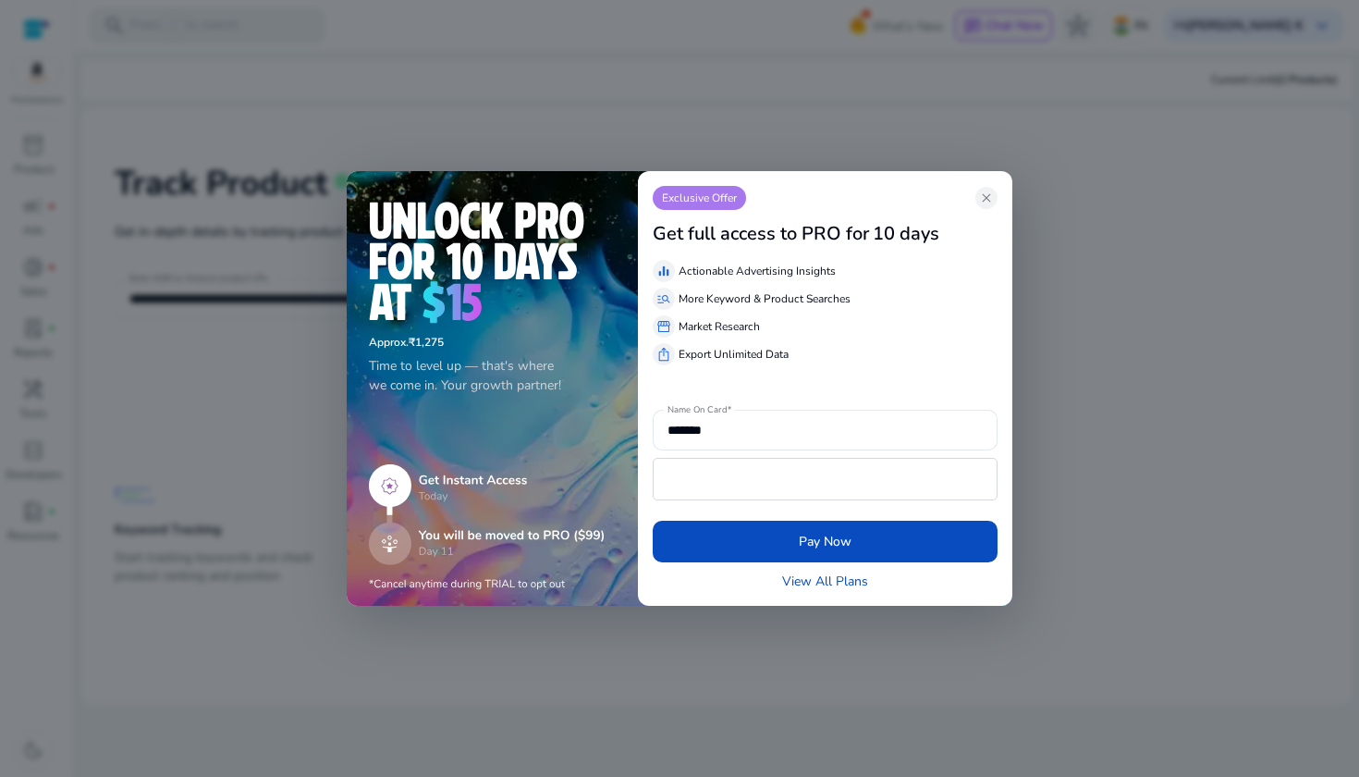
click at [454, 535] on img at bounding box center [487, 527] width 237 height 127
click at [443, 492] on img at bounding box center [487, 527] width 237 height 127
click at [986, 197] on span "close" at bounding box center [986, 197] width 15 height 15
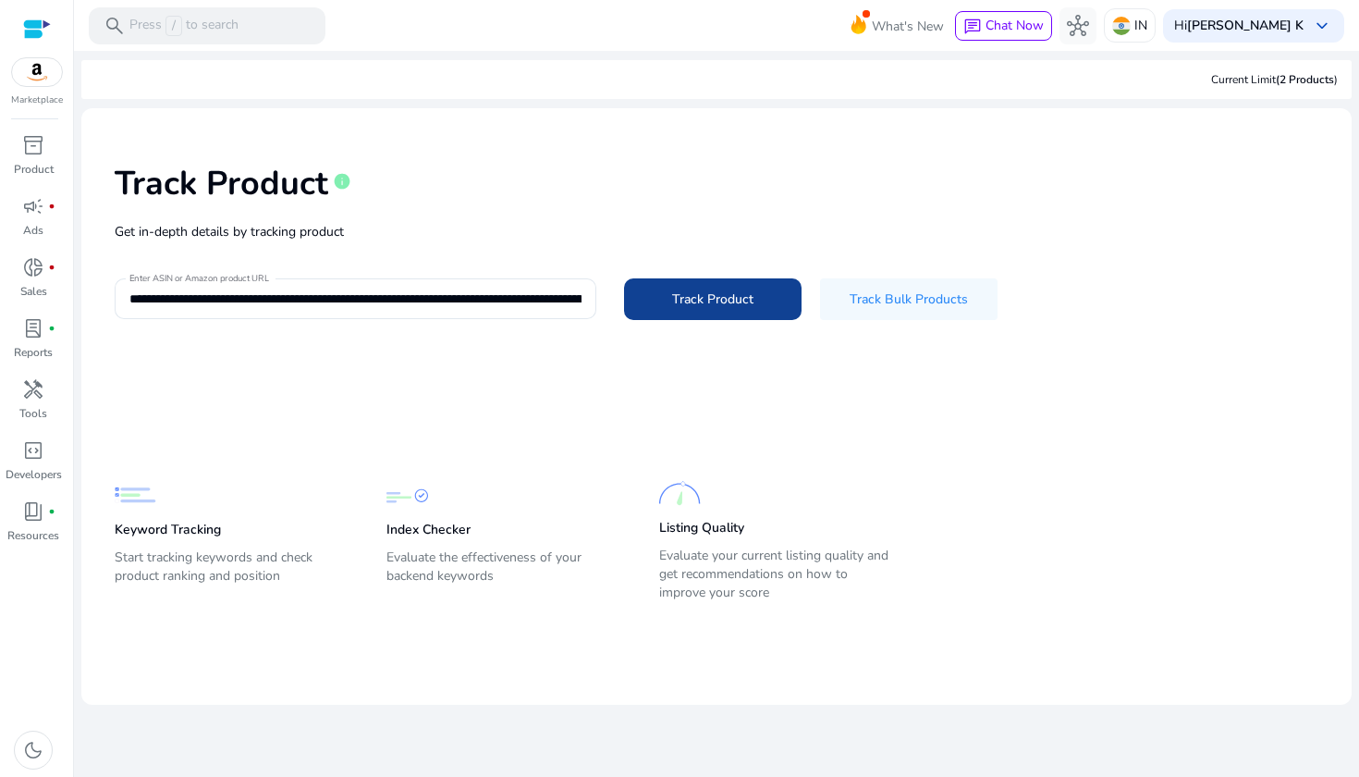
click at [705, 305] on span "Track Product" at bounding box center [712, 298] width 81 height 19
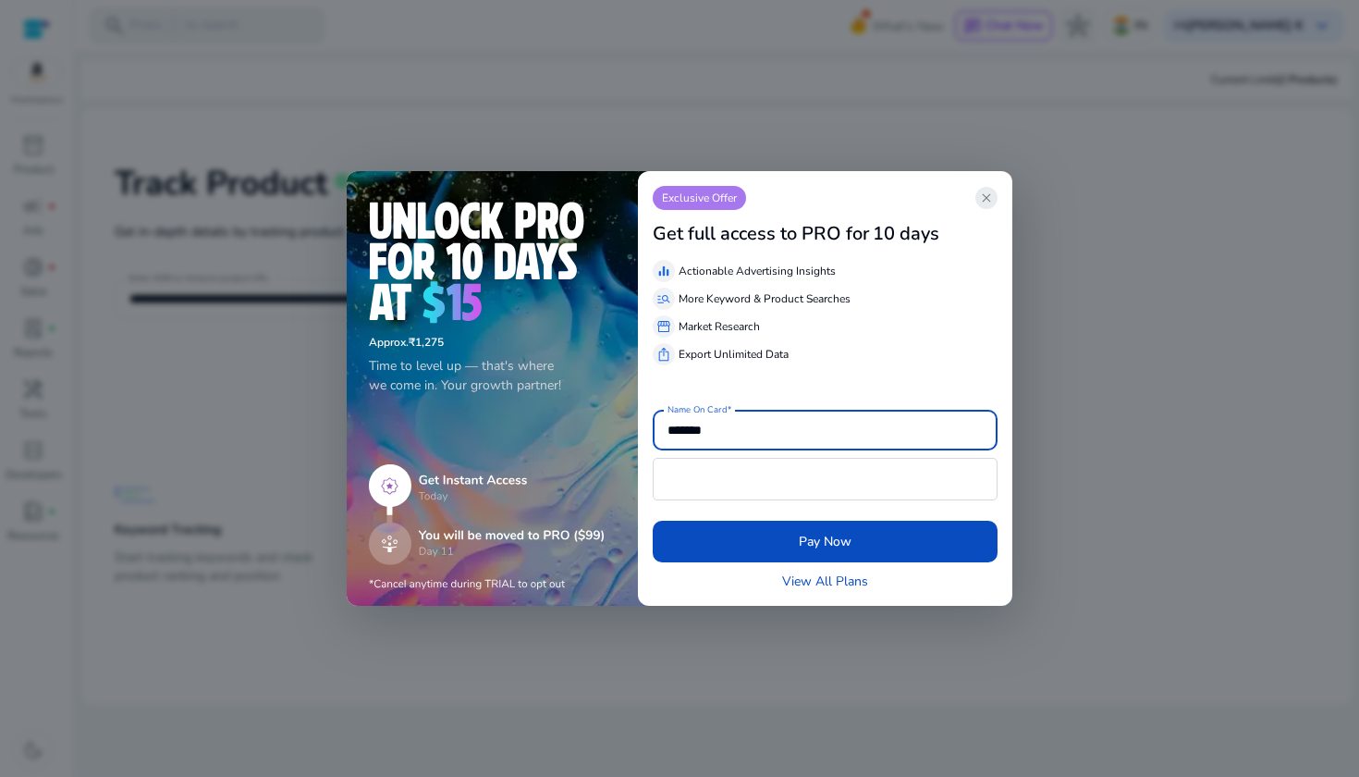
click at [984, 203] on span "close" at bounding box center [986, 197] width 15 height 15
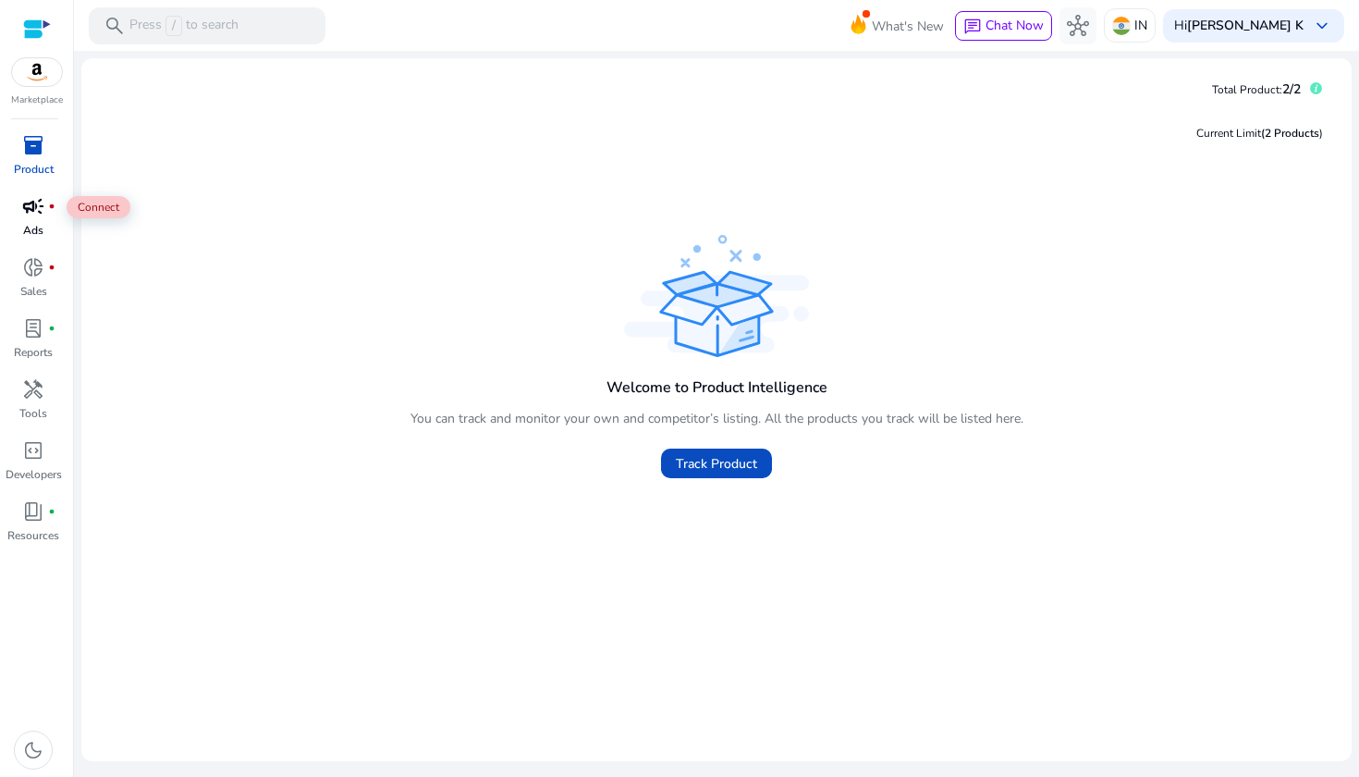
click at [36, 212] on span "campaign" at bounding box center [33, 206] width 22 height 22
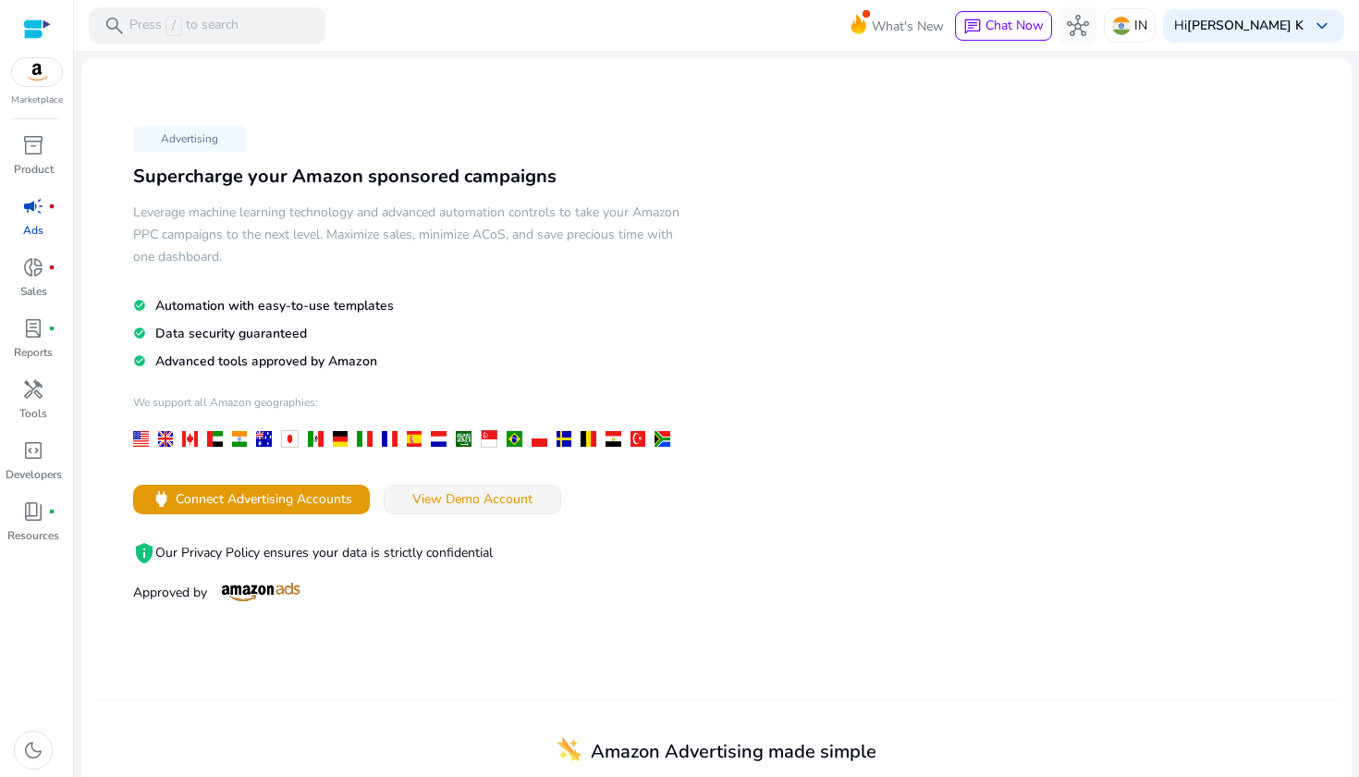
click at [466, 489] on span "View Demo Account" at bounding box center [472, 498] width 120 height 19
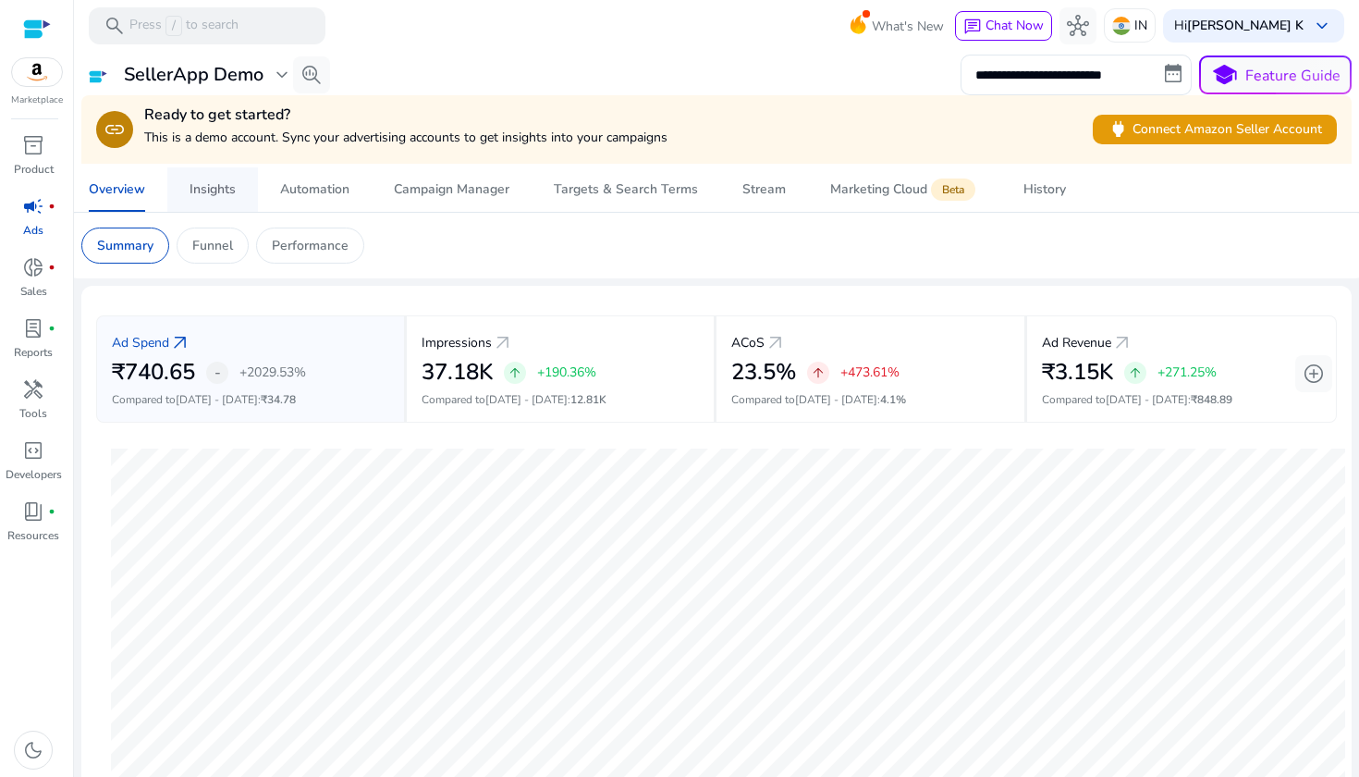
click at [205, 192] on div "Insights" at bounding box center [213, 189] width 46 height 13
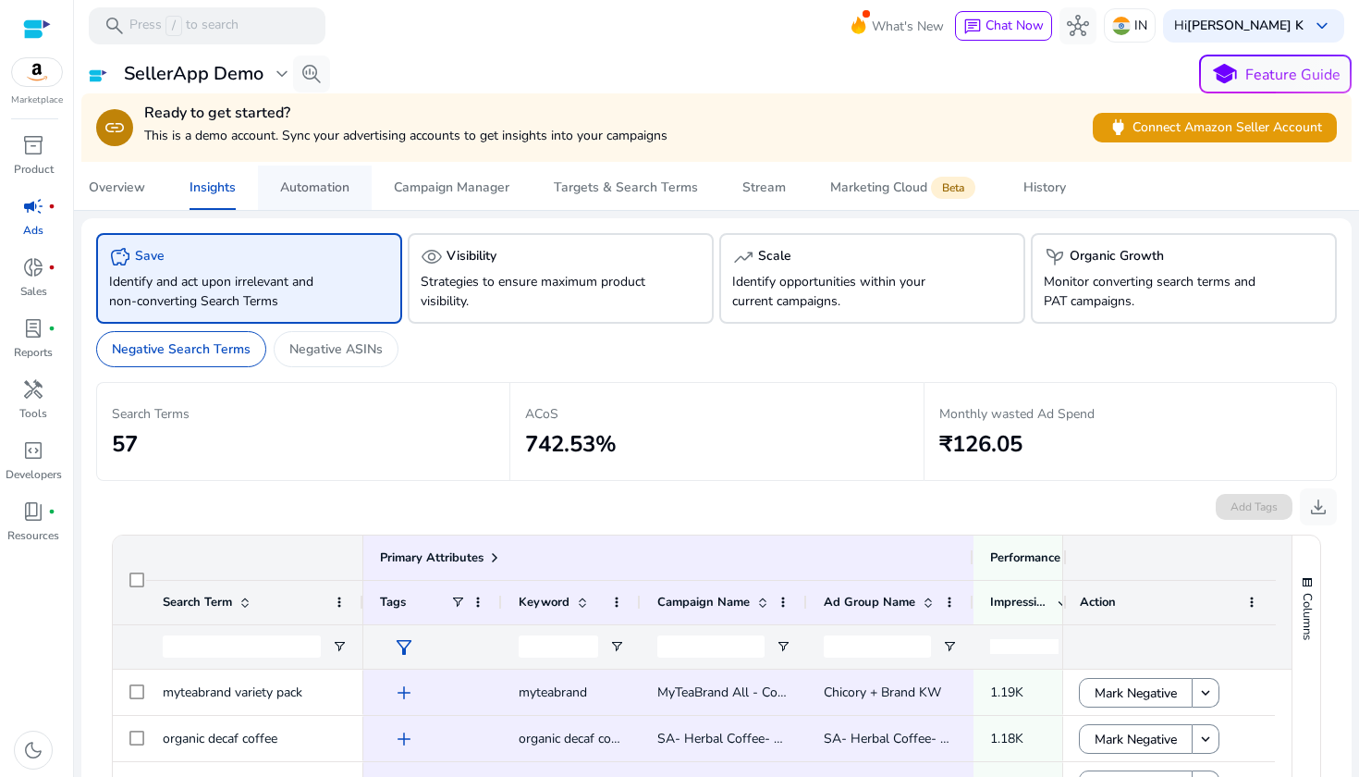
click at [318, 181] on div "Automation" at bounding box center [314, 187] width 69 height 13
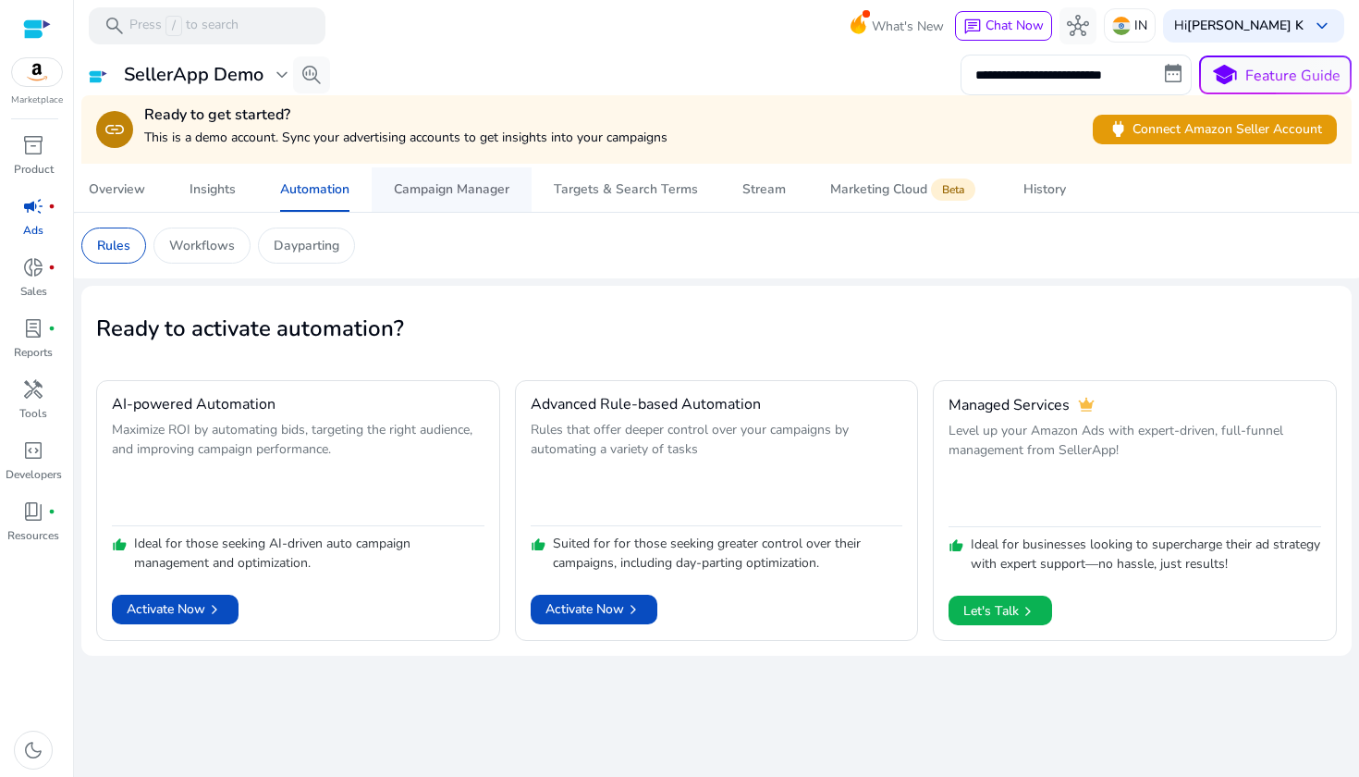
click at [465, 179] on span "Campaign Manager" at bounding box center [452, 189] width 116 height 44
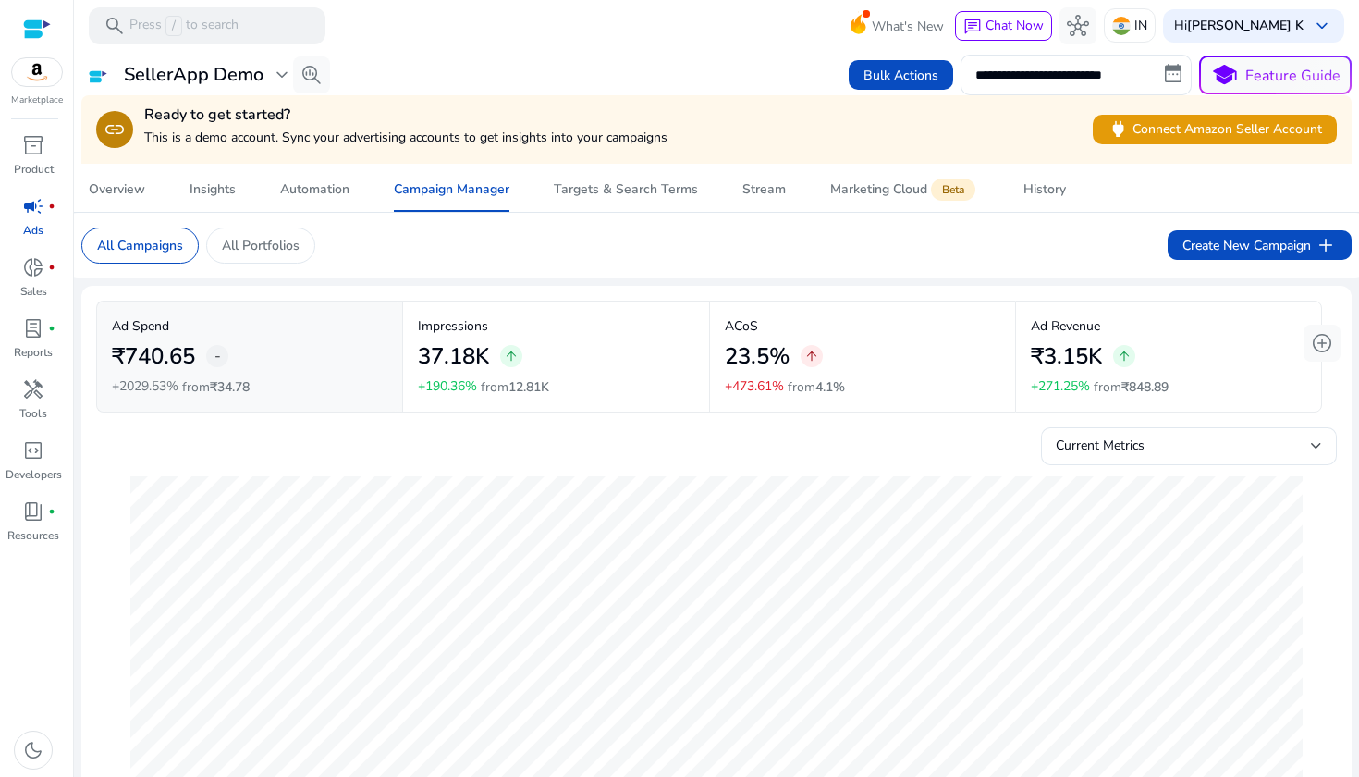
click at [744, 348] on h2 "23.5%" at bounding box center [757, 356] width 65 height 27
click at [875, 192] on div "Marketing Cloud Beta" at bounding box center [904, 189] width 149 height 15
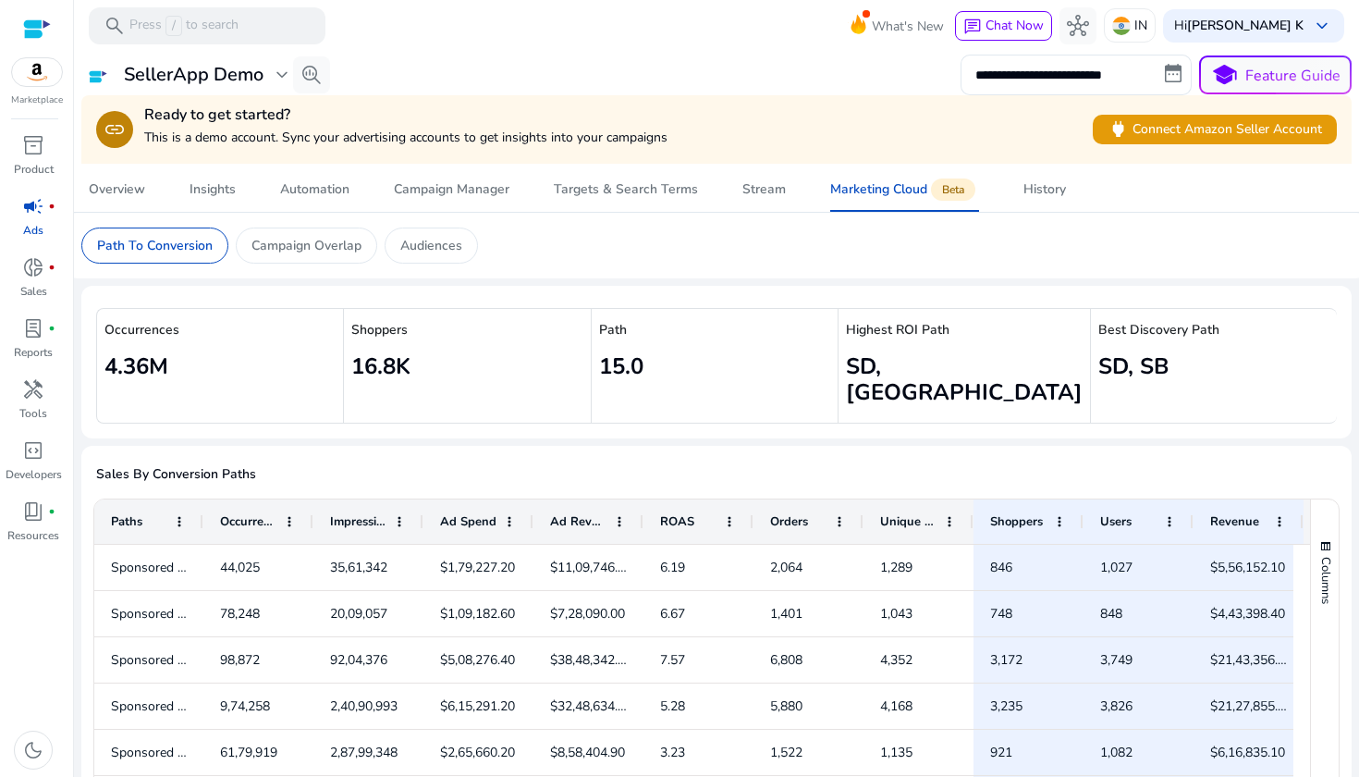
scroll to position [-1, 0]
click at [902, 185] on div "Marketing Cloud Beta" at bounding box center [904, 189] width 149 height 15
click at [752, 188] on div "Stream" at bounding box center [763, 189] width 43 height 13
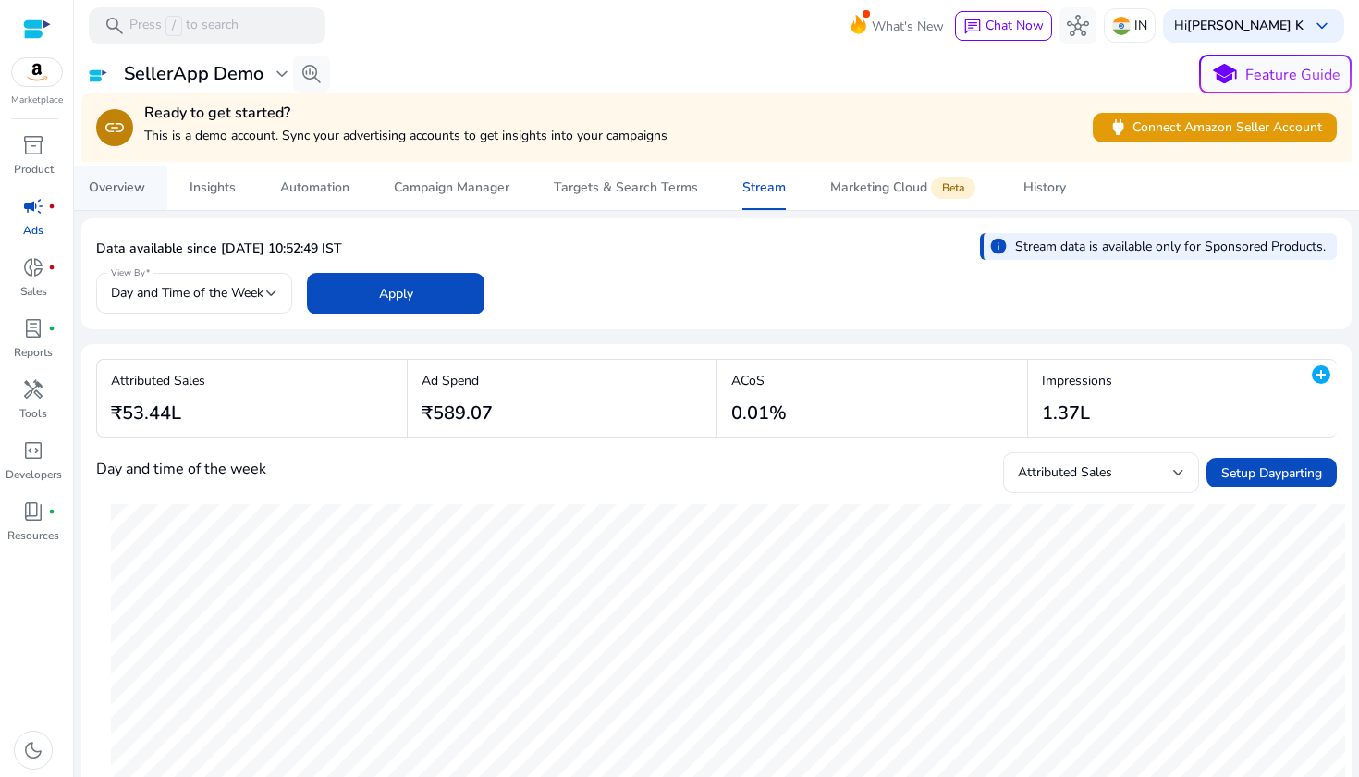
click at [128, 188] on div "Overview" at bounding box center [117, 187] width 56 height 13
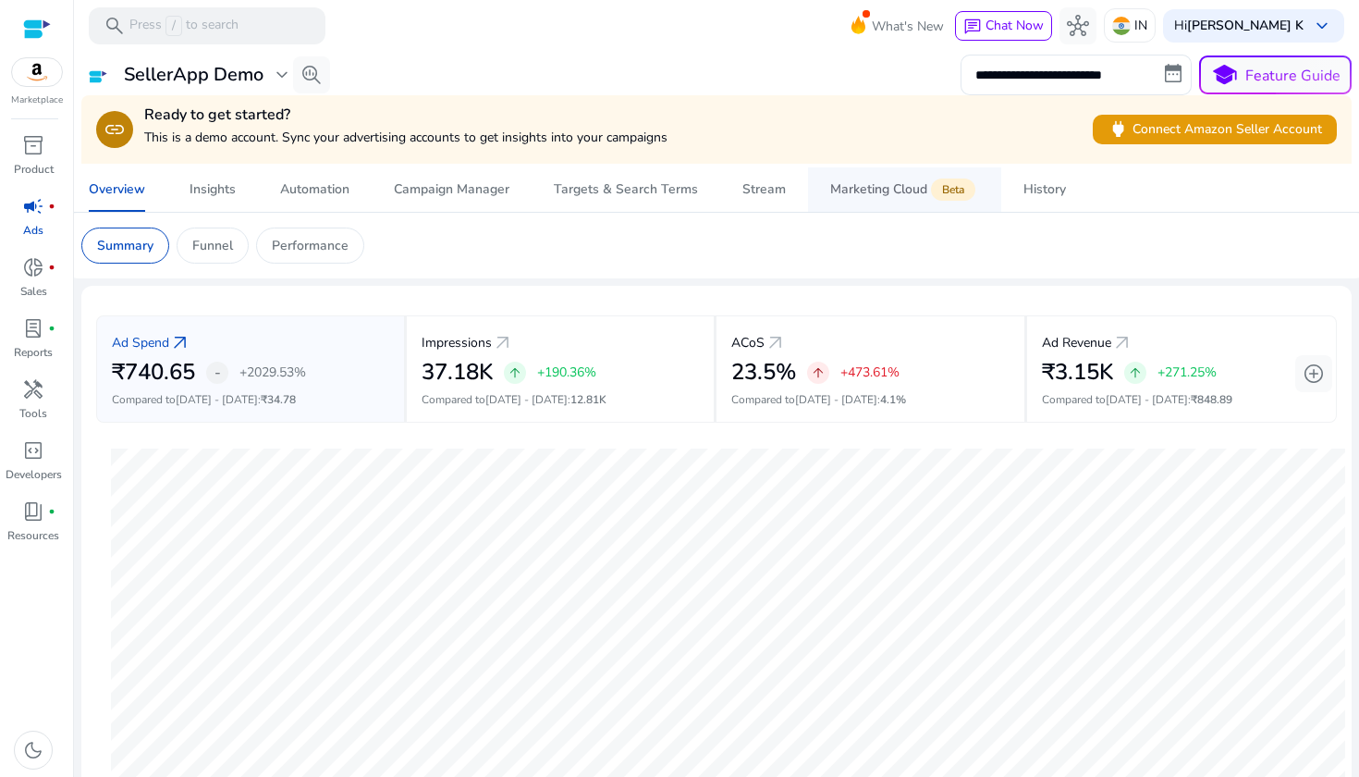
click at [854, 183] on div "Marketing Cloud Beta" at bounding box center [904, 189] width 149 height 15
